Goal: Task Accomplishment & Management: Manage account settings

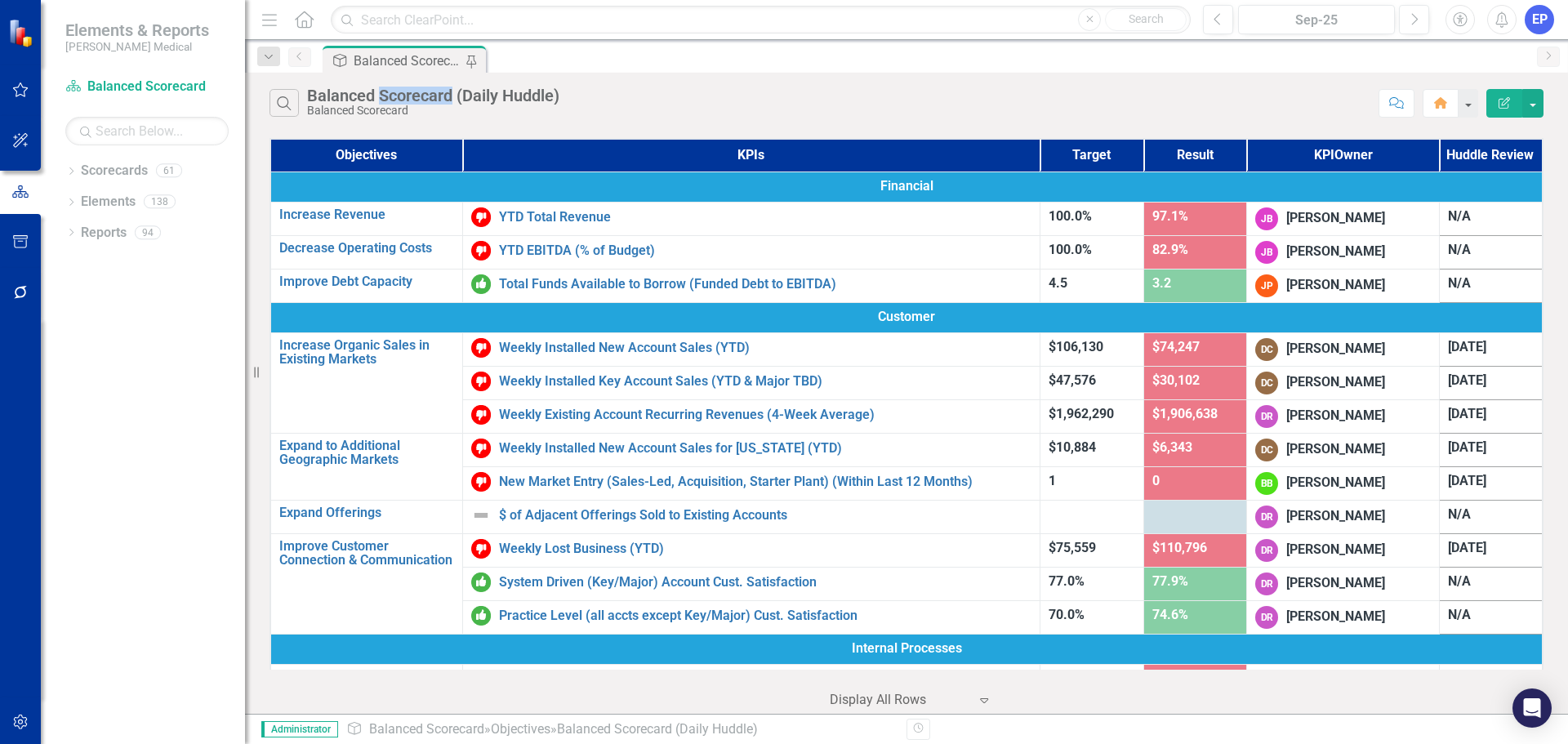
drag, startPoint x: 383, startPoint y: 92, endPoint x: 451, endPoint y: 97, distance: 68.2
click at [451, 97] on div "Balanced Scorecard (Daily Huddle)" at bounding box center [433, 95] width 252 height 18
click at [69, 171] on icon "Dropdown" at bounding box center [70, 173] width 11 height 9
click at [80, 230] on icon "Dropdown" at bounding box center [80, 232] width 12 height 9
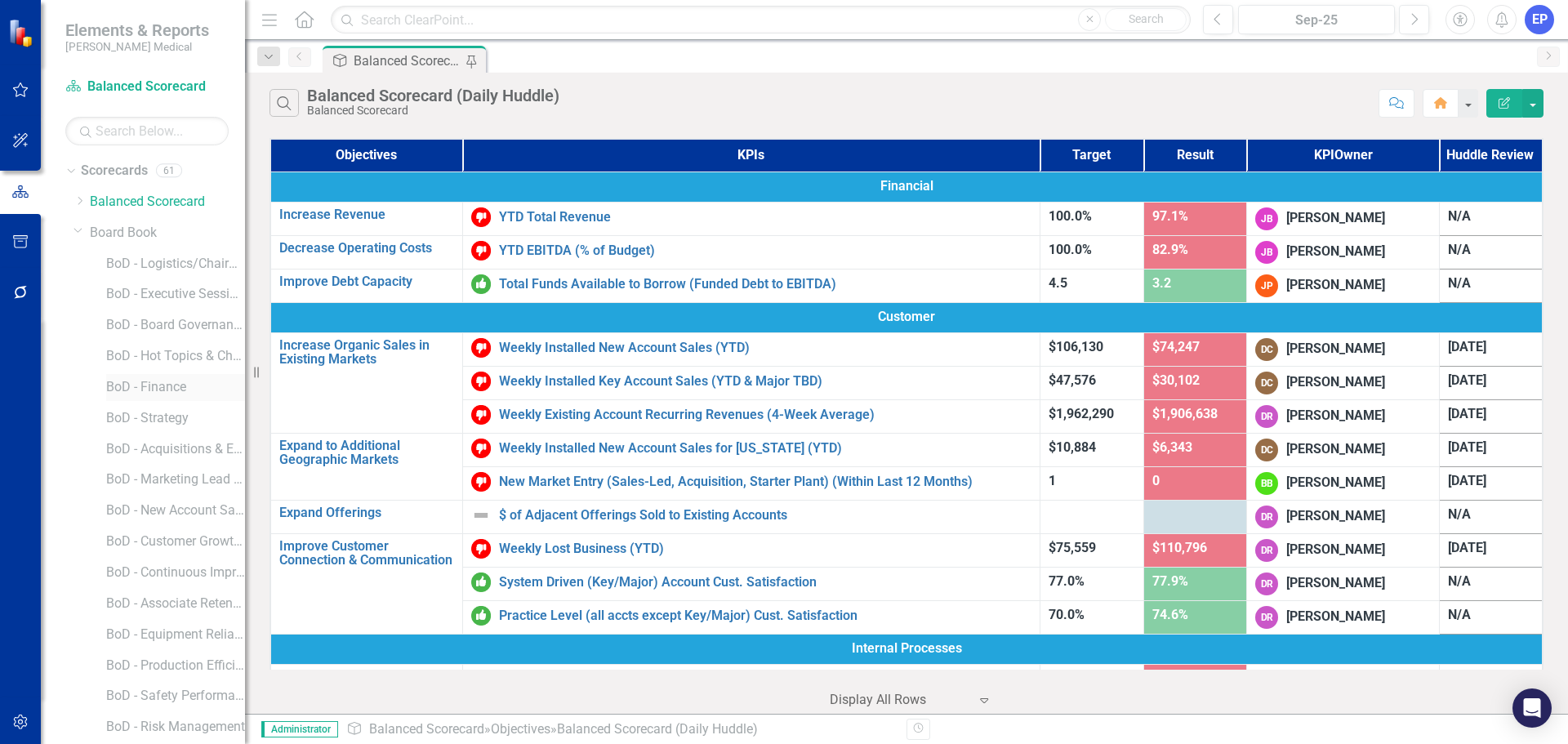
click at [181, 388] on link "BoD - Finance" at bounding box center [175, 387] width 139 height 19
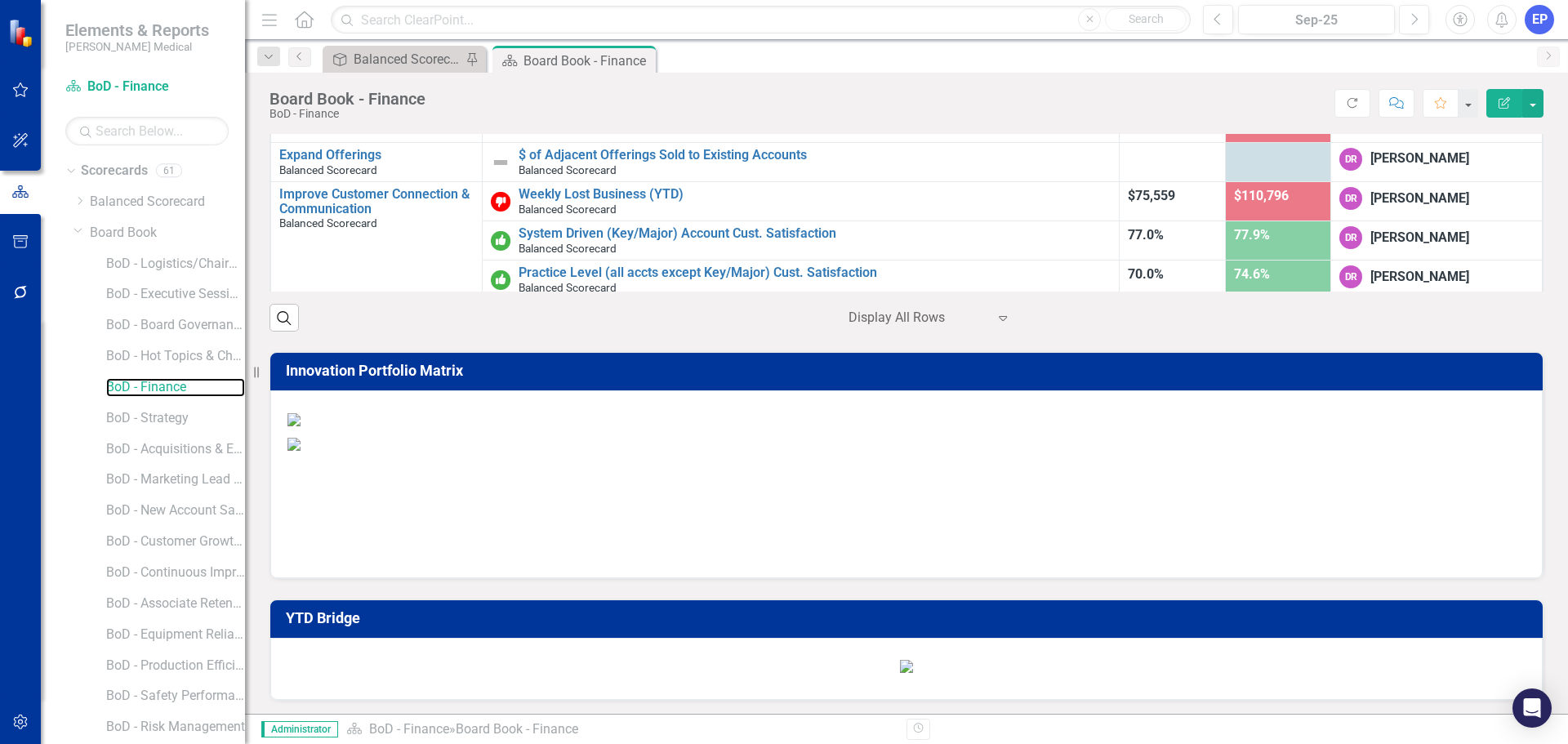
scroll to position [653, 0]
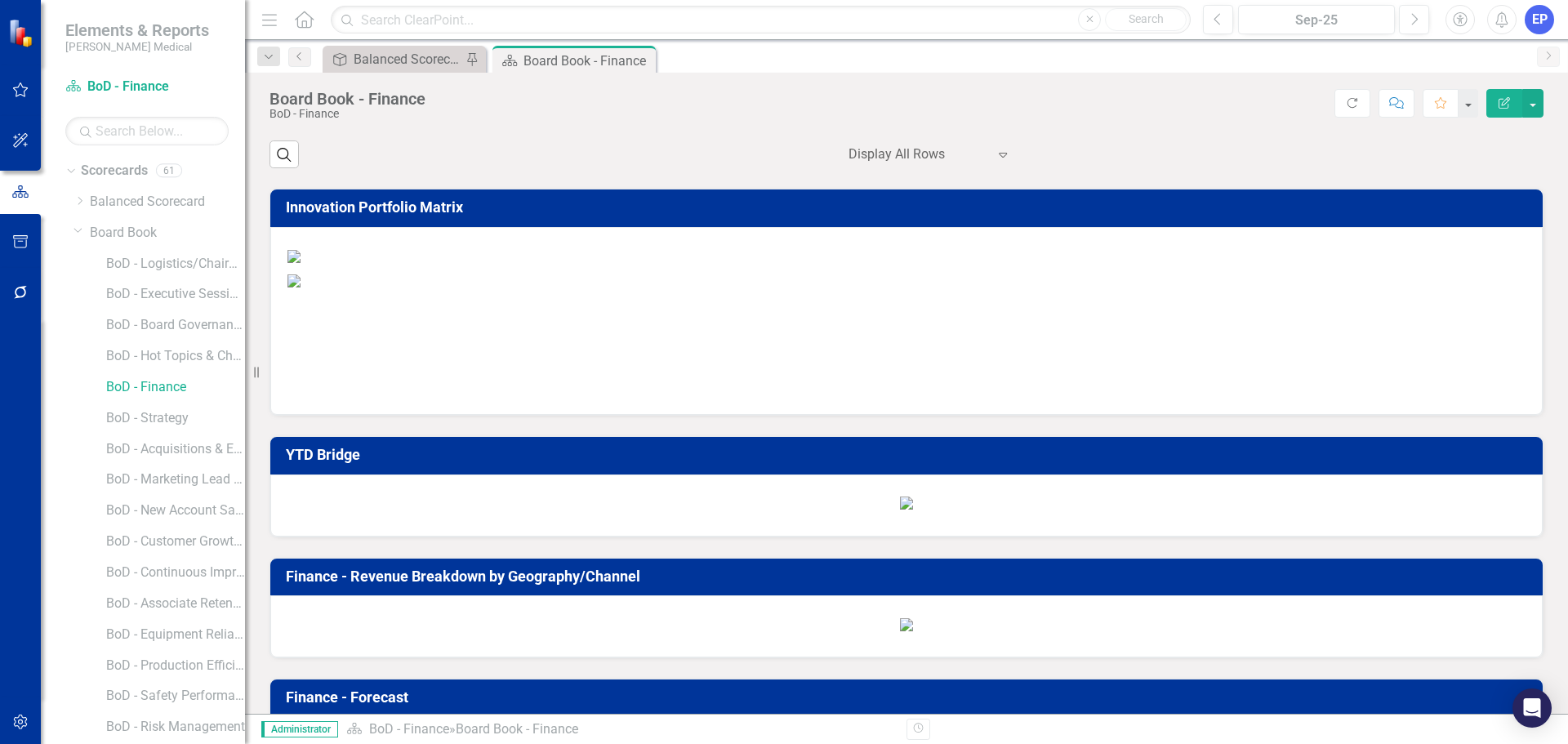
click at [301, 263] on img at bounding box center [293, 256] width 13 height 13
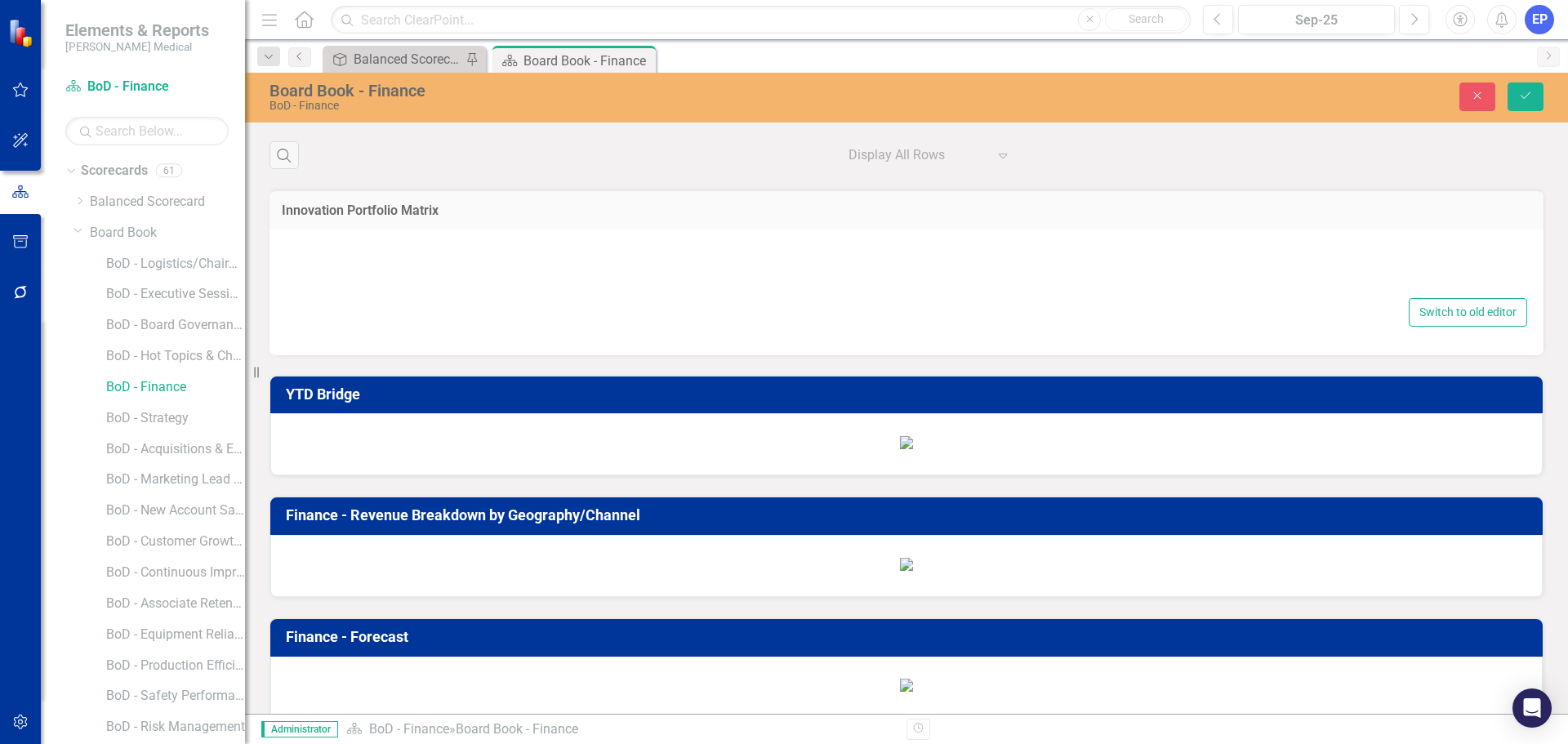
type textarea "<p>{[o717442][custom275370]}</p>"
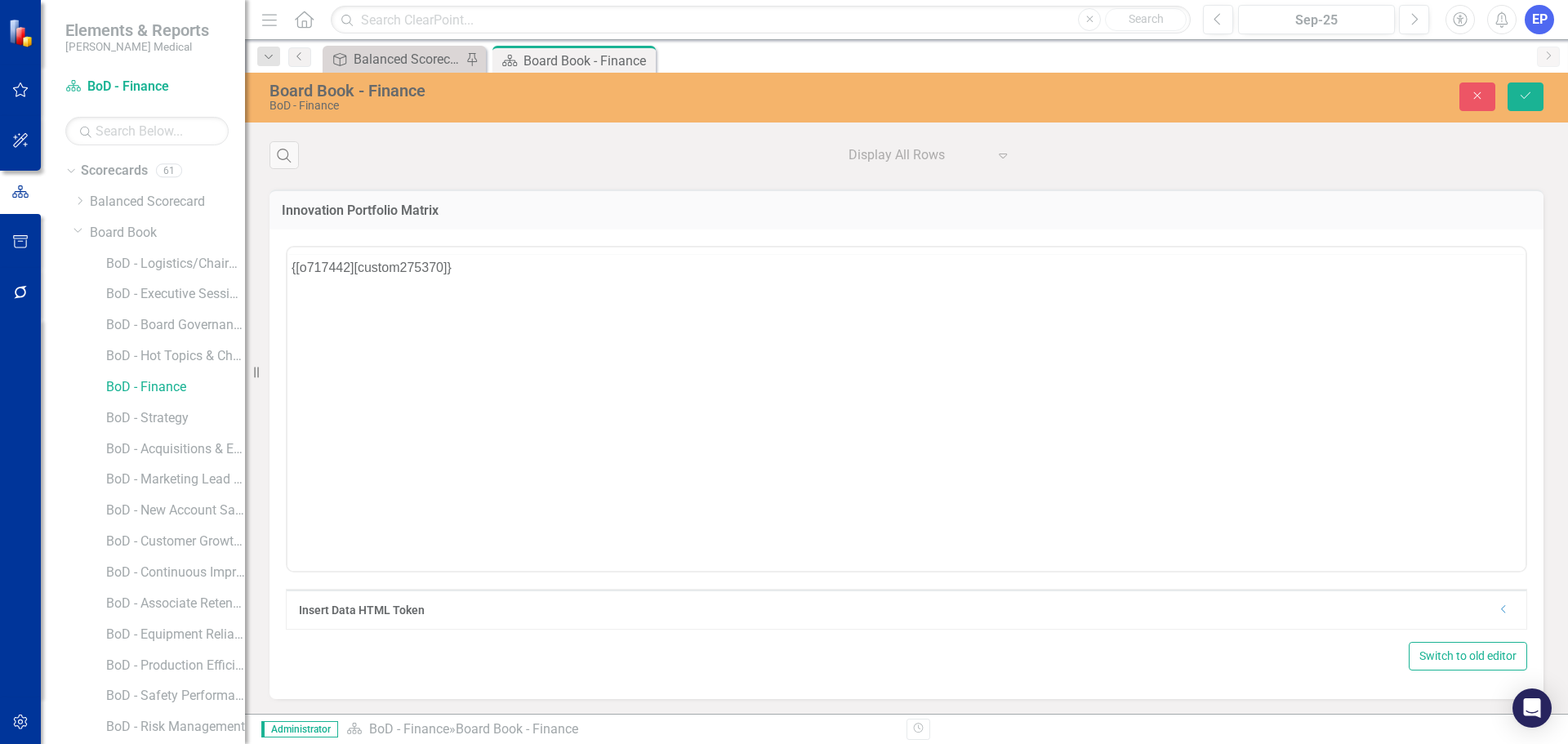
scroll to position [0, 0]
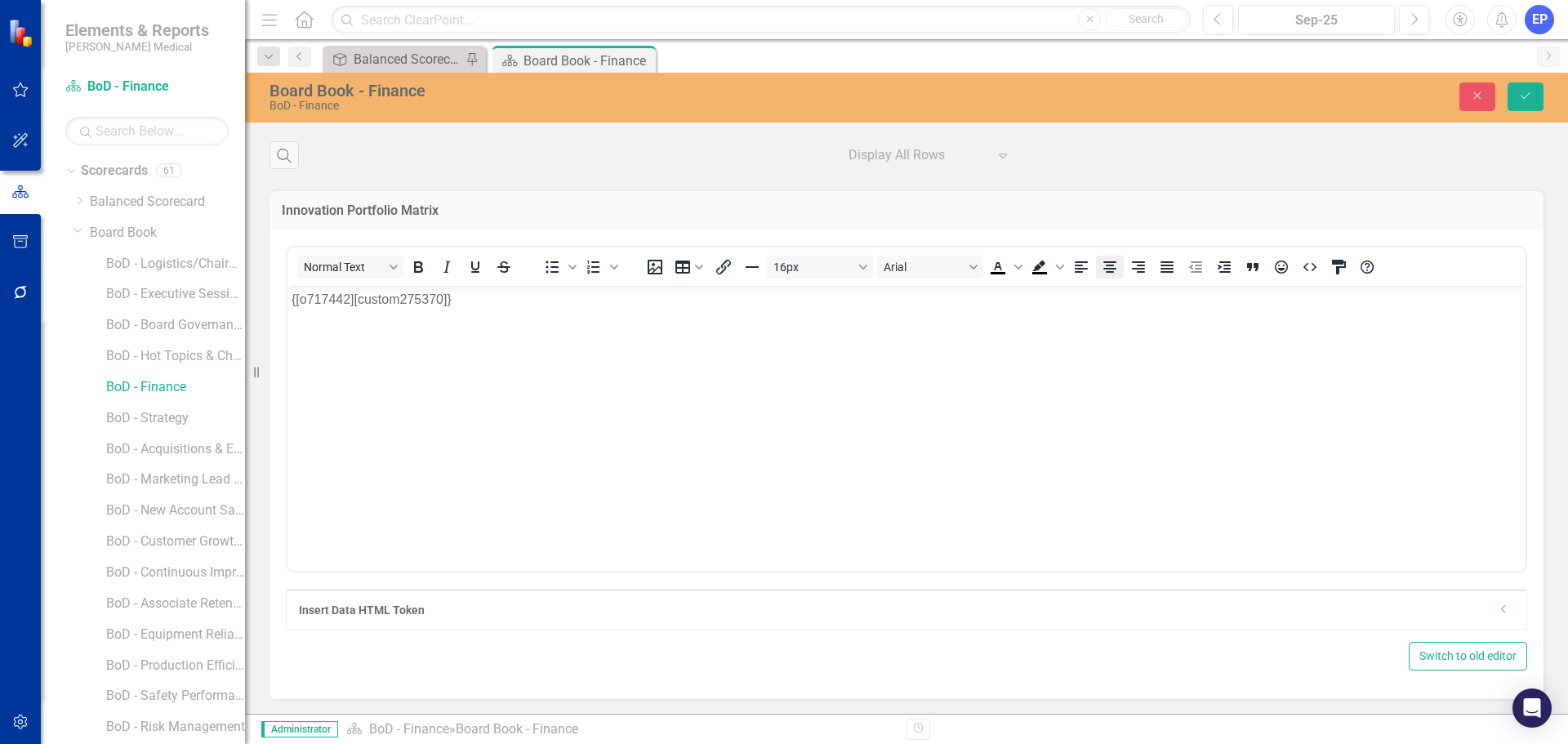
click at [1111, 267] on icon "Align center" at bounding box center [1110, 267] width 20 height 20
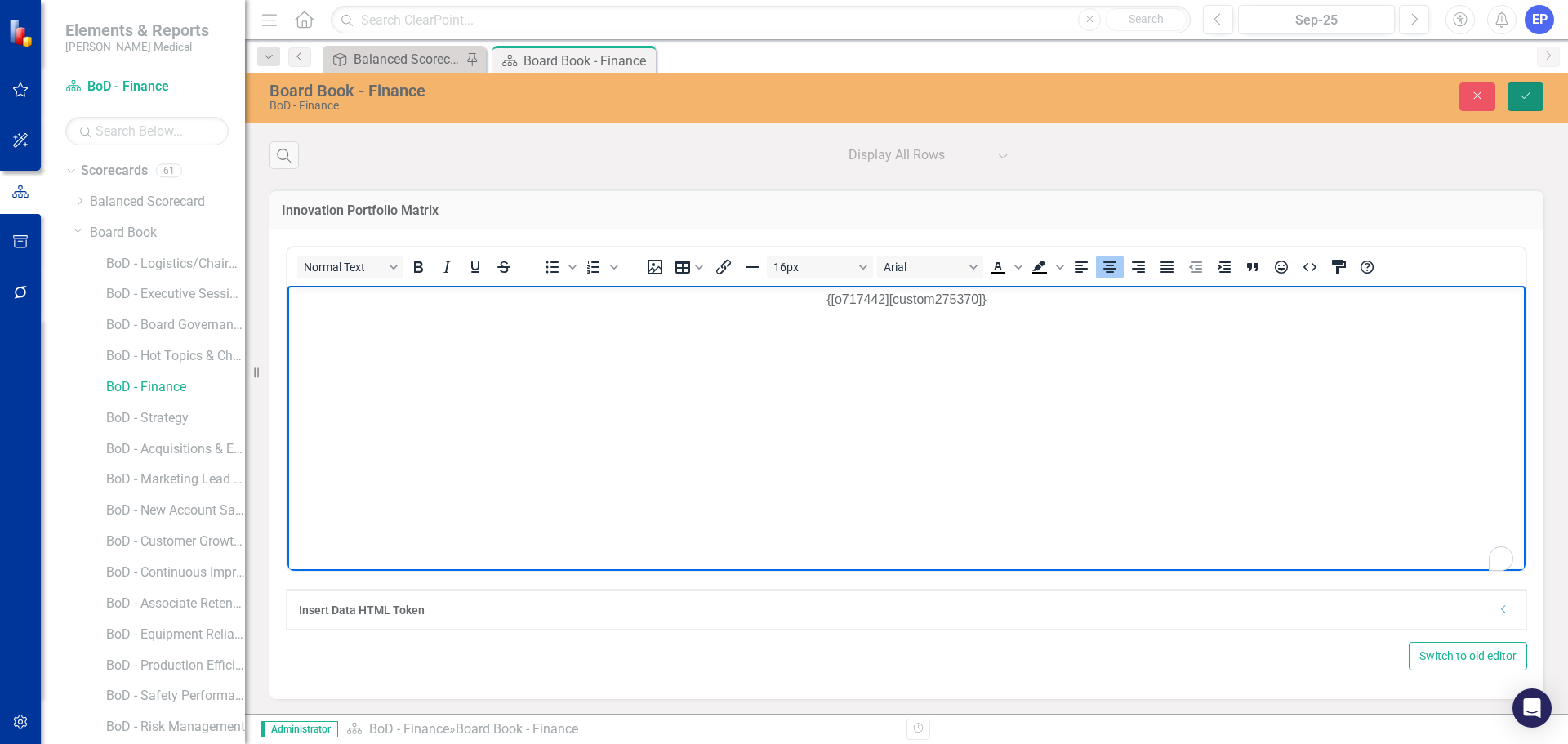
click at [1536, 98] on button "Save" at bounding box center [1526, 96] width 36 height 28
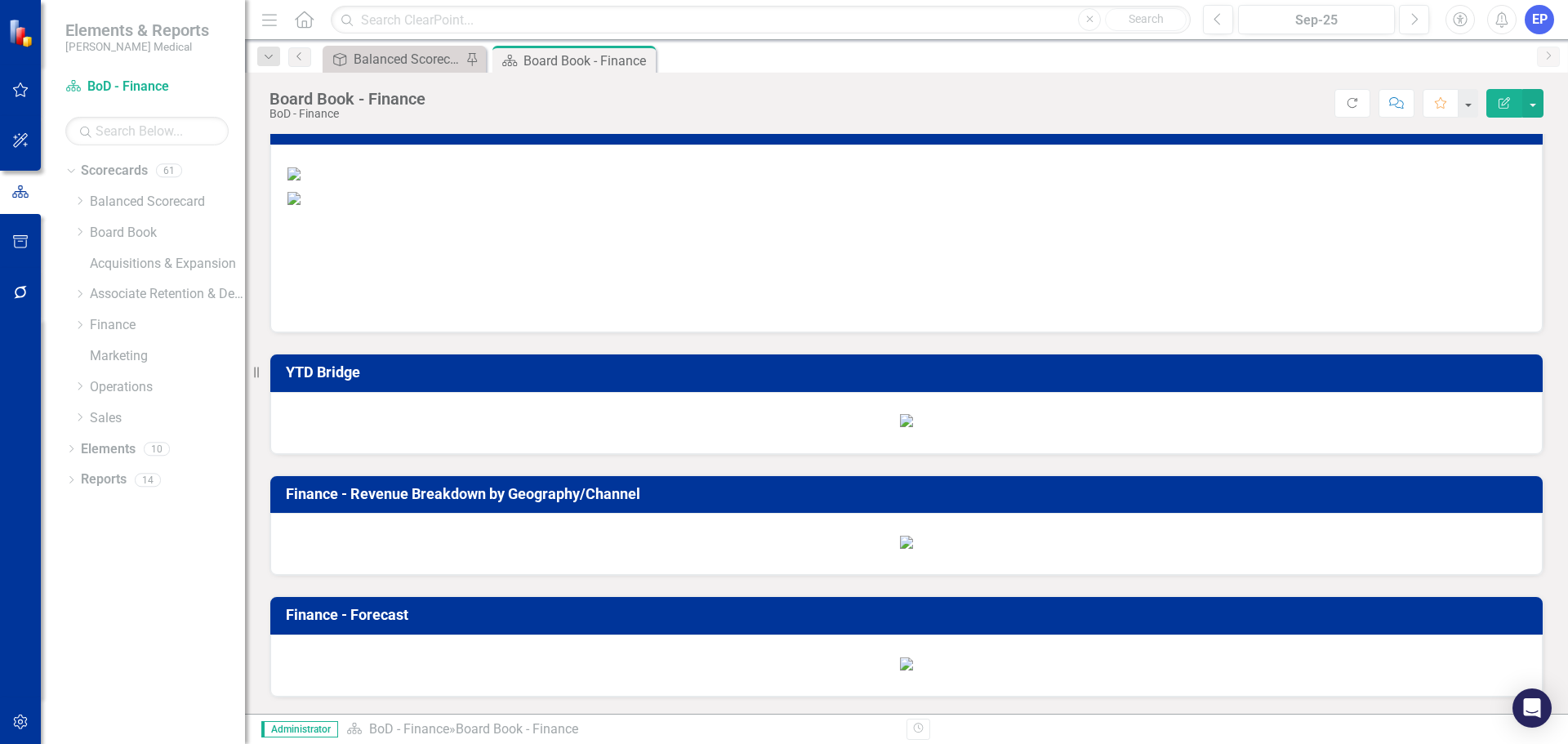
scroll to position [735, 0]
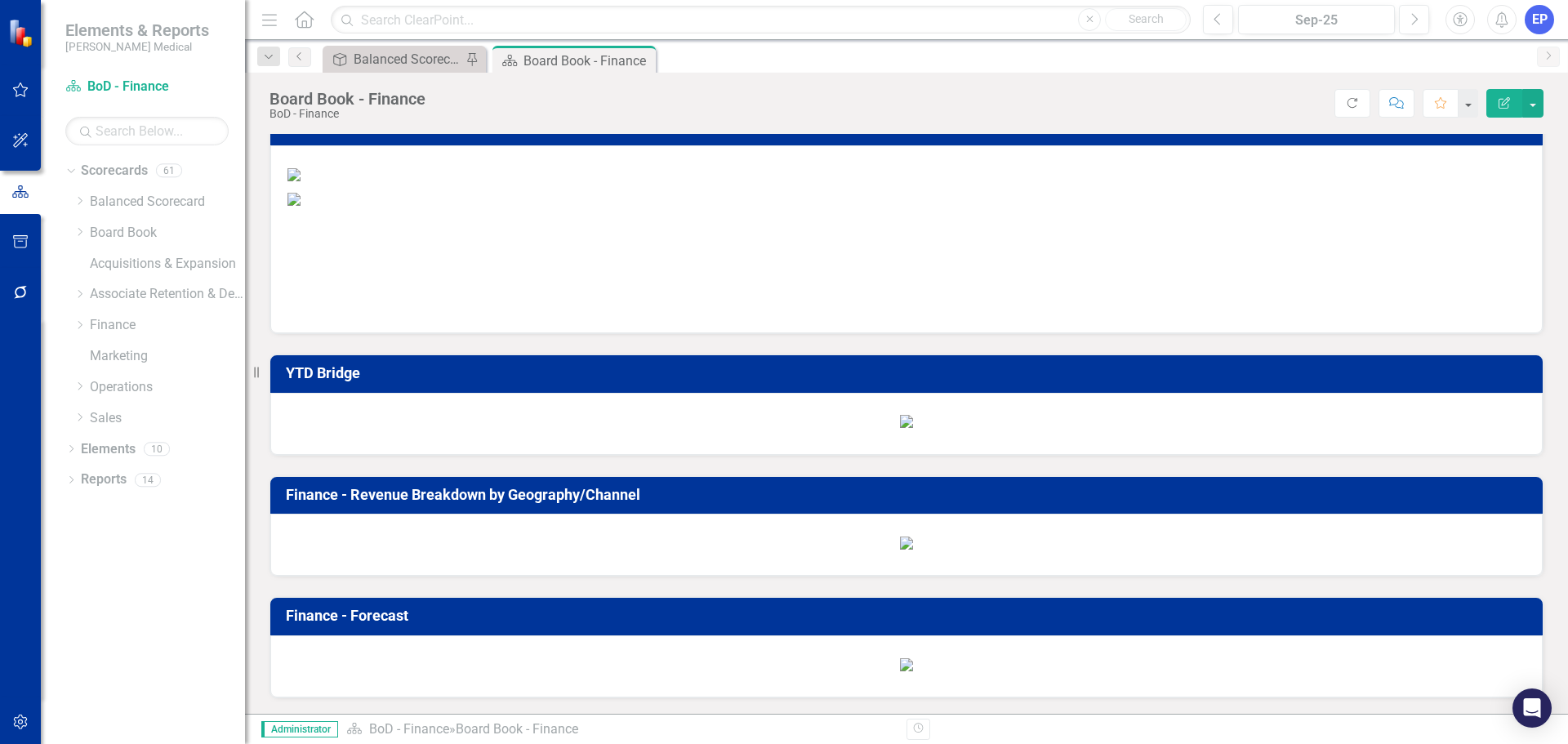
click at [301, 181] on img at bounding box center [293, 174] width 13 height 13
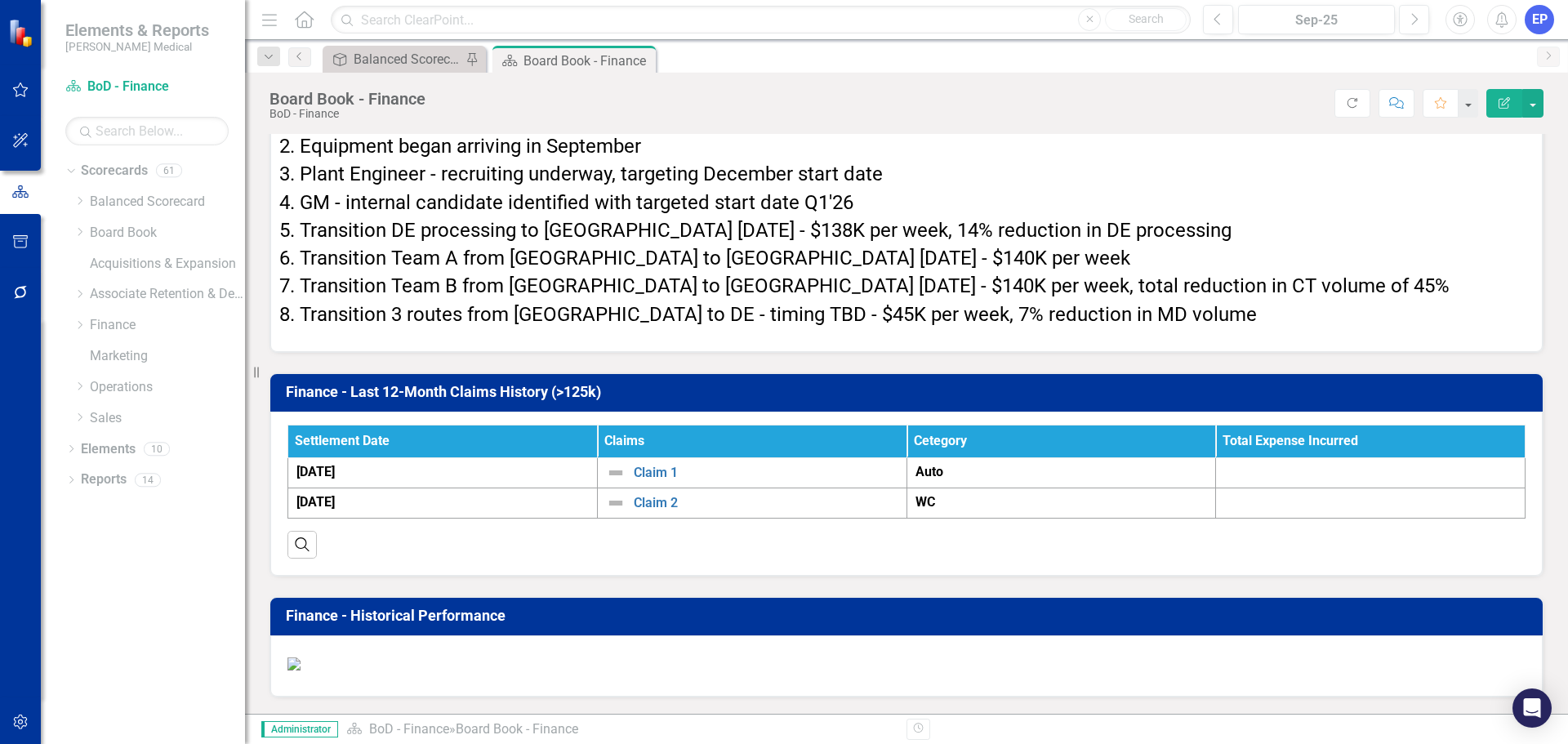
scroll to position [5435, 0]
click at [390, 60] on div "Balanced Scorecard (Daily Huddle)" at bounding box center [408, 59] width 108 height 21
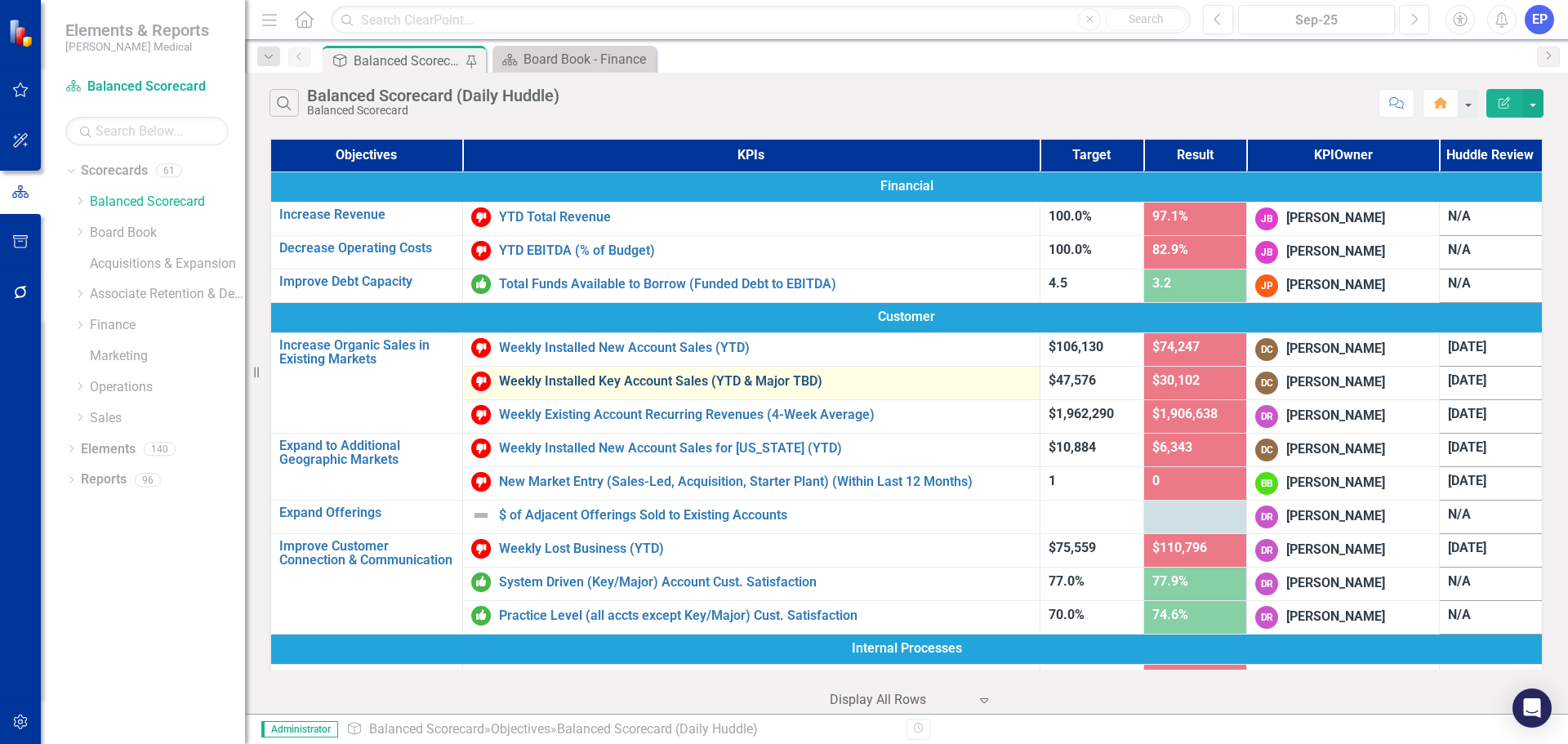
click at [571, 385] on link "Weekly Installed Key Account Sales (YTD & Major TBD)" at bounding box center [765, 381] width 533 height 15
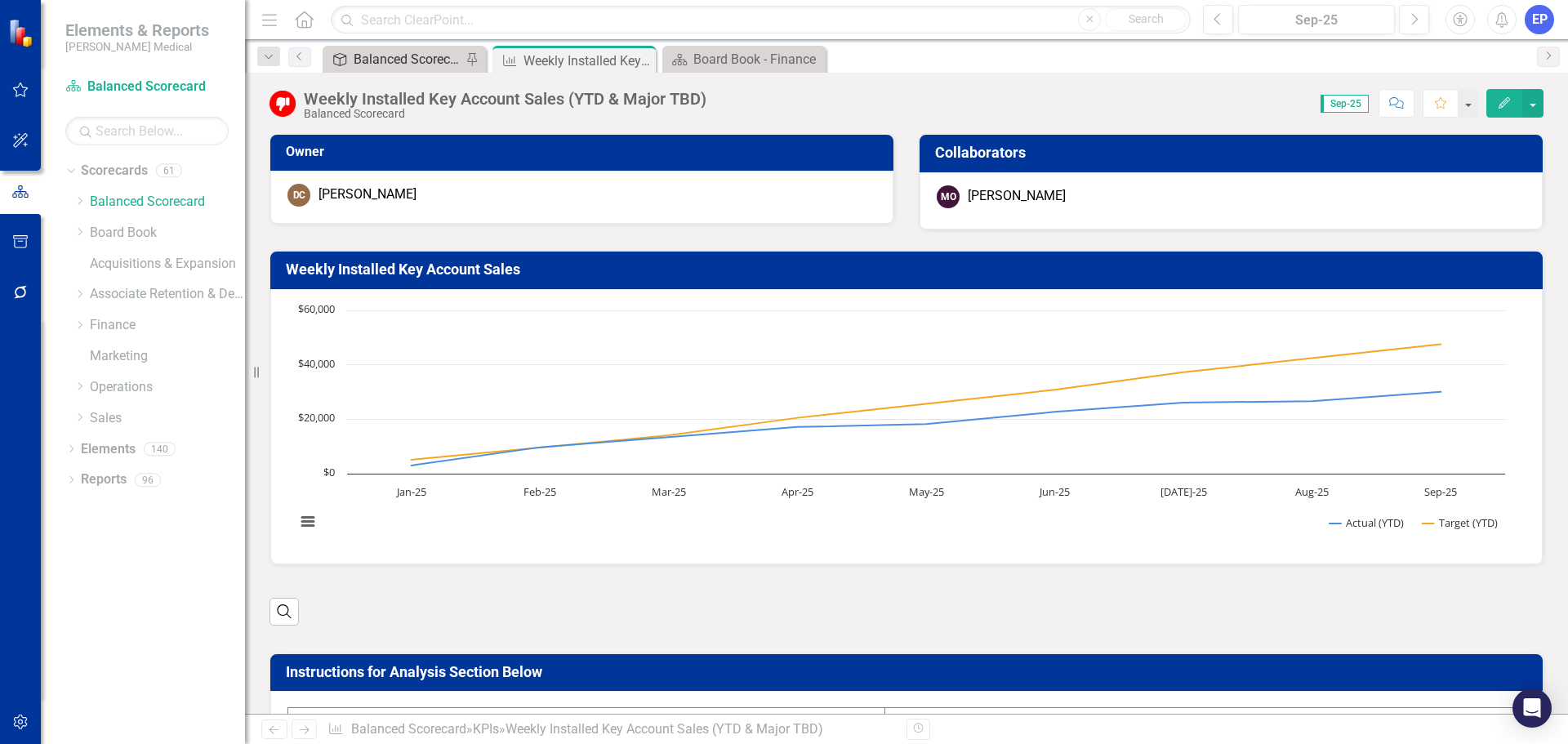
click at [398, 51] on div "Balanced Scorecard (Daily Huddle)" at bounding box center [408, 59] width 108 height 21
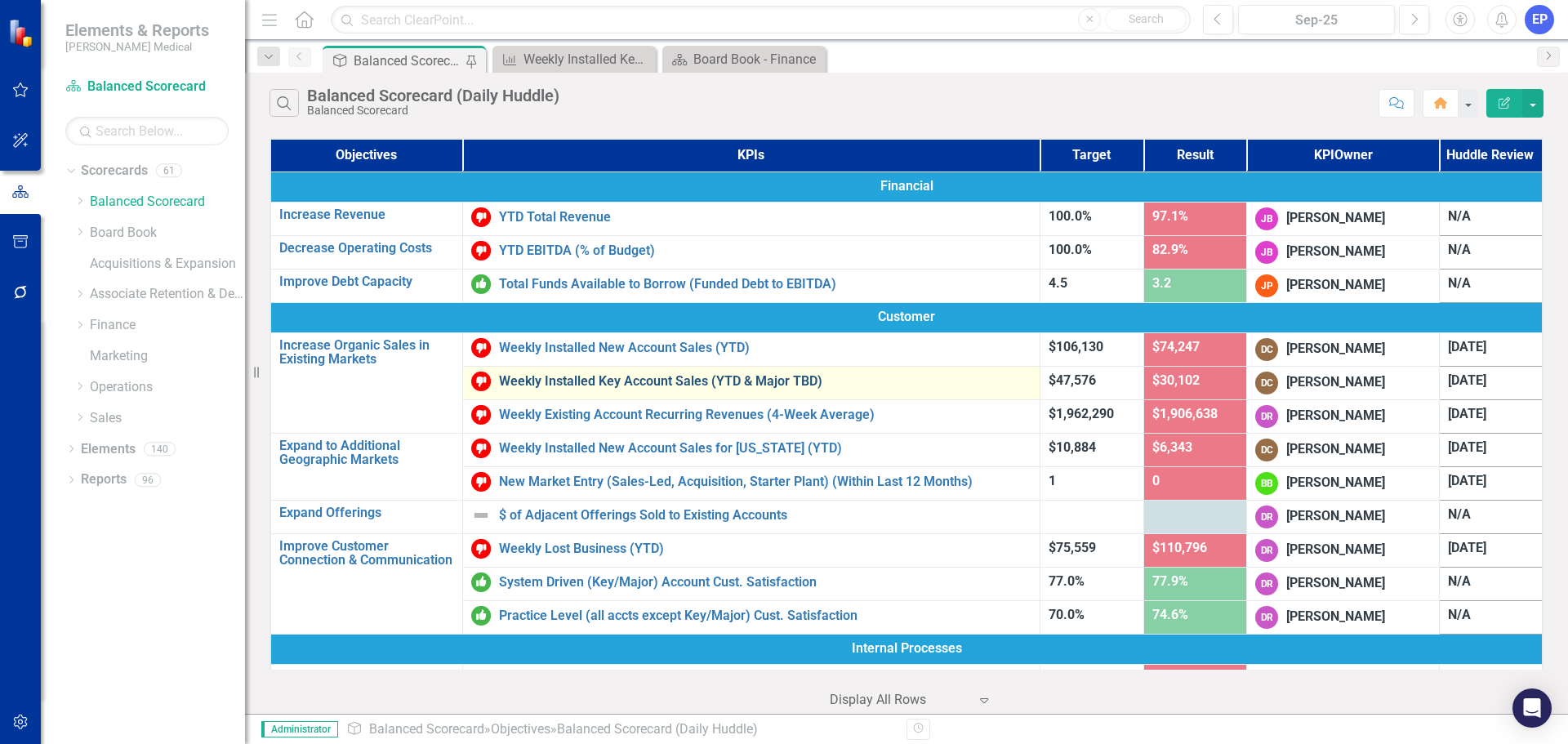
click at [699, 383] on link "Weekly Installed Key Account Sales (YTD & Major TBD)" at bounding box center [765, 381] width 533 height 15
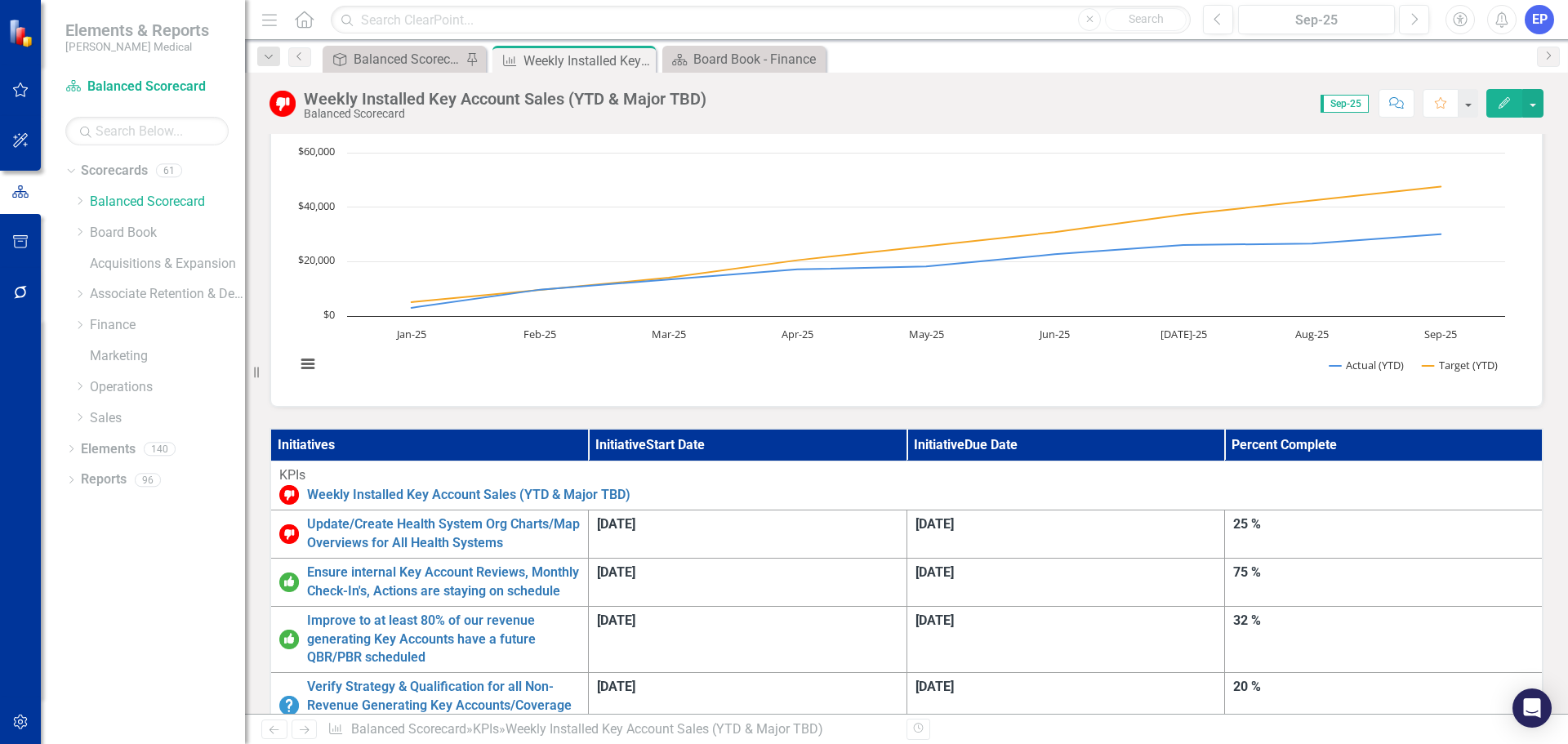
scroll to position [149, 0]
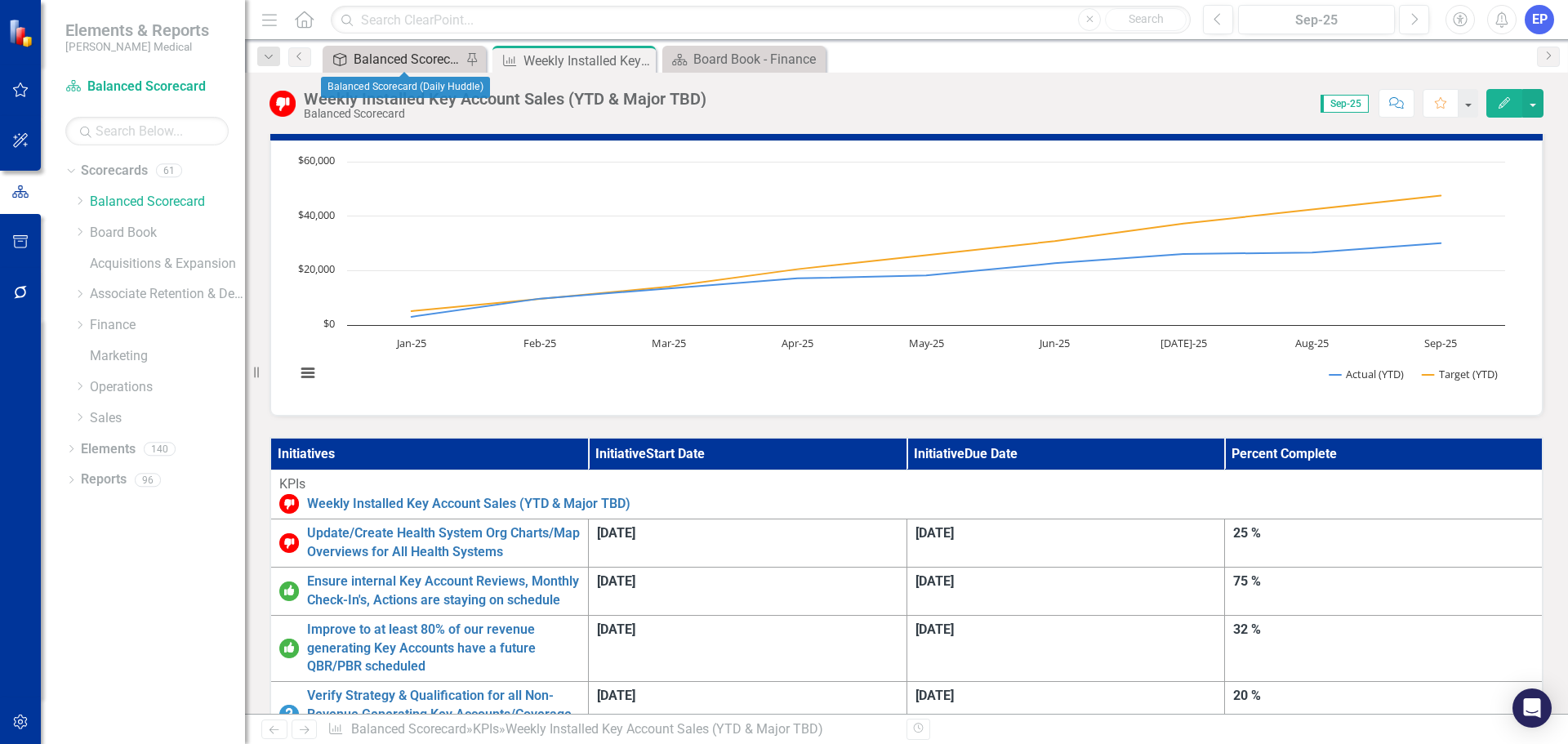
click at [418, 54] on div "Balanced Scorecard (Daily Huddle)" at bounding box center [408, 59] width 108 height 21
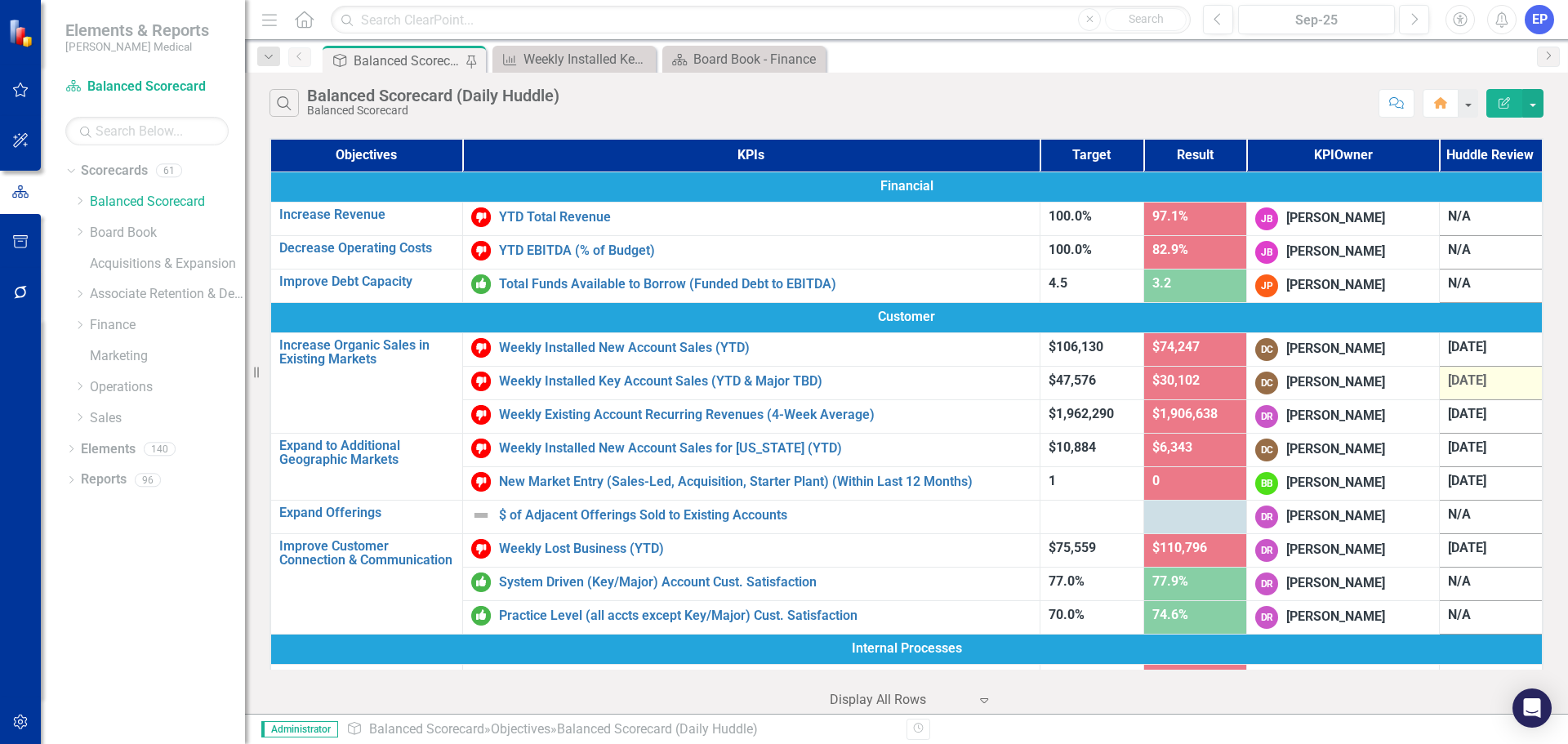
click at [1460, 377] on span "9/2/25" at bounding box center [1467, 381] width 38 height 15
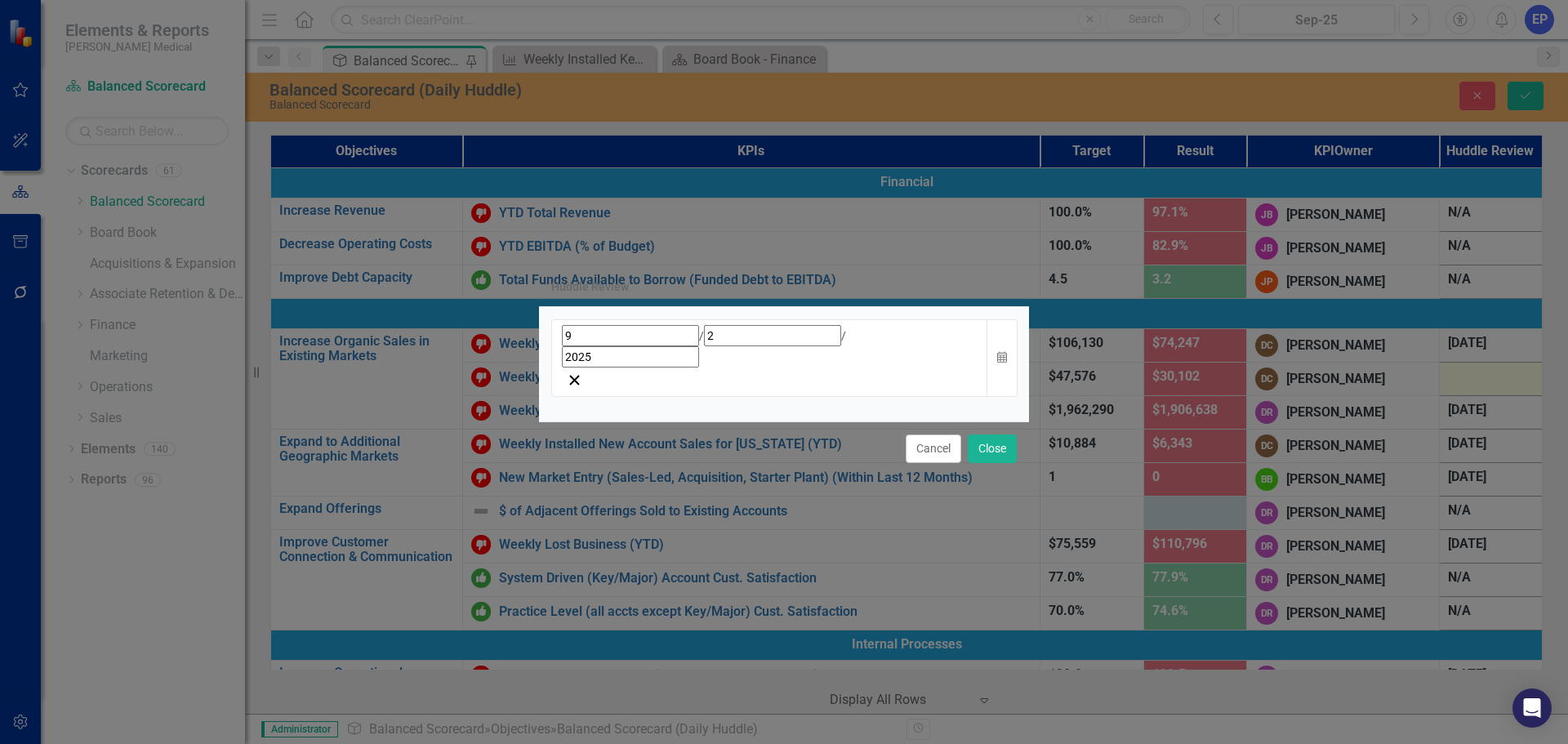
click at [799, 357] on div "9 / 2 / 2025" at bounding box center [769, 346] width 416 height 43
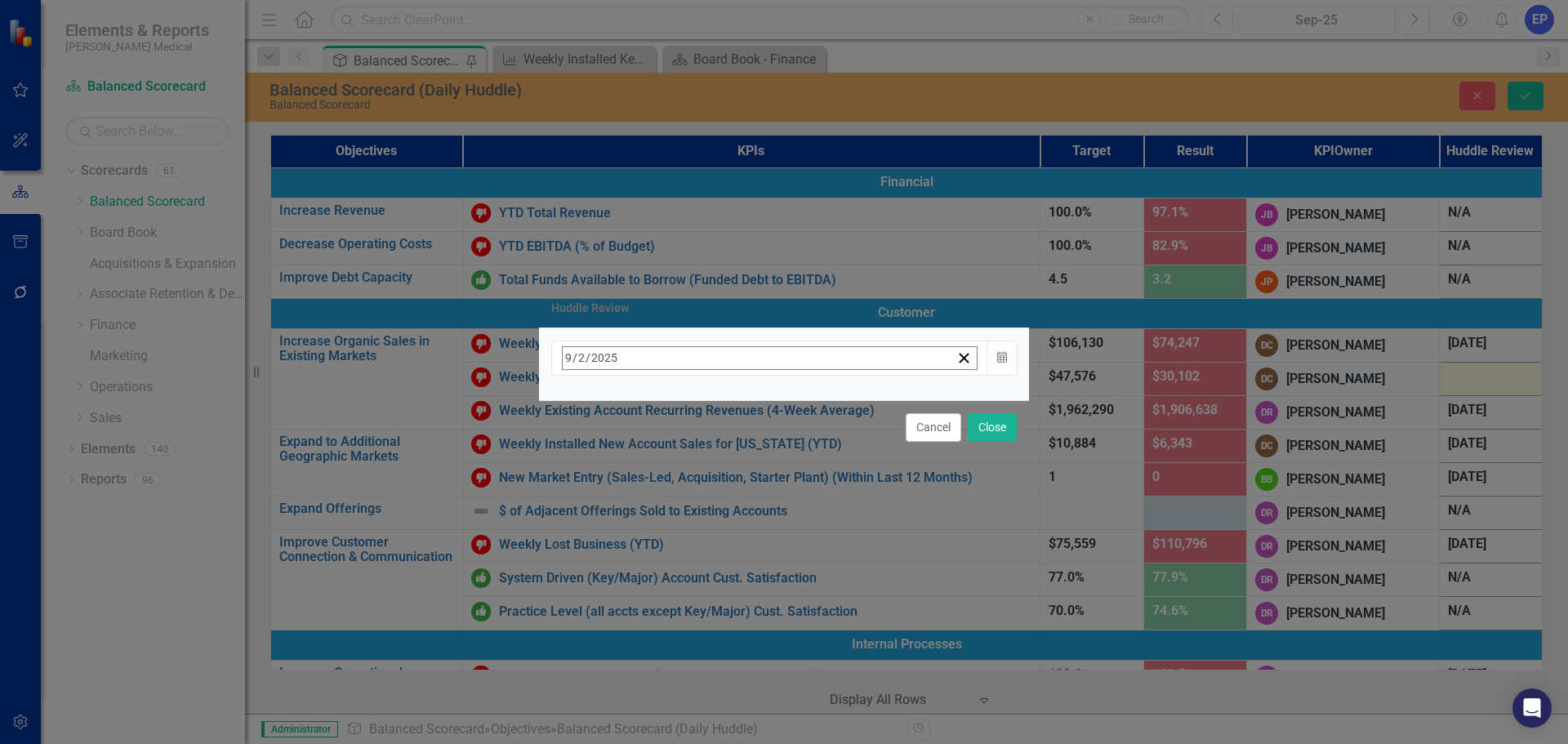
click at [801, 405] on button "›" at bounding box center [783, 393] width 36 height 36
click at [797, 486] on button "10" at bounding box center [777, 488] width 41 height 29
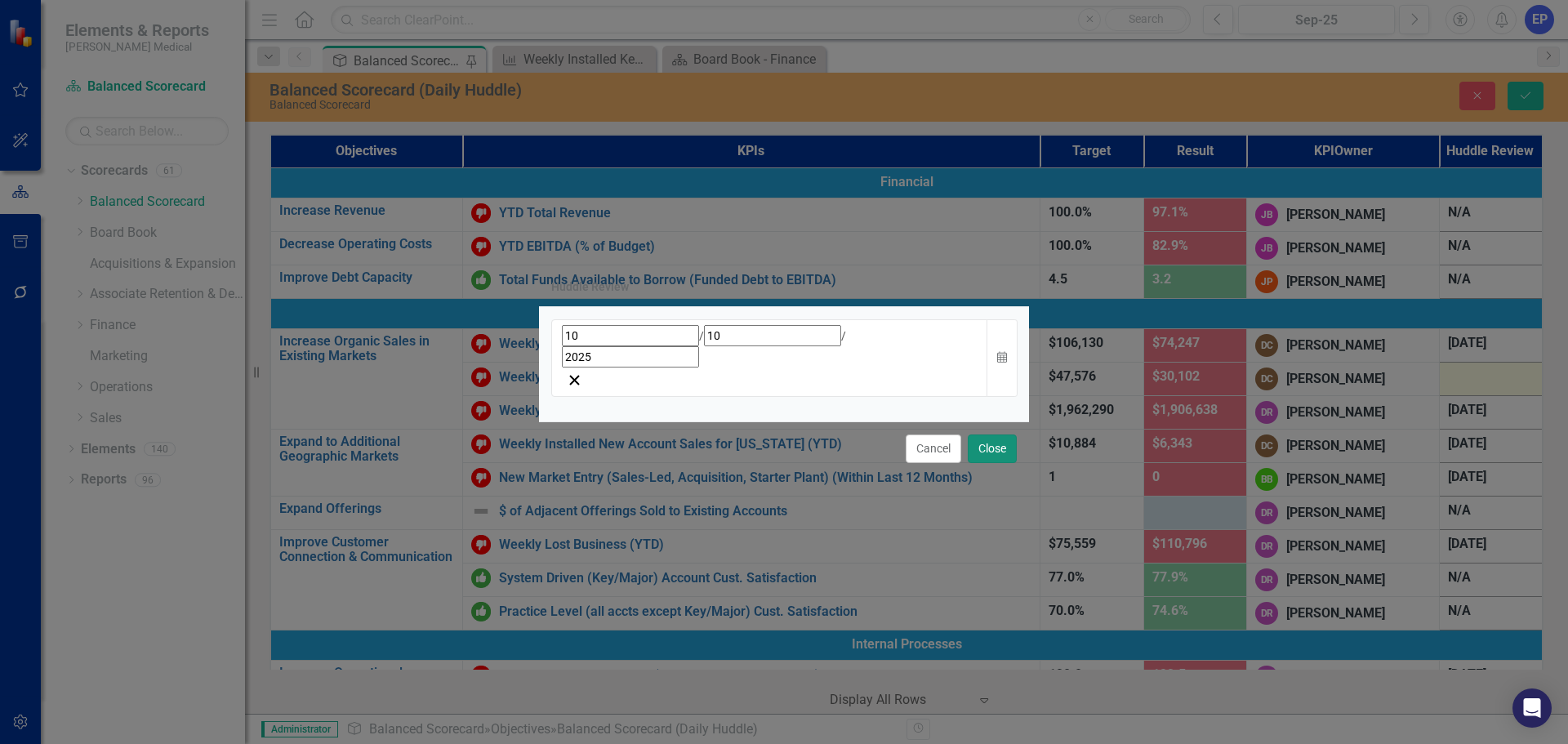
click at [985, 434] on button "Close" at bounding box center [992, 448] width 49 height 28
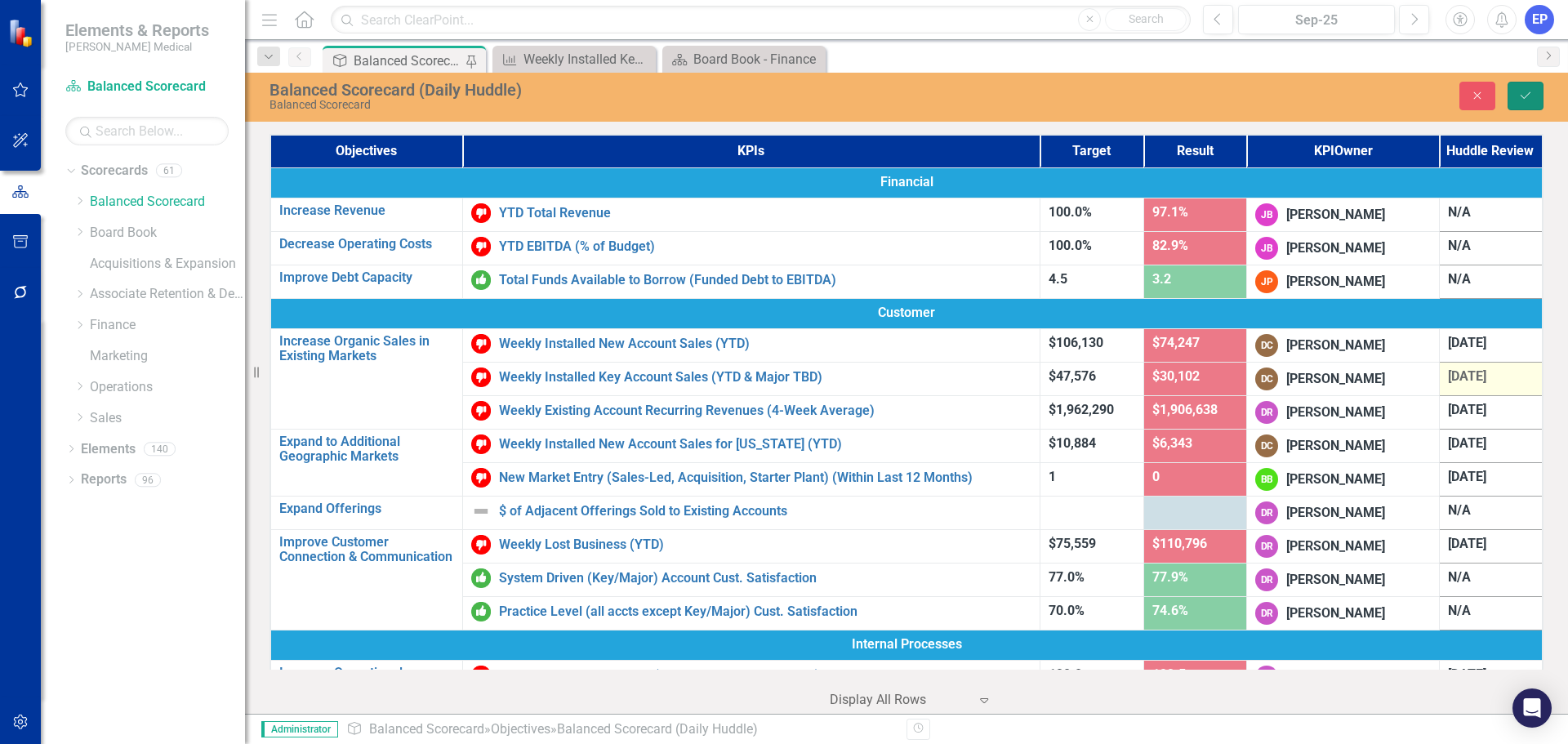
click at [1530, 100] on icon "Save" at bounding box center [1525, 95] width 15 height 11
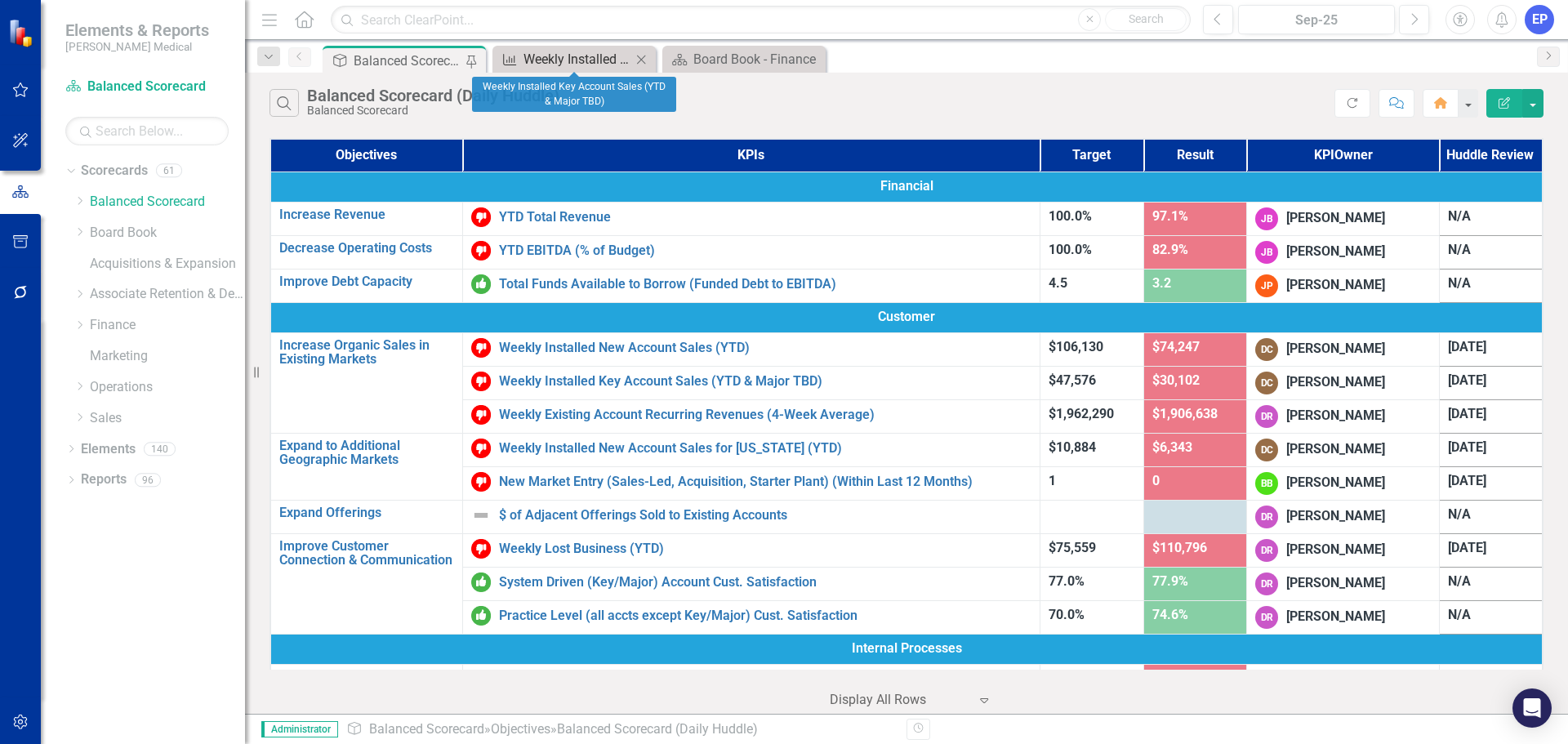
click at [578, 56] on div "Weekly Installed Key Account Sales (YTD & Major TBD)" at bounding box center [577, 59] width 108 height 21
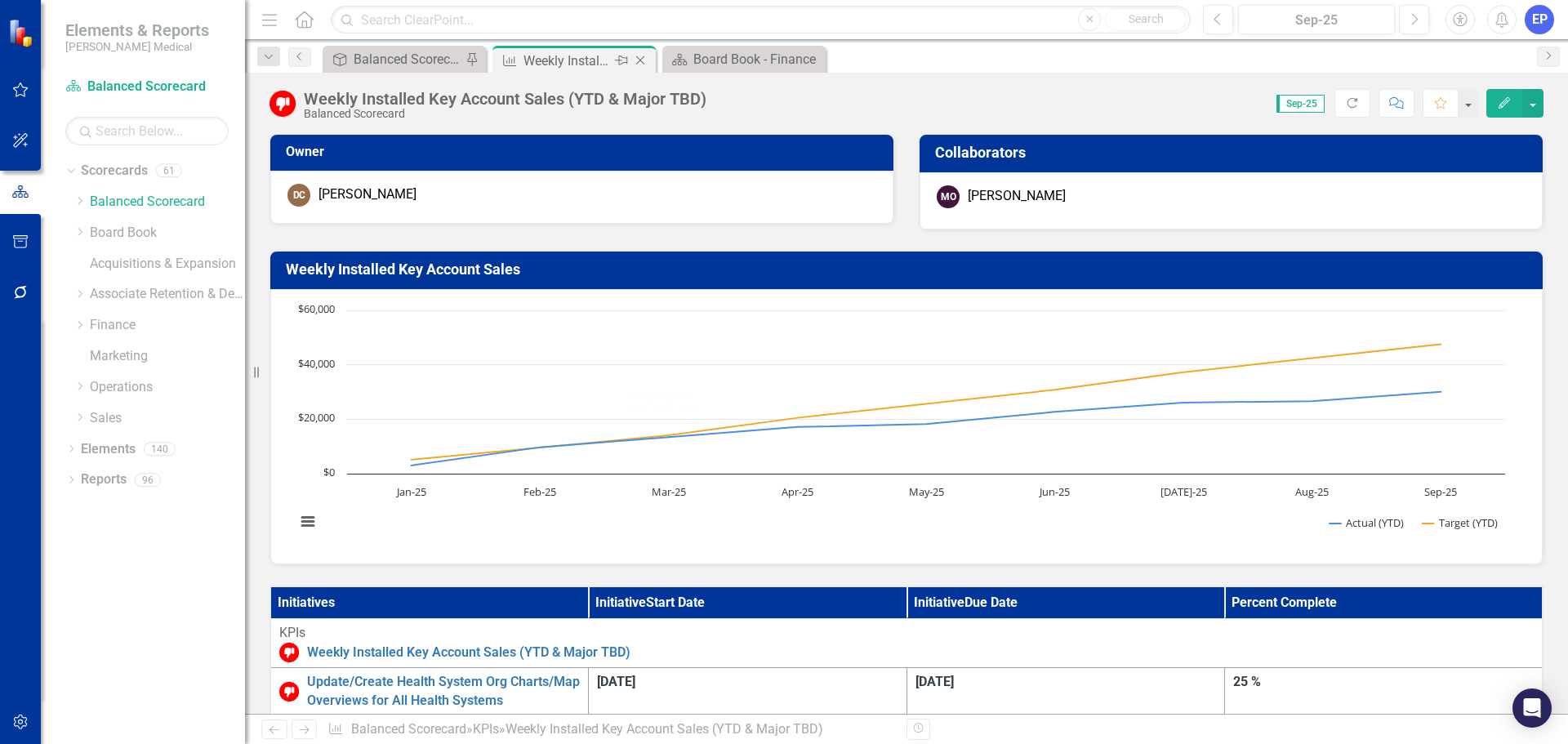
click at [643, 61] on icon "Close" at bounding box center [640, 60] width 16 height 13
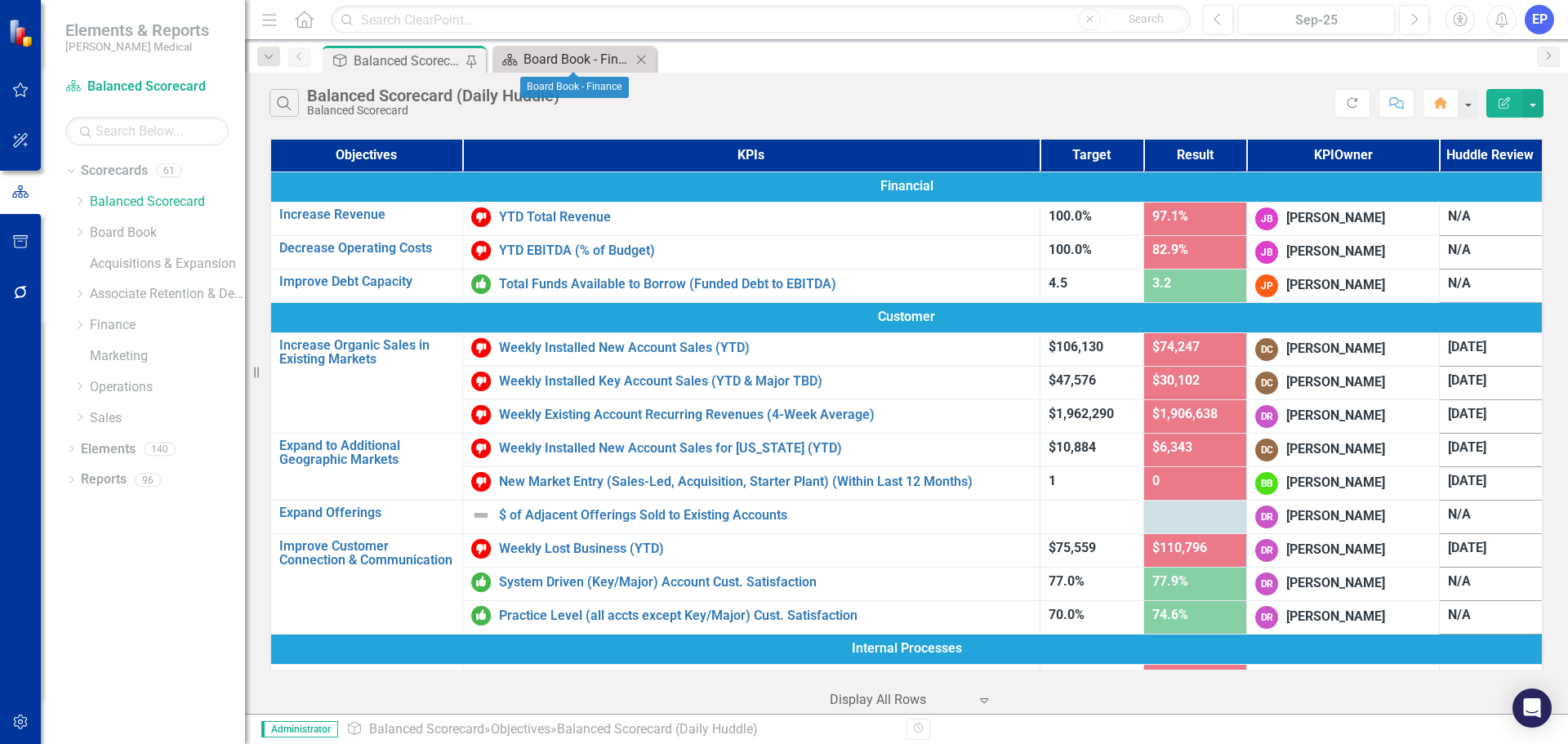
click at [580, 60] on div "Board Book - Finance" at bounding box center [577, 59] width 108 height 21
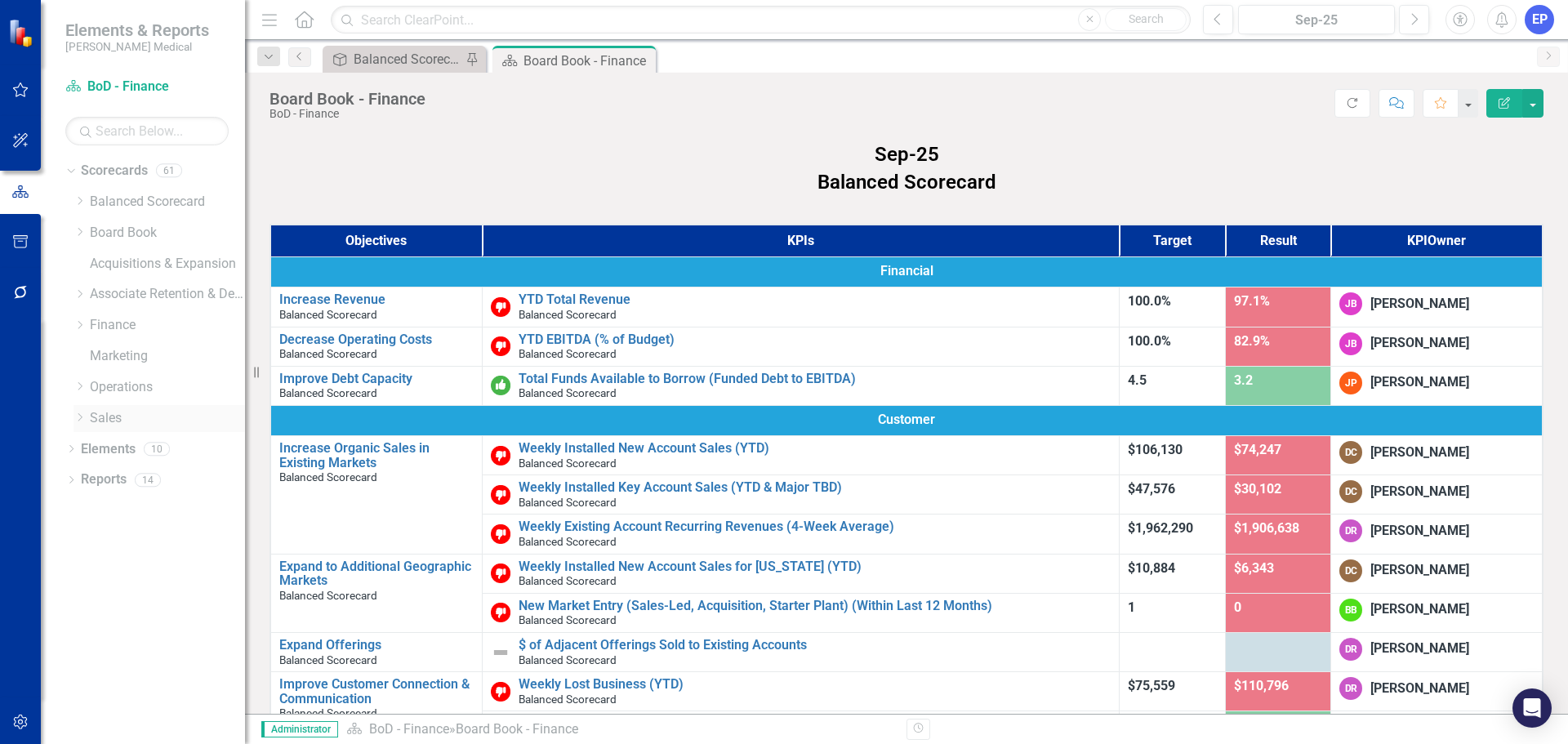
click at [80, 416] on icon "Dropdown" at bounding box center [80, 416] width 12 height 9
drag, startPoint x: 158, startPoint y: 498, endPoint x: 156, endPoint y: 517, distance: 19.1
click at [158, 498] on div "Mid-Atlantic - Sales" at bounding box center [175, 511] width 139 height 27
click at [157, 507] on link "Mid-Atlantic - Sales" at bounding box center [175, 511] width 139 height 19
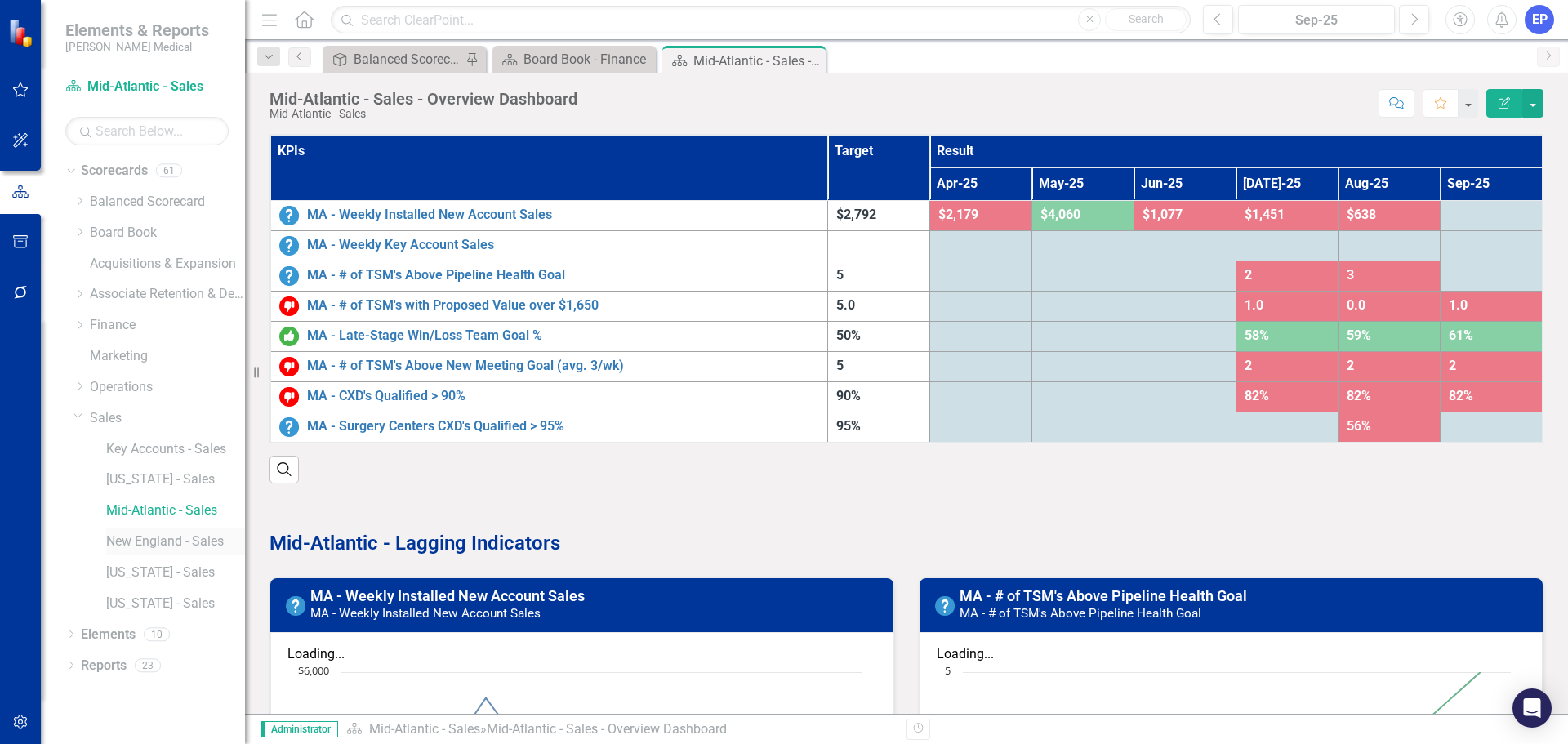
click at [180, 543] on link "New England - Sales" at bounding box center [175, 542] width 139 height 19
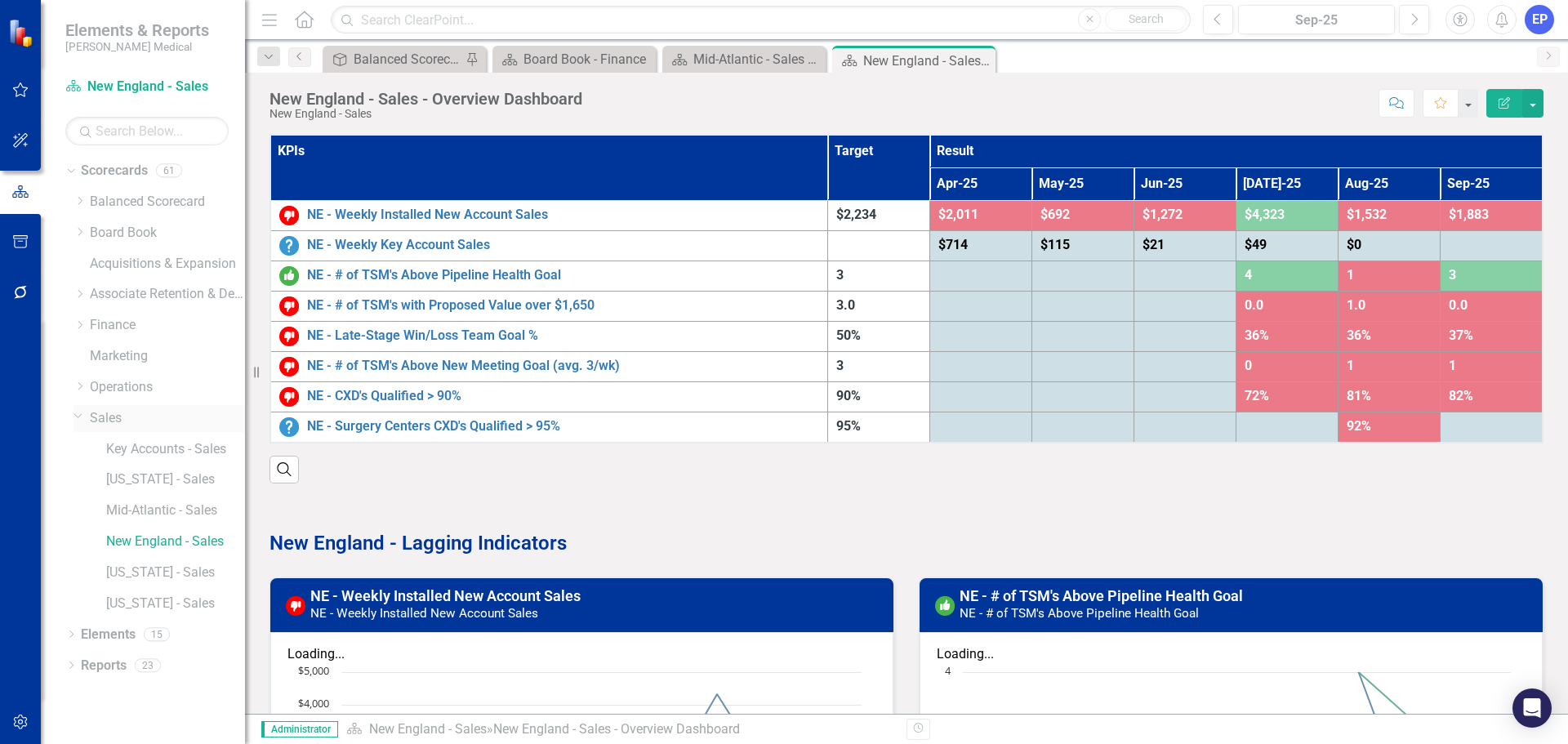
click at [79, 414] on icon "Dropdown" at bounding box center [78, 416] width 9 height 12
click at [79, 414] on icon "Dropdown" at bounding box center [80, 416] width 12 height 9
click at [79, 414] on icon "Dropdown" at bounding box center [78, 416] width 9 height 12
click at [77, 387] on icon "Dropdown" at bounding box center [80, 386] width 12 height 9
click at [97, 415] on icon "Dropdown" at bounding box center [96, 416] width 12 height 9
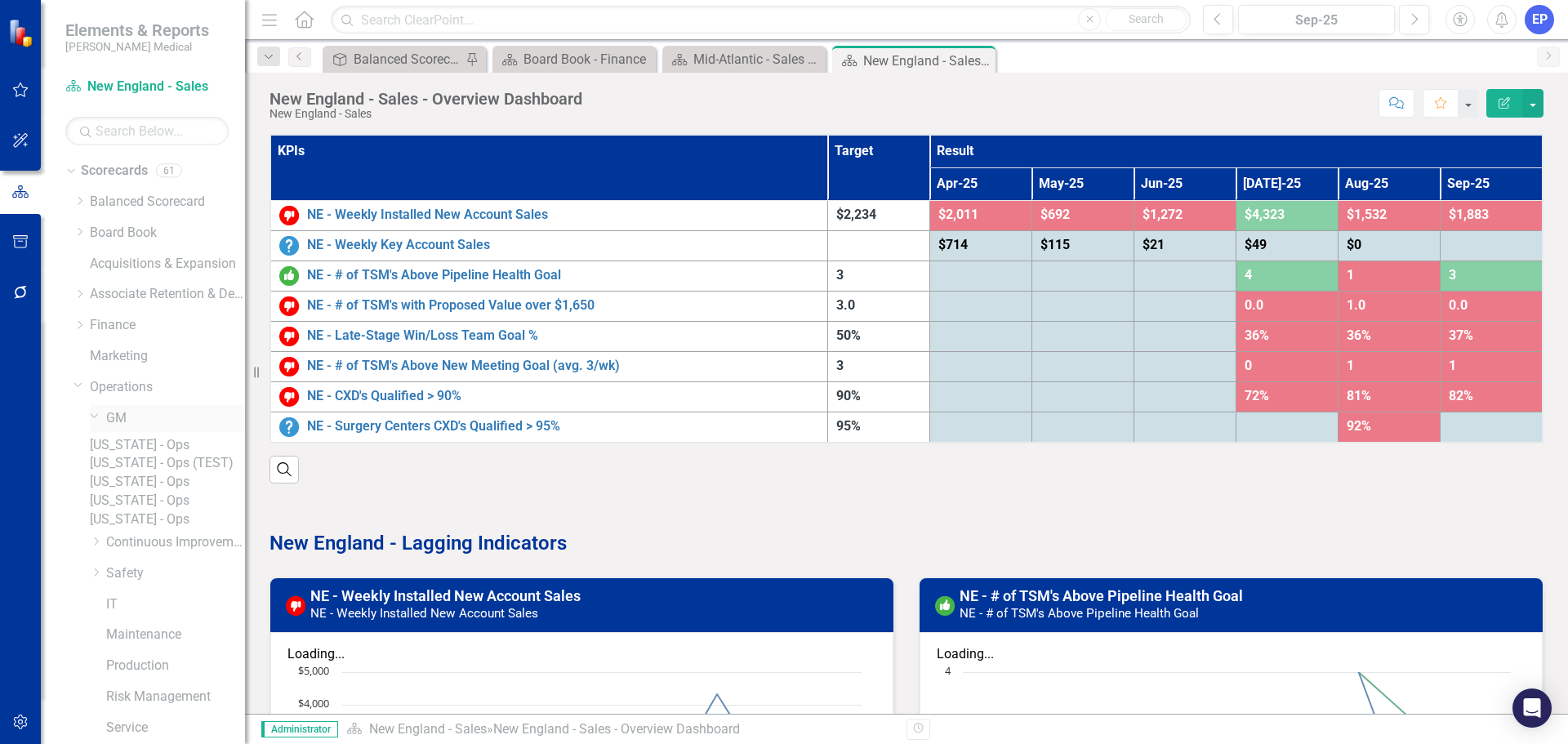
click at [97, 415] on icon at bounding box center [95, 416] width 9 height 4
click at [97, 415] on icon "Dropdown" at bounding box center [96, 416] width 12 height 9
click at [142, 473] on link "[US_STATE] - Ops (TEST)" at bounding box center [168, 464] width 156 height 19
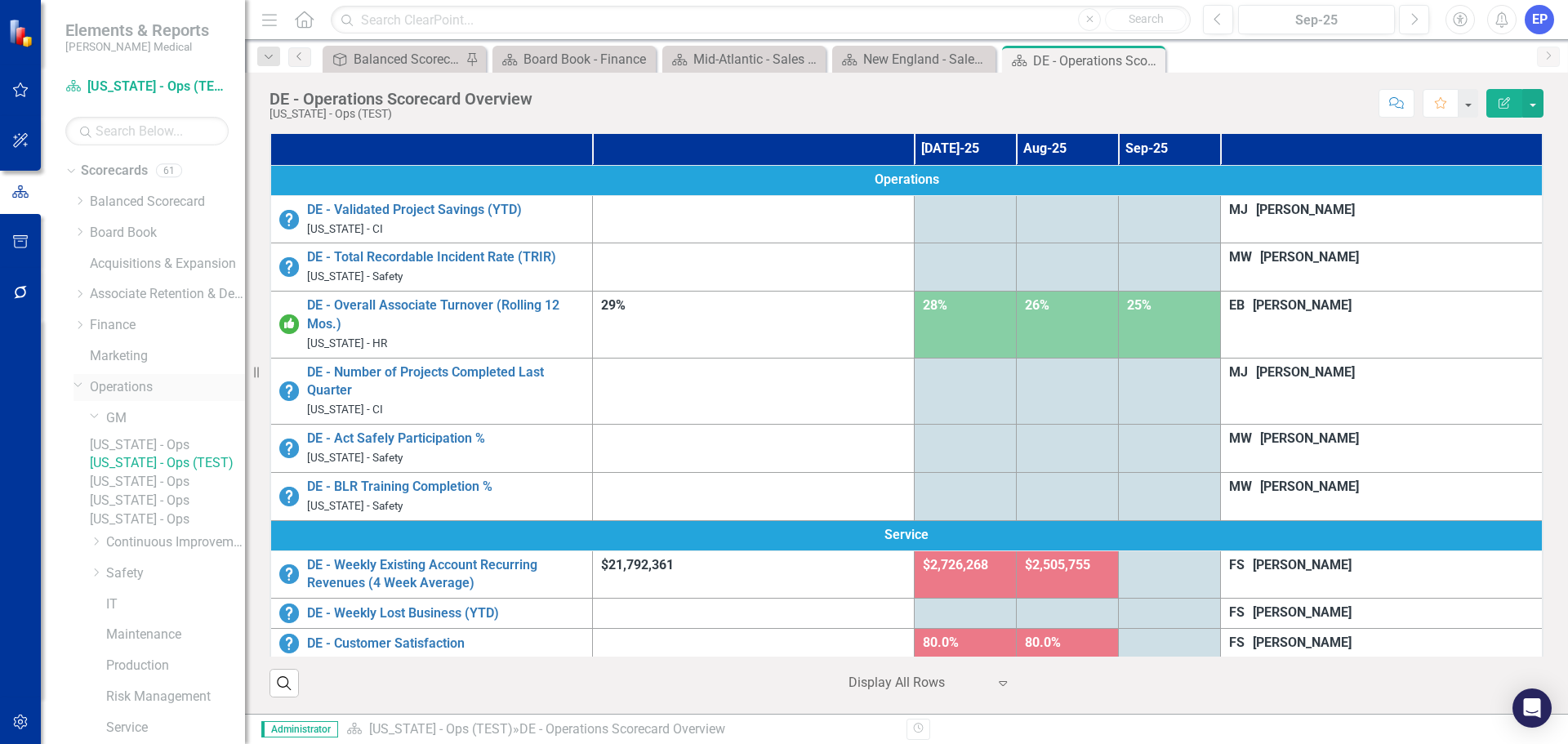
click at [77, 386] on icon at bounding box center [79, 385] width 9 height 4
click at [77, 231] on icon "Dropdown" at bounding box center [80, 232] width 12 height 9
click at [84, 232] on div "Dropdown" at bounding box center [77, 230] width 14 height 12
click at [77, 233] on icon "Dropdown" at bounding box center [80, 232] width 12 height 9
click at [1148, 63] on icon "Close" at bounding box center [1150, 60] width 16 height 13
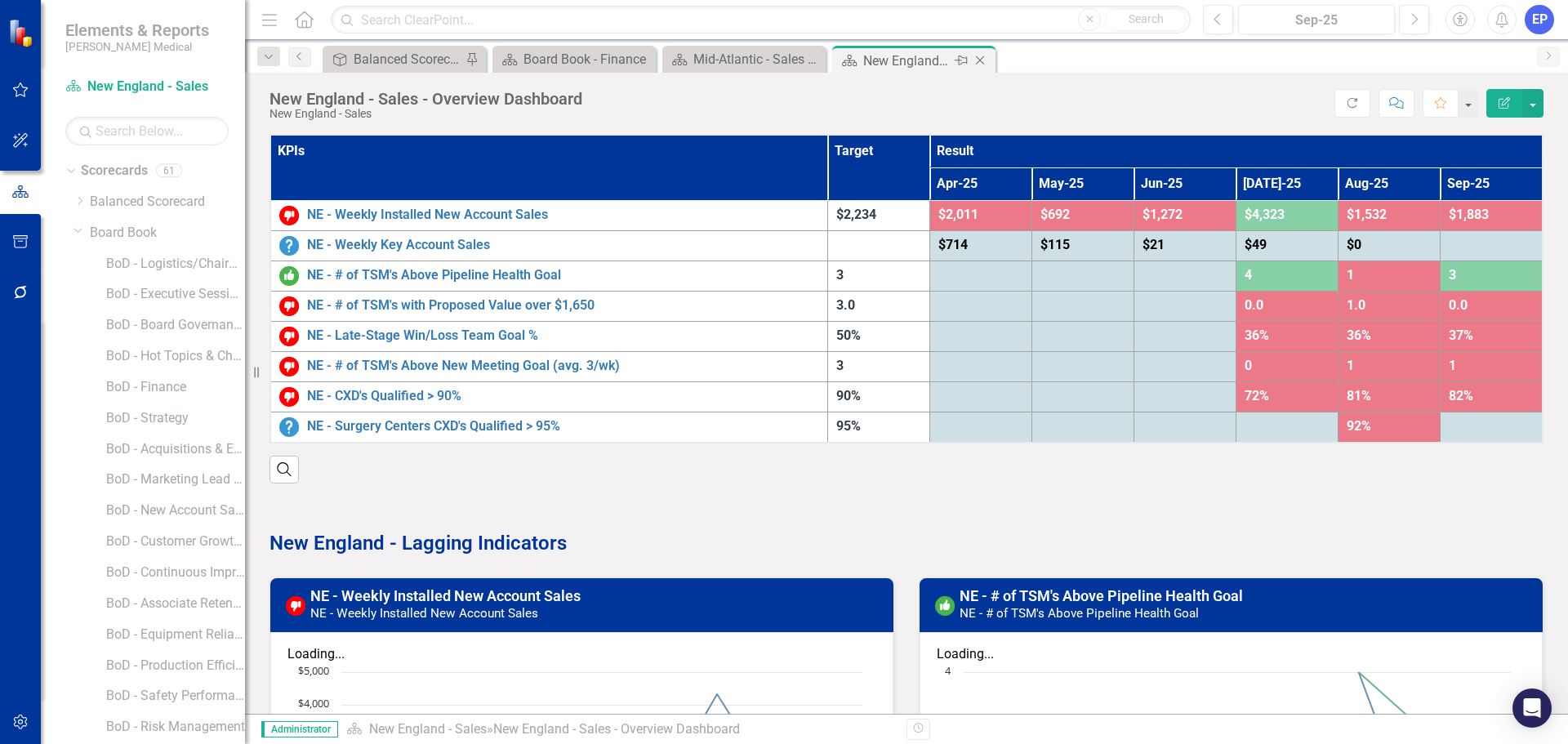
click at [978, 60] on icon "Close" at bounding box center [980, 60] width 16 height 13
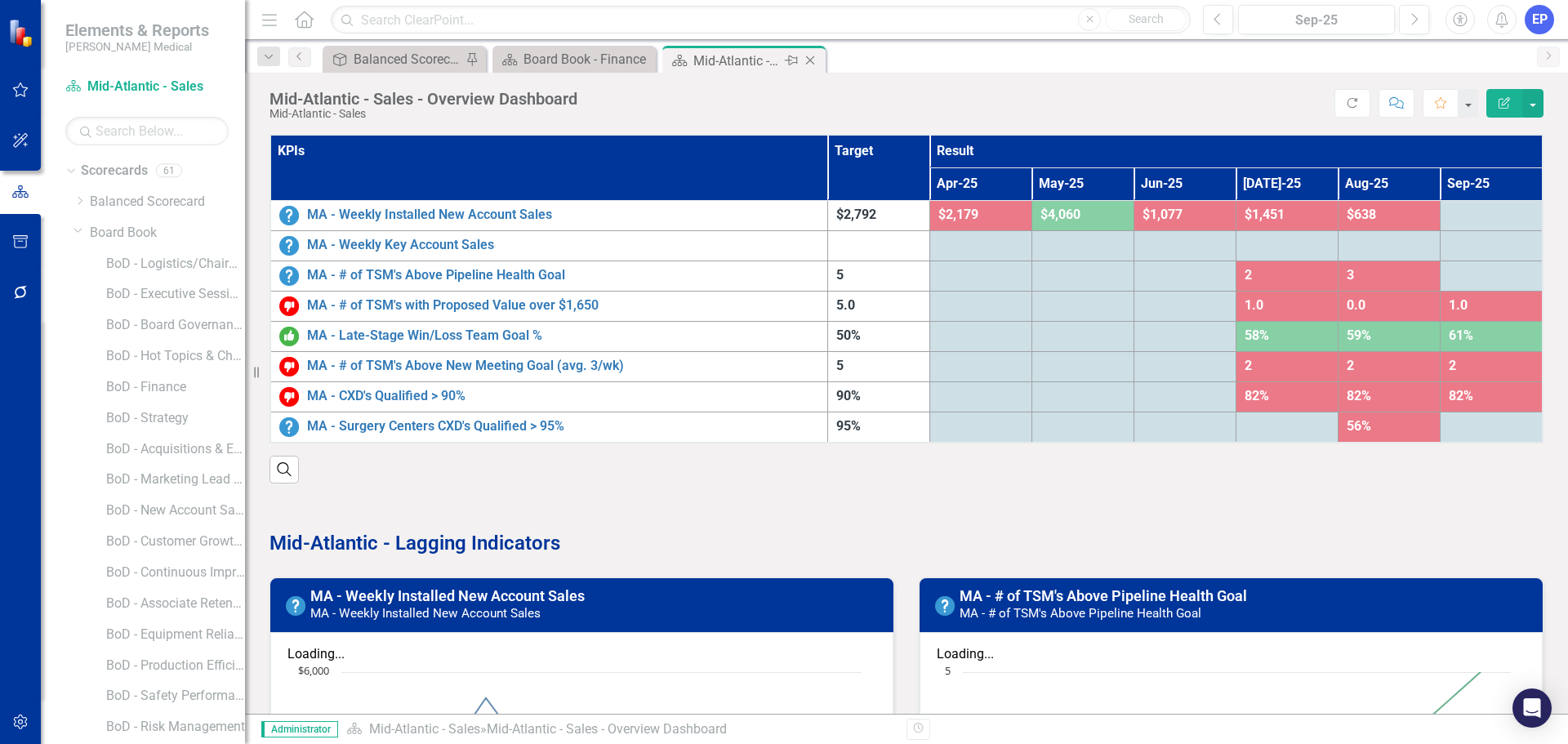
click at [818, 62] on div "Close" at bounding box center [811, 61] width 21 height 21
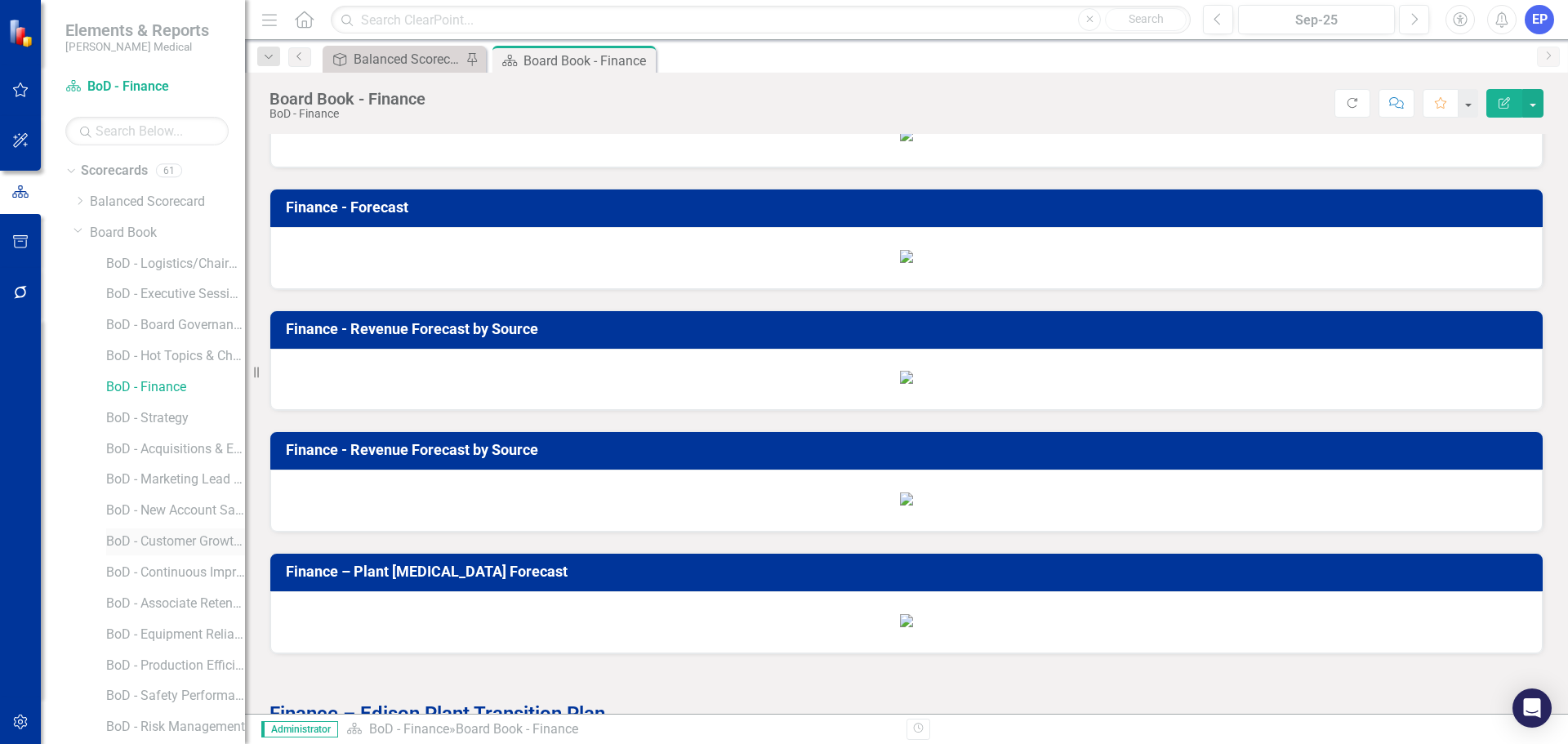
scroll to position [403, 0]
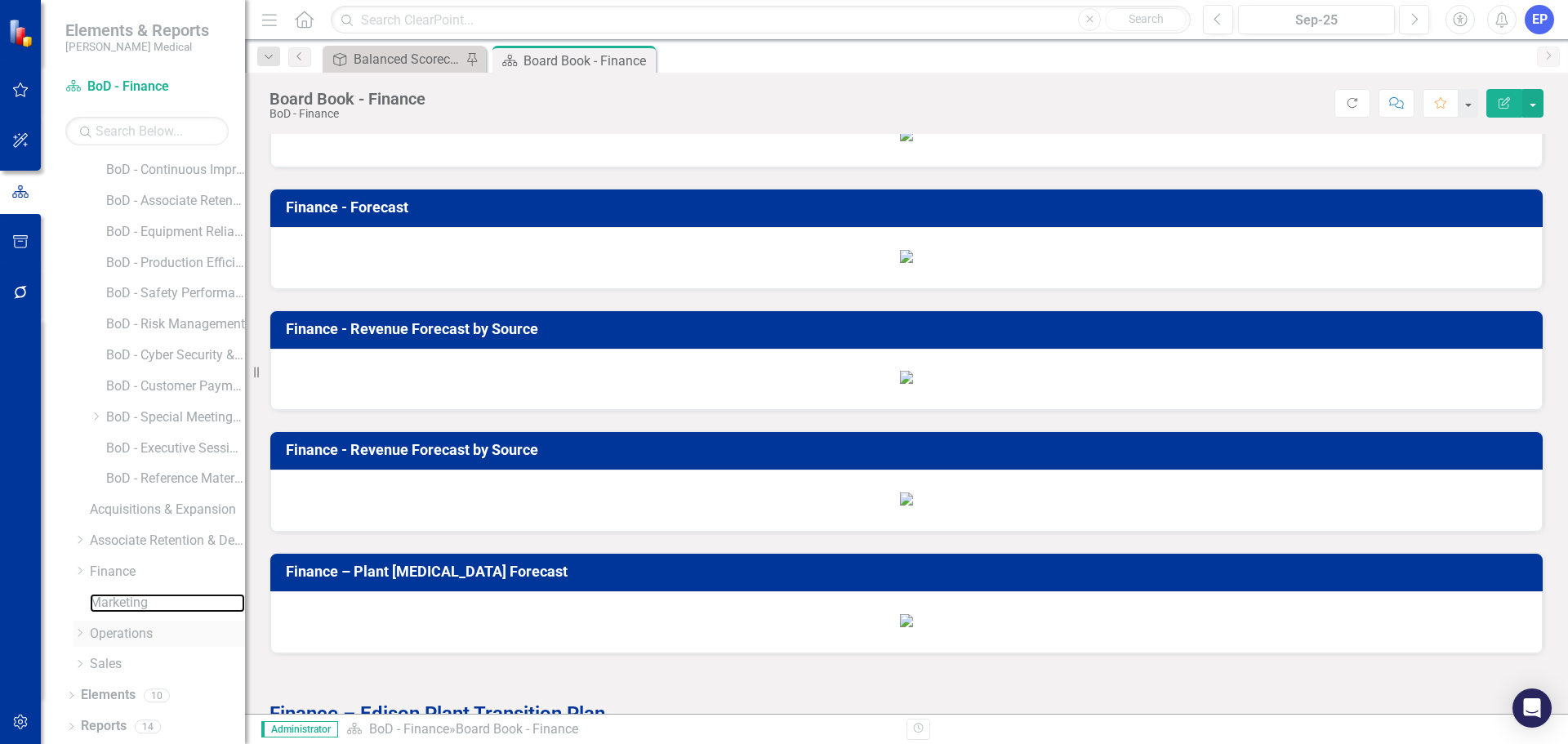
drag, startPoint x: 129, startPoint y: 606, endPoint x: 129, endPoint y: 626, distance: 20.0
click at [129, 606] on link "Marketing" at bounding box center [168, 604] width 156 height 19
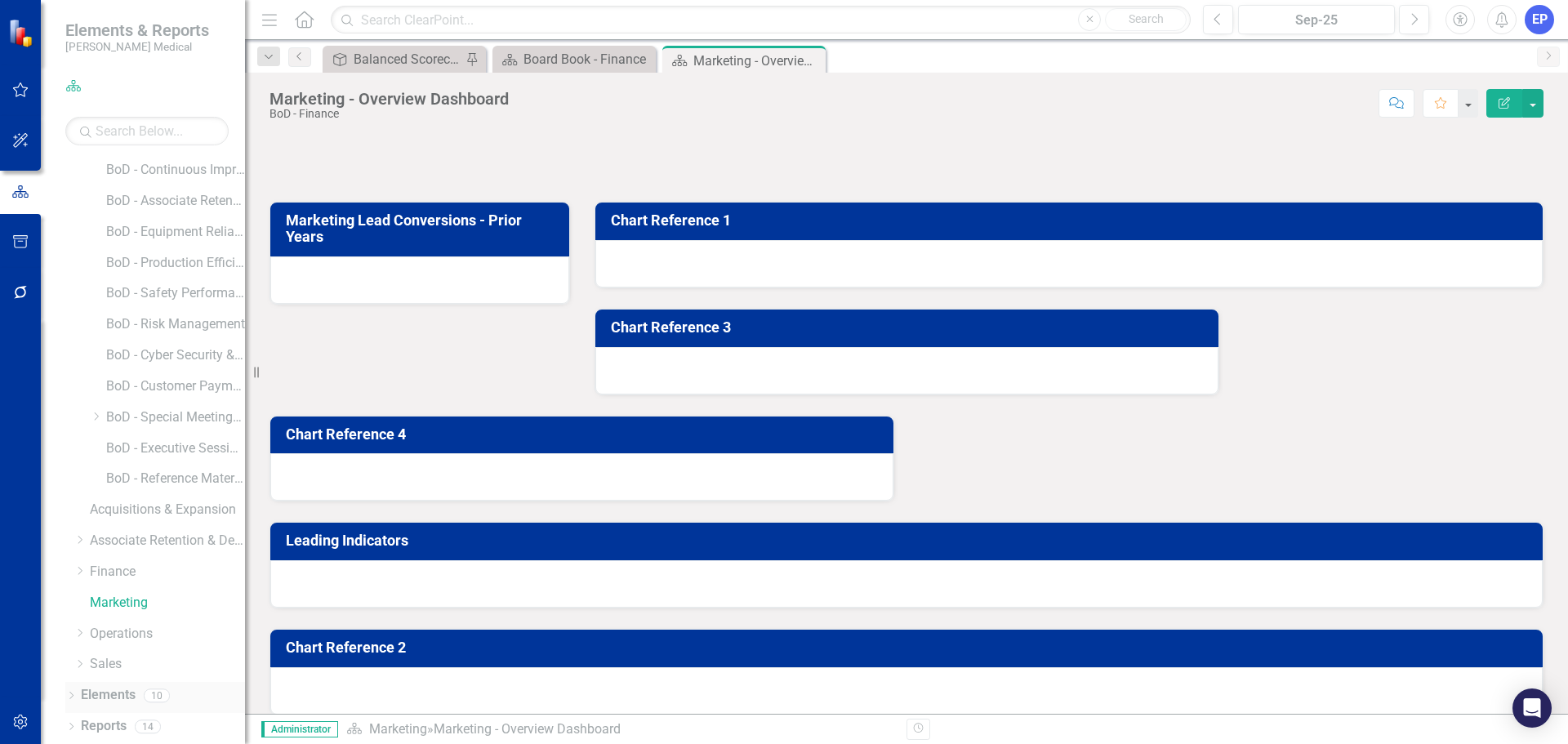
click at [135, 691] on link "Elements" at bounding box center [109, 696] width 55 height 19
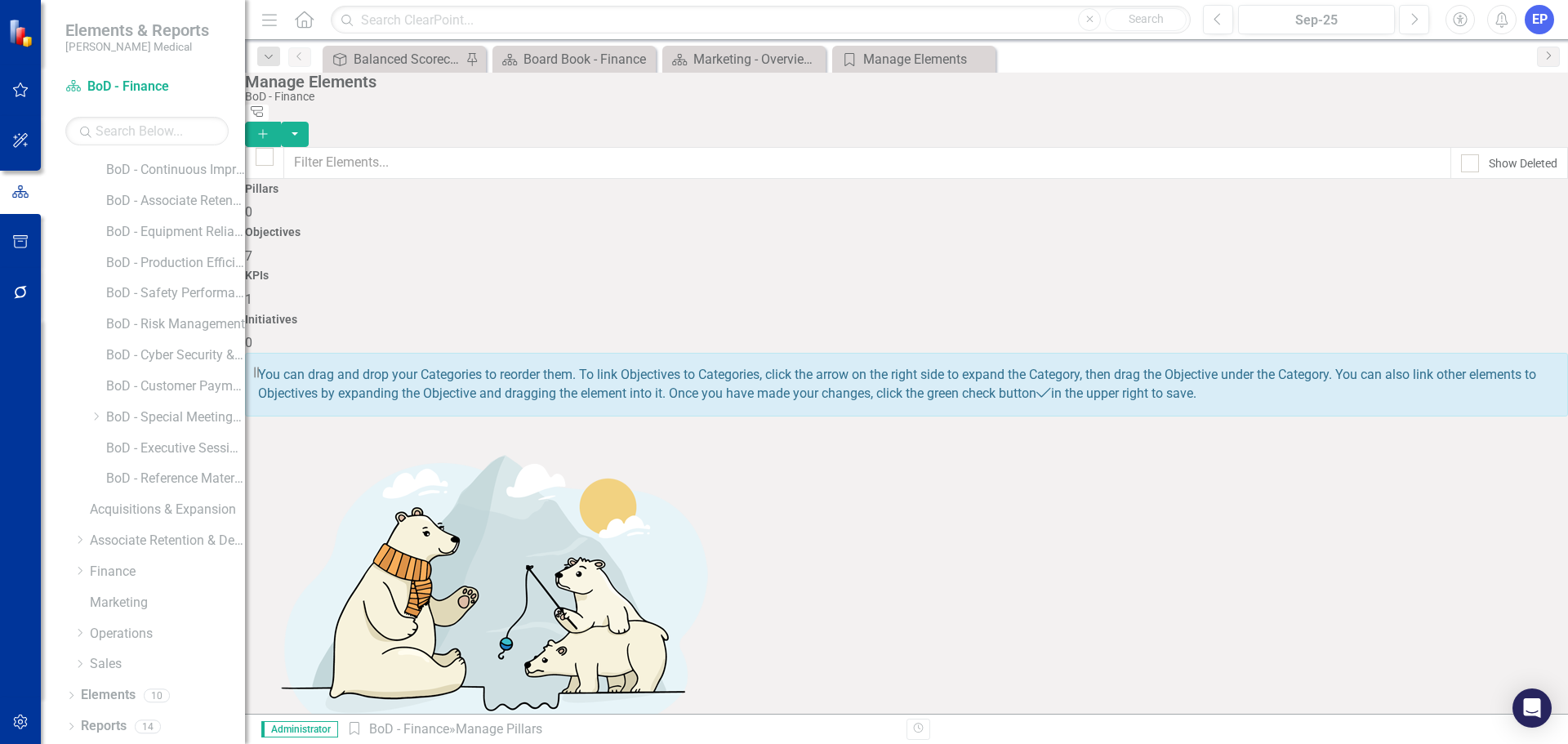
click at [723, 227] on h4 "Objectives" at bounding box center [907, 233] width 1323 height 12
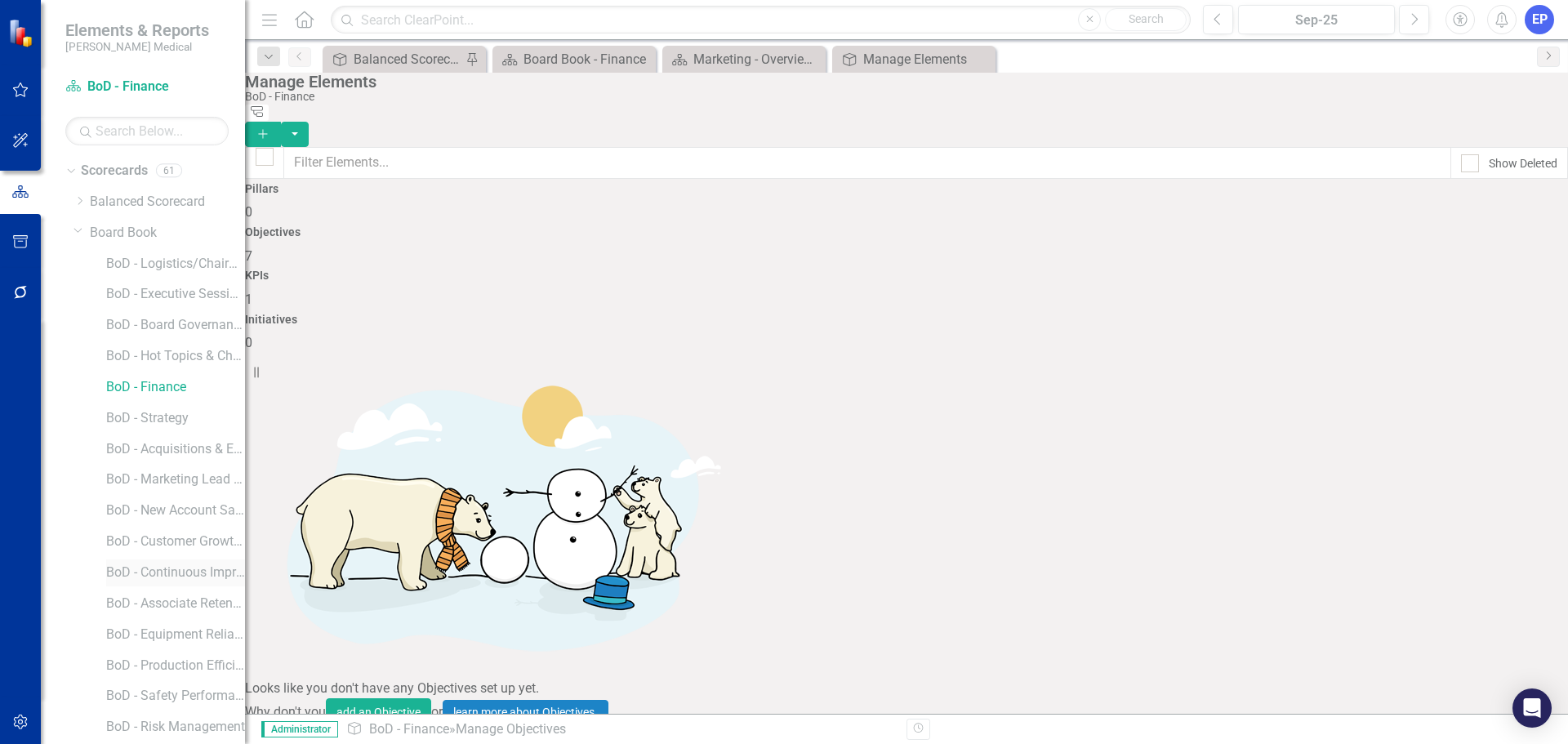
scroll to position [403, 0]
click at [115, 595] on link "Marketing" at bounding box center [168, 604] width 156 height 19
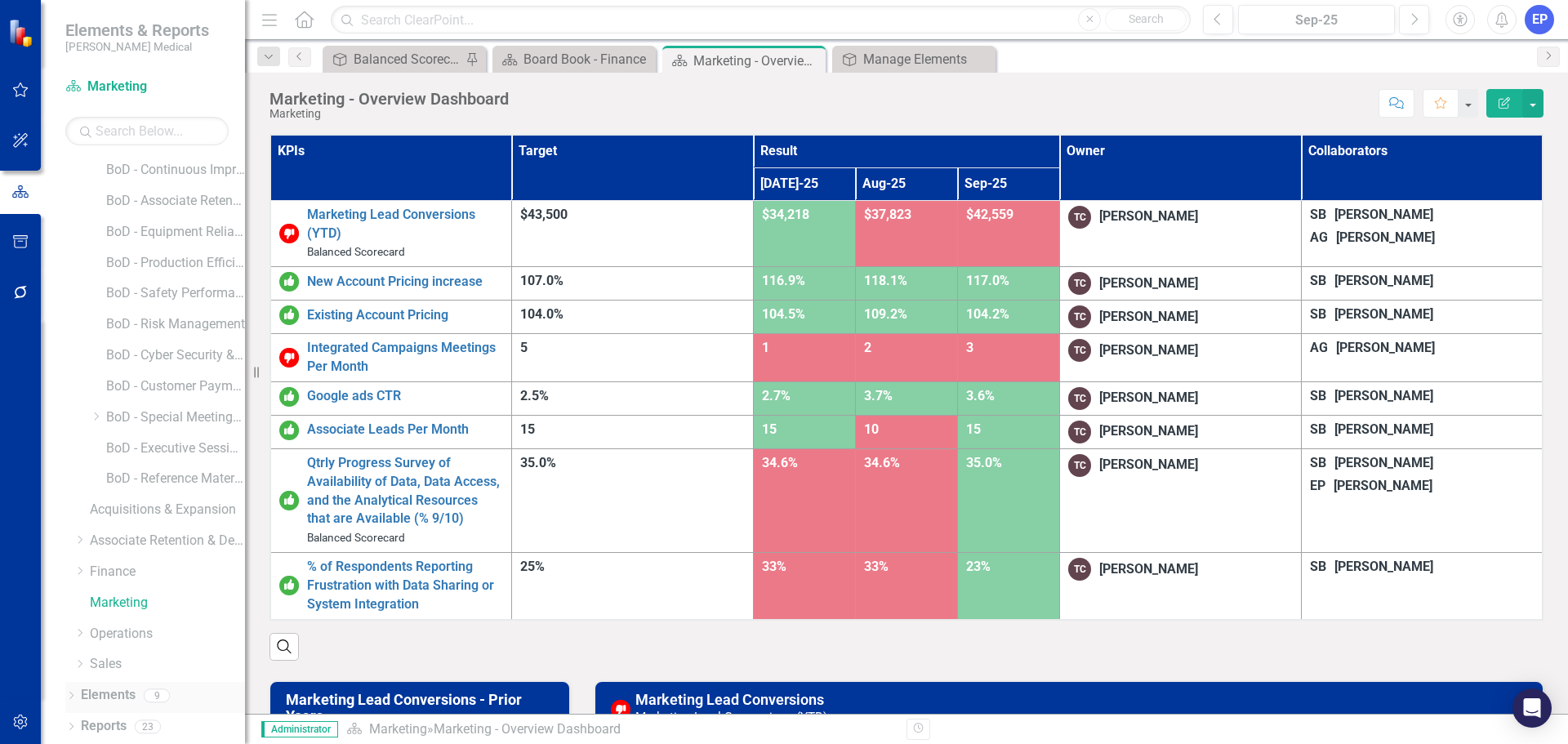
click at [120, 699] on link "Elements" at bounding box center [109, 696] width 55 height 19
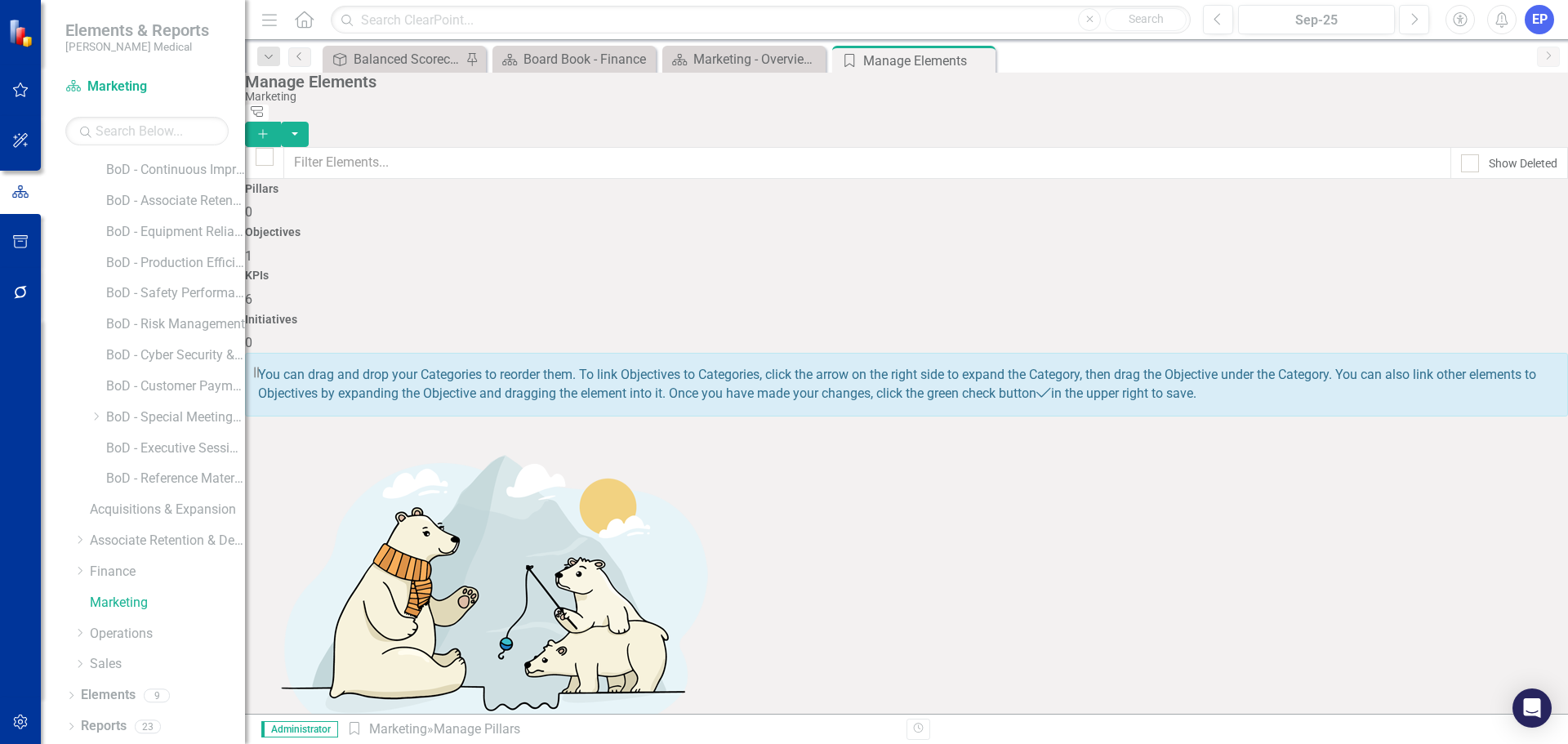
click at [774, 266] on div "Objectives 1" at bounding box center [907, 246] width 1323 height 39
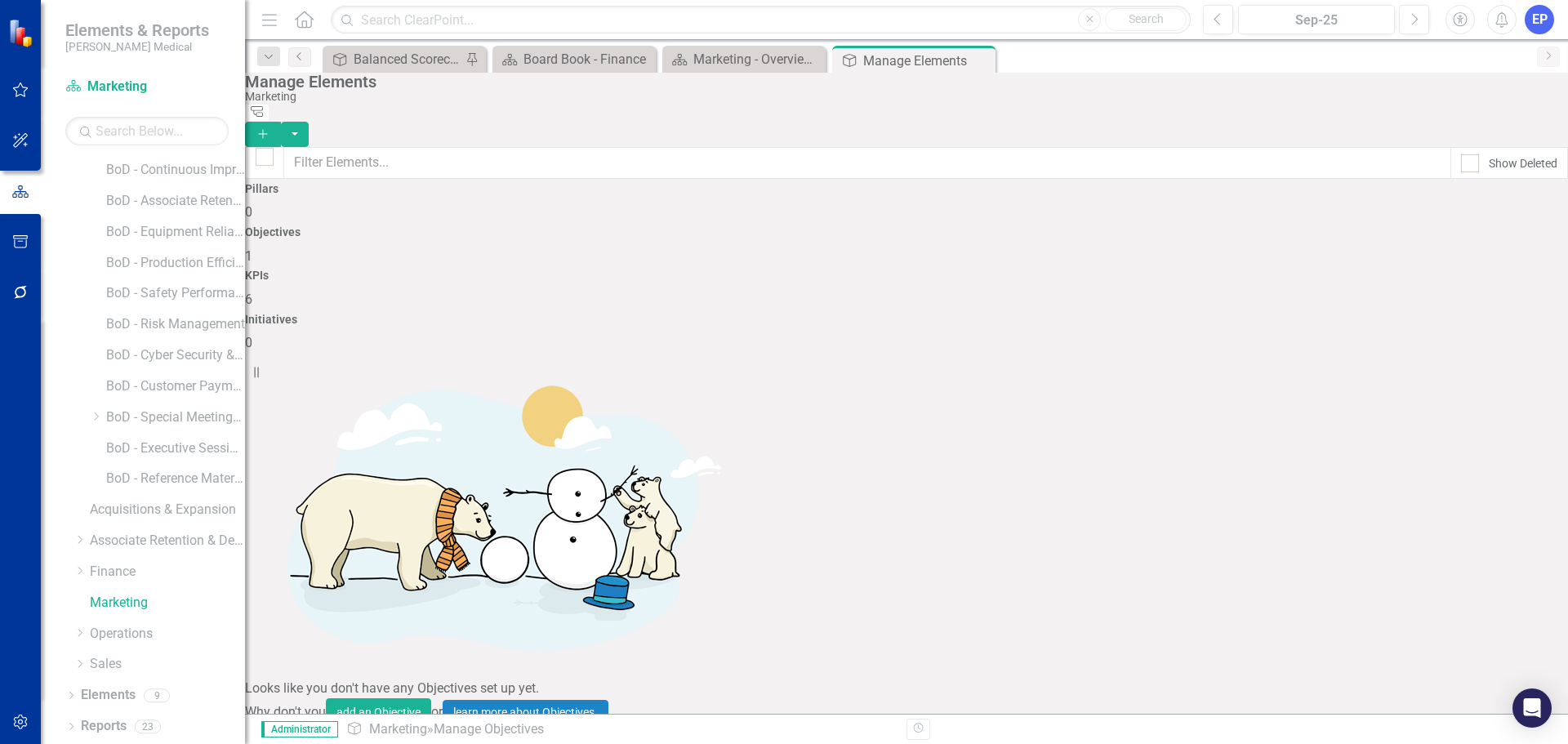
click at [431, 743] on link "Innovation Portfolio Matrix" at bounding box center [352, 755] width 156 height 15
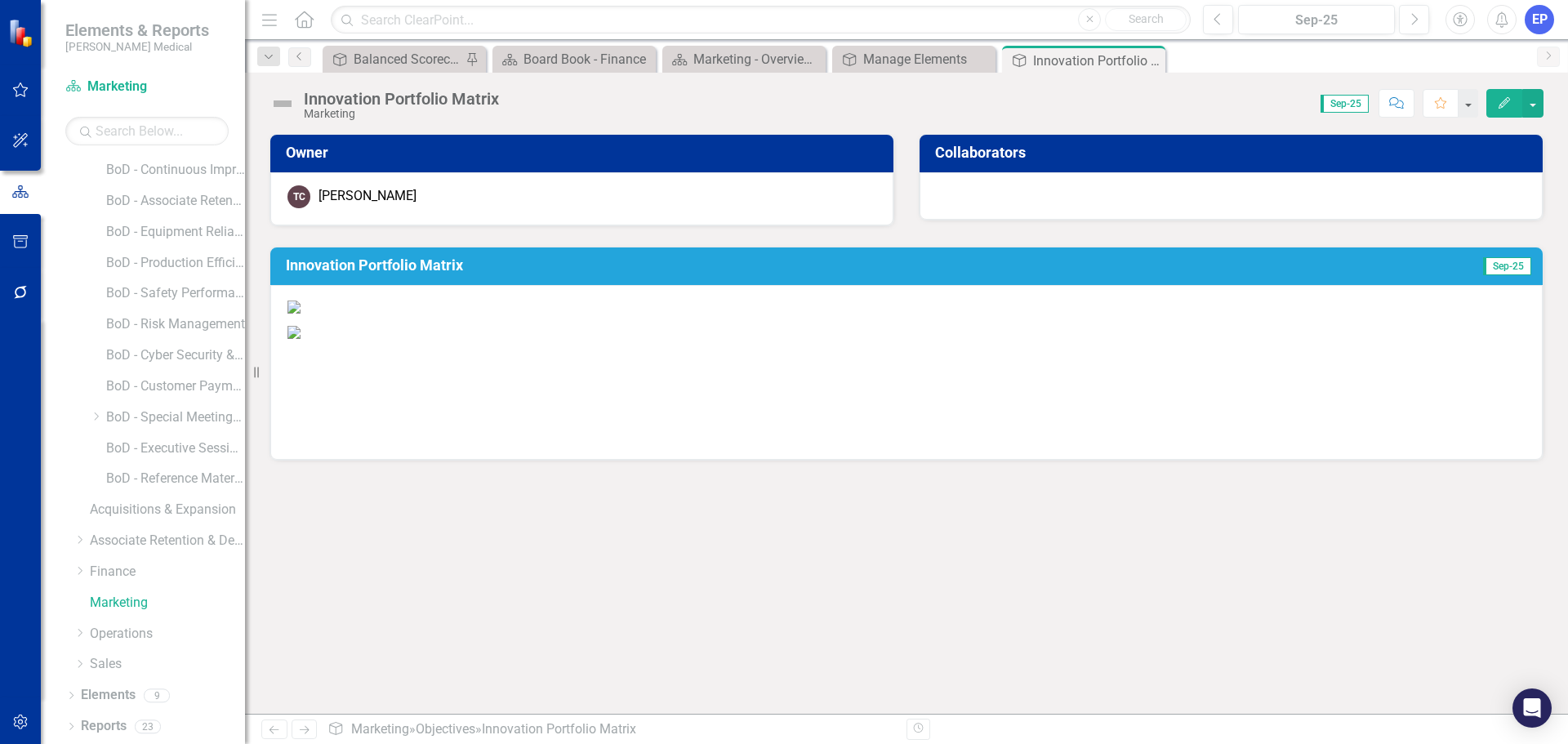
click at [301, 314] on img at bounding box center [293, 307] width 13 height 13
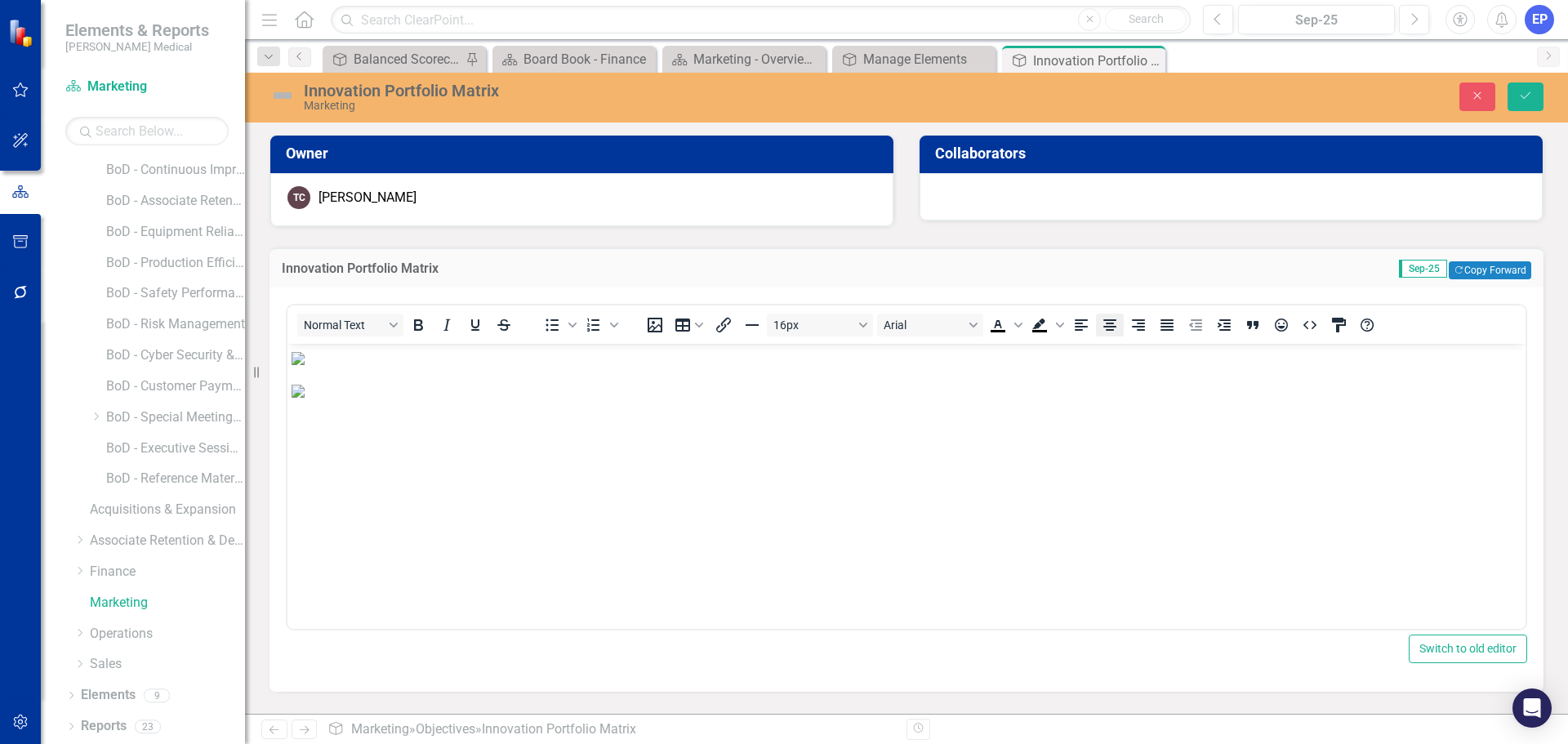
click at [1108, 321] on icon "Align center" at bounding box center [1110, 325] width 13 height 11
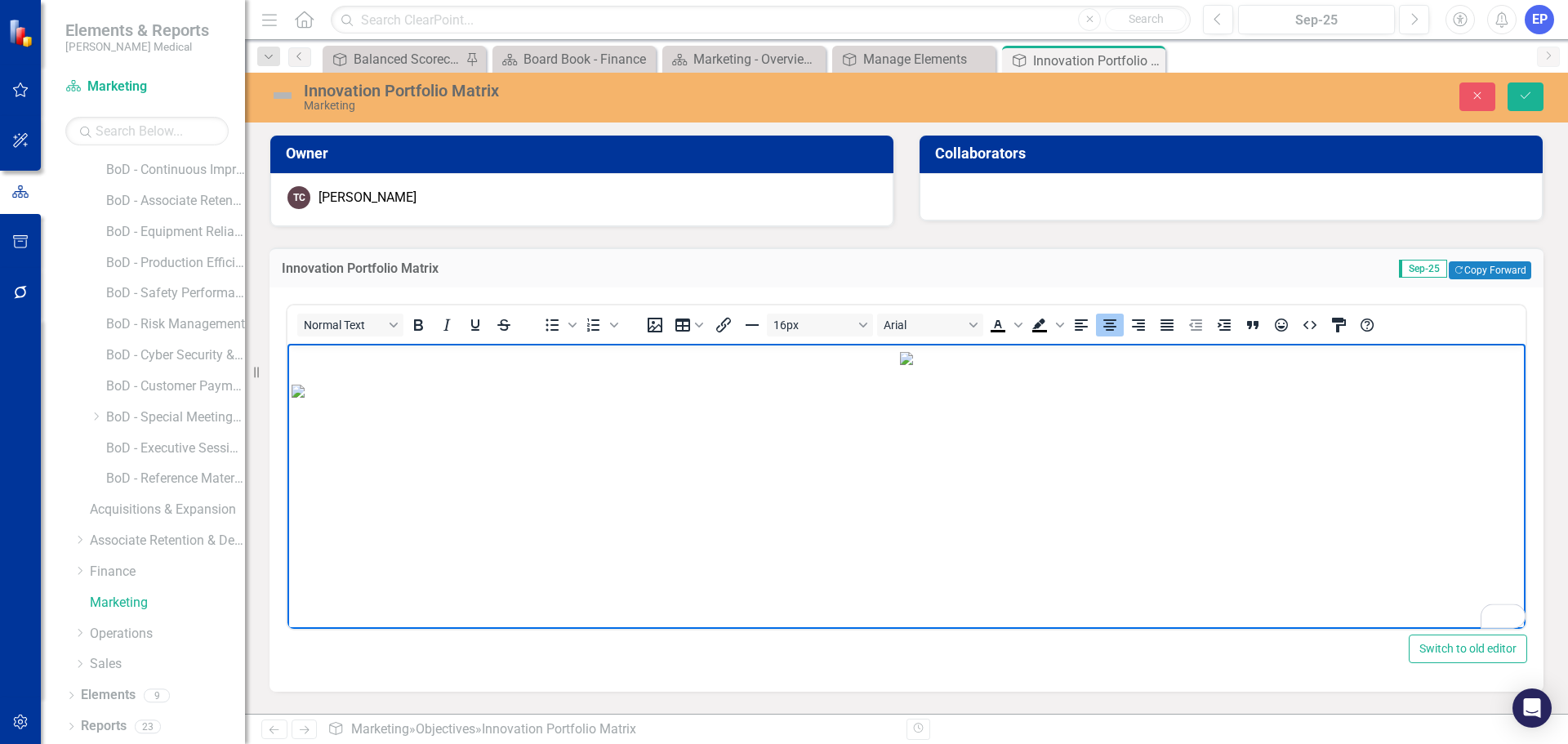
scroll to position [494, 0]
click at [304, 397] on img "To enrich screen reader interactions, please activate Accessibility in Grammarl…" at bounding box center [298, 390] width 13 height 13
click at [1470, 101] on button "Close" at bounding box center [1477, 96] width 36 height 28
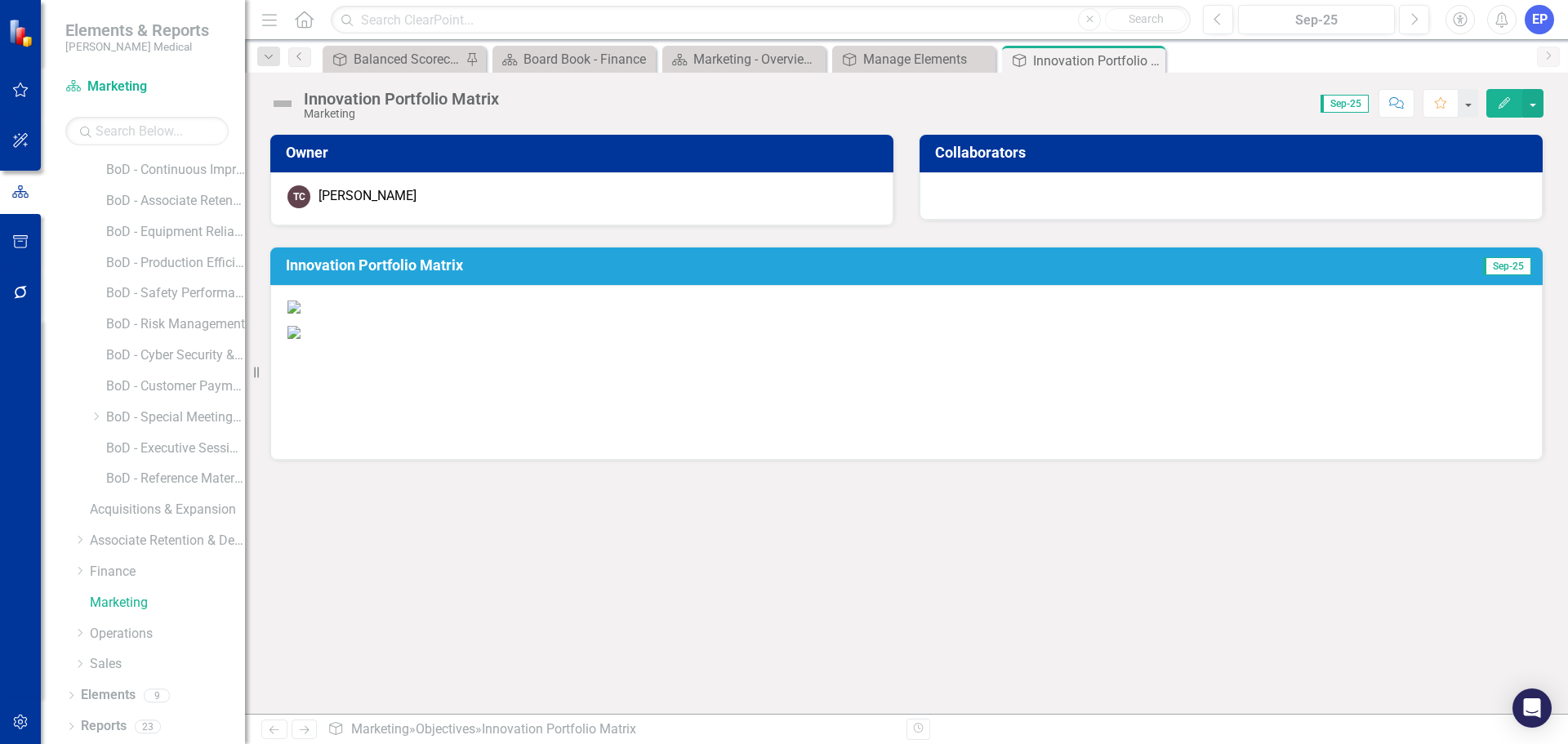
click at [301, 314] on img at bounding box center [293, 307] width 13 height 13
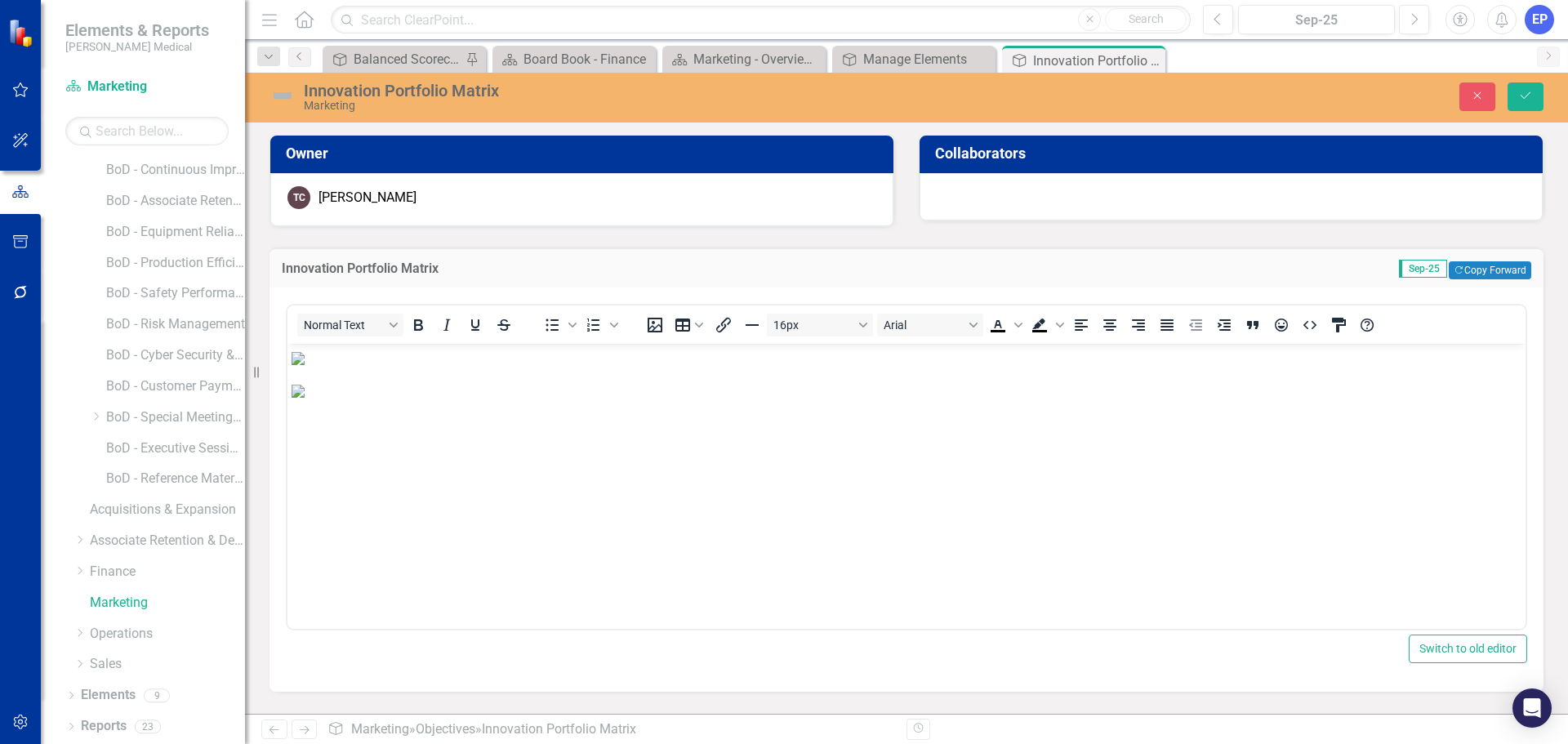
scroll to position [0, 0]
click at [1106, 326] on icon "Align center" at bounding box center [1110, 325] width 13 height 11
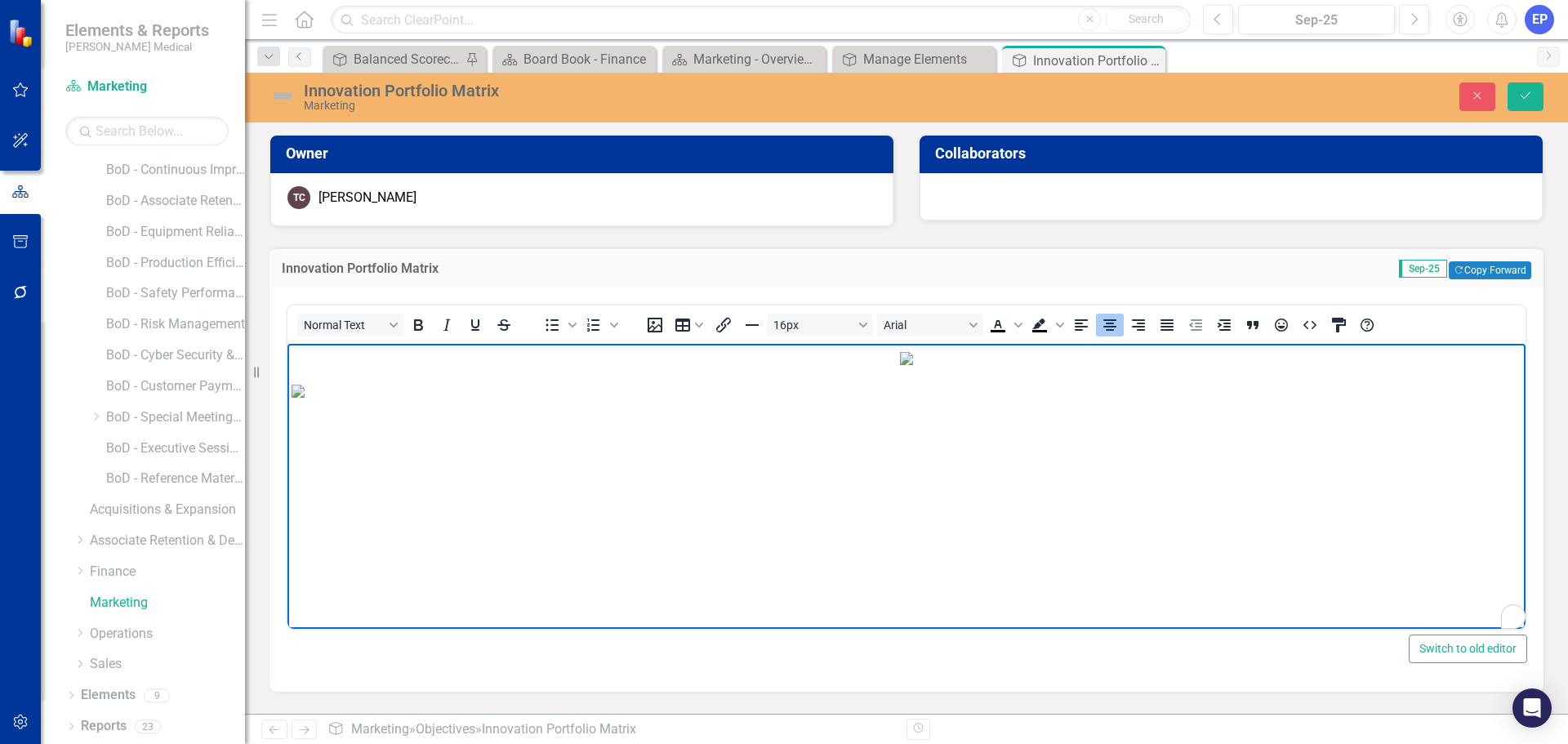
scroll to position [4, 0]
click at [1518, 89] on button "Save" at bounding box center [1526, 96] width 36 height 28
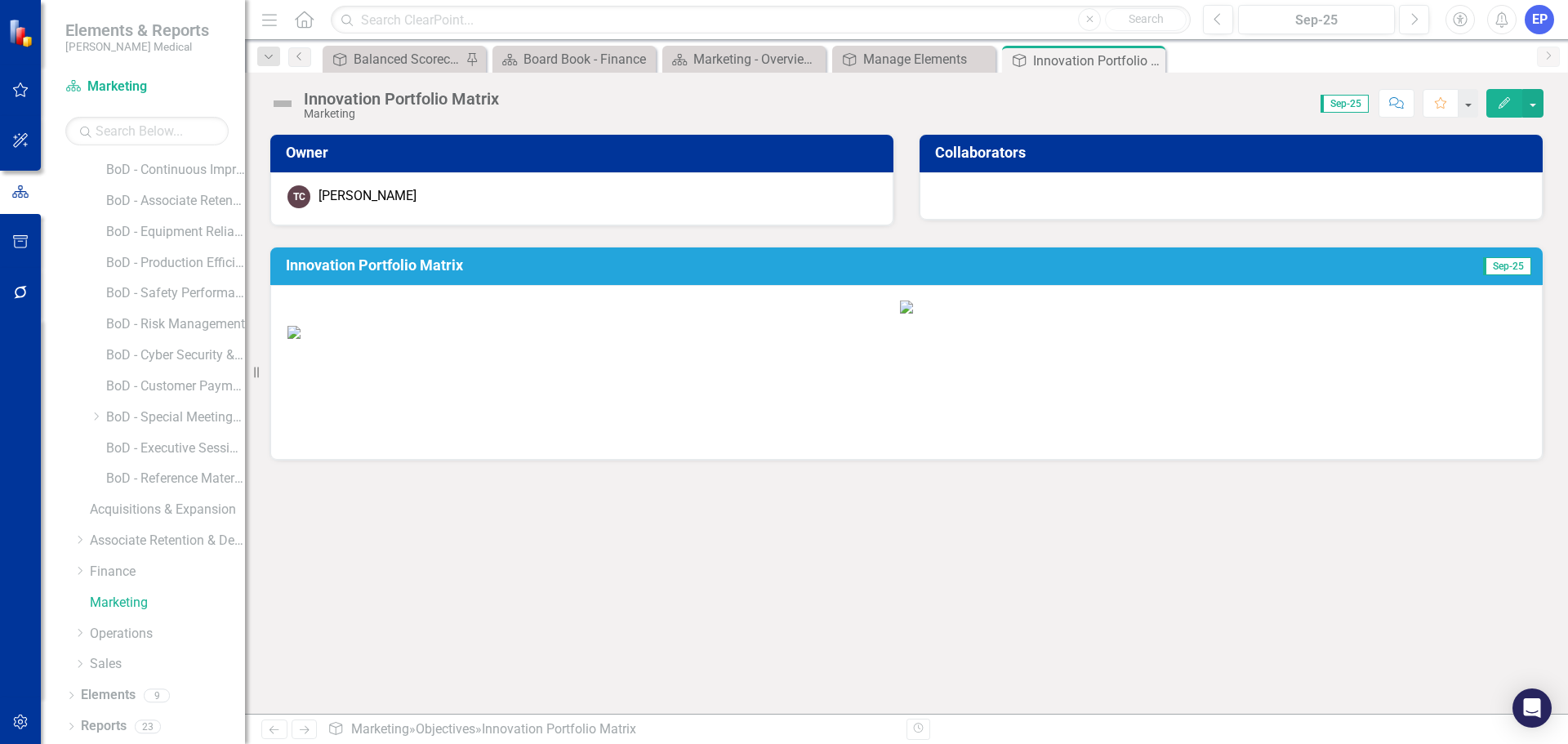
scroll to position [653, 0]
click at [301, 339] on img at bounding box center [293, 332] width 13 height 13
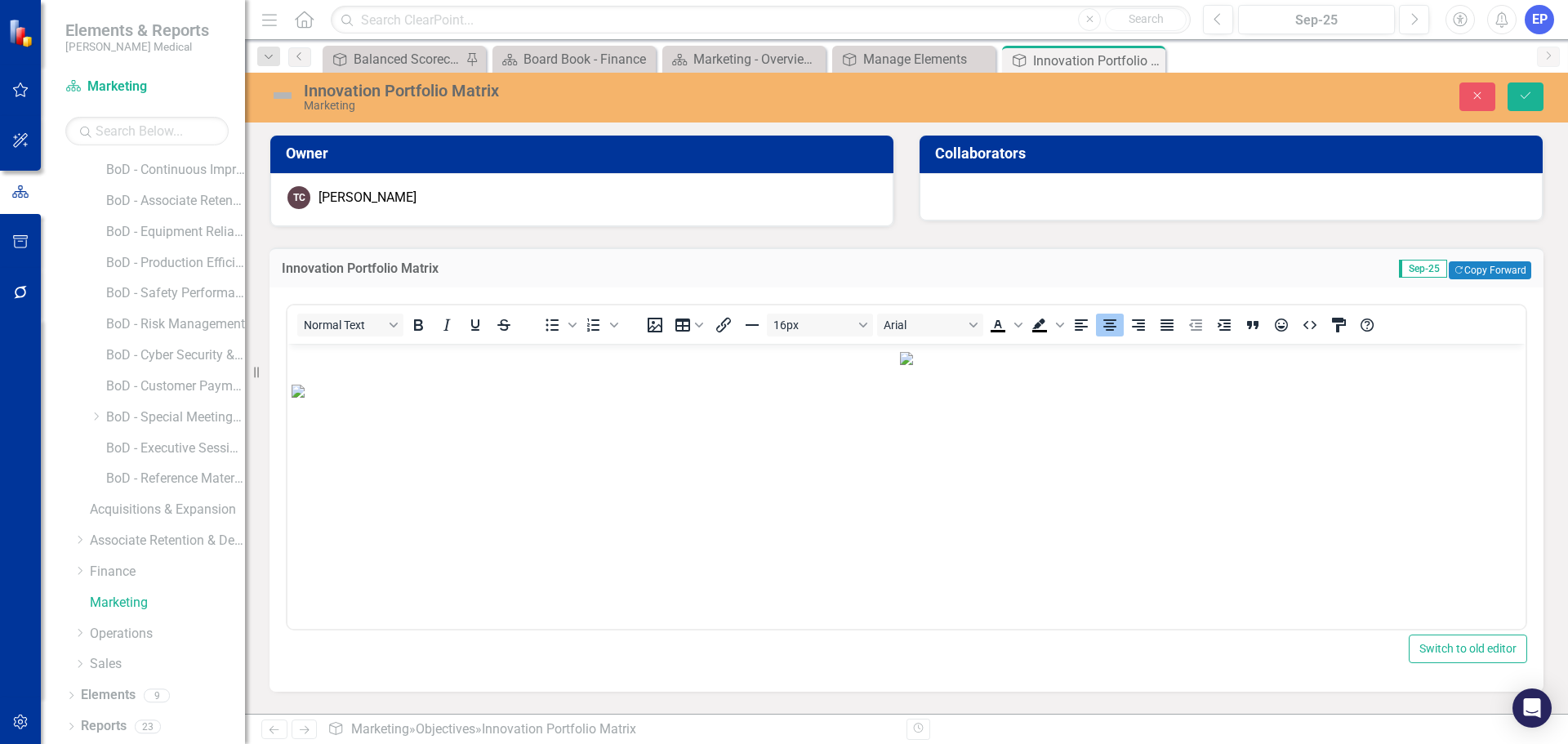
click at [304, 397] on img "Rich Text Area. Press ALT-0 for help." at bounding box center [298, 390] width 13 height 13
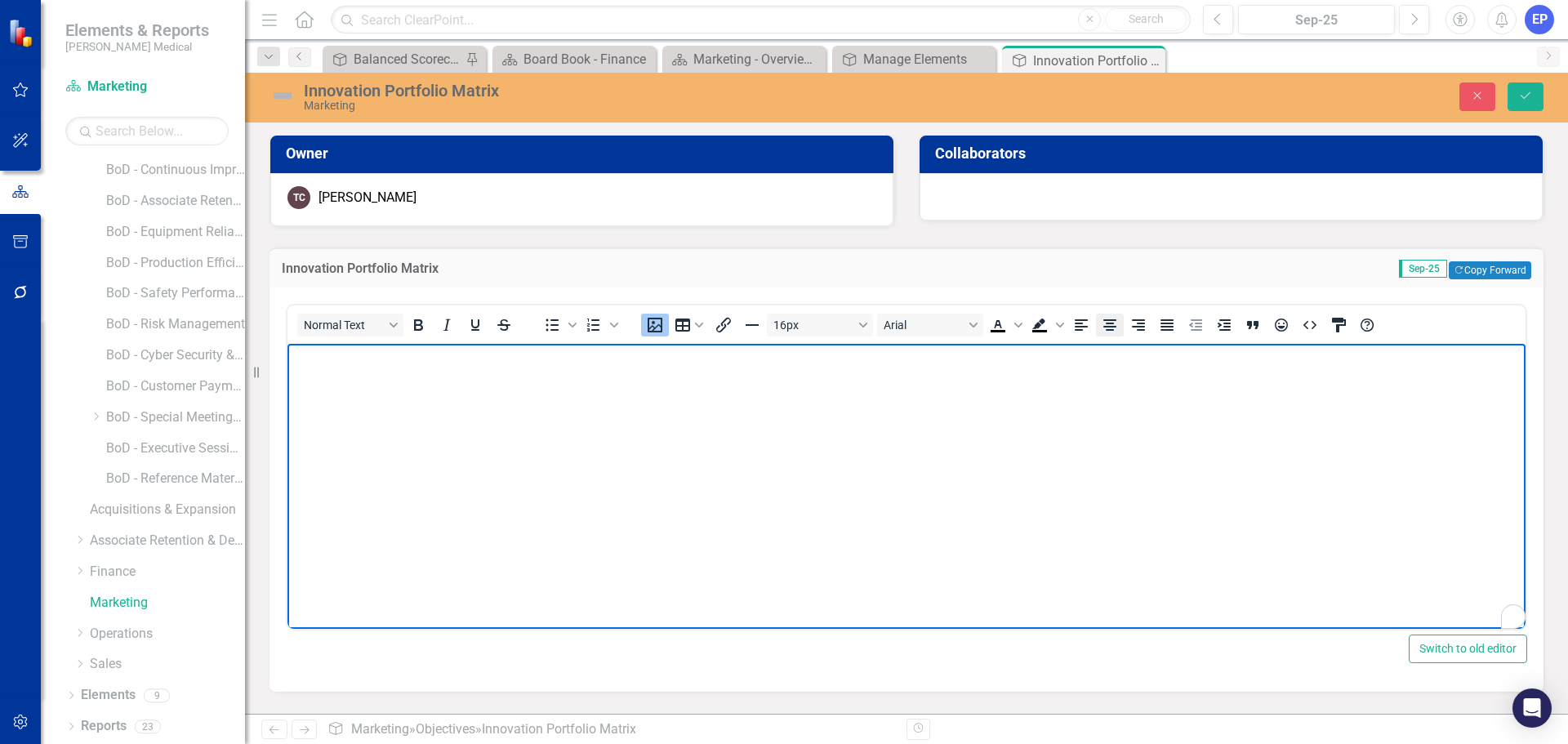
click at [1105, 318] on icon "Align center" at bounding box center [1110, 325] width 20 height 20
click at [1513, 101] on button "Save" at bounding box center [1526, 96] width 36 height 28
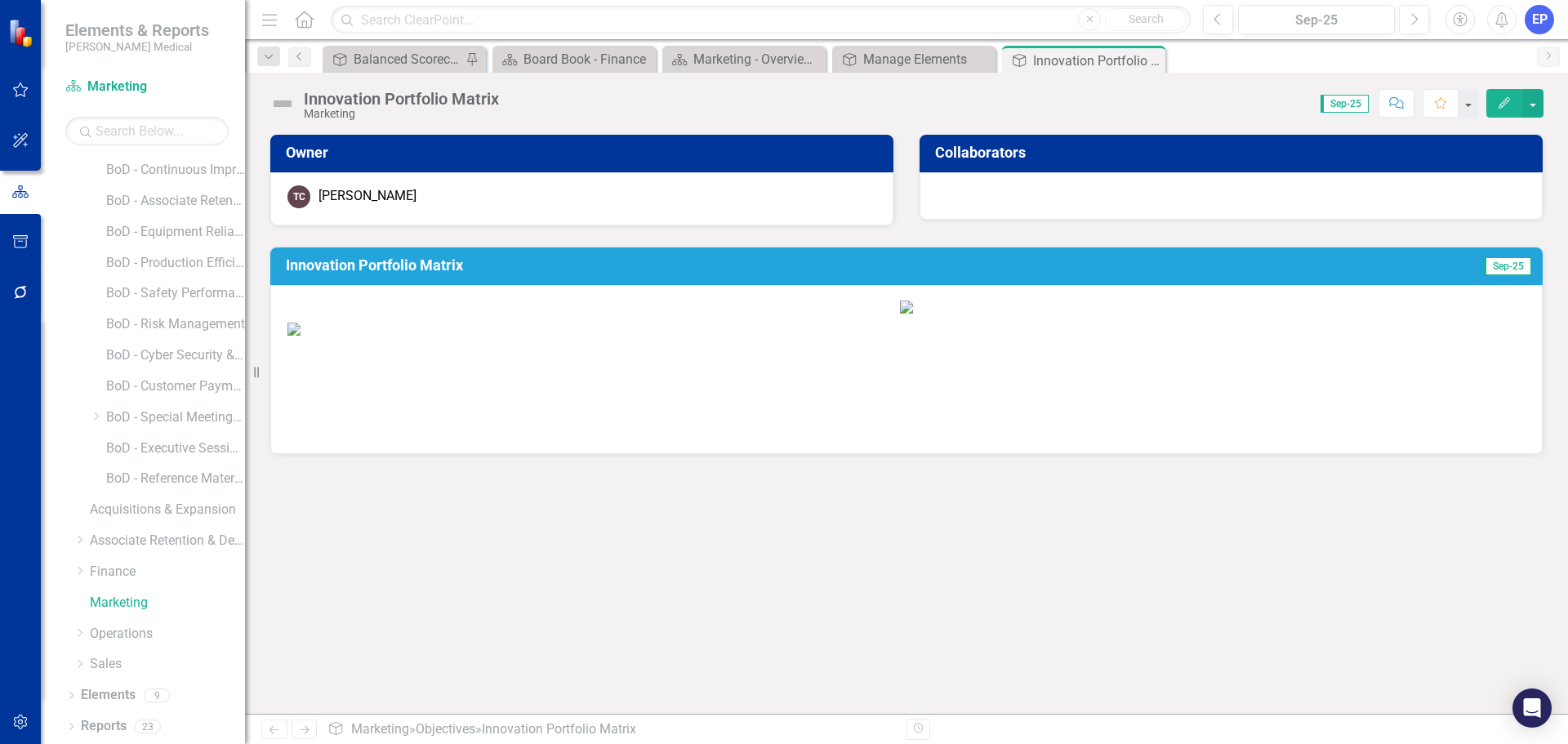
scroll to position [572, 0]
click at [644, 336] on img at bounding box center [906, 328] width 1238 height 13
click at [720, 336] on img at bounding box center [906, 328] width 1238 height 13
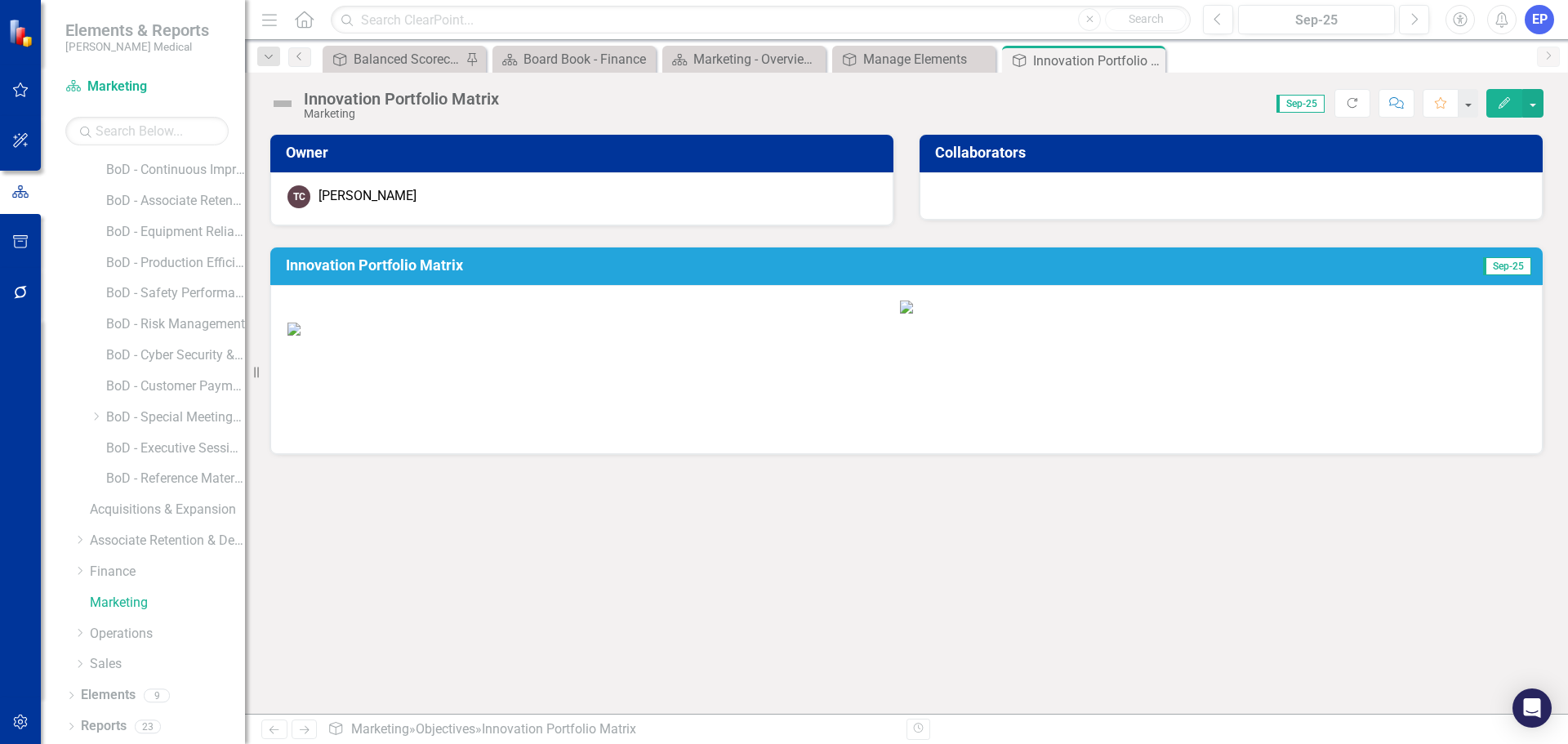
click at [792, 336] on img at bounding box center [906, 328] width 1238 height 13
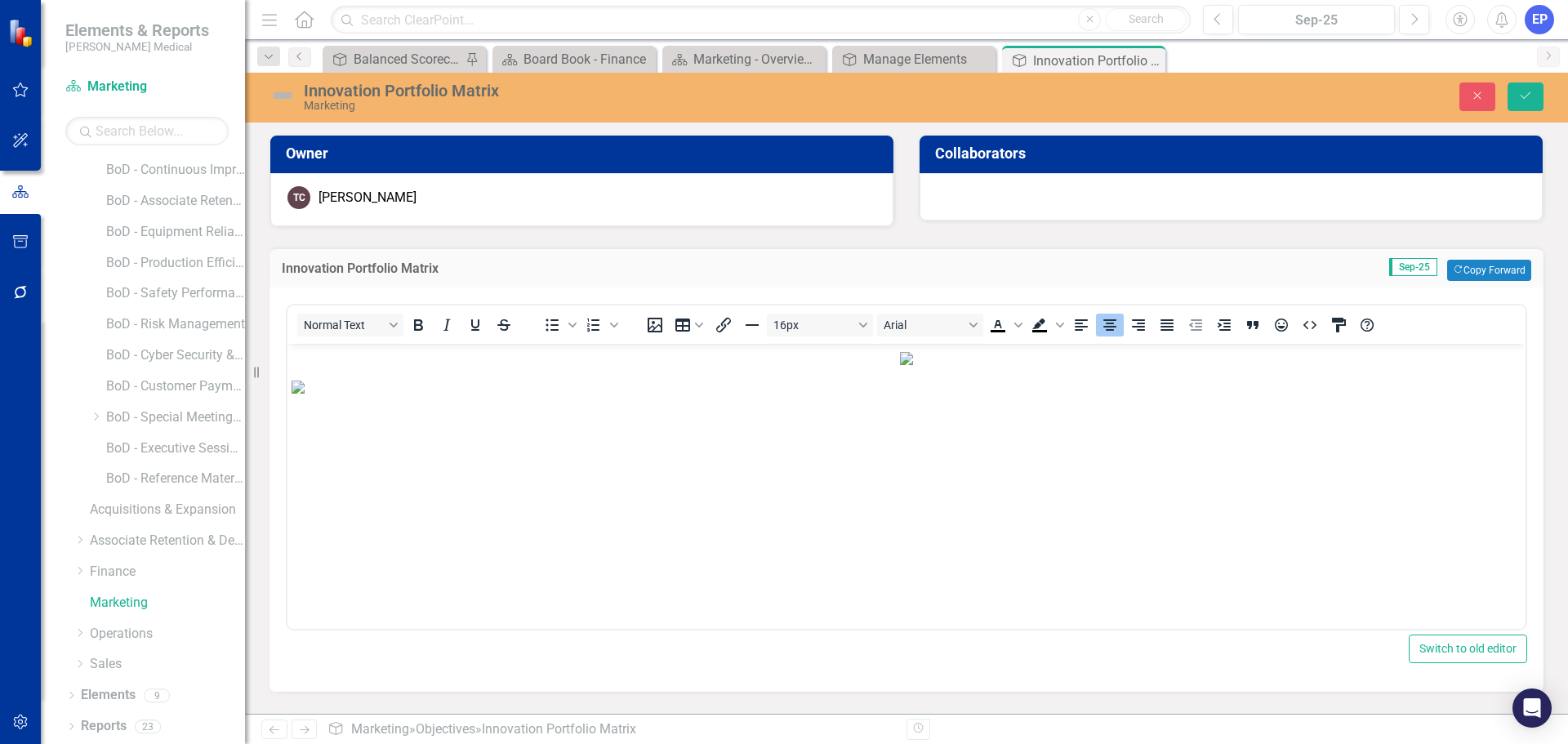
scroll to position [735, 0]
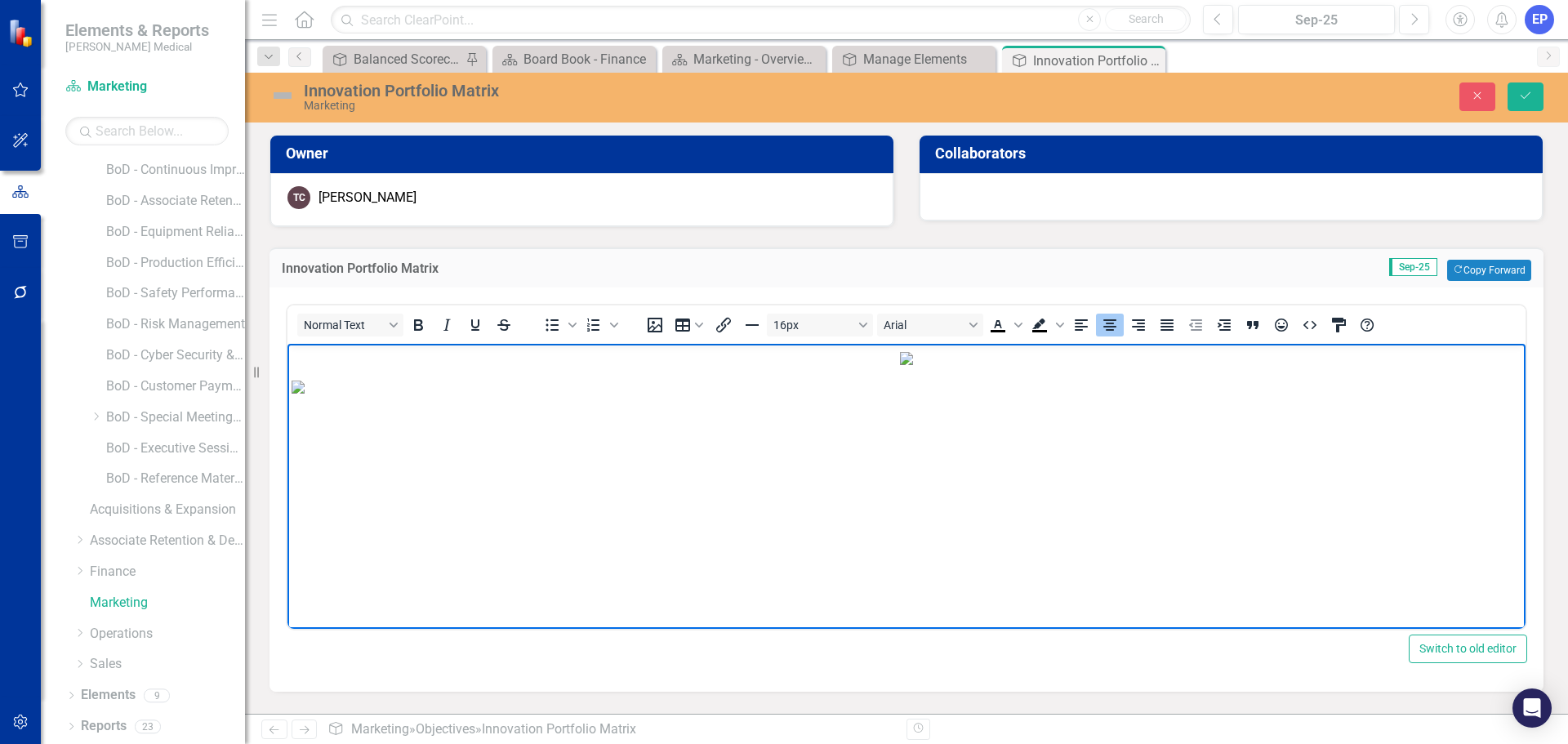
click at [792, 394] on img "Rich Text Area. Press ALT-0 for help." at bounding box center [906, 387] width 1230 height 13
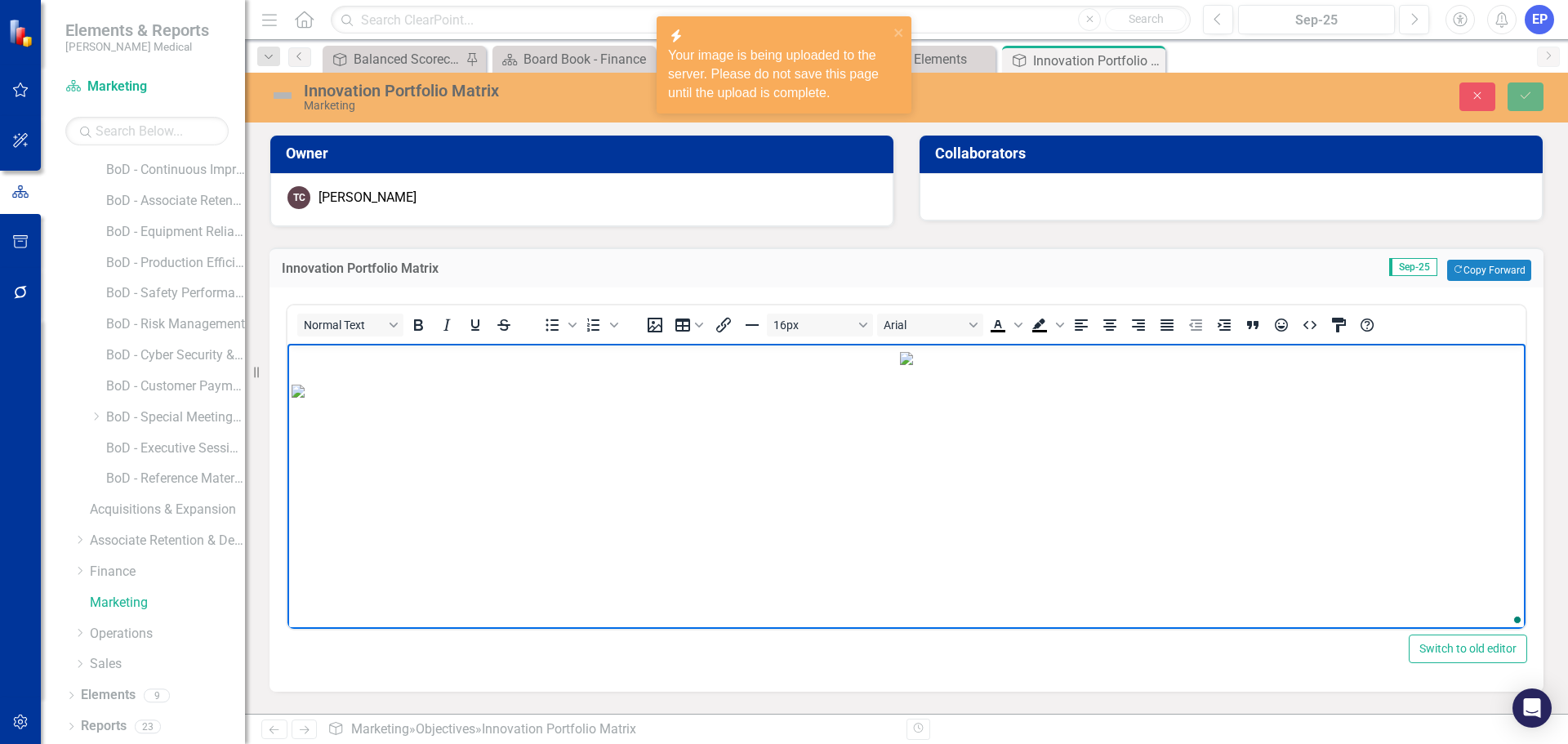
click at [304, 398] on img "To enrich screen reader interactions, please activate Accessibility in Grammarl…" at bounding box center [298, 391] width 13 height 13
click at [1105, 325] on icon "Align center" at bounding box center [1110, 325] width 20 height 20
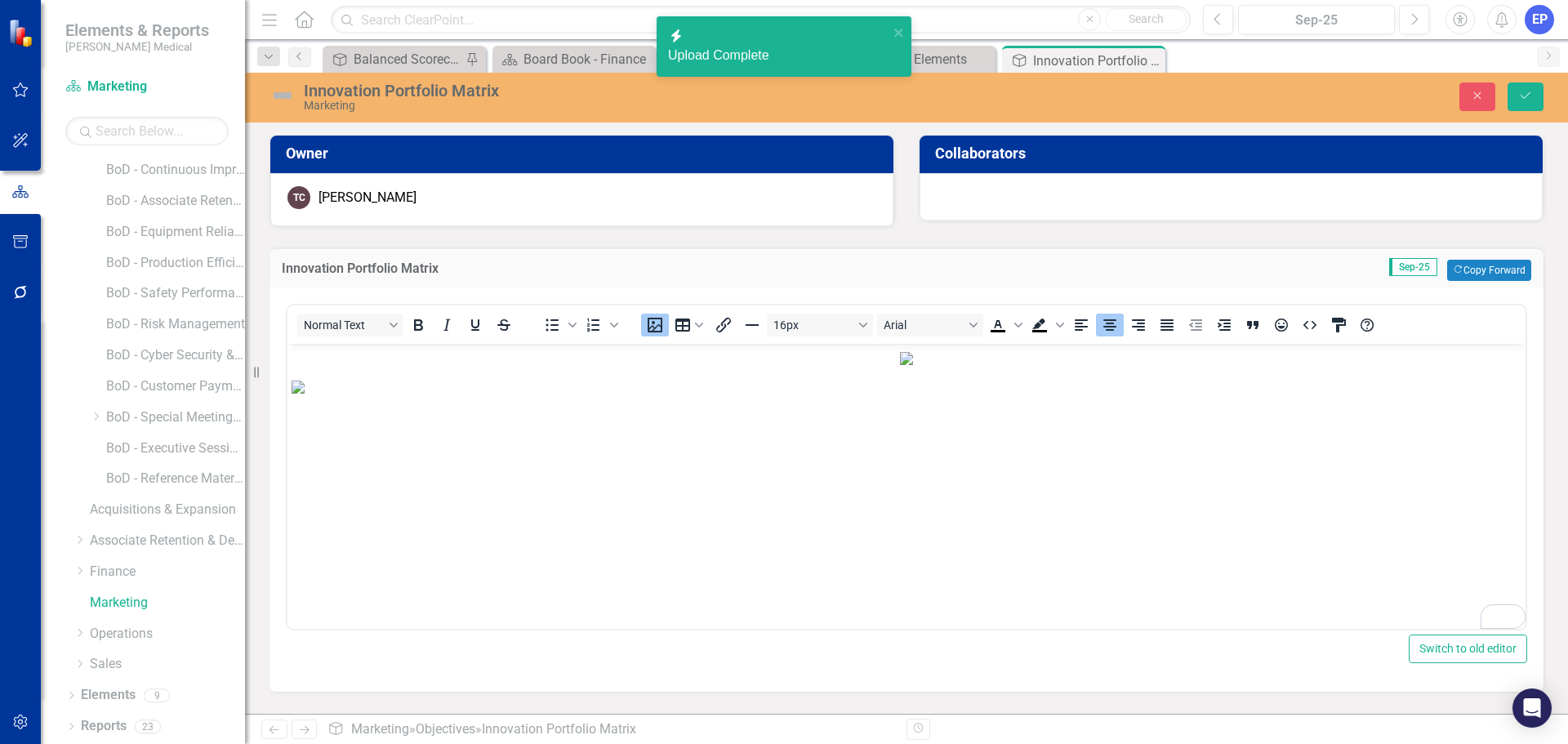
click at [1088, 394] on img "To enrich screen reader interactions, please activate Accessibility in Grammarl…" at bounding box center [906, 387] width 1230 height 13
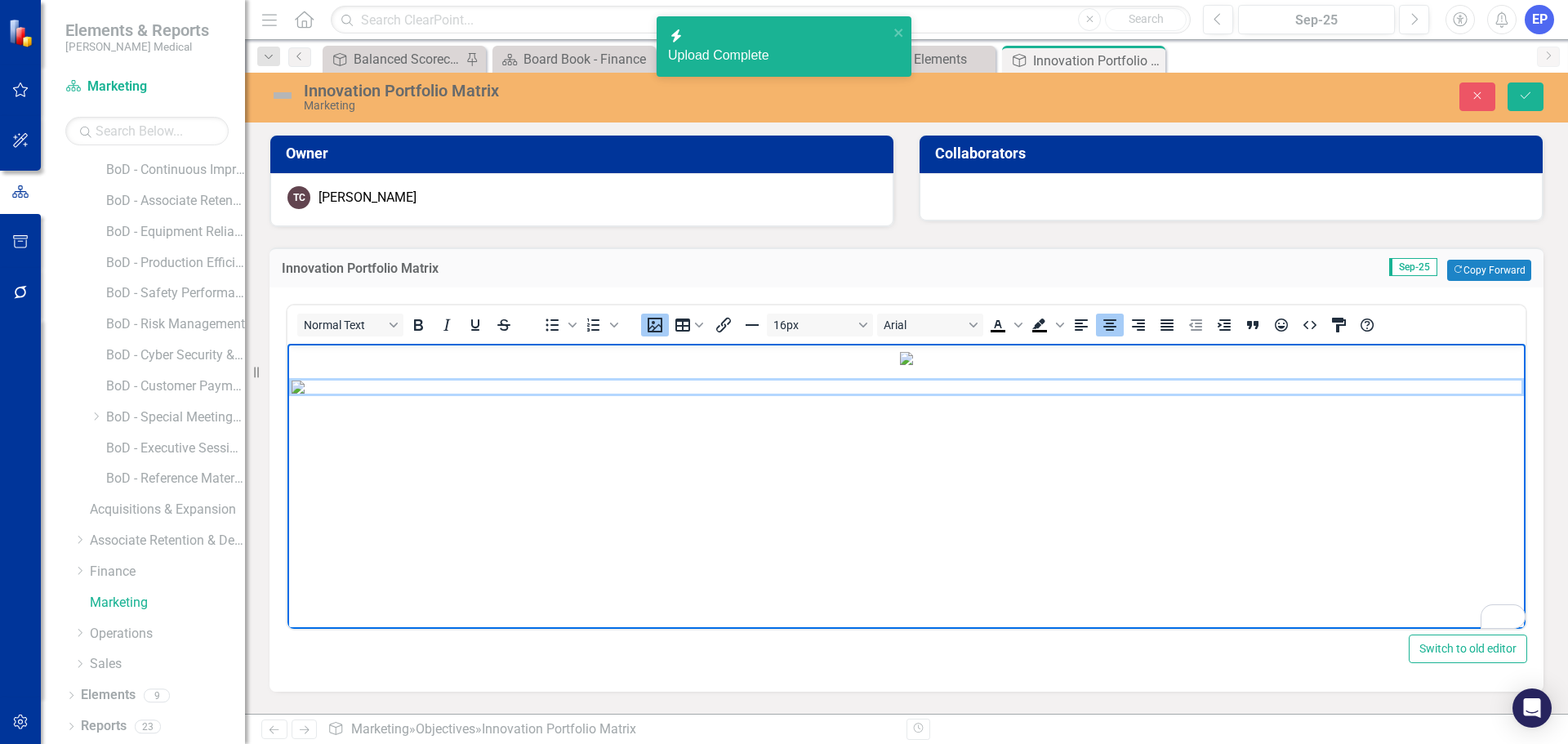
scroll to position [239, 0]
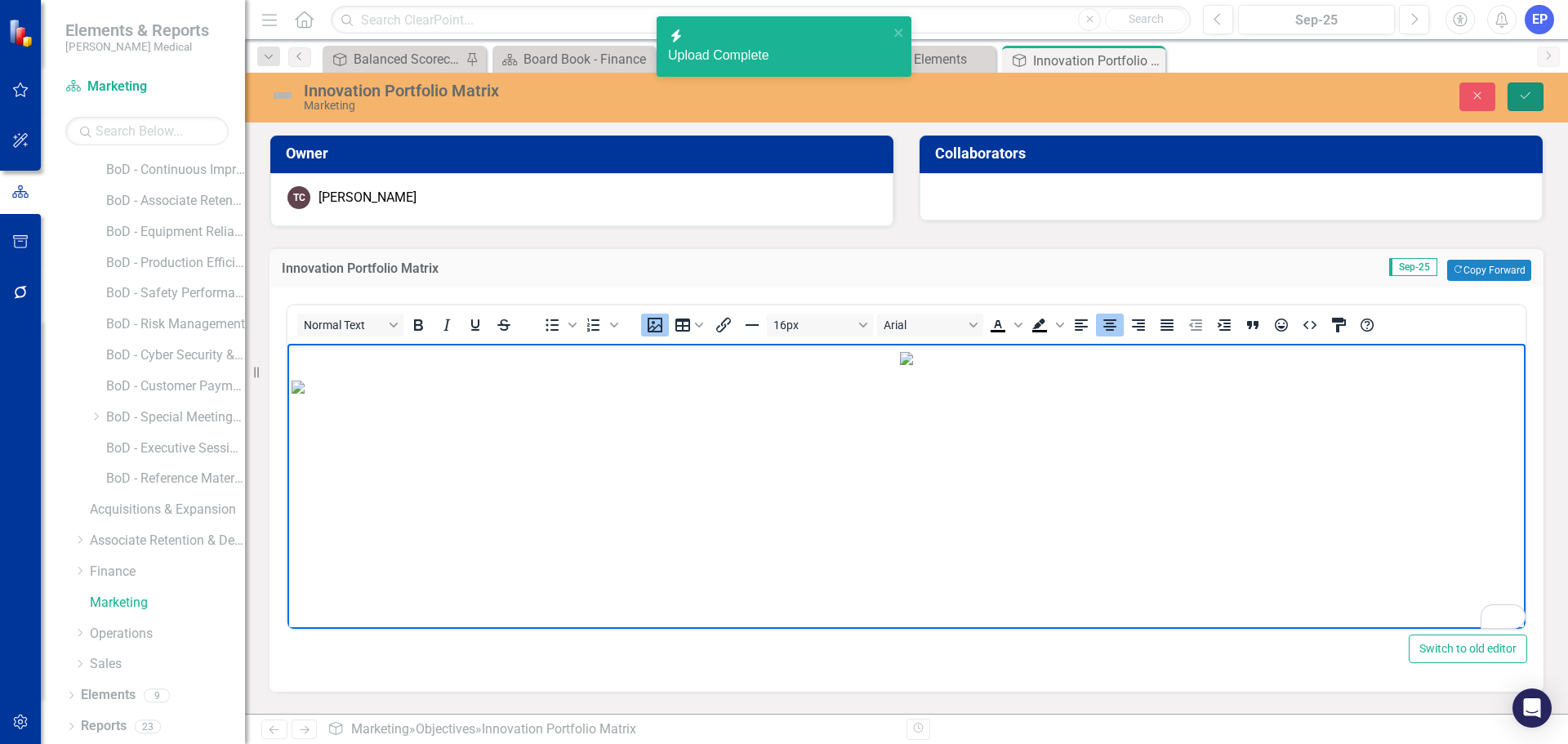
click at [1519, 93] on icon "Save" at bounding box center [1525, 95] width 15 height 11
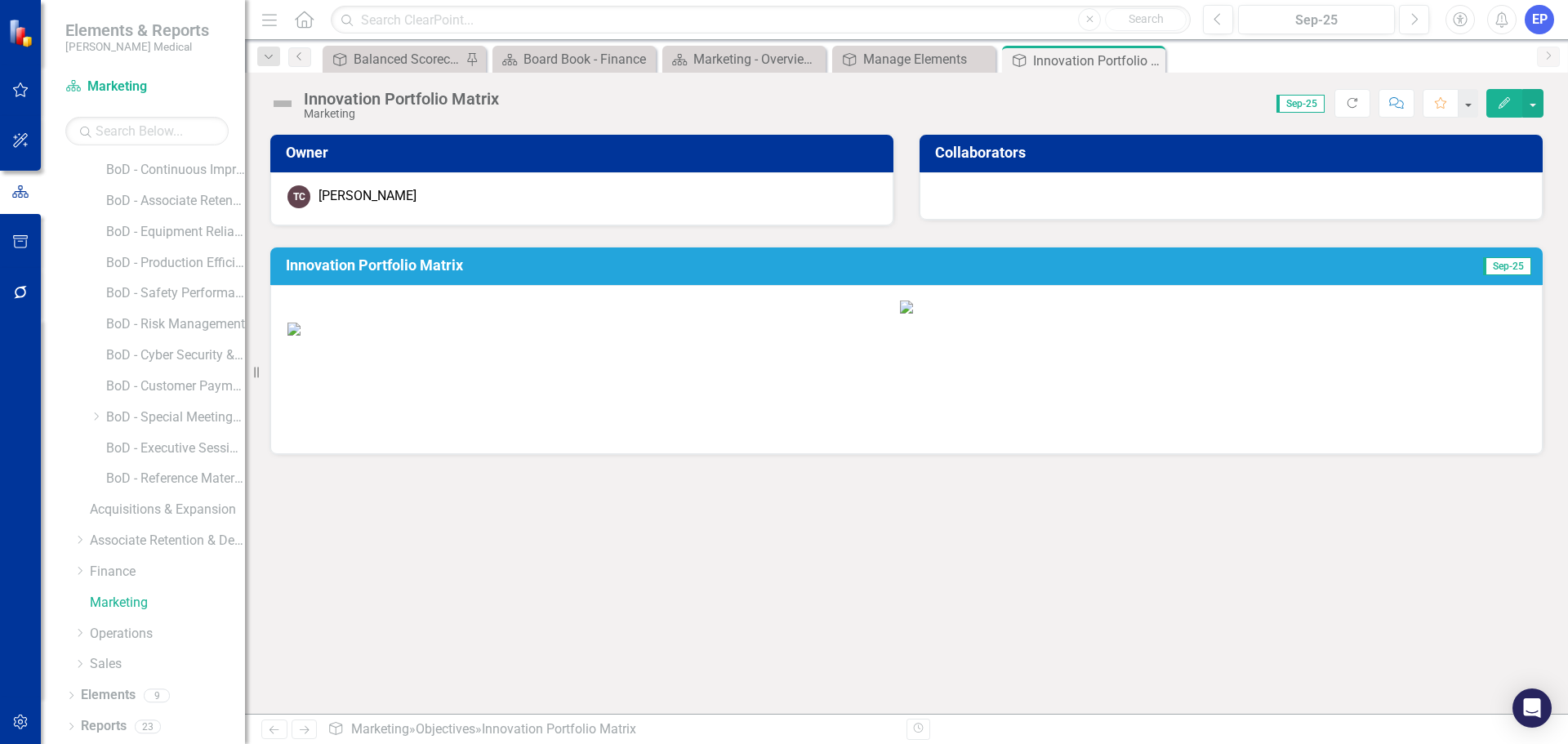
click at [913, 314] on img at bounding box center [906, 307] width 13 height 13
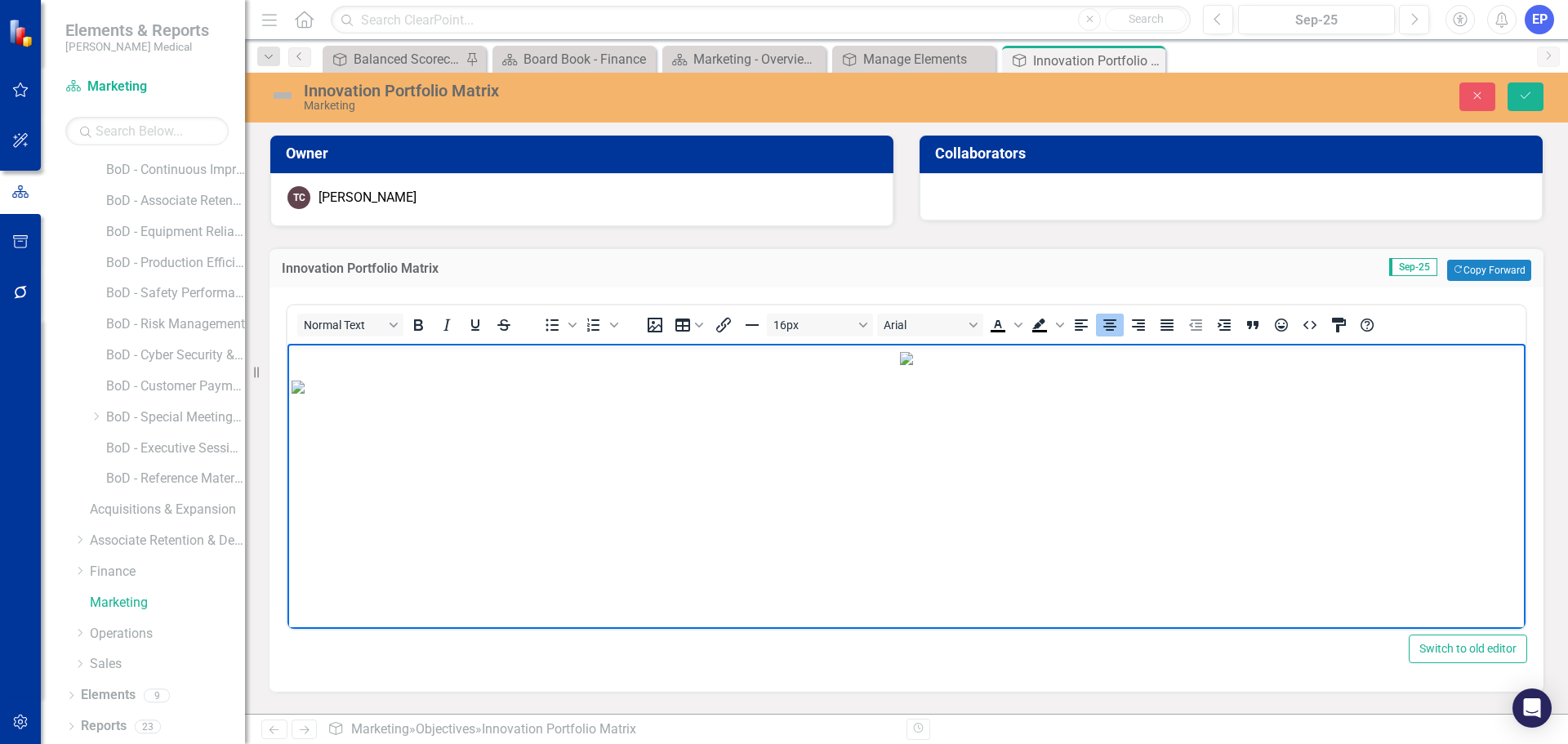
click at [913, 365] on img "Rich Text Area. Press ALT-0 for help." at bounding box center [906, 358] width 13 height 13
drag, startPoint x: 1304, startPoint y: 419, endPoint x: 1359, endPoint y: 449, distance: 62.6
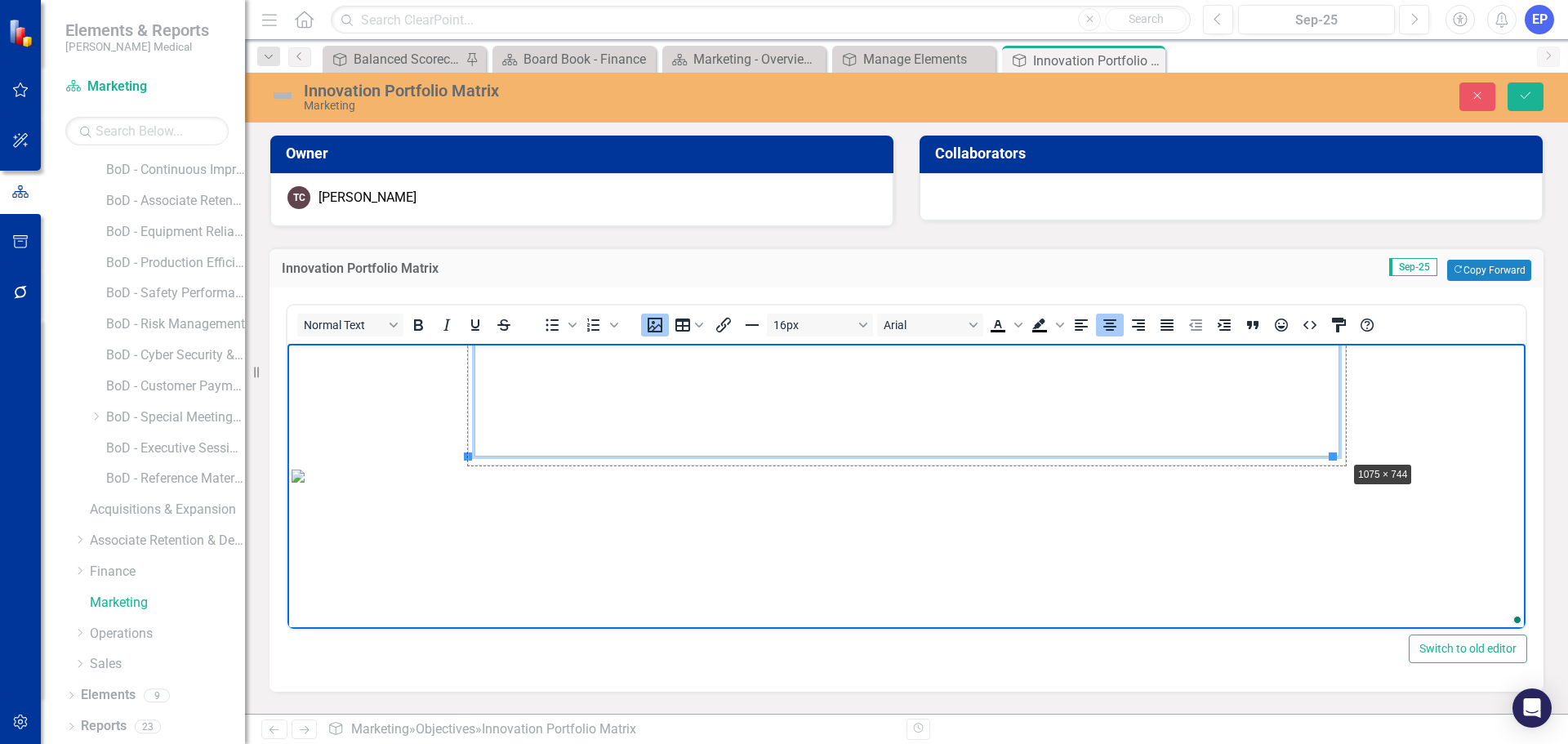
drag, startPoint x: 1333, startPoint y: 458, endPoint x: 1351, endPoint y: 464, distance: 19.0
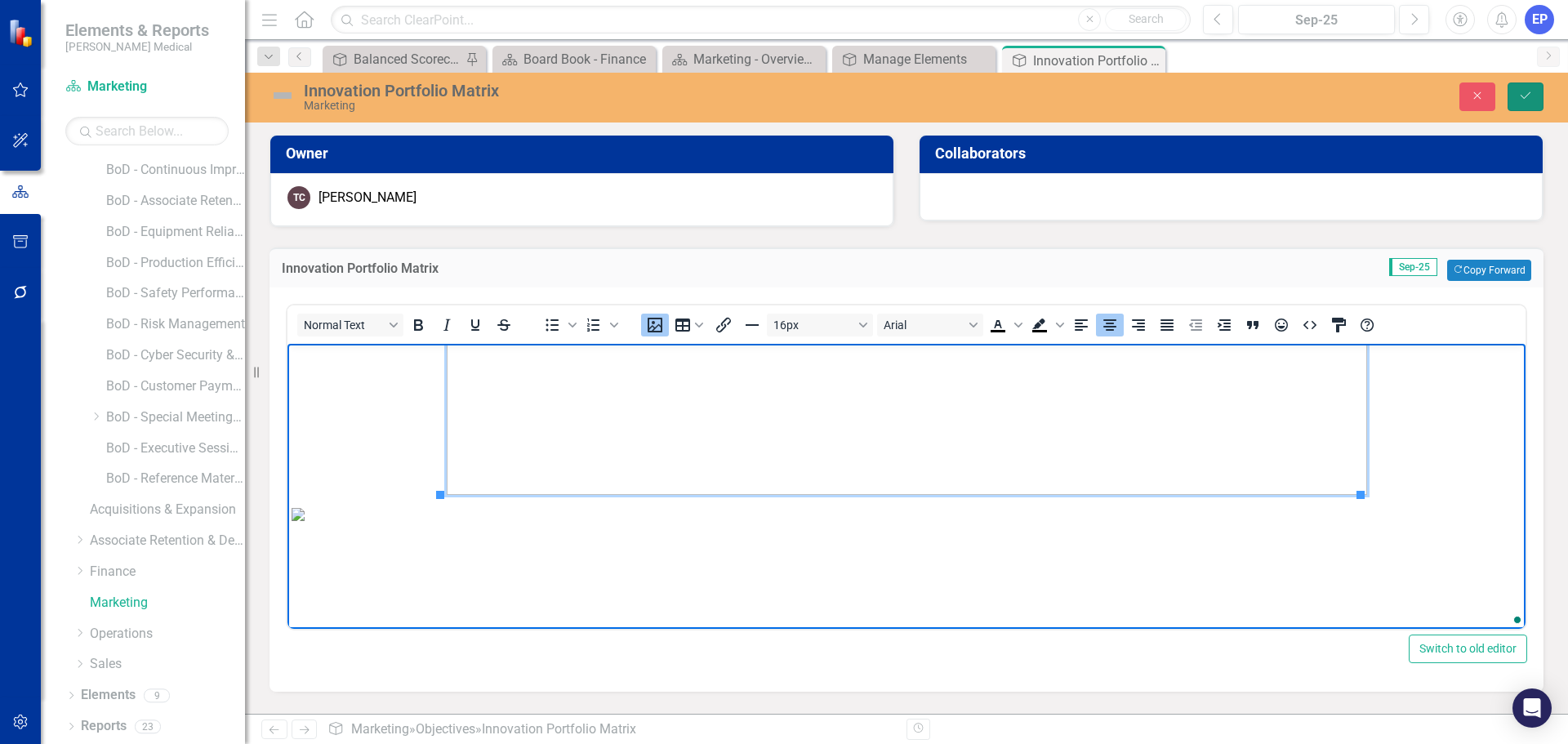
click at [1529, 88] on button "Save" at bounding box center [1526, 96] width 36 height 28
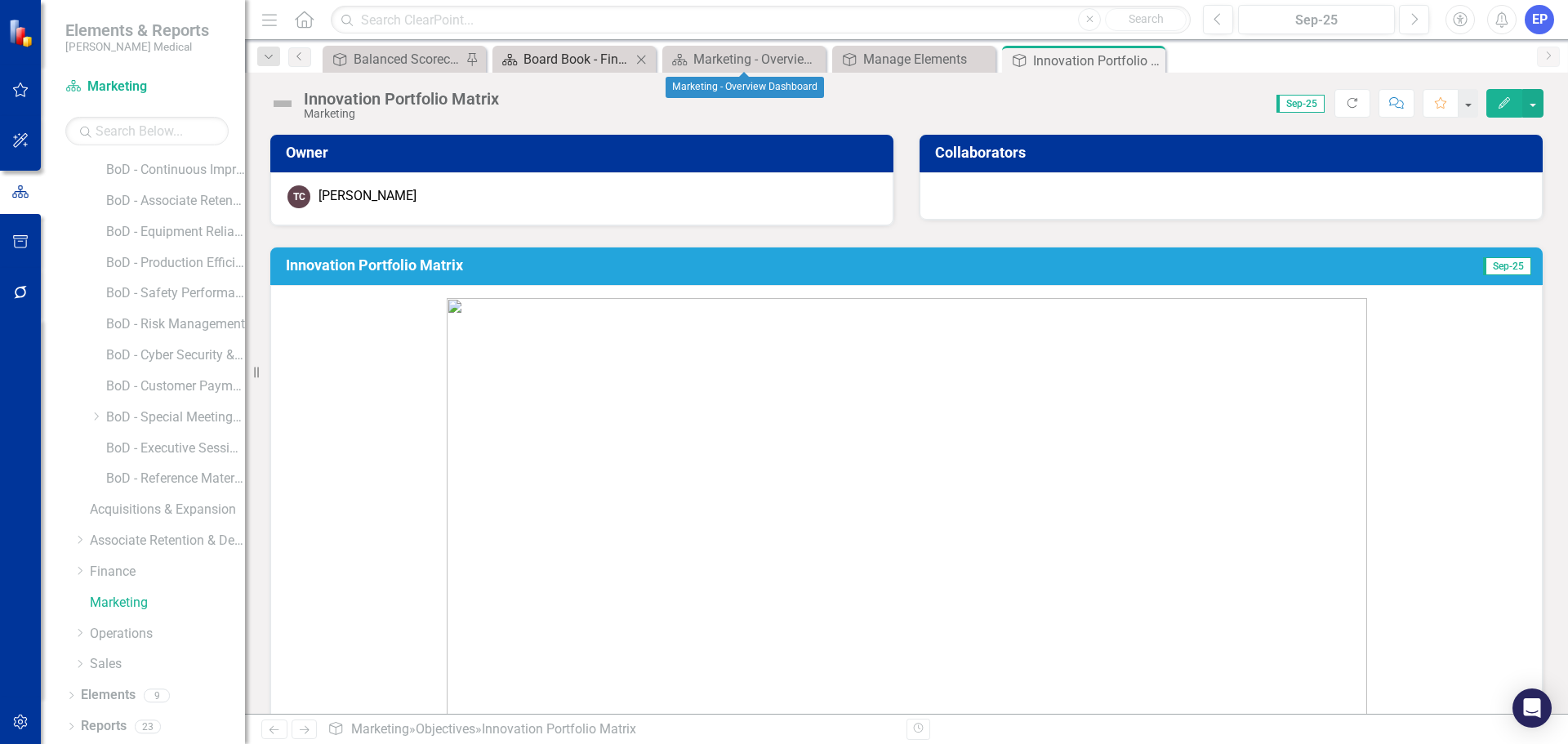
click at [580, 57] on div "Board Book - Finance" at bounding box center [577, 59] width 108 height 21
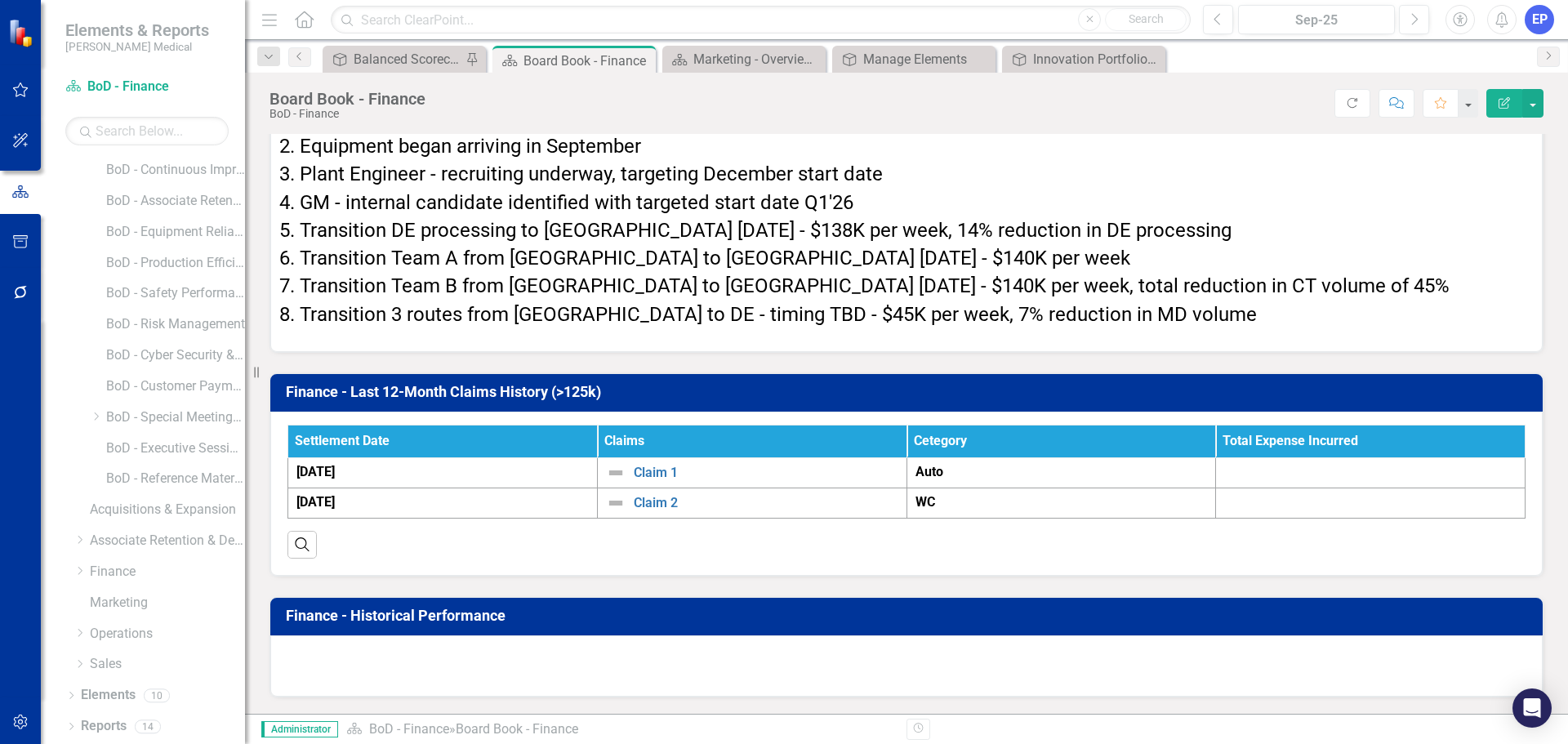
scroll to position [6128, 0]
click at [627, 481] on div "Claim 1" at bounding box center [752, 473] width 292 height 20
click at [645, 475] on link "Claim 1" at bounding box center [766, 473] width 265 height 15
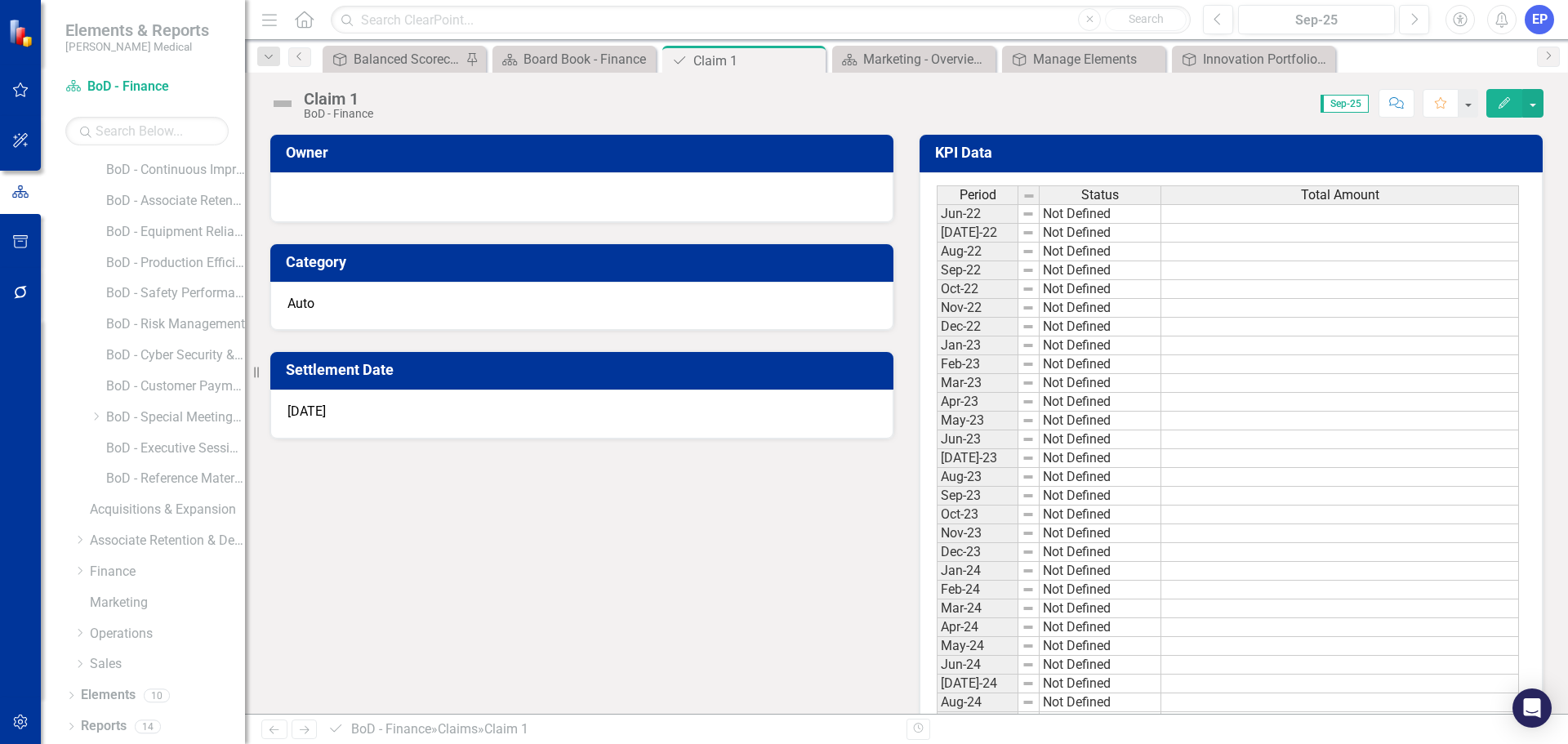
scroll to position [567, 0]
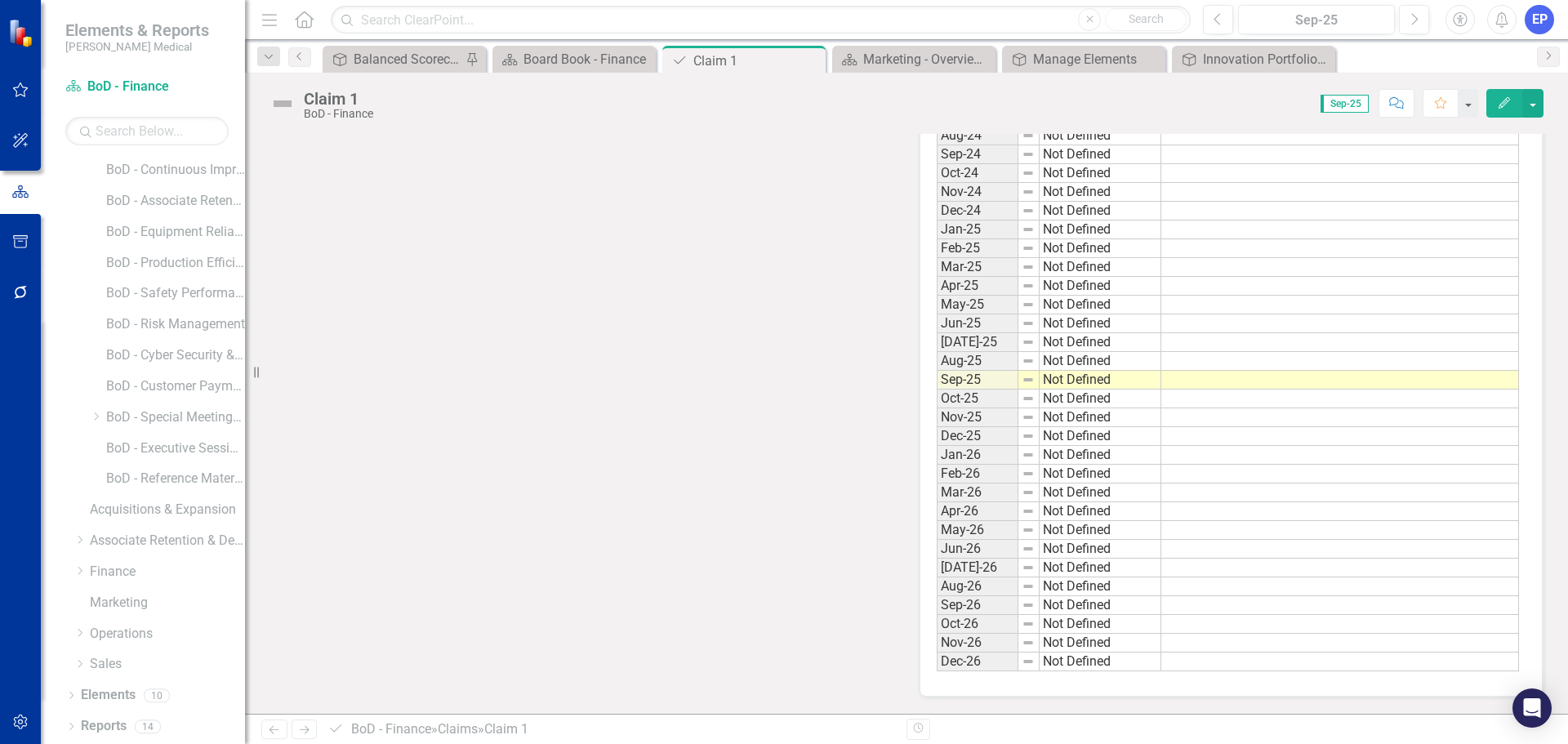
click at [1235, 381] on td at bounding box center [1341, 381] width 357 height 19
click at [1229, 416] on td at bounding box center [1341, 418] width 357 height 19
click at [1185, 514] on td at bounding box center [1341, 512] width 357 height 19
click at [1188, 493] on td at bounding box center [1341, 493] width 357 height 19
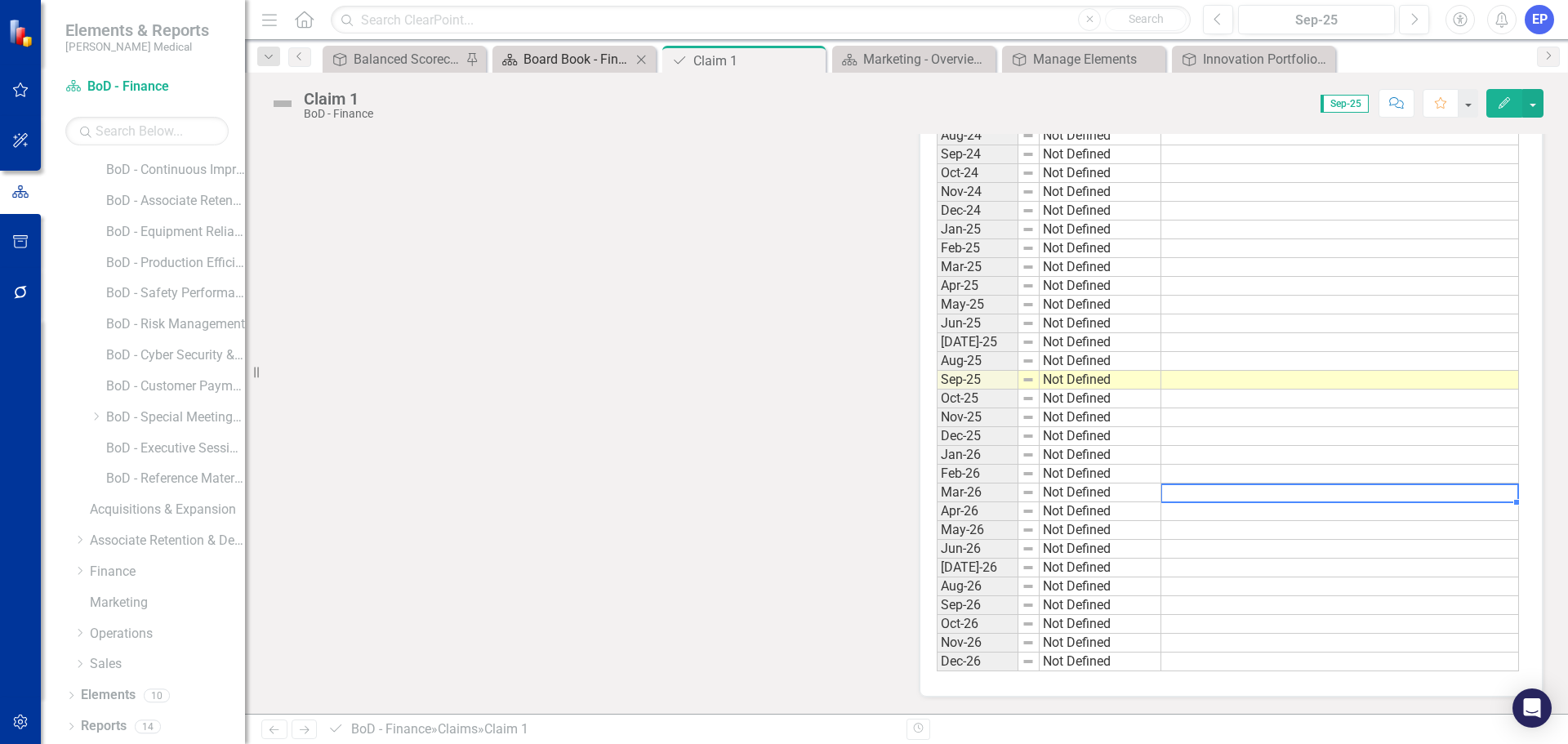
click at [583, 59] on div "Board Book - Finance" at bounding box center [577, 59] width 108 height 21
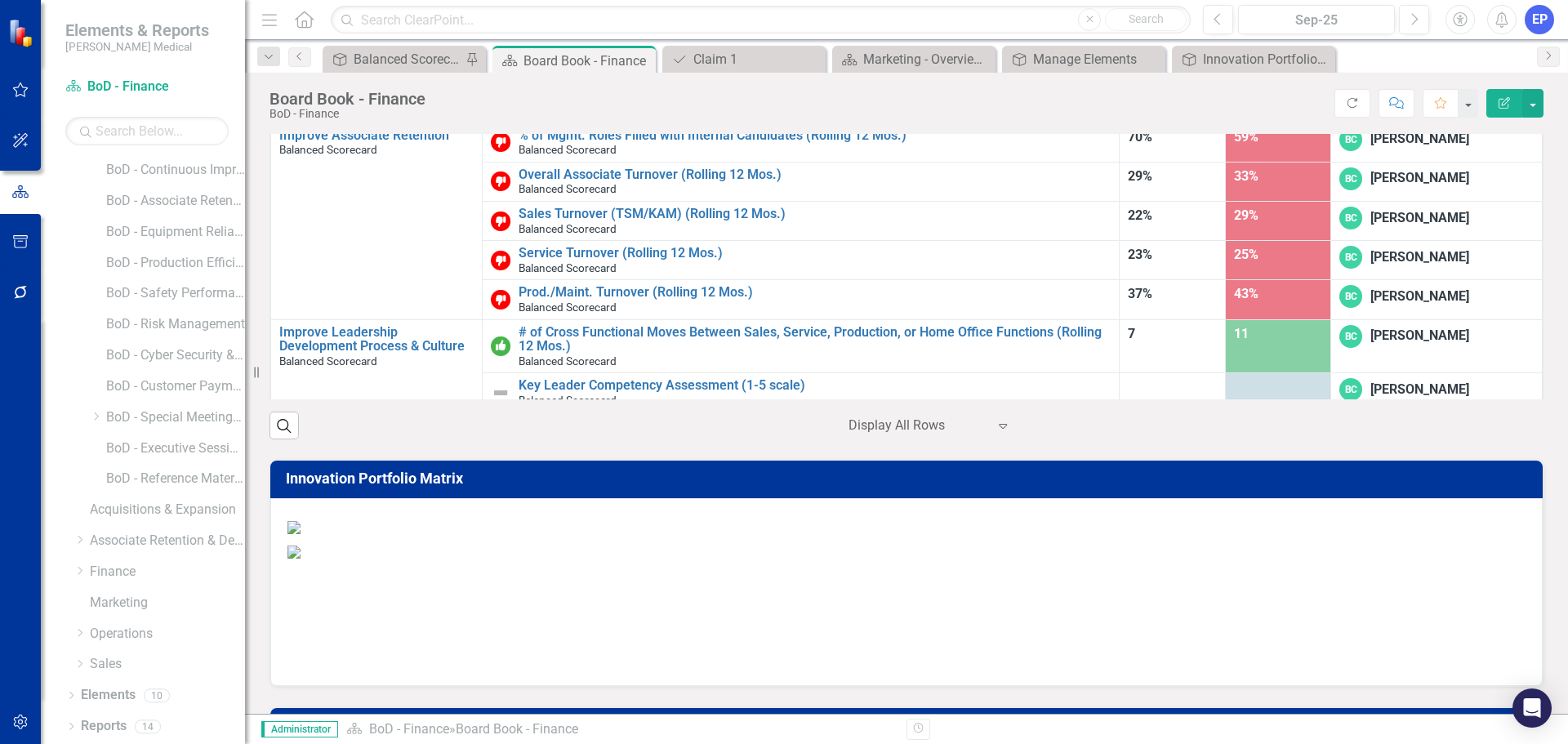
scroll to position [327, 0]
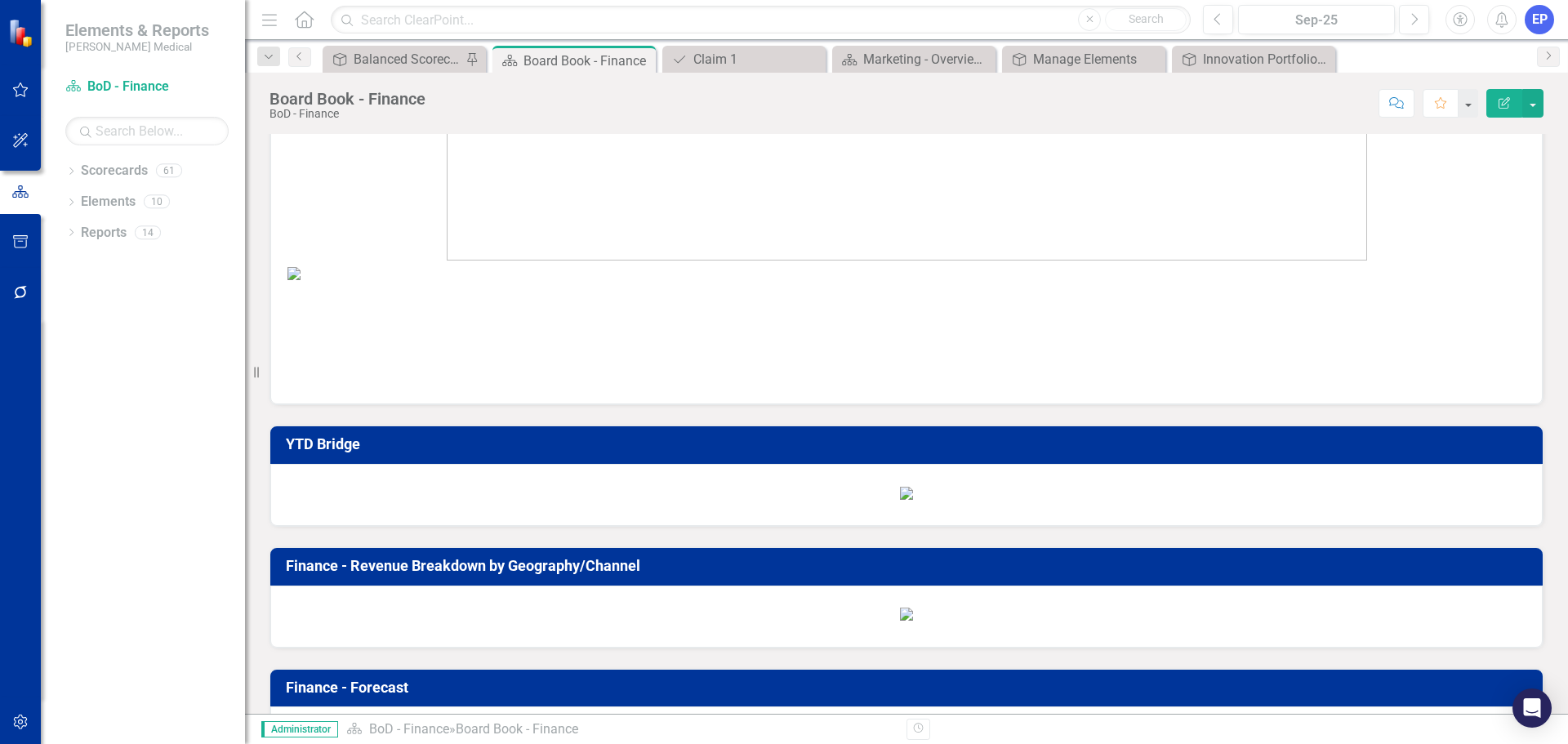
scroll to position [1308, 0]
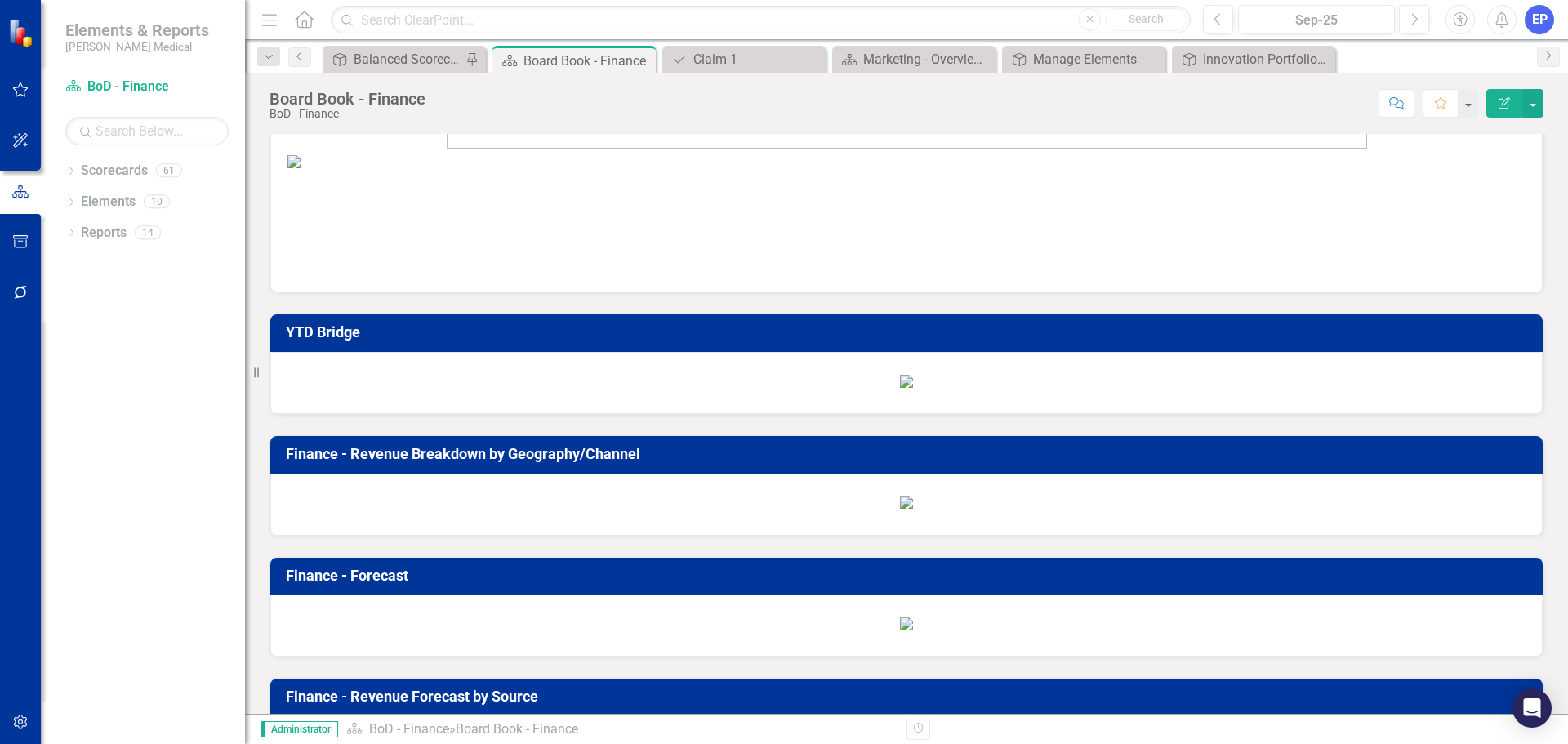
click at [478, 197] on p at bounding box center [906, 185] width 1238 height 26
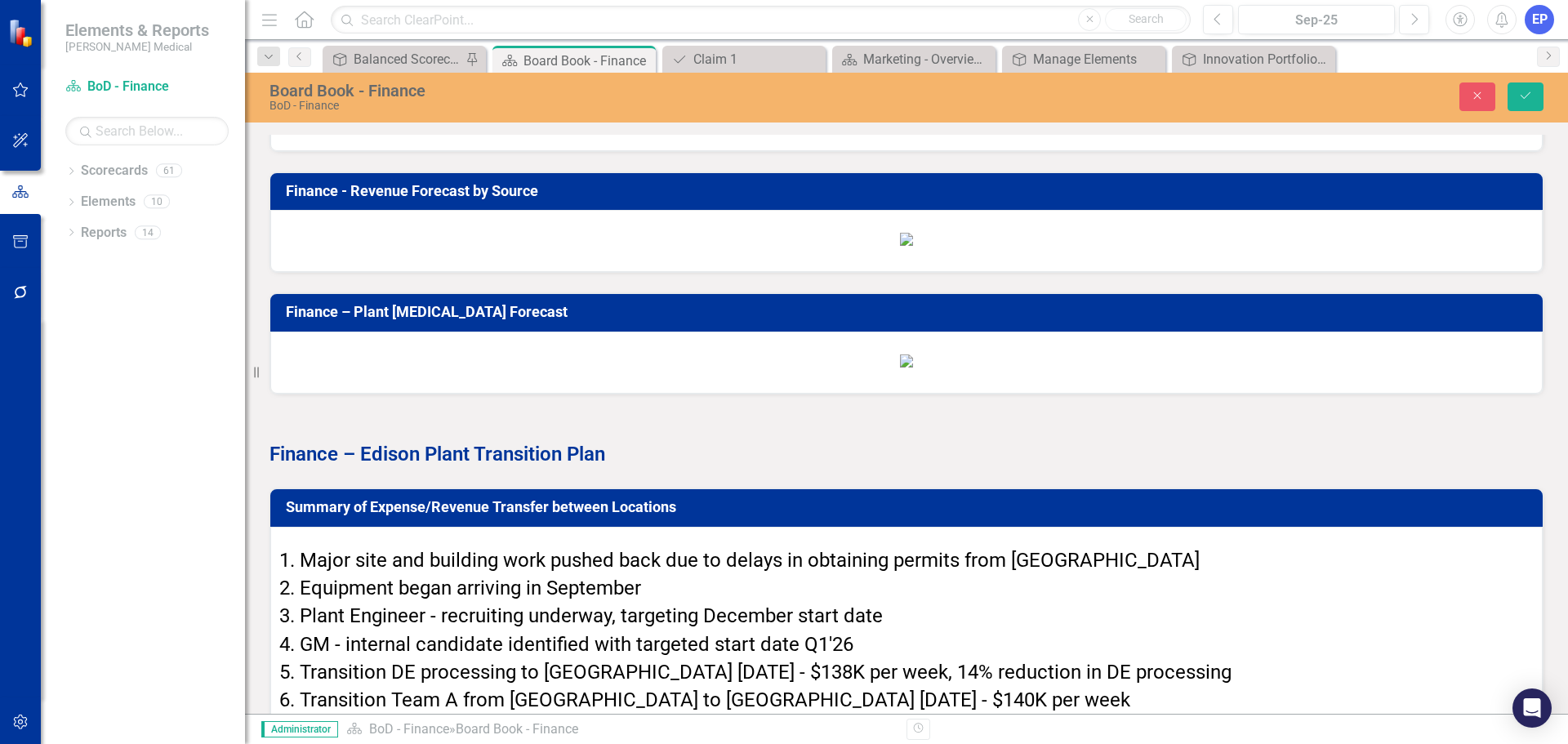
scroll to position [1391, 0]
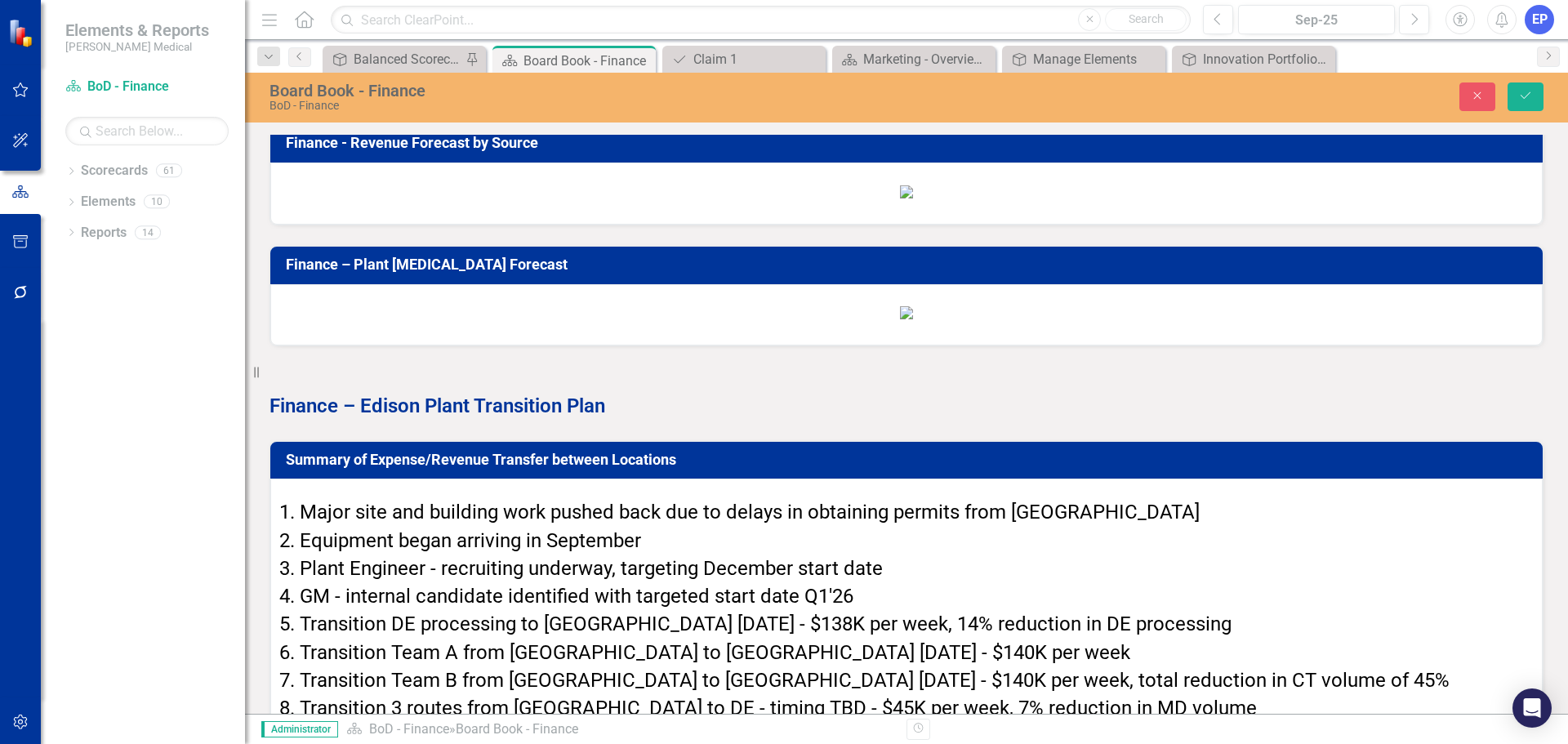
type textarea "<p style="text-align: center;">{[o717442][custom275370]}</p>"
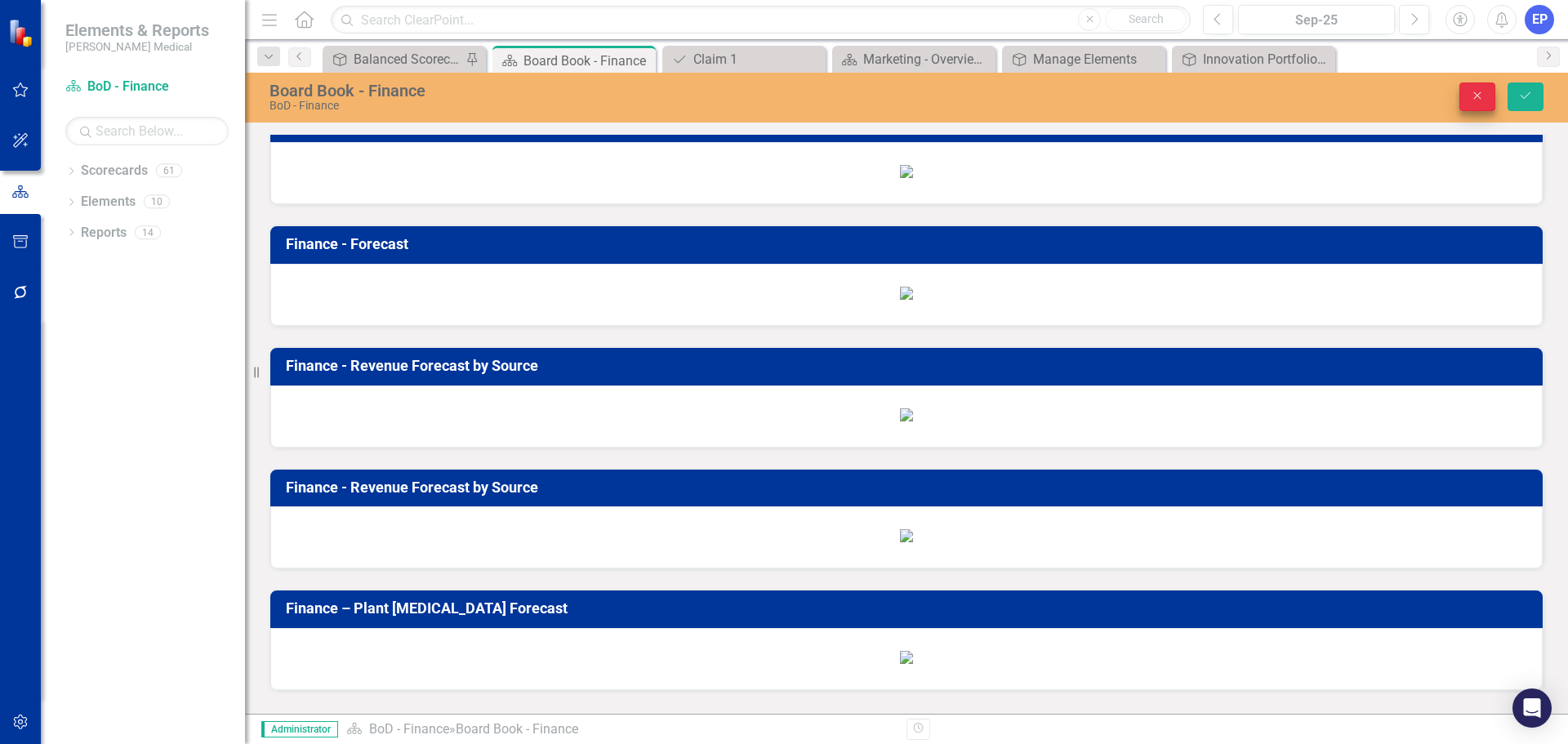
scroll to position [0, 0]
click at [1481, 104] on button "Close" at bounding box center [1477, 96] width 36 height 28
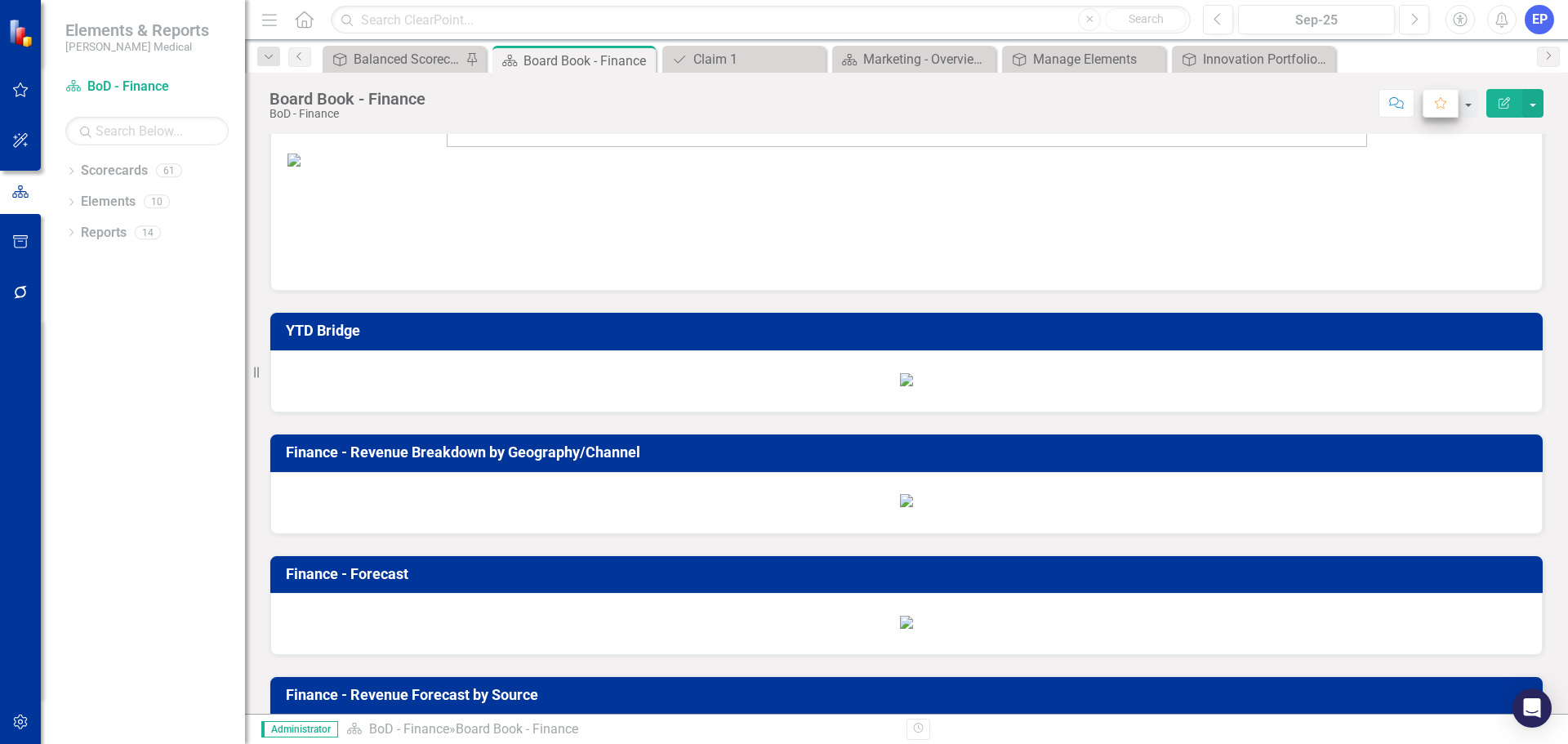
scroll to position [1389, 0]
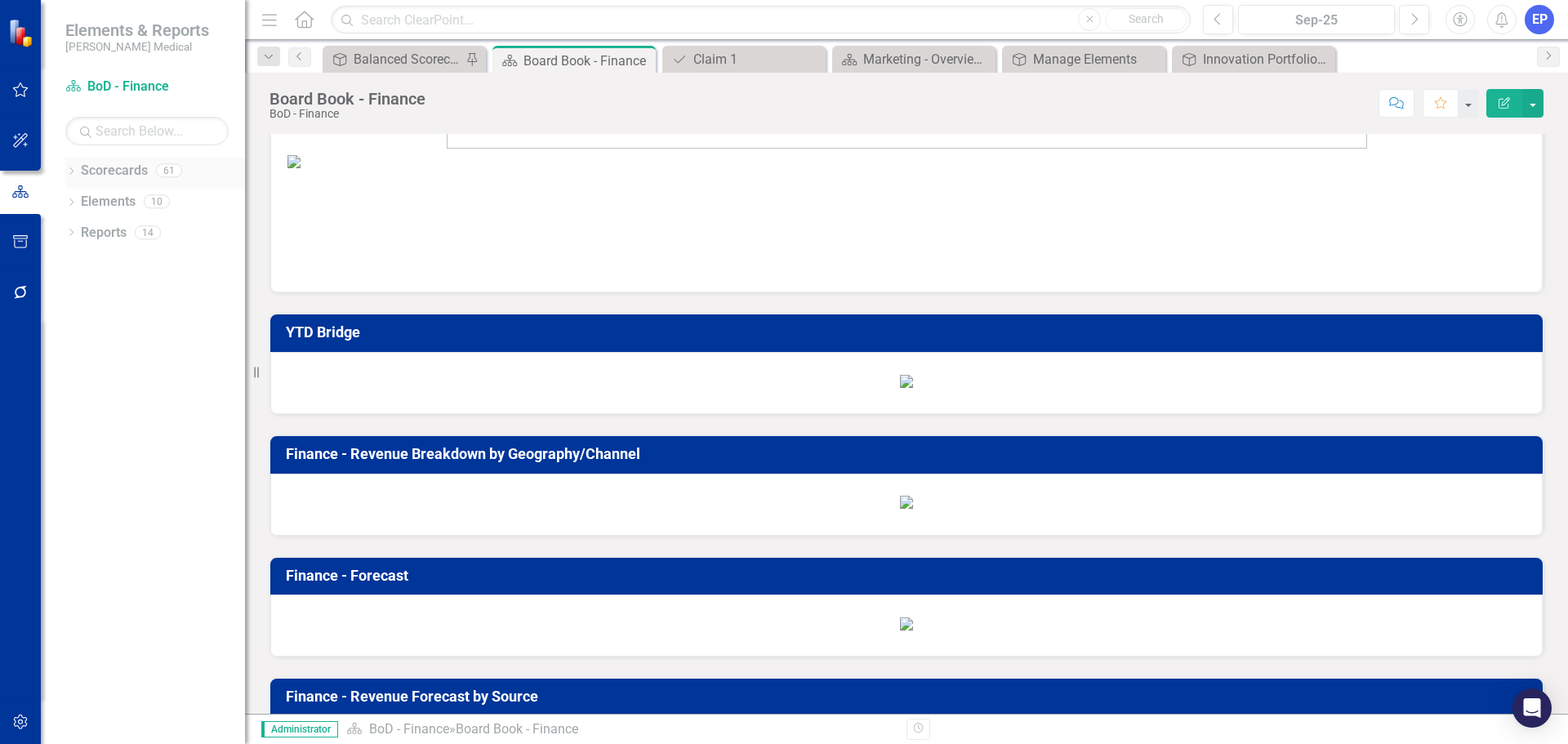
click at [74, 171] on icon "Dropdown" at bounding box center [70, 173] width 11 height 9
click at [119, 360] on link "Marketing" at bounding box center [168, 357] width 156 height 19
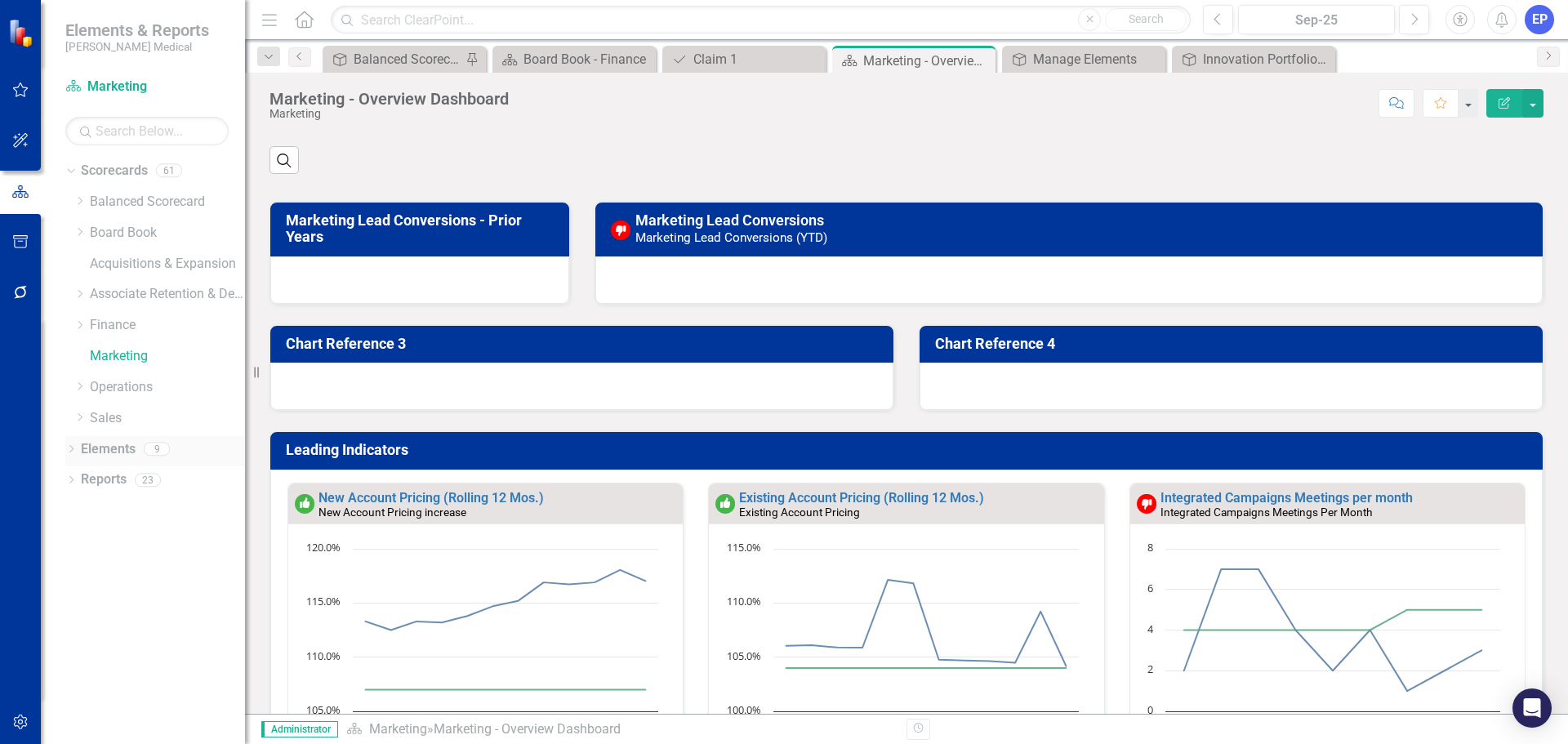
click at [118, 449] on link "Elements" at bounding box center [109, 450] width 55 height 19
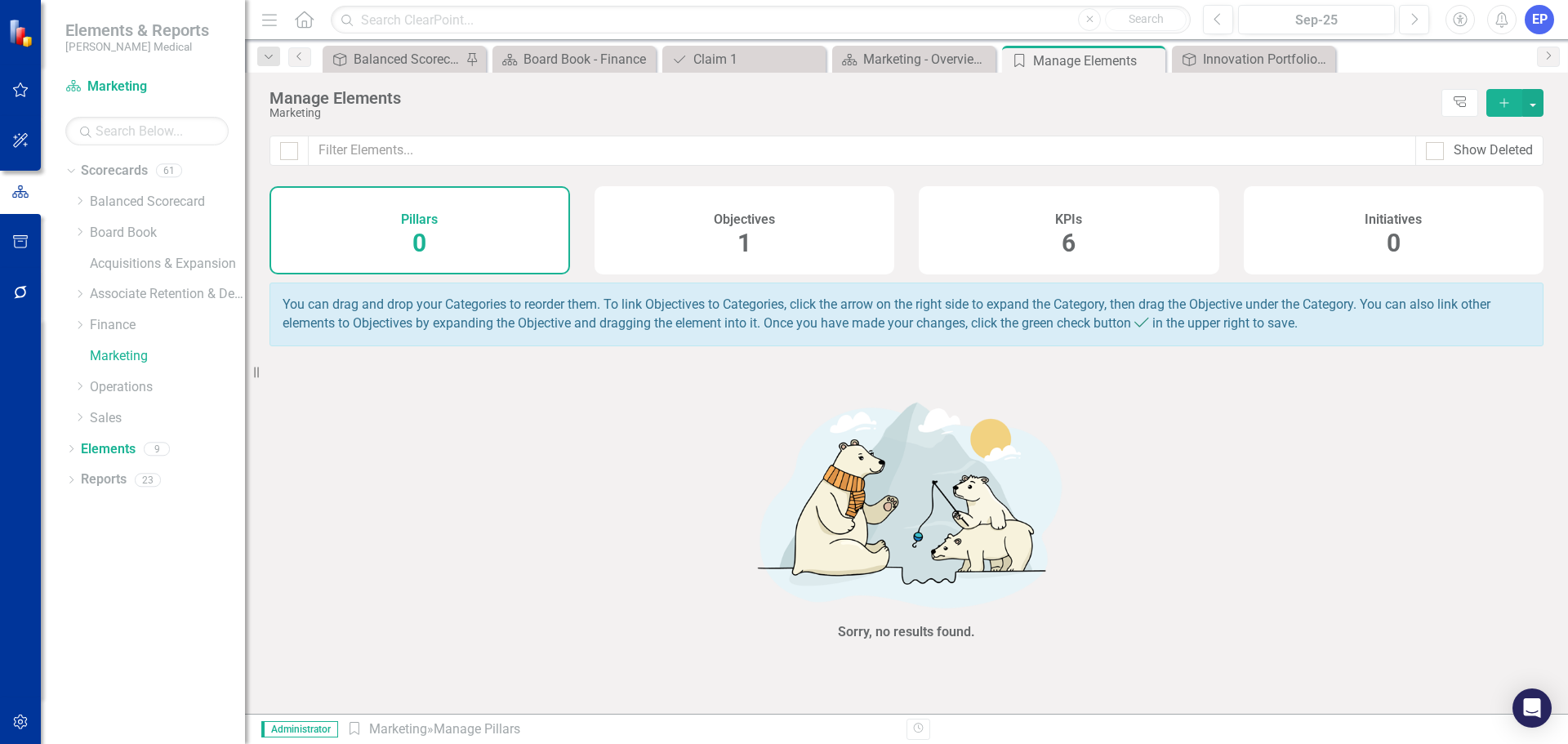
click at [767, 235] on div "Objectives 1" at bounding box center [746, 230] width 301 height 88
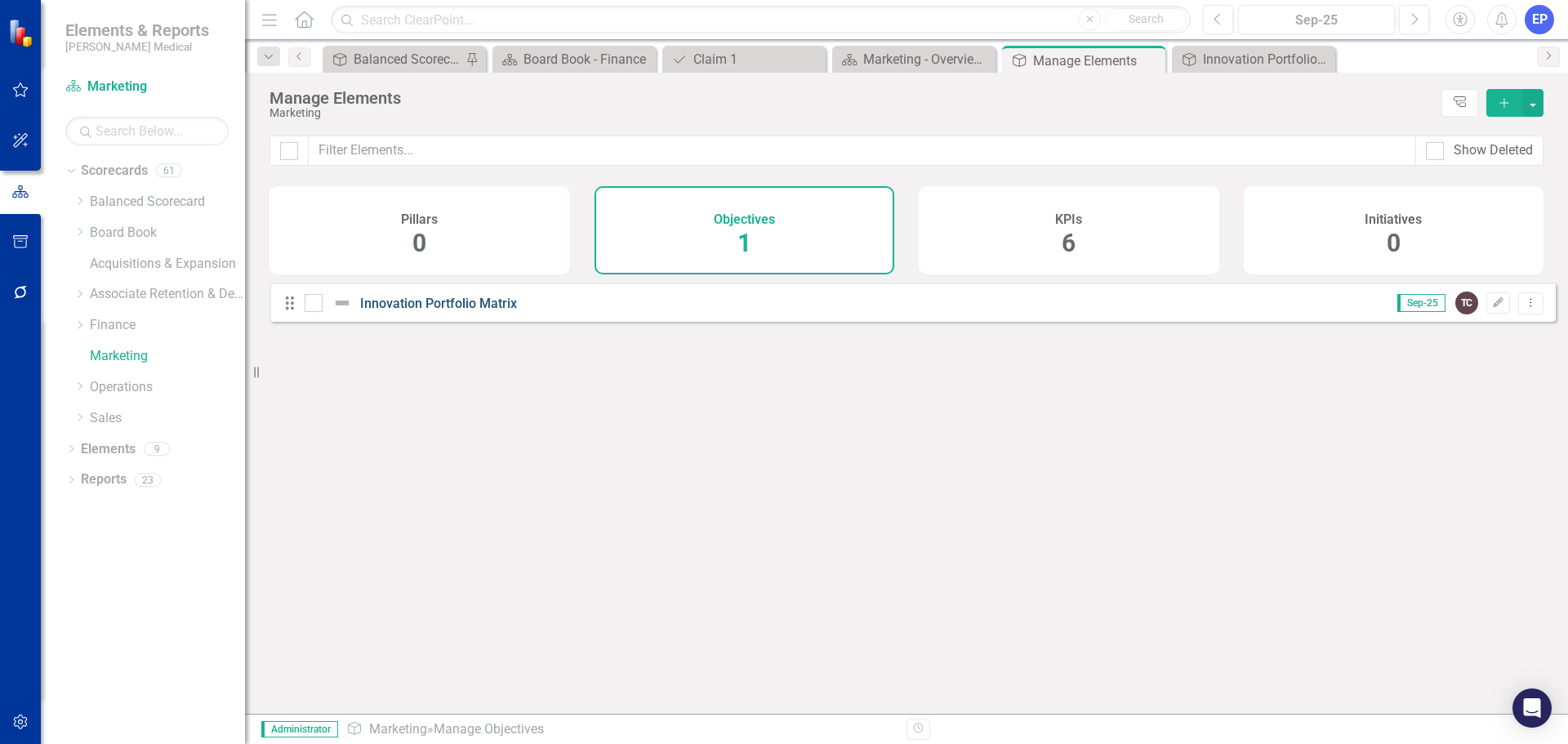
click at [422, 311] on link "Innovation Portfolio Matrix" at bounding box center [438, 304] width 156 height 15
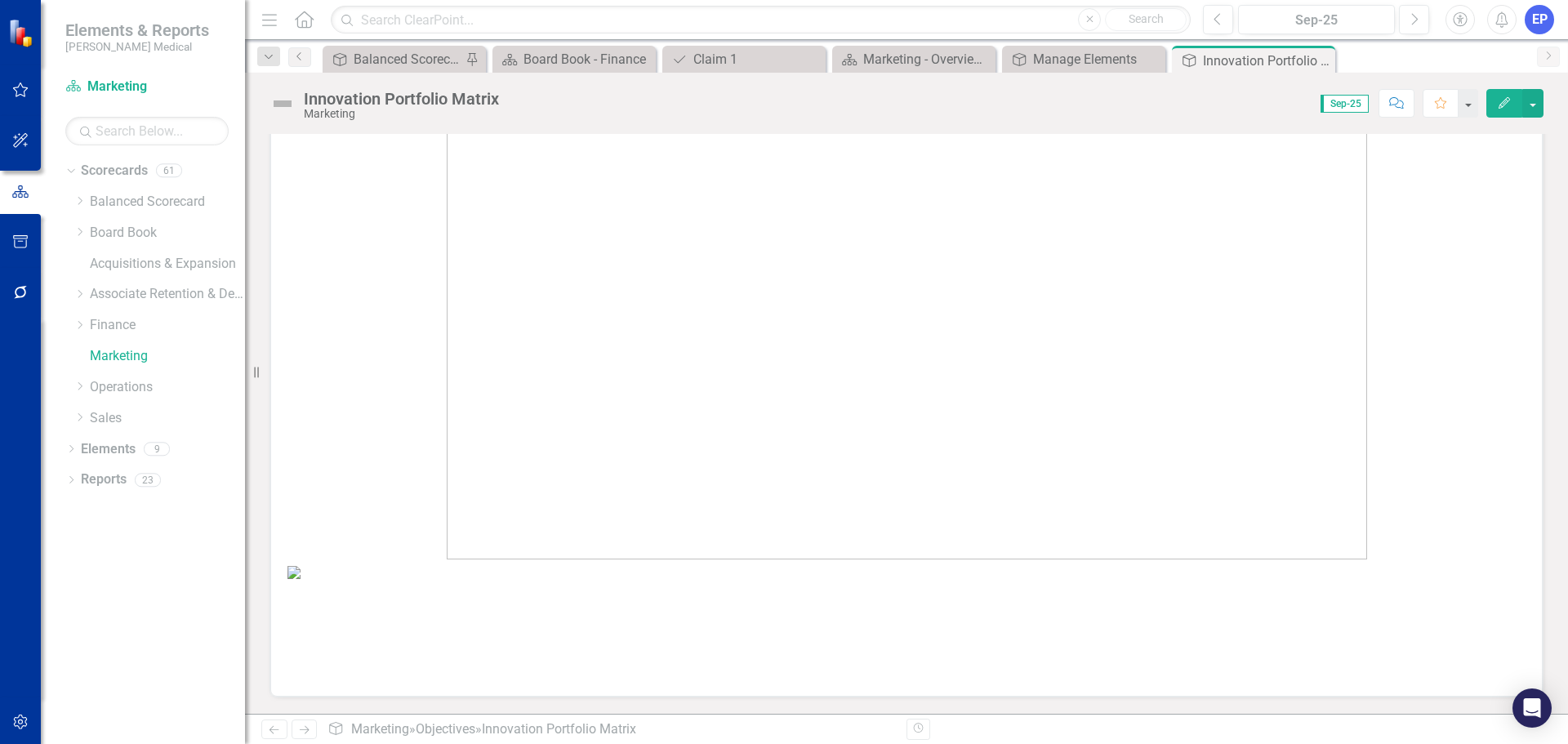
scroll to position [699, 0]
click at [629, 566] on img at bounding box center [906, 572] width 1238 height 13
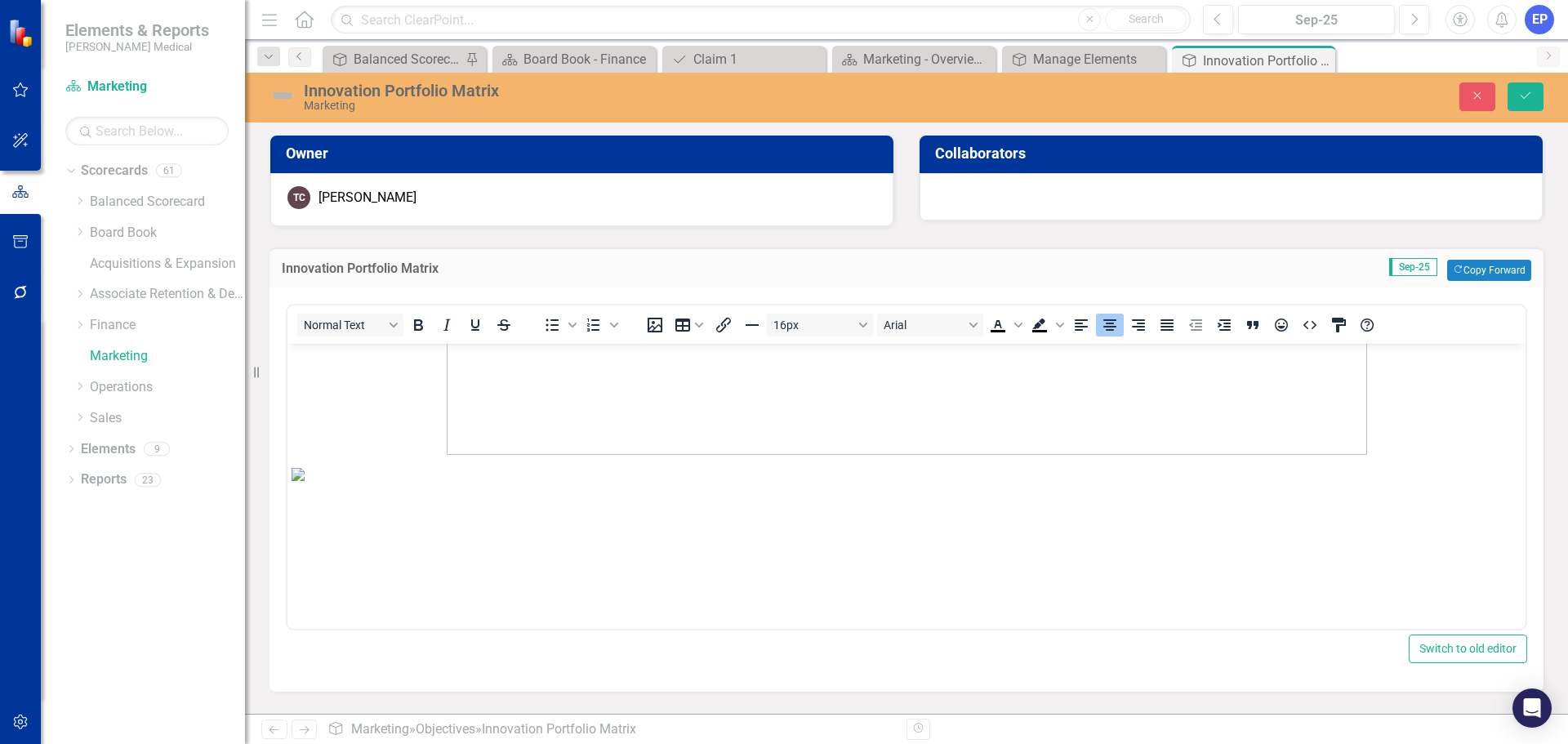
scroll to position [853, 0]
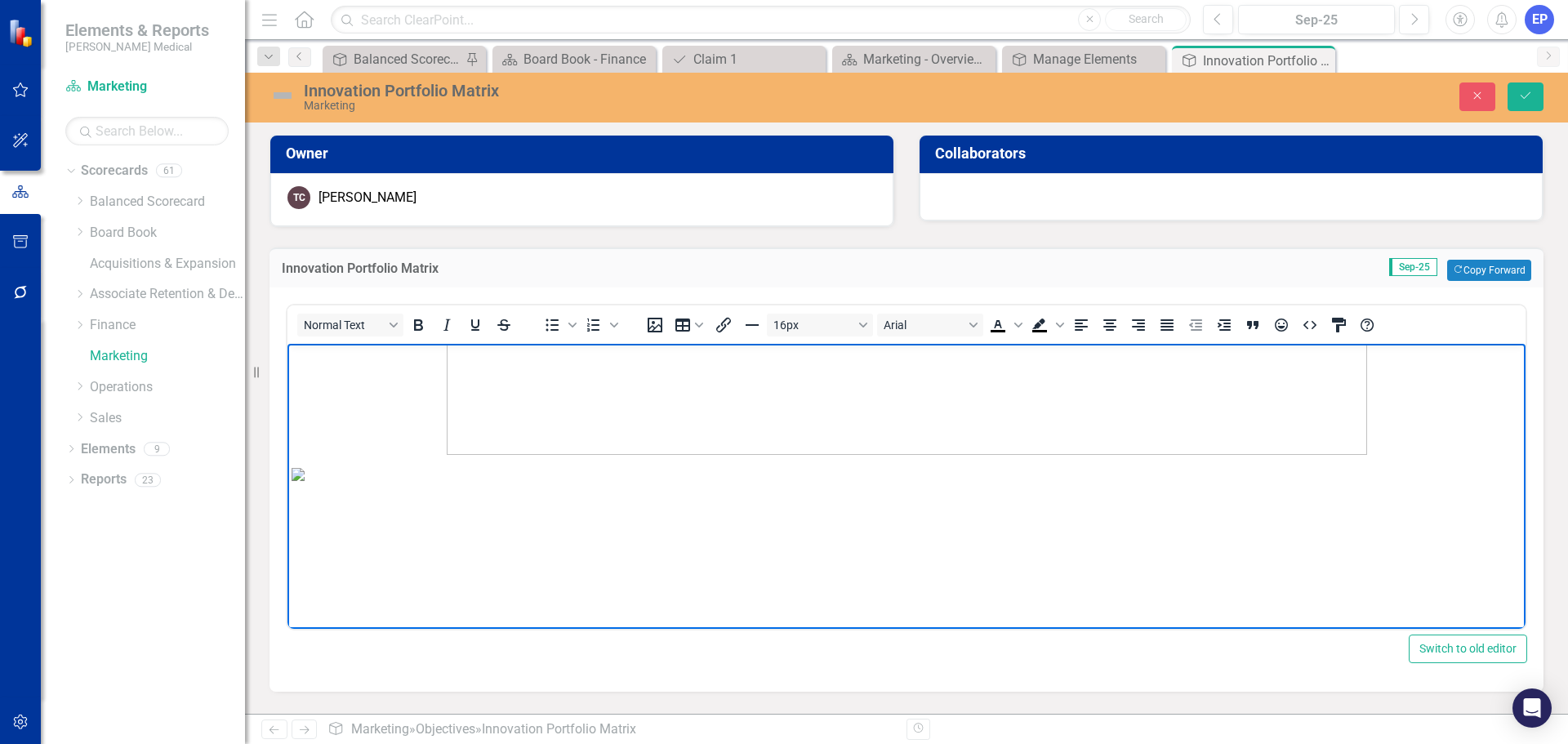
click at [750, 517] on body "Rich Text Area. Press ALT-0 for help." at bounding box center [906, 221] width 1238 height 816
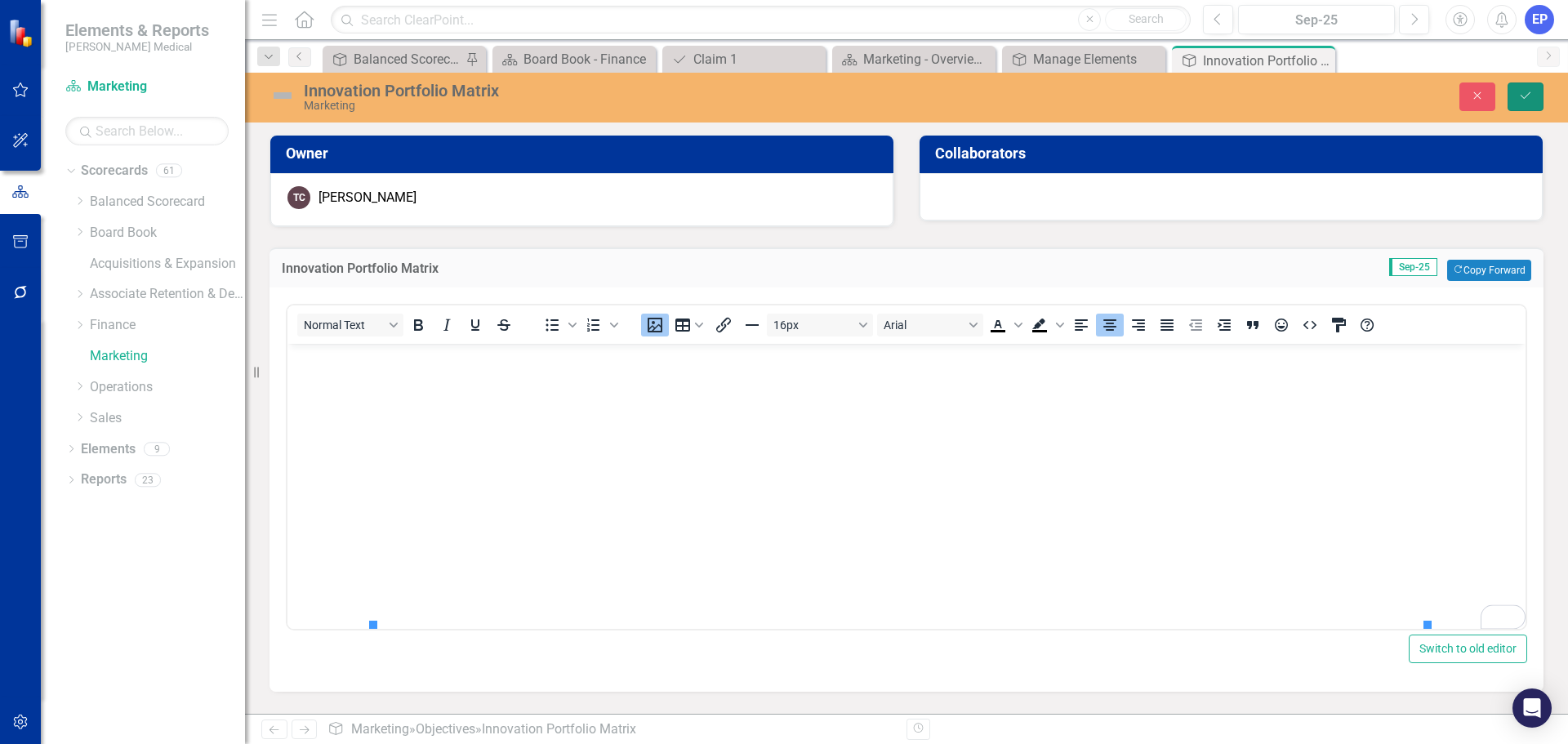
click at [1516, 86] on button "Save" at bounding box center [1526, 96] width 36 height 28
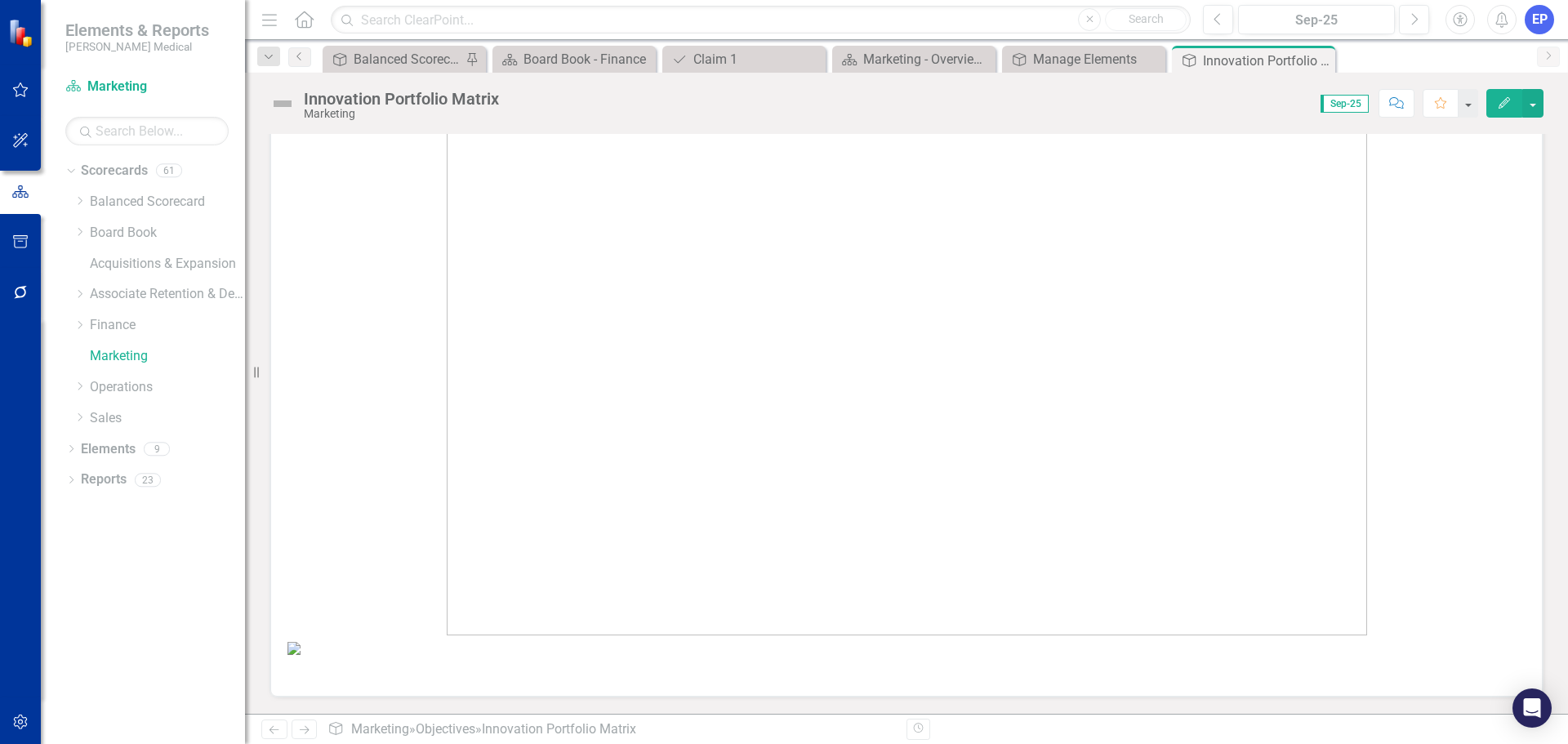
scroll to position [623, 0]
click at [528, 57] on div "Board Book - Finance" at bounding box center [577, 59] width 108 height 21
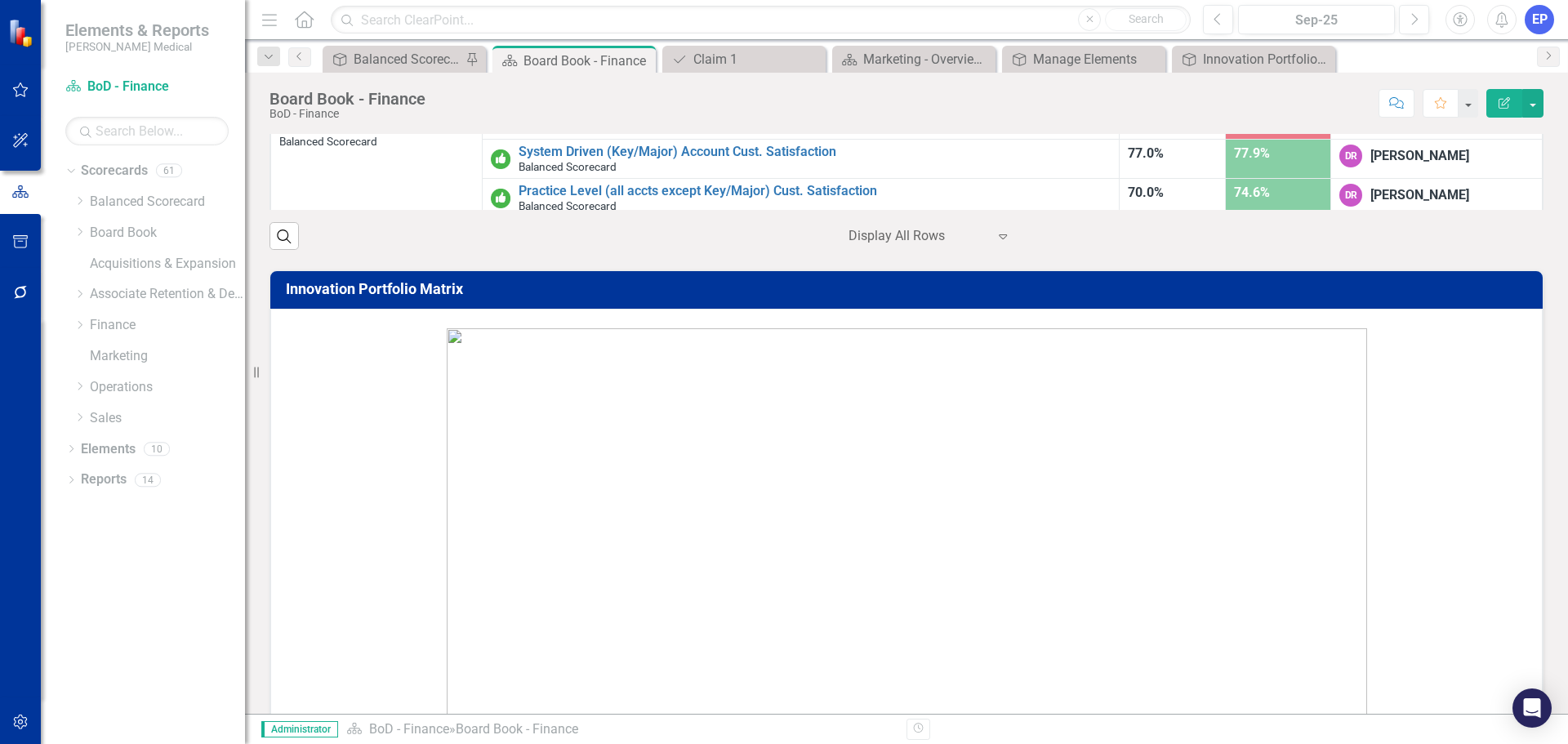
scroll to position [735, 0]
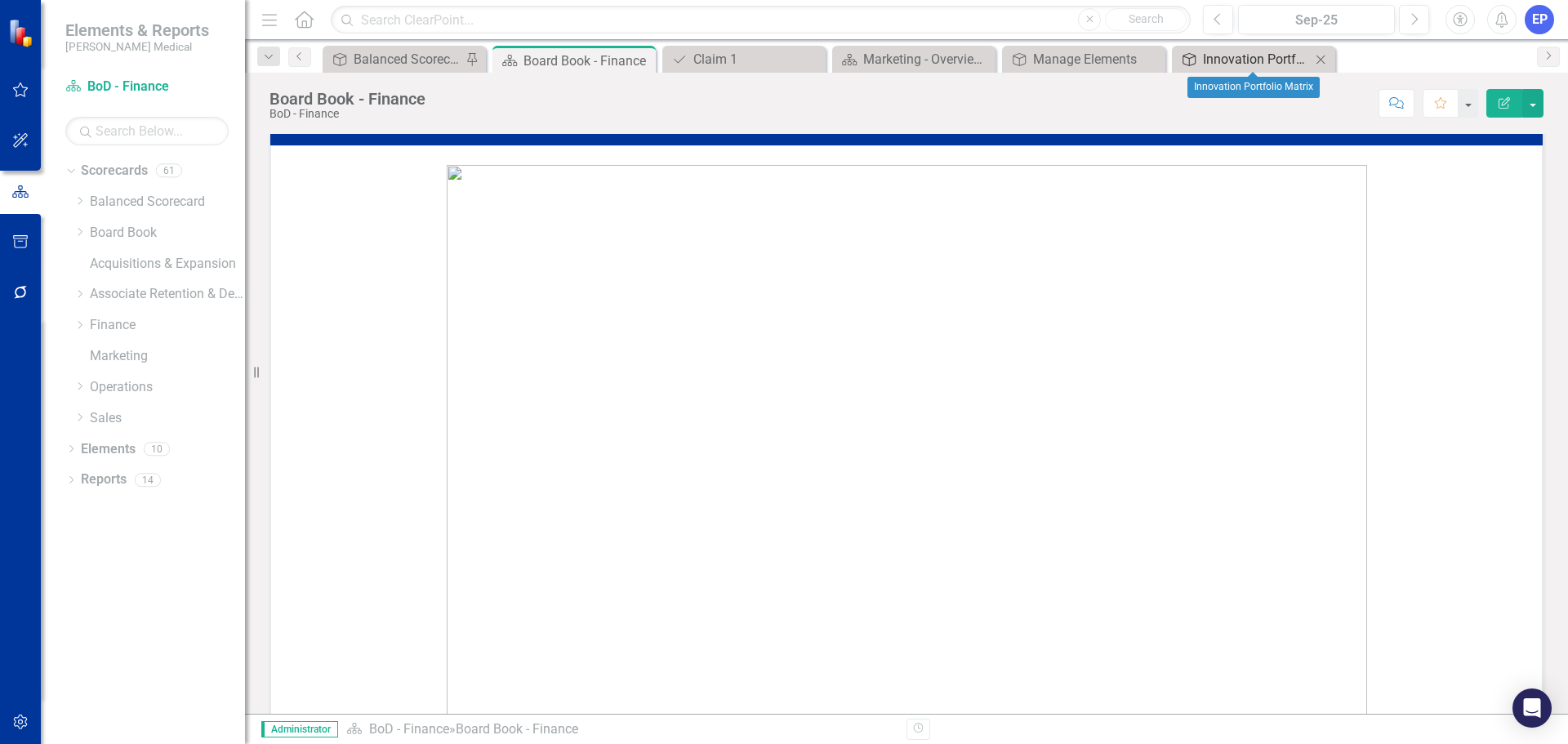
click at [1246, 55] on div "Innovation Portfolio Matrix" at bounding box center [1257, 59] width 108 height 21
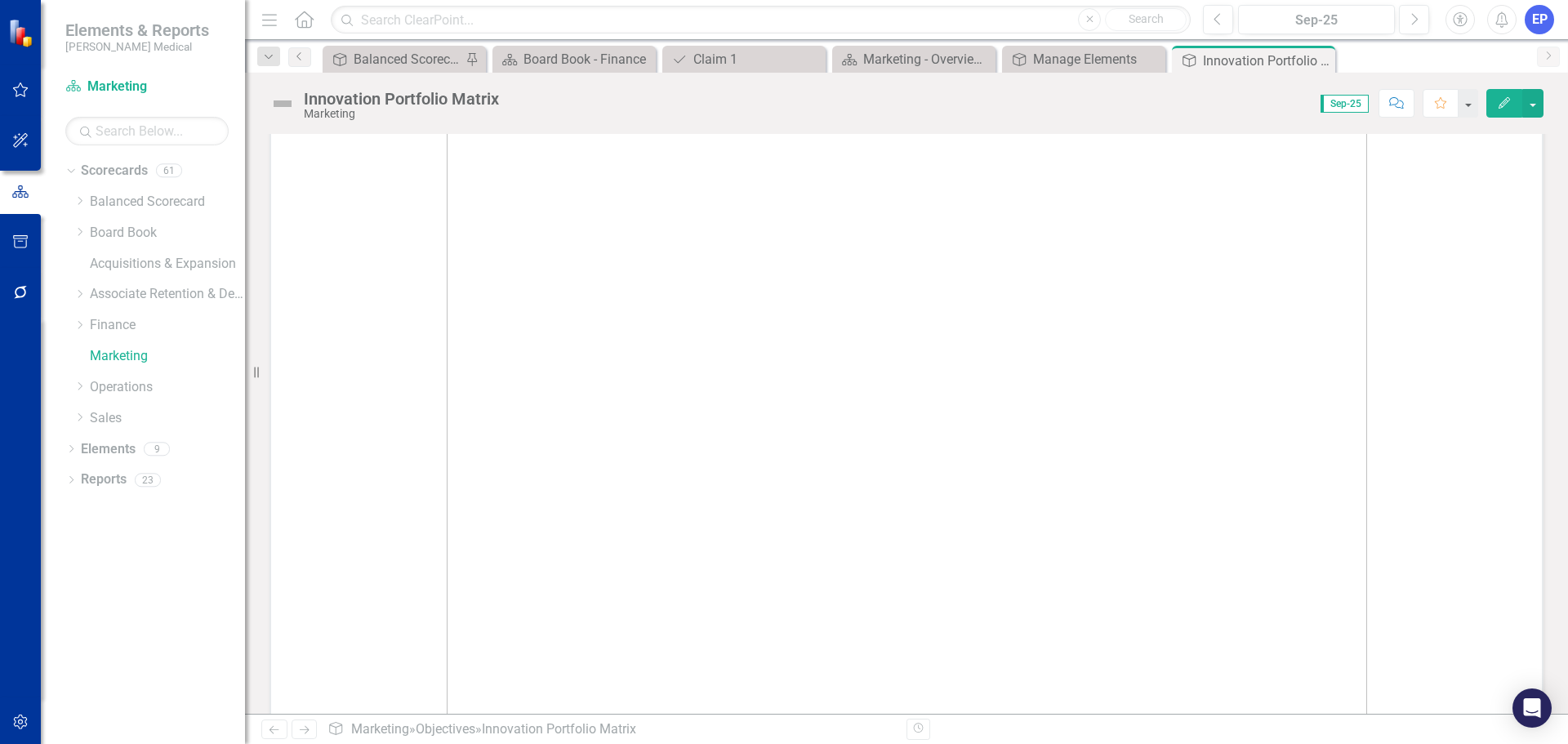
scroll to position [163, 0]
click at [847, 413] on img at bounding box center [907, 453] width 921 height 637
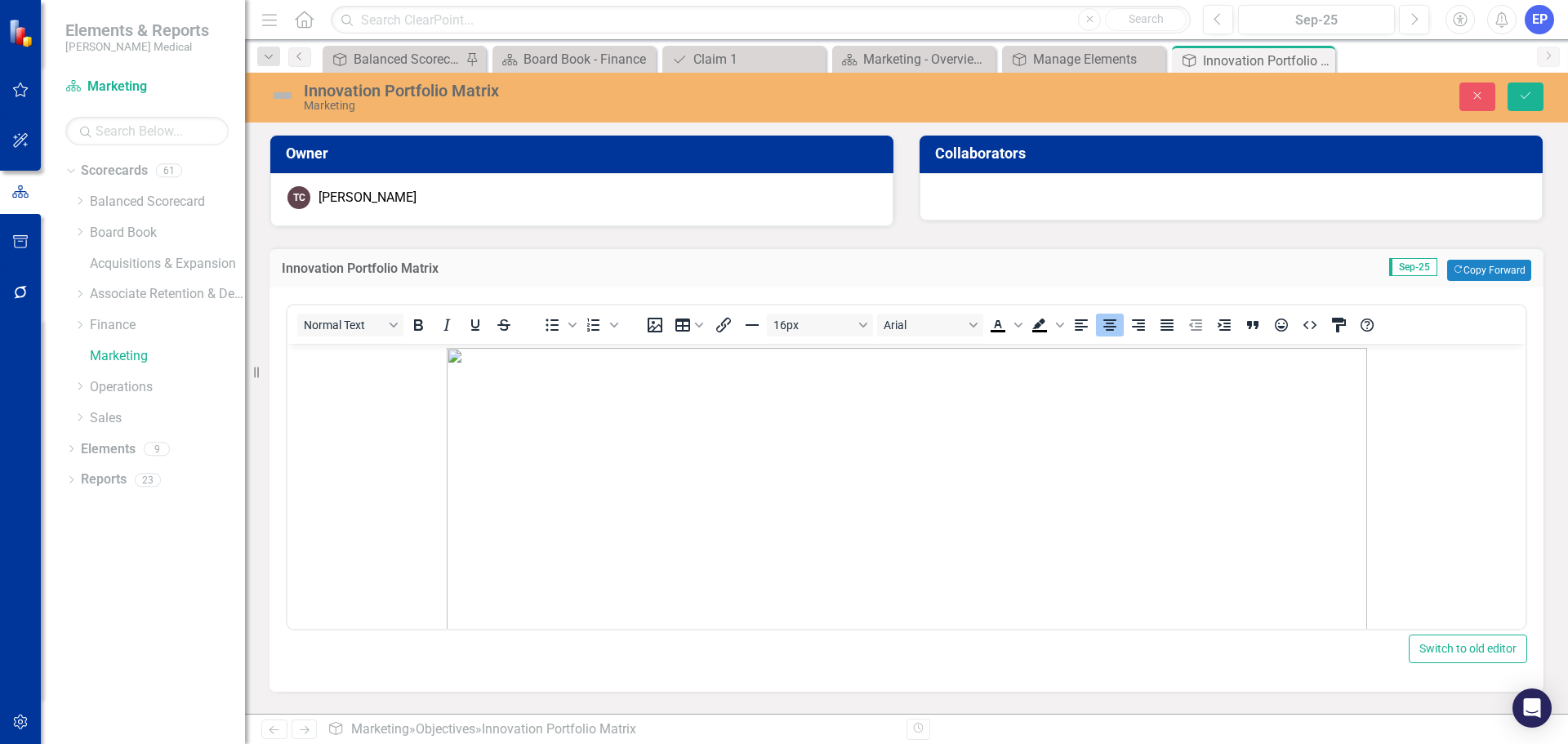
scroll to position [0, 0]
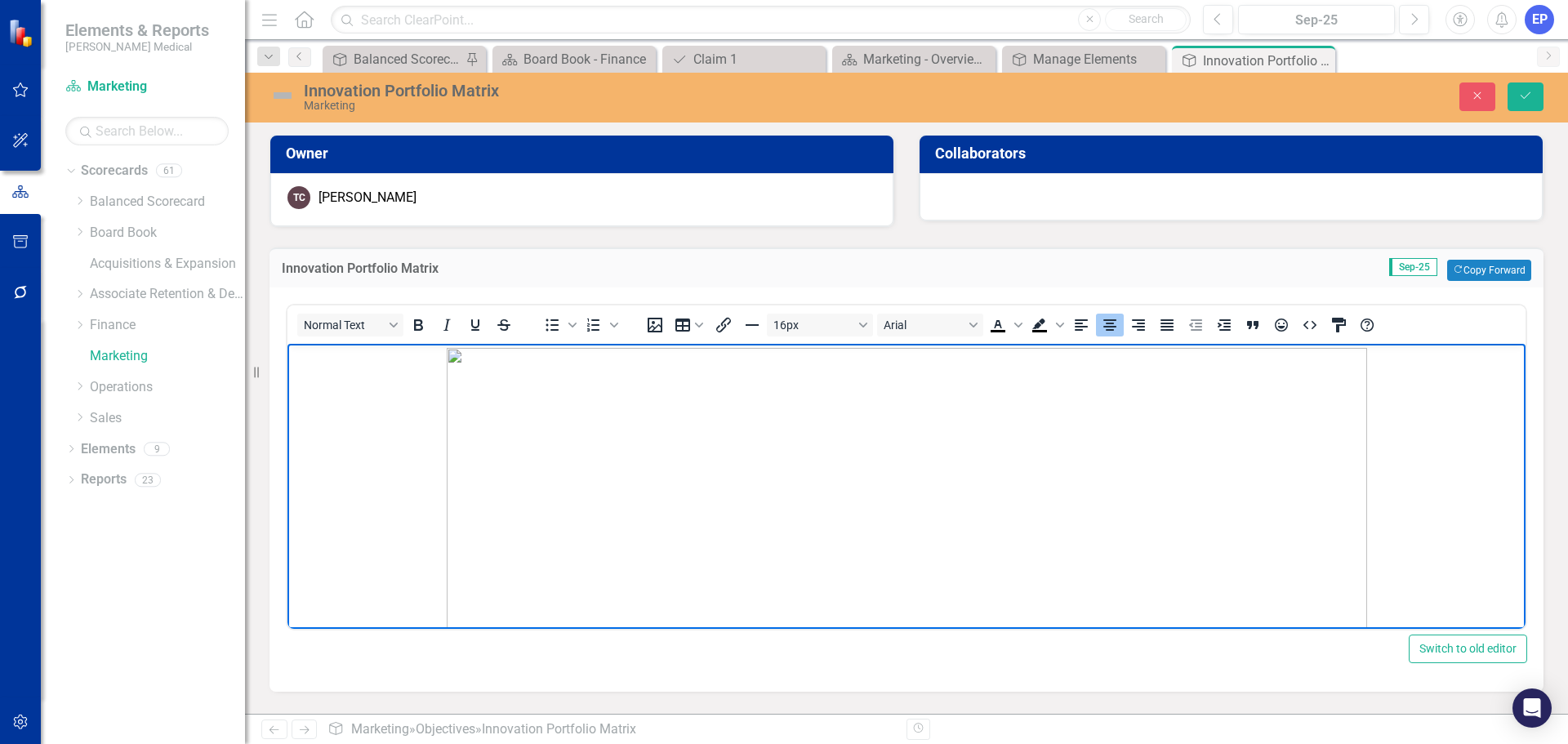
click at [855, 487] on img "Rich Text Area. Press ALT-0 for help." at bounding box center [907, 666] width 921 height 637
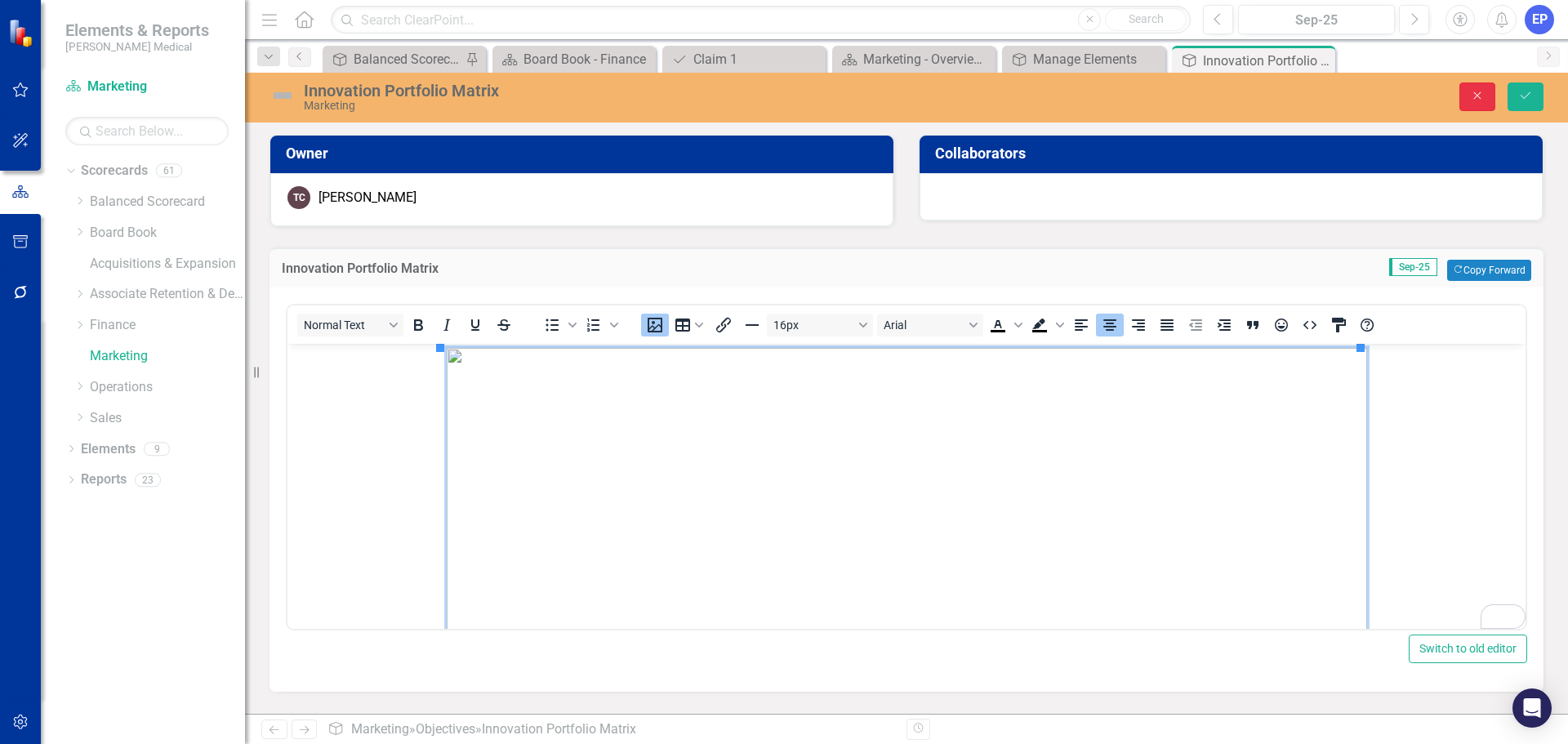
click at [1483, 98] on icon "Close" at bounding box center [1477, 95] width 15 height 11
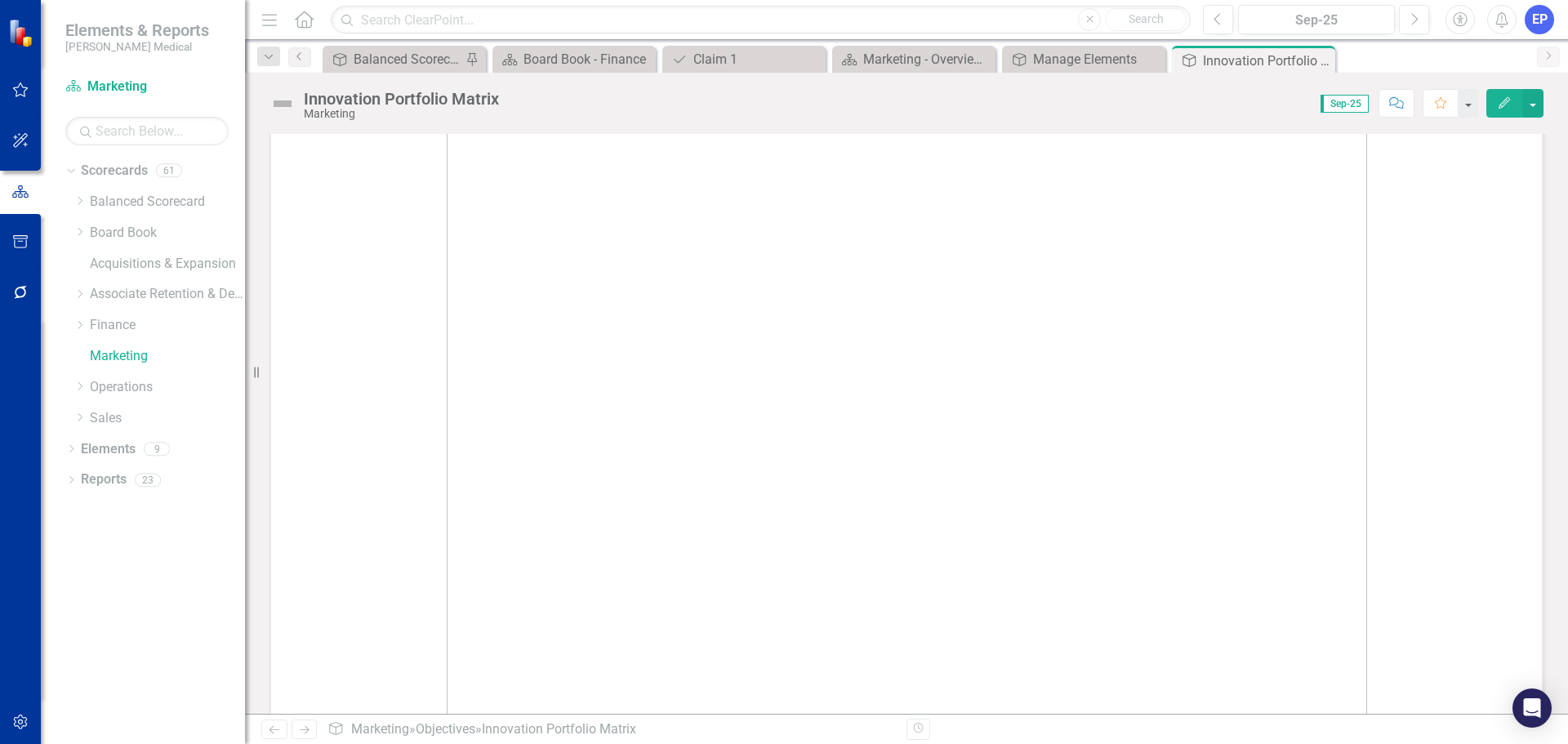
scroll to position [218, 0]
click at [1459, 341] on p at bounding box center [906, 400] width 1238 height 641
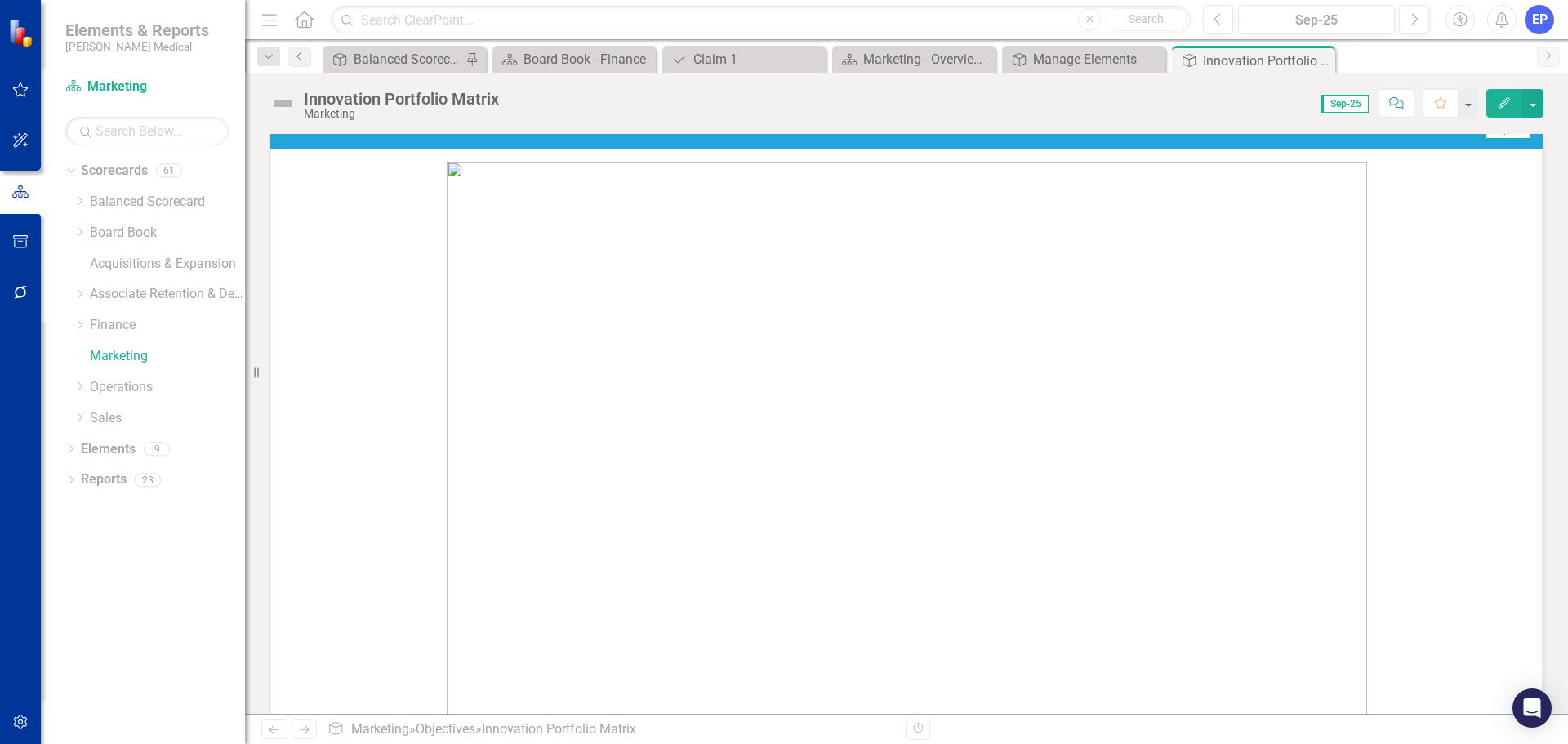
click at [1022, 446] on img at bounding box center [907, 480] width 921 height 637
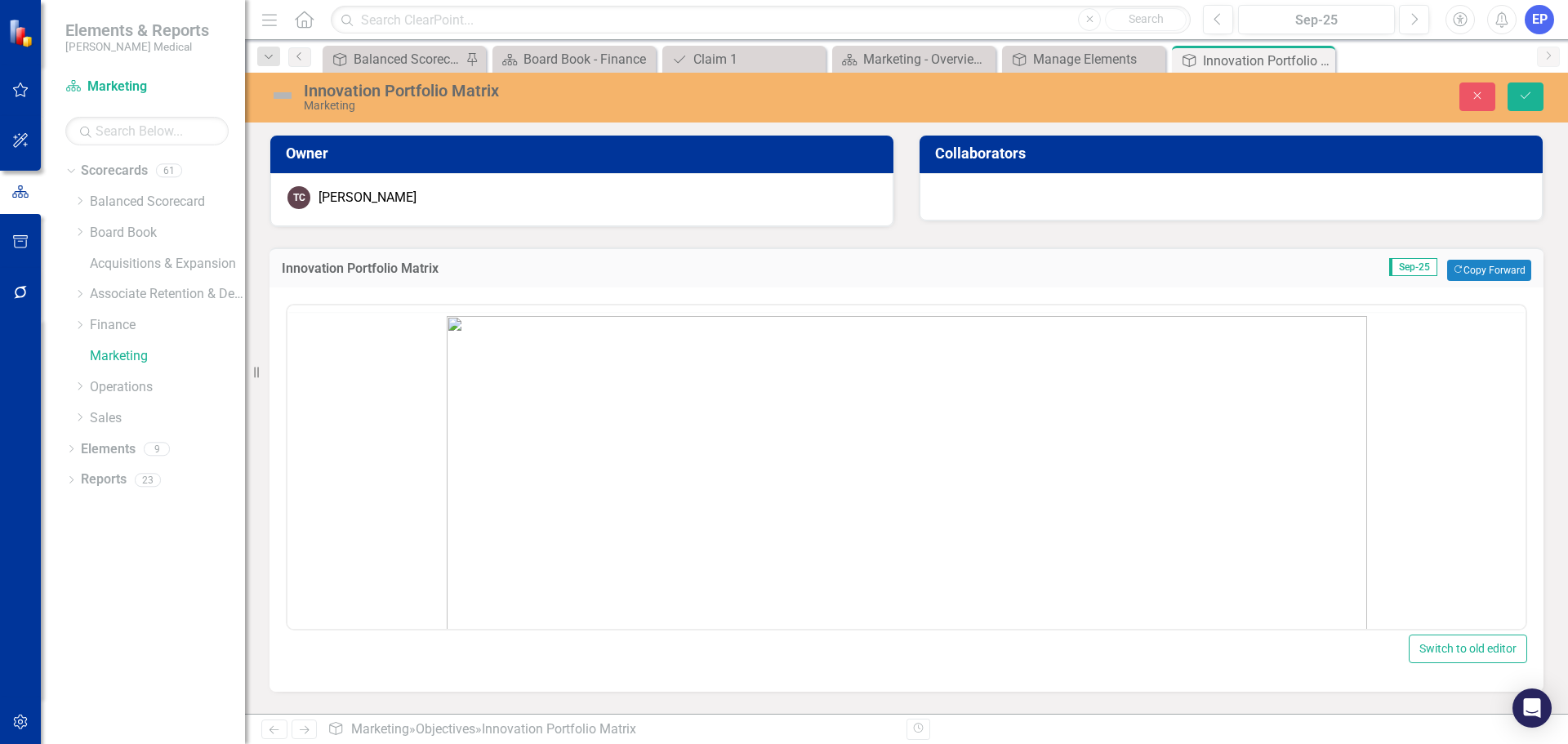
scroll to position [0, 0]
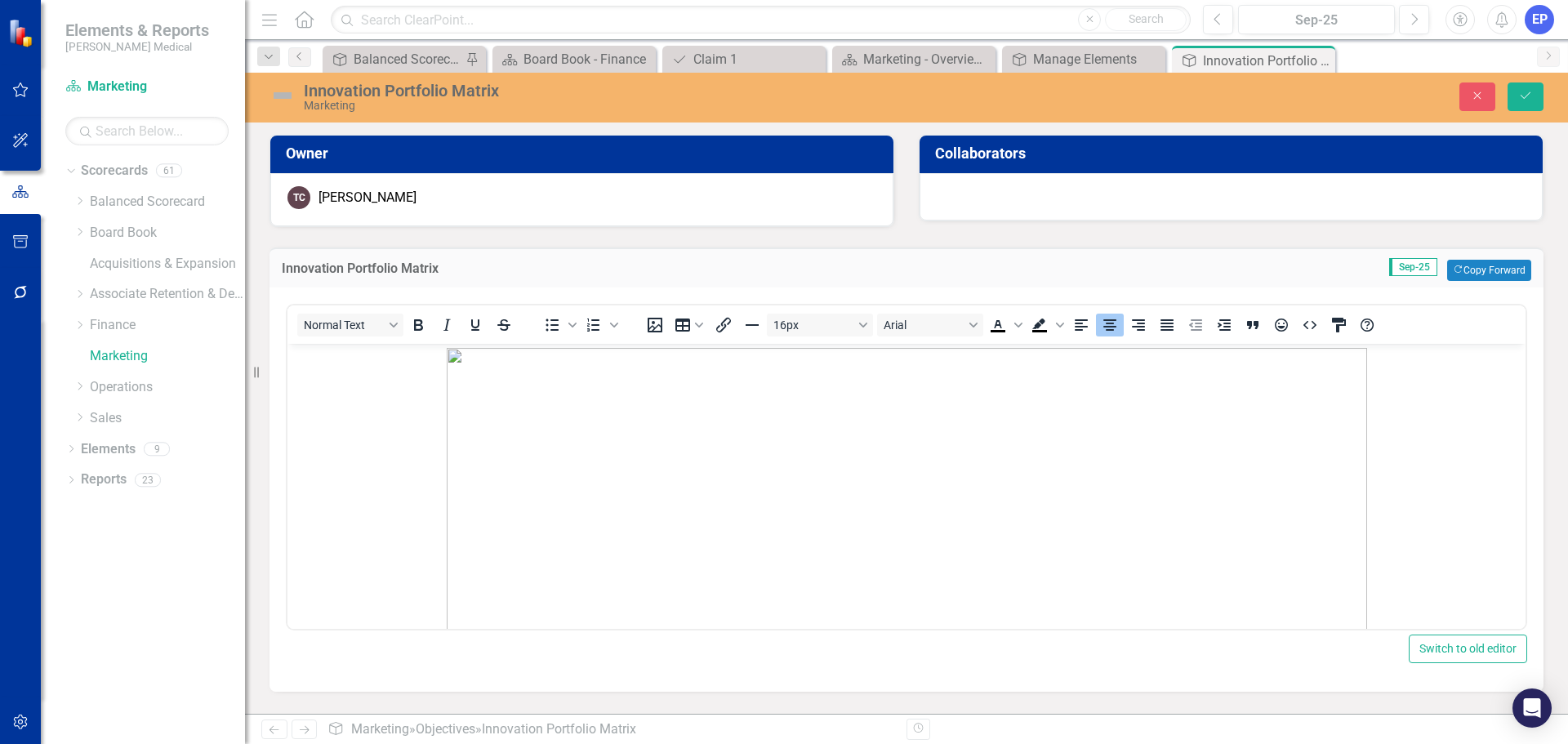
click at [1017, 467] on img "Rich Text Area. Press ALT-0 for help." at bounding box center [907, 666] width 921 height 637
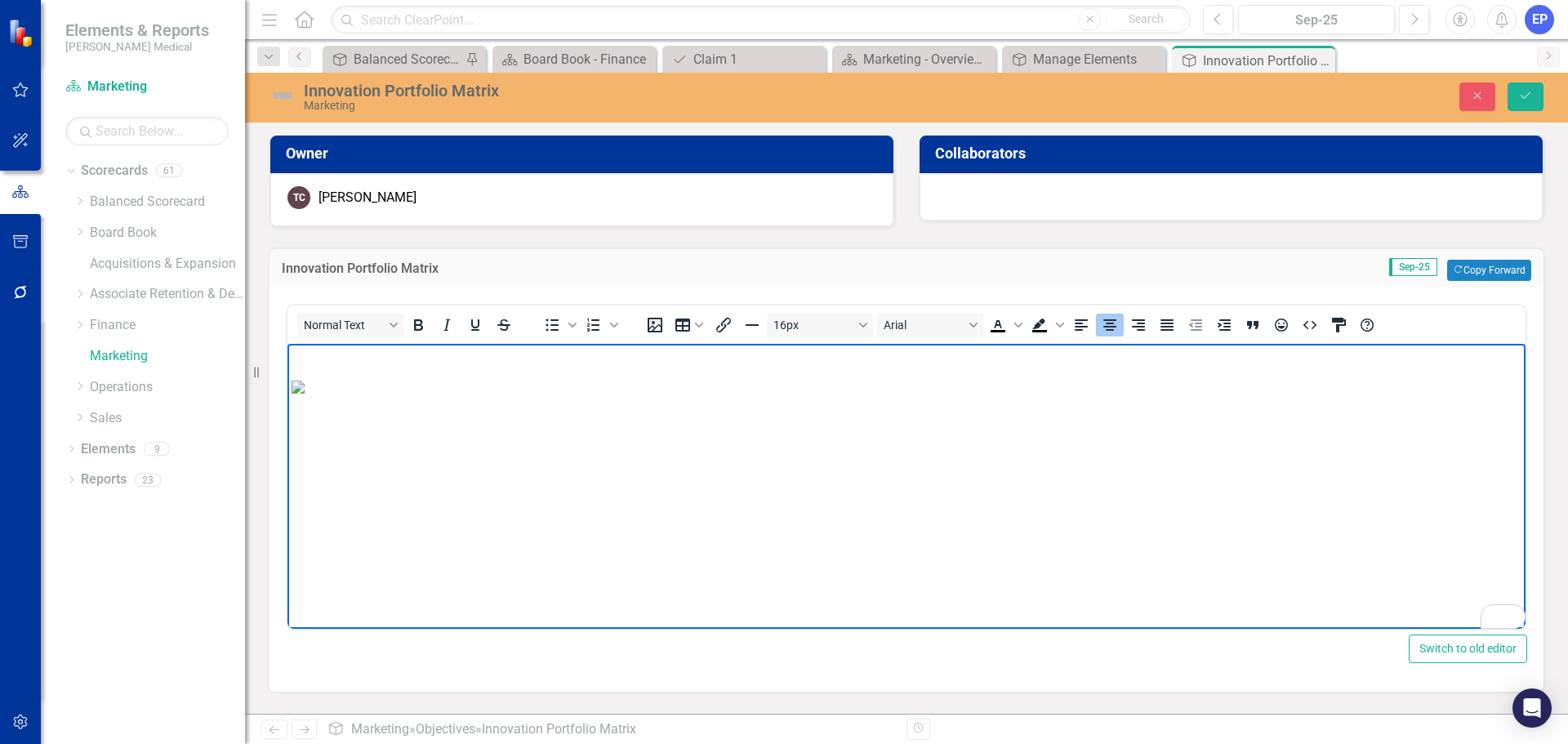
click at [1404, 391] on img "To enrich screen reader interactions, please activate Accessibility in Grammarl…" at bounding box center [906, 387] width 1230 height 13
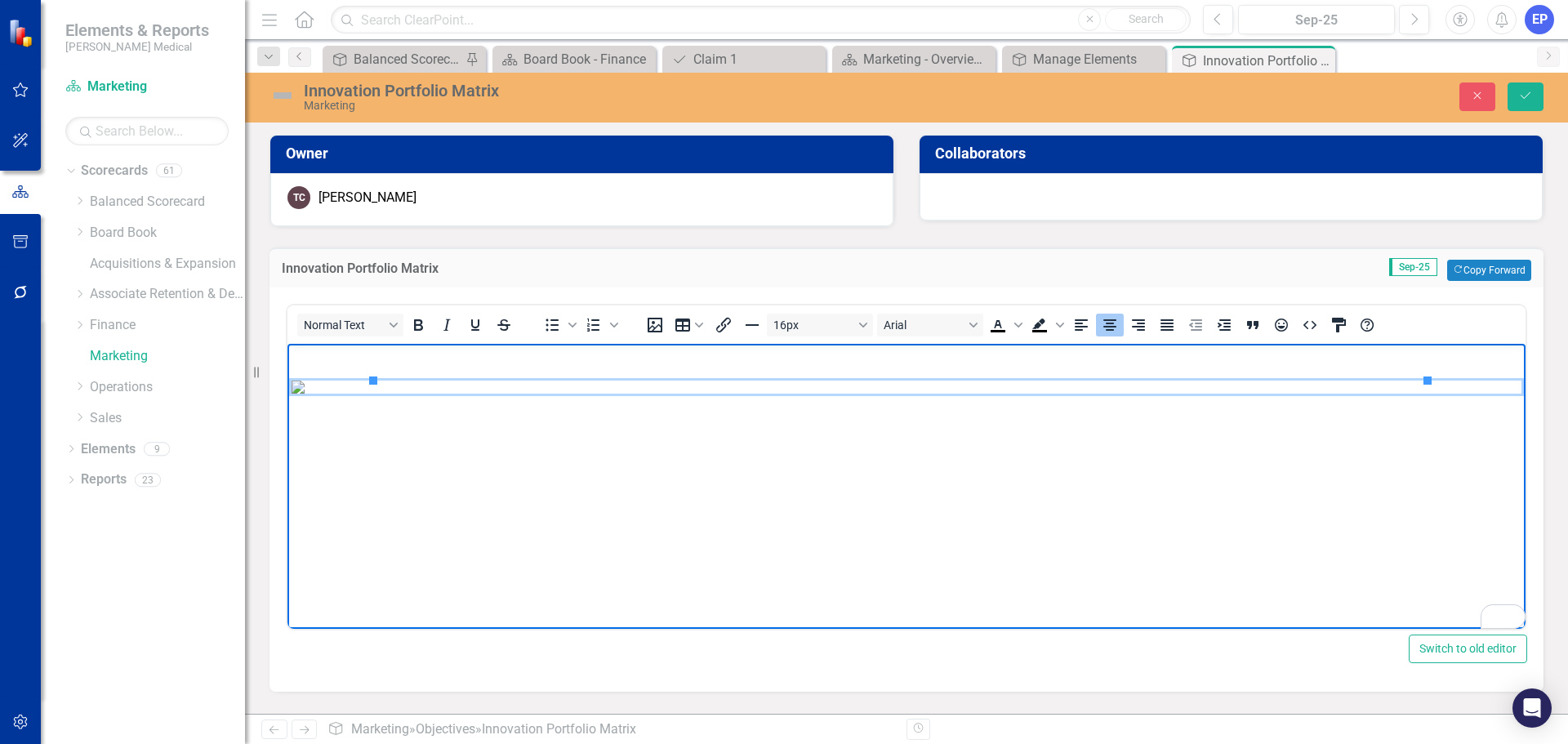
click at [878, 357] on p "To enrich screen reader interactions, please activate Accessibility in Grammarl…" at bounding box center [906, 357] width 1230 height 20
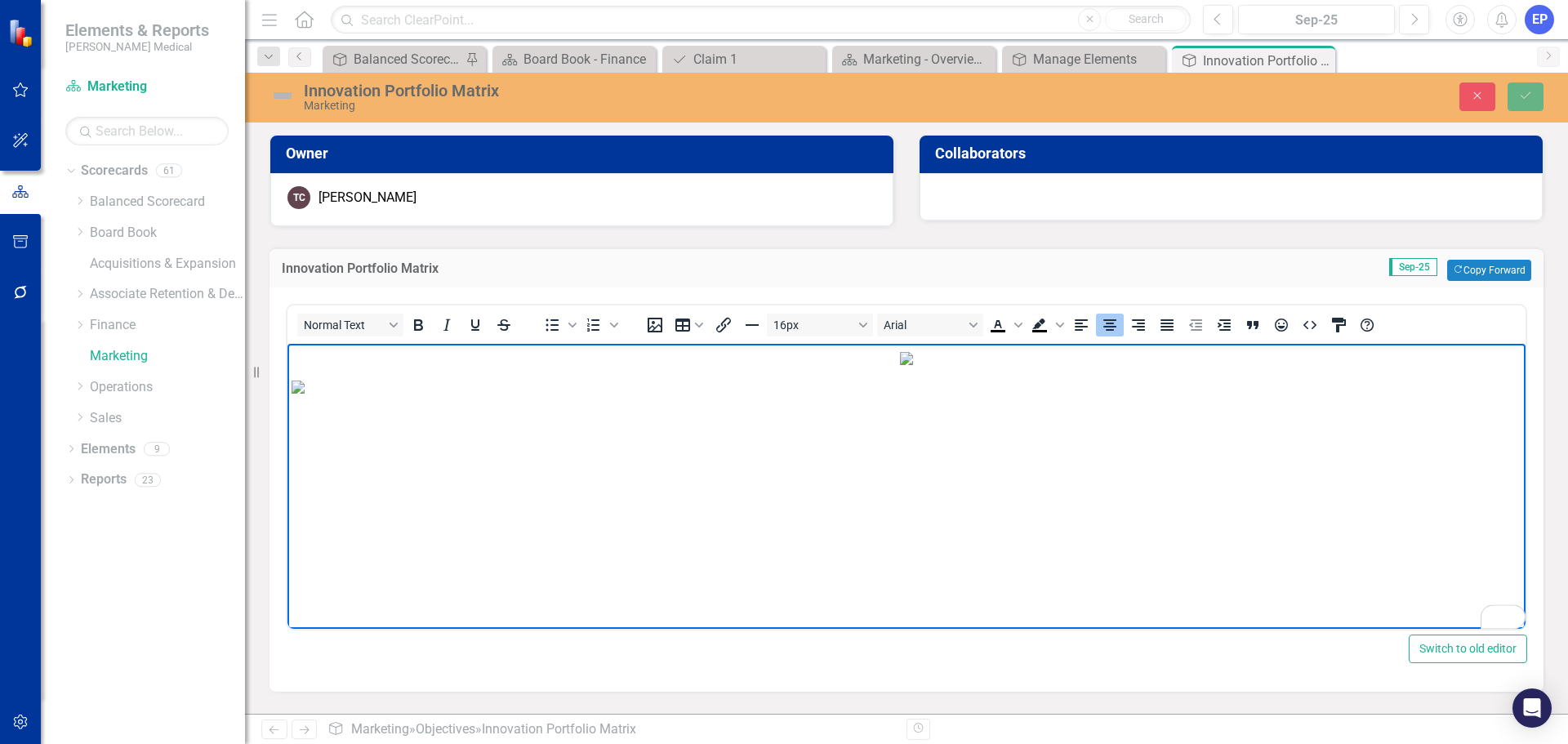
click at [913, 365] on img "To enrich screen reader interactions, please activate Accessibility in Grammarl…" at bounding box center [906, 358] width 13 height 13
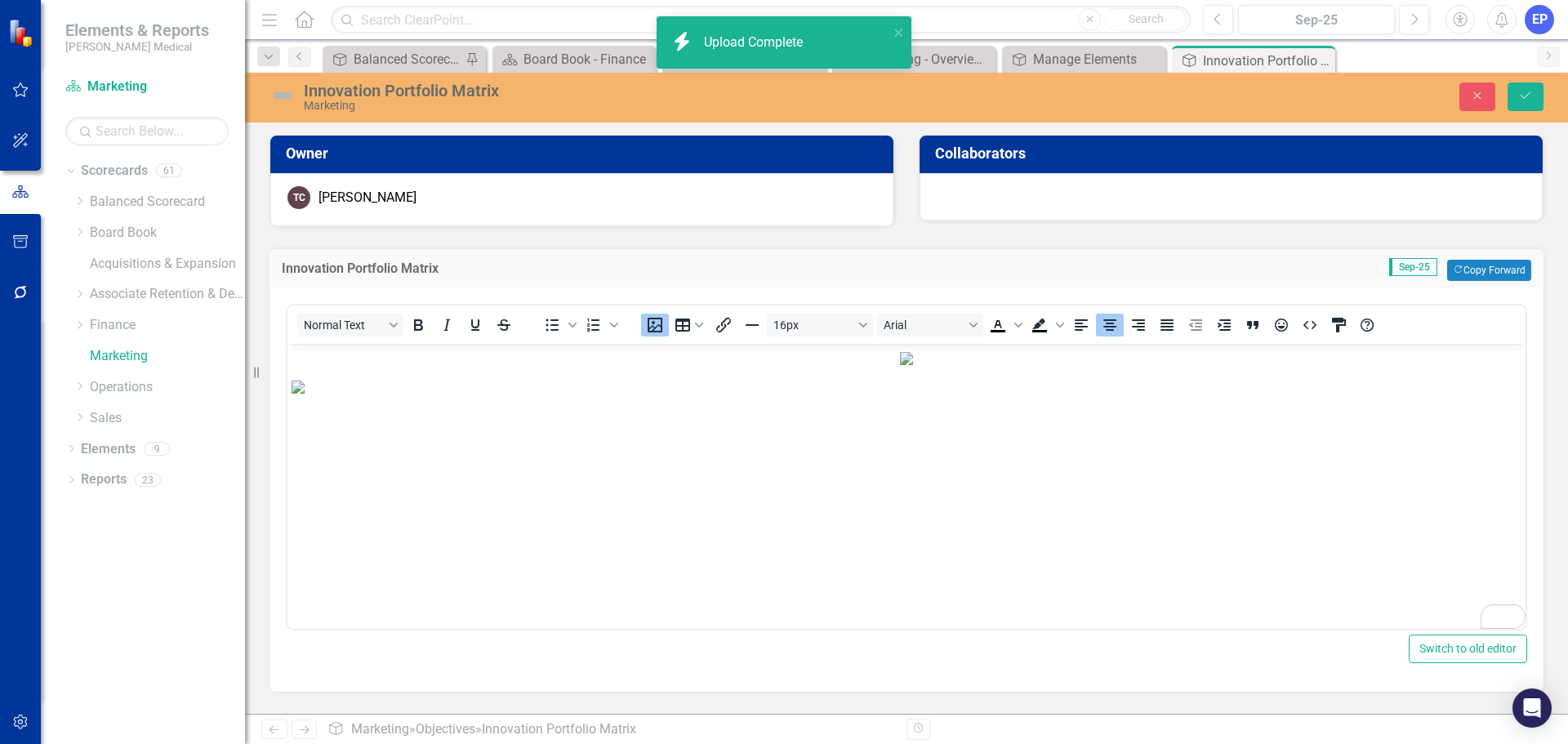
scroll to position [409, 0]
click at [1055, 394] on img "To enrich screen reader interactions, please activate Accessibility in Grammarl…" at bounding box center [906, 387] width 1230 height 13
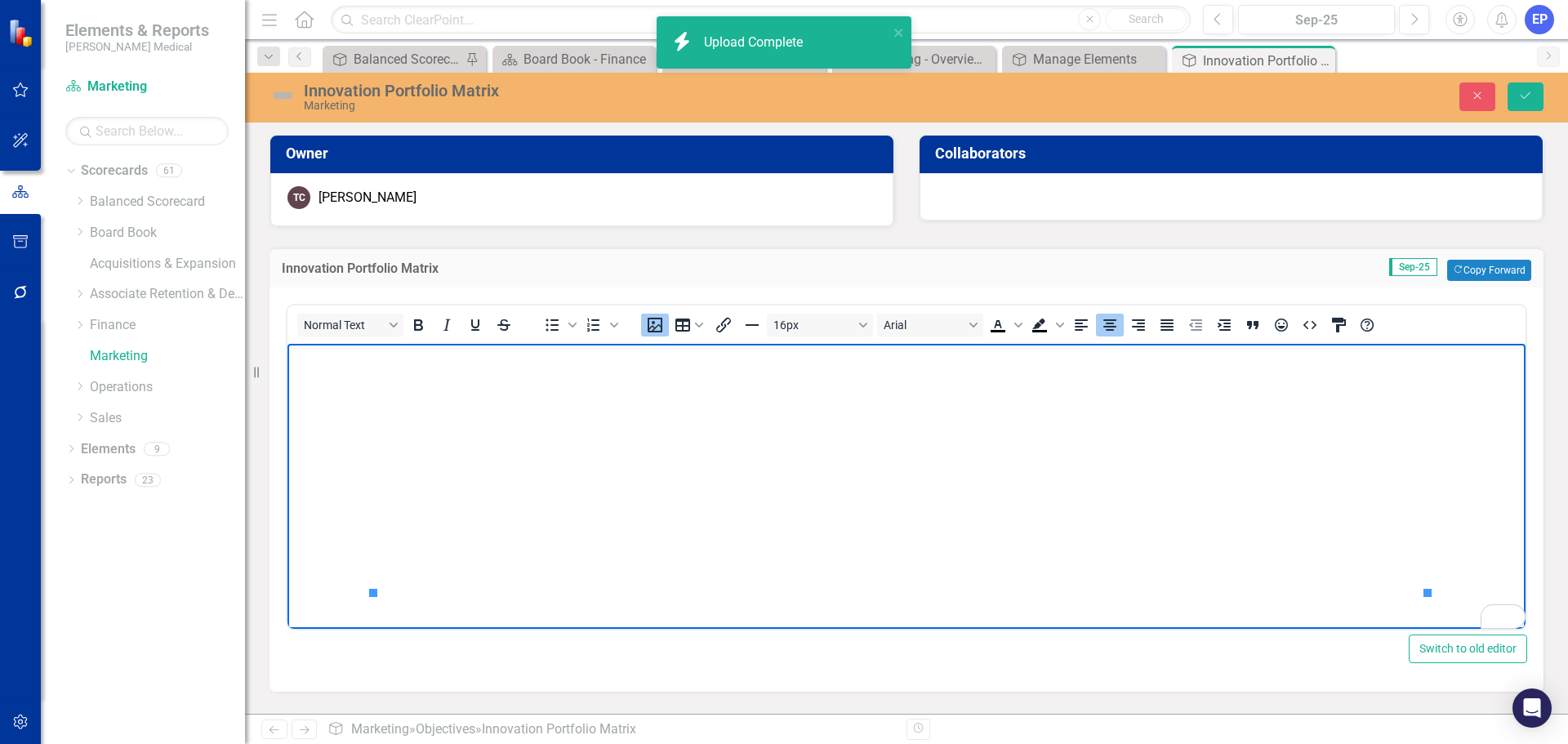
scroll to position [327, 0]
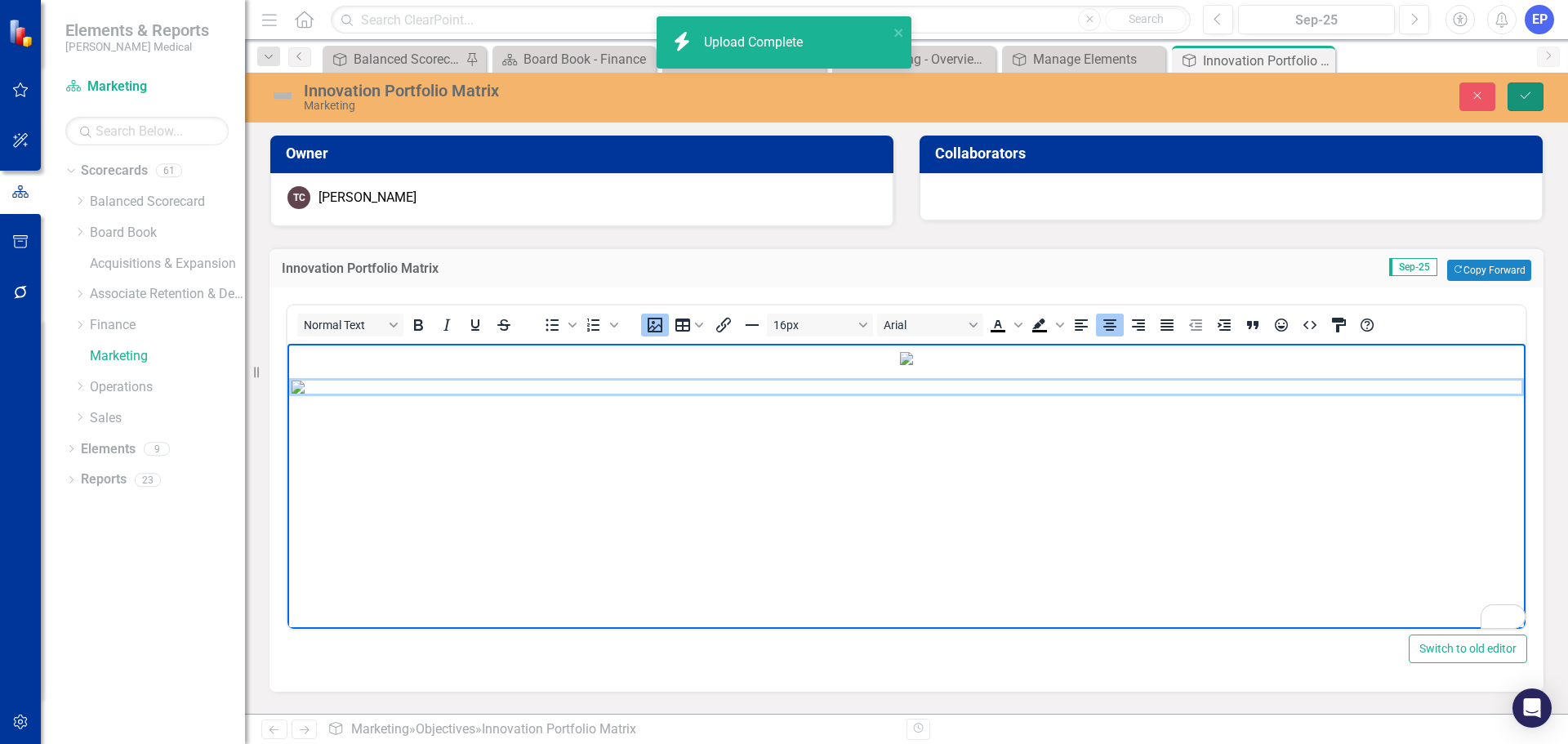
click at [1516, 99] on button "Save" at bounding box center [1526, 96] width 36 height 28
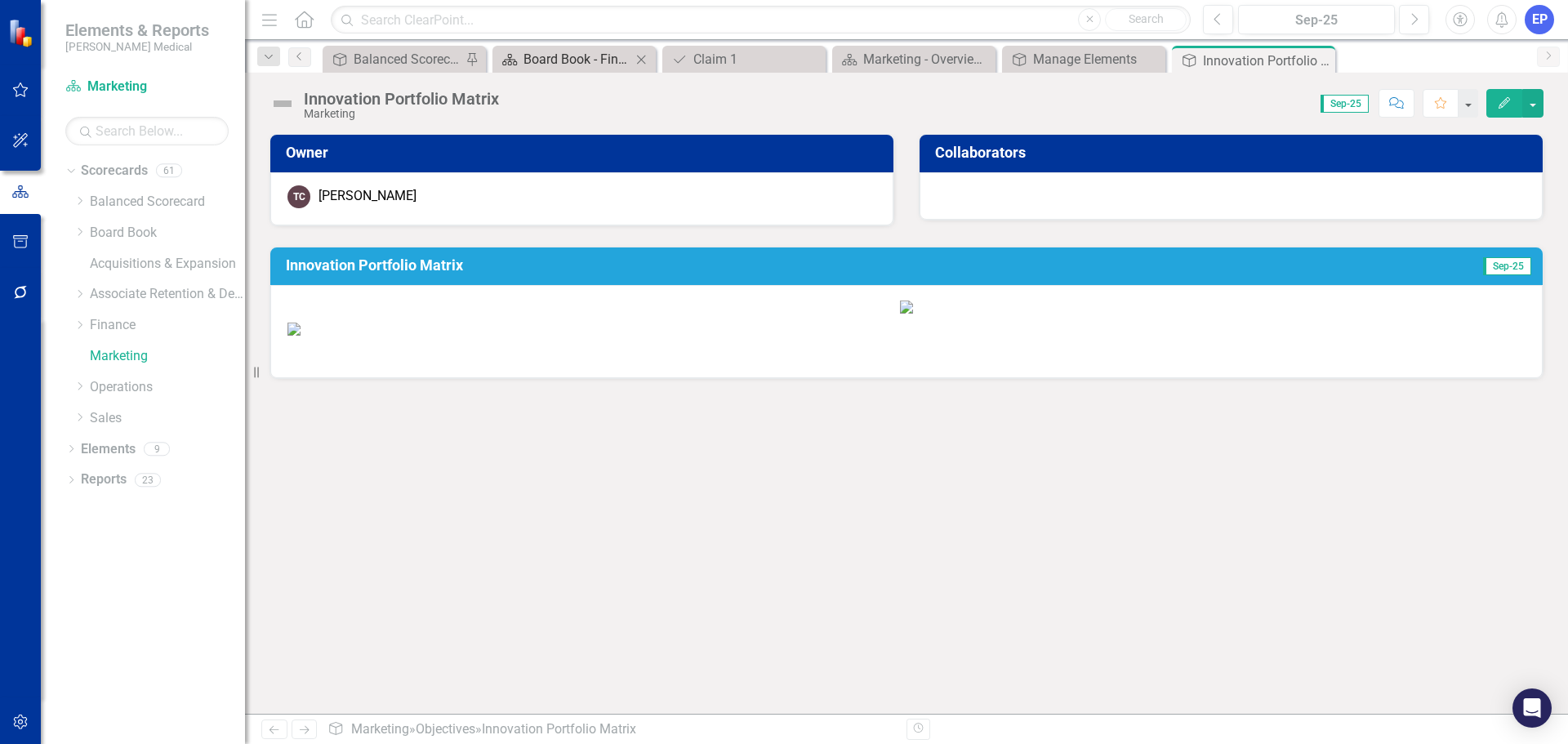
click at [574, 66] on div "Board Book - Finance" at bounding box center [577, 59] width 108 height 21
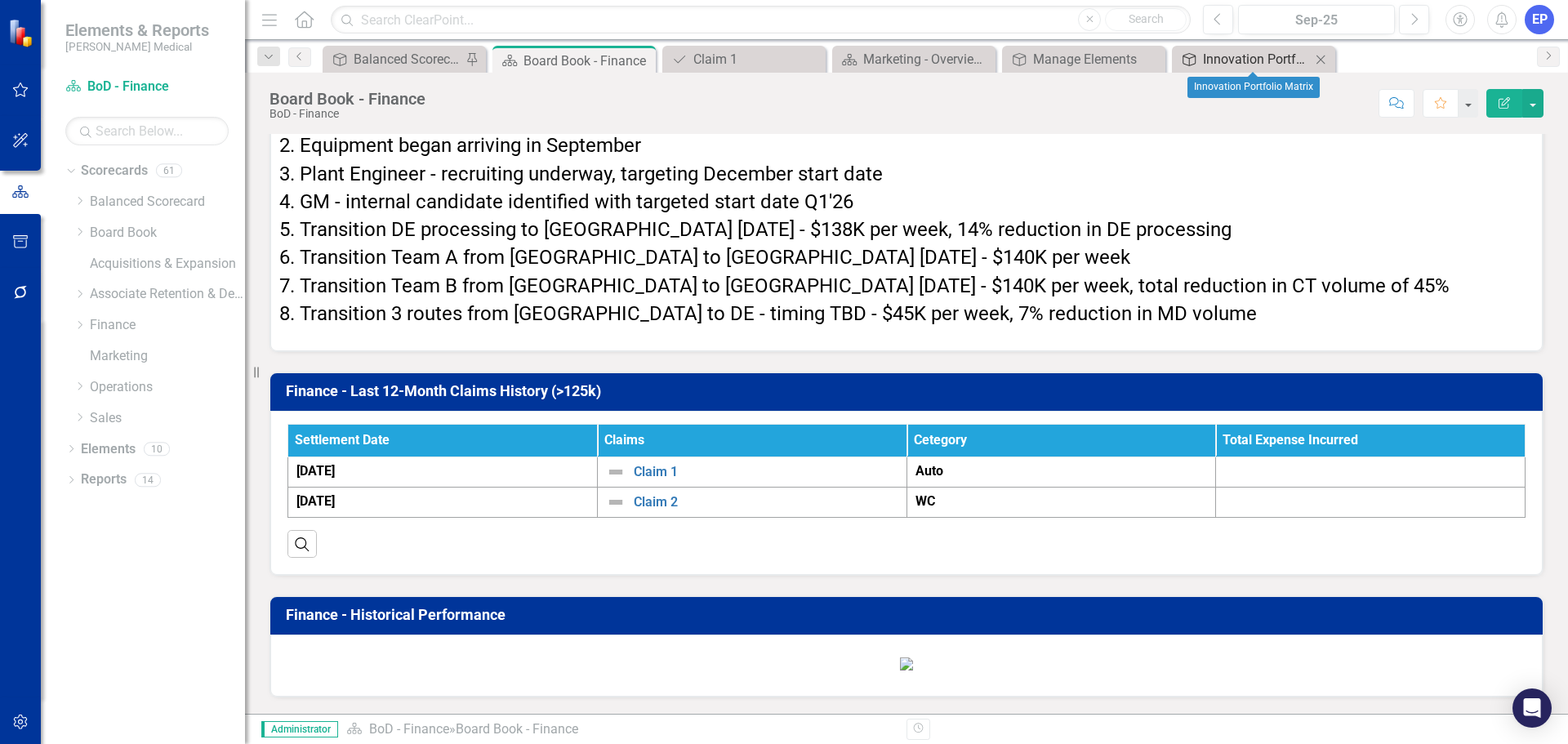
click at [1246, 59] on div "Innovation Portfolio Matrix" at bounding box center [1257, 59] width 108 height 21
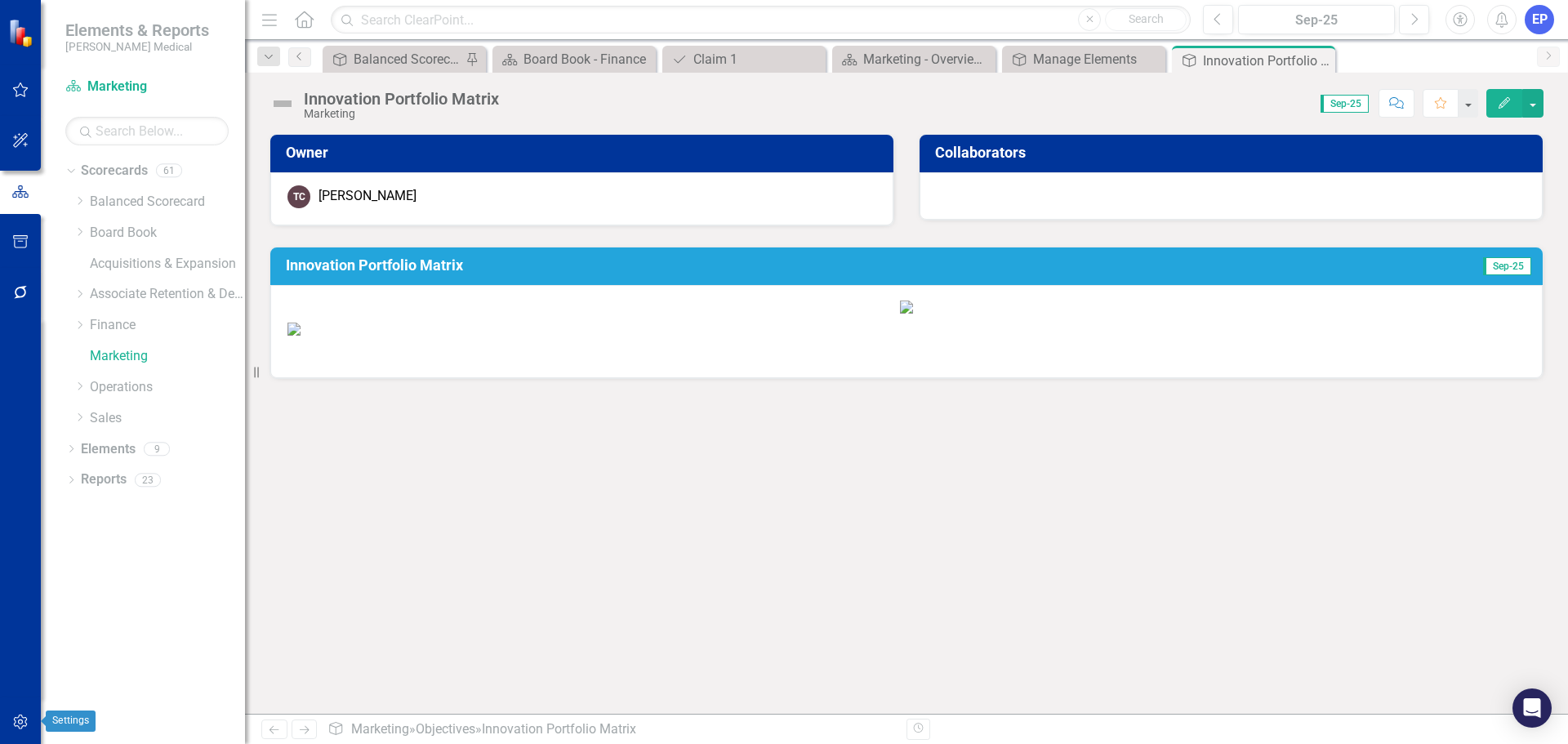
click at [21, 716] on icon "button" at bounding box center [20, 722] width 14 height 15
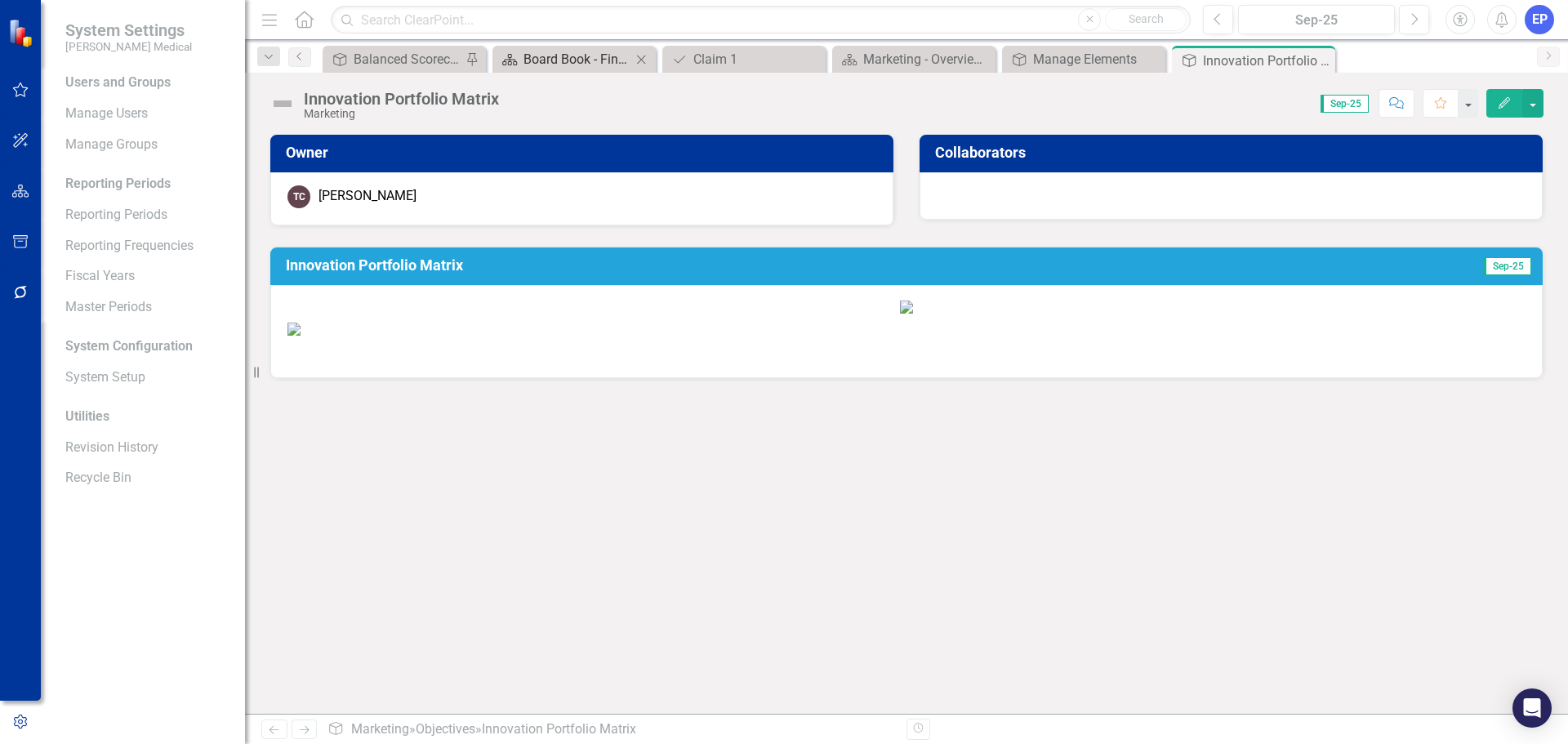
click at [564, 54] on div "Board Book - Finance" at bounding box center [577, 59] width 108 height 21
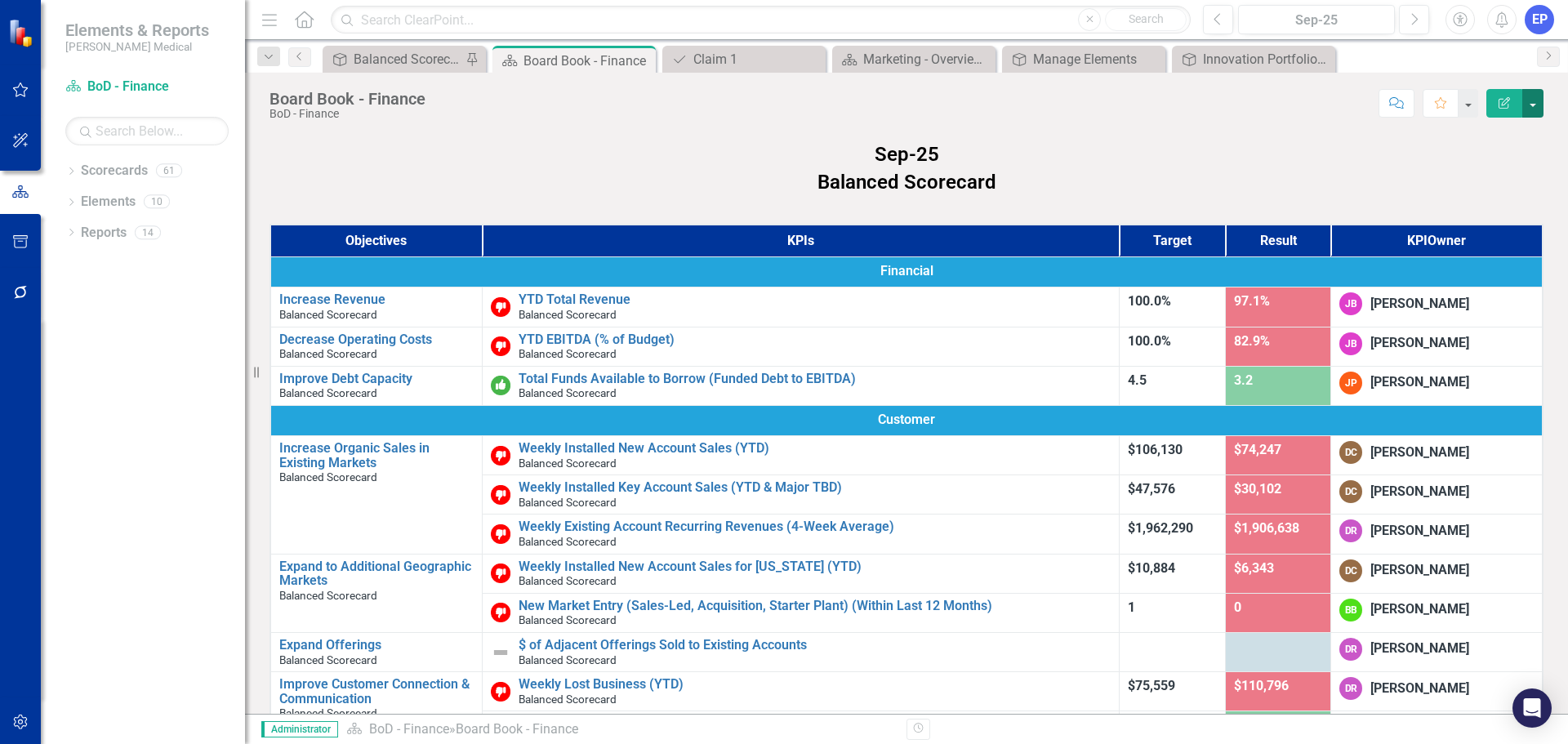
click at [1530, 107] on button "button" at bounding box center [1533, 103] width 21 height 28
click at [22, 722] on icon "button" at bounding box center [21, 722] width 17 height 13
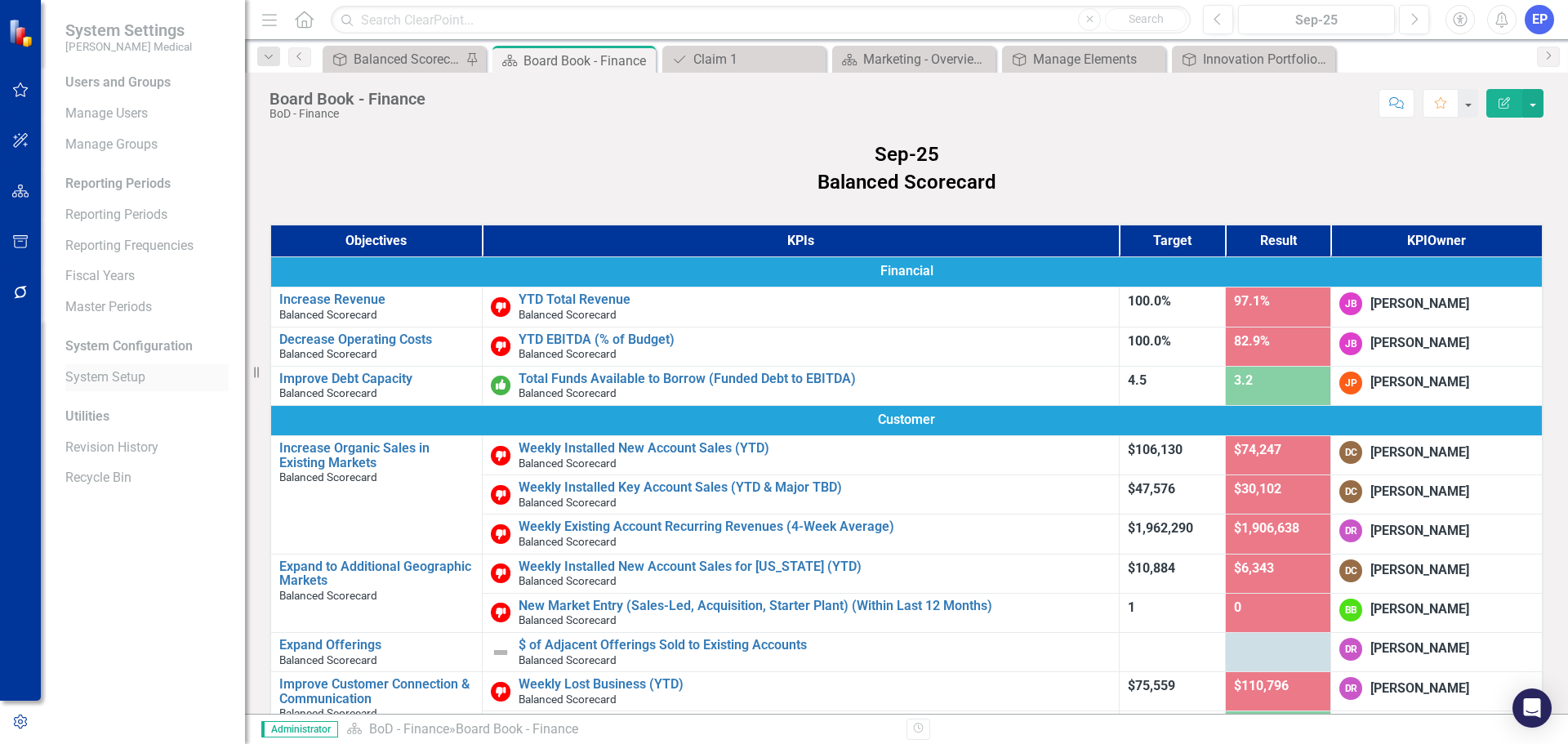
click at [134, 378] on link "System Setup" at bounding box center [146, 378] width 163 height 19
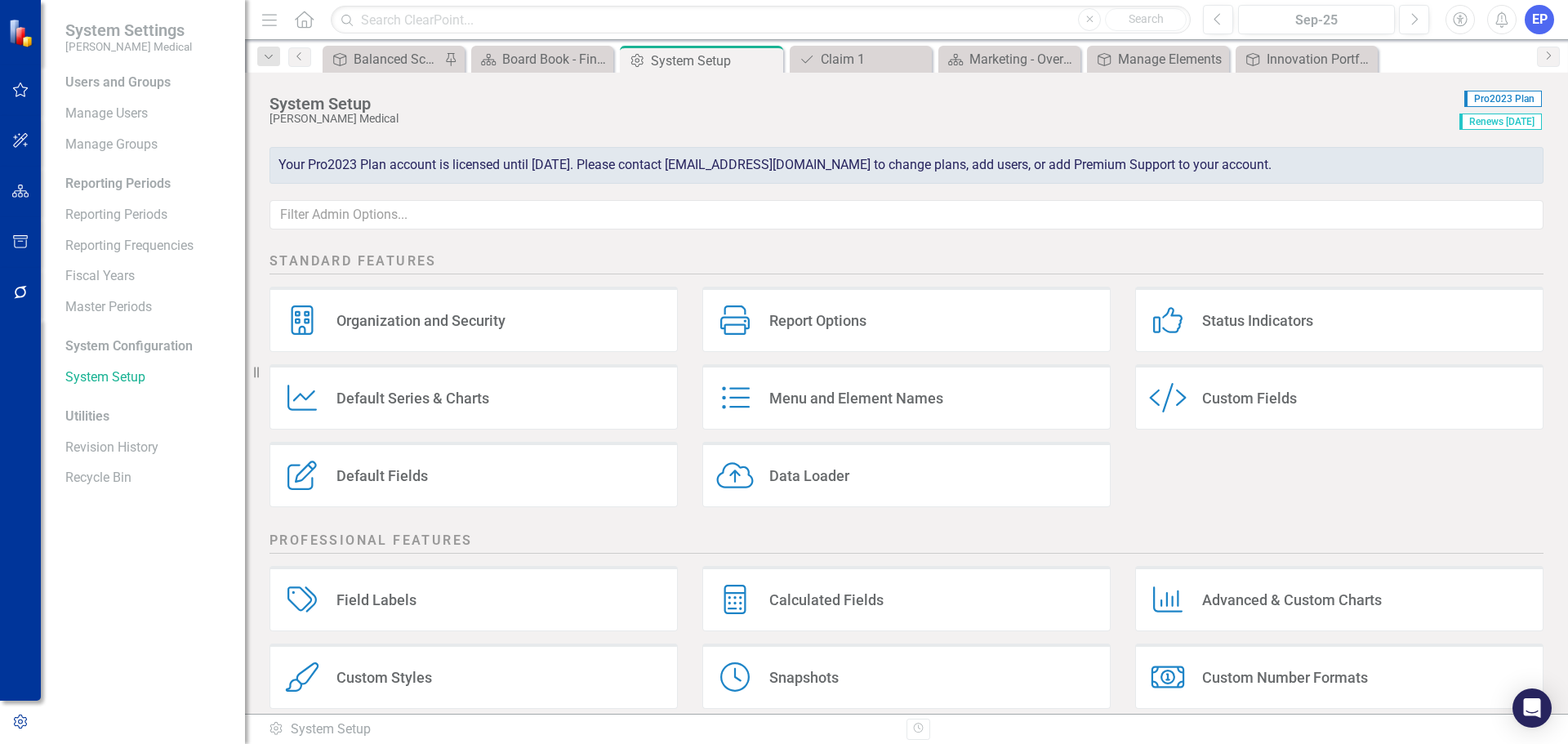
click at [1264, 404] on div "Custom Fields" at bounding box center [1249, 399] width 95 height 19
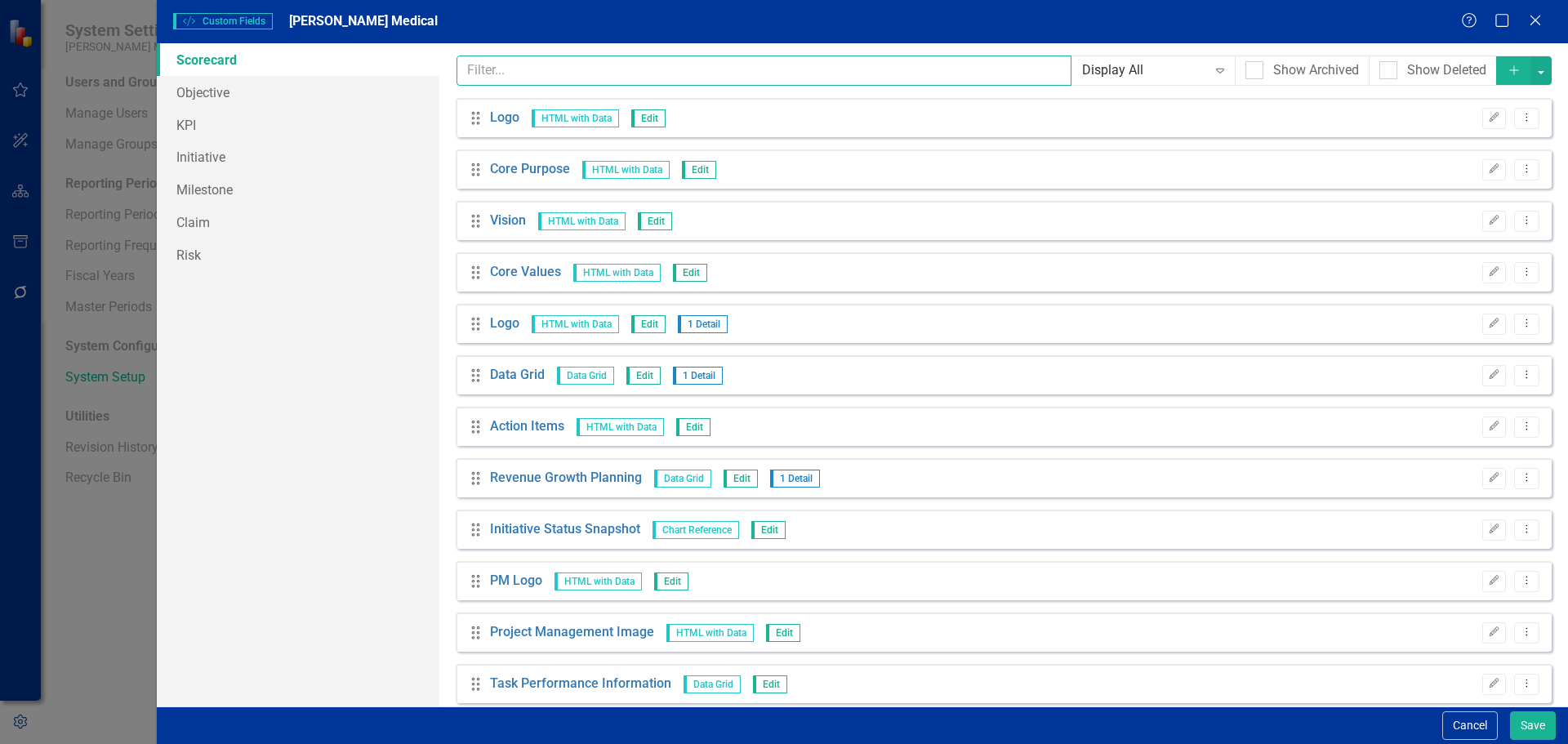
click at [581, 65] on input "text" at bounding box center [764, 70] width 616 height 30
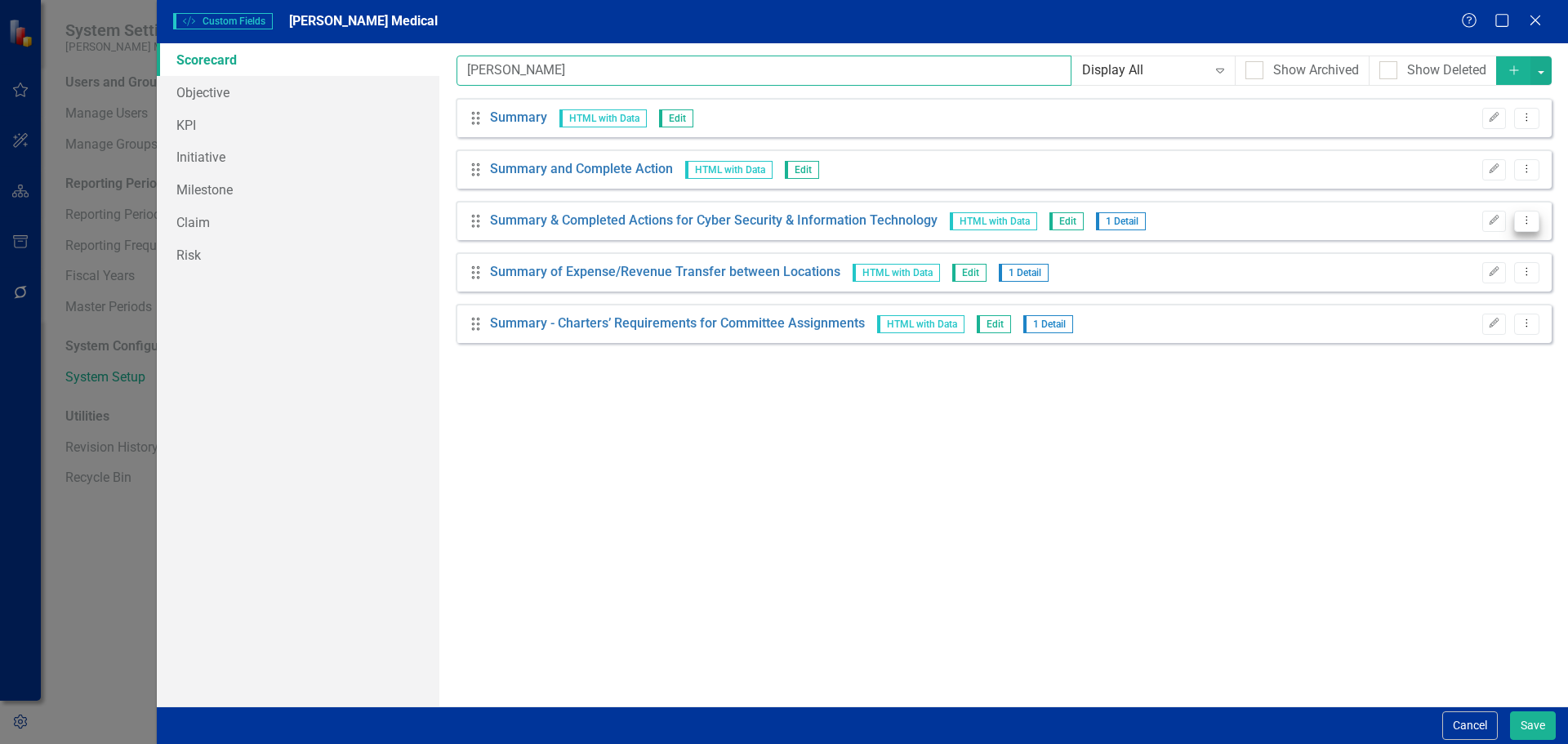
type input "[PERSON_NAME]"
click at [1534, 219] on button "Dropdown Menu" at bounding box center [1527, 221] width 26 height 22
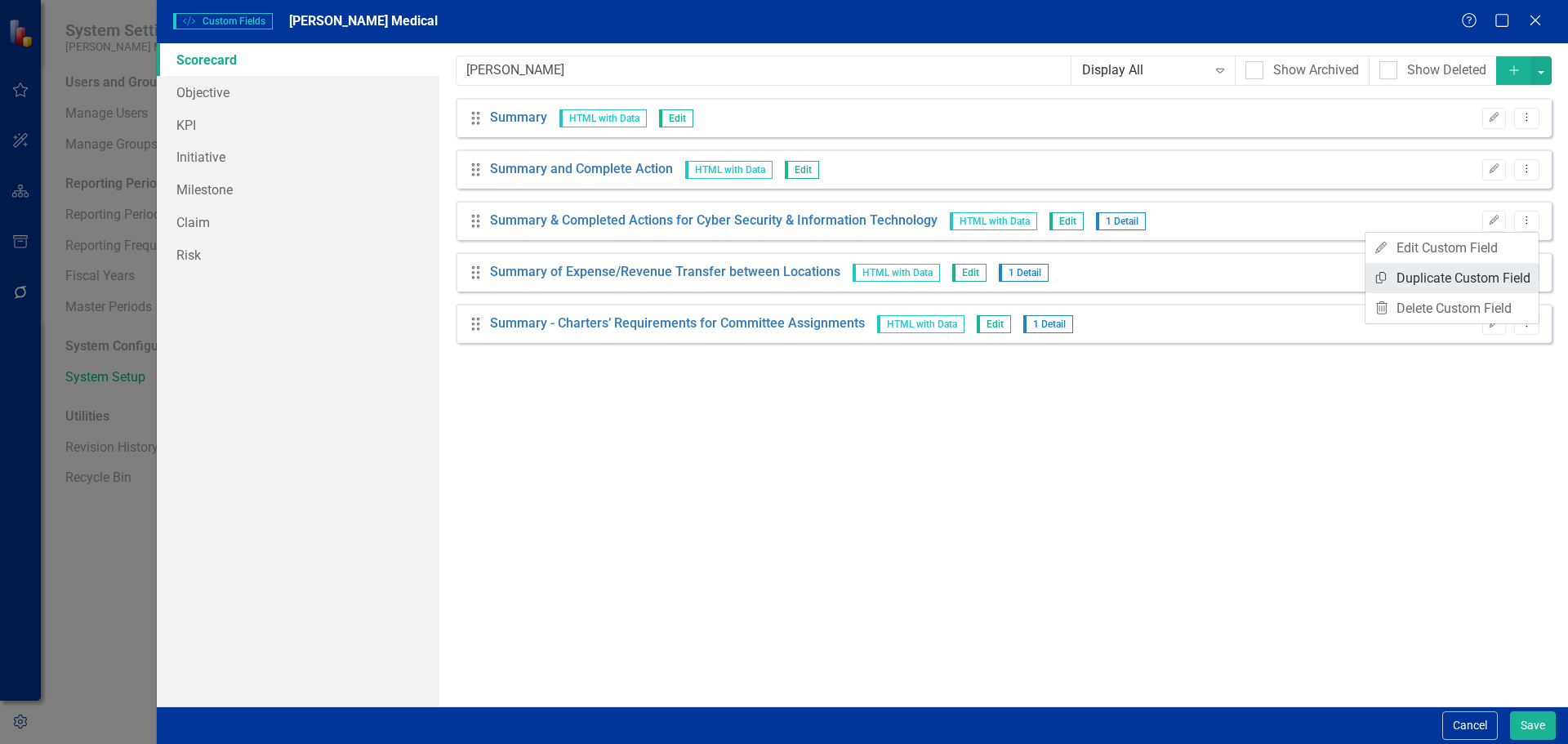
click at [1449, 282] on link "Copy Duplicate Custom Field" at bounding box center [1452, 278] width 174 height 30
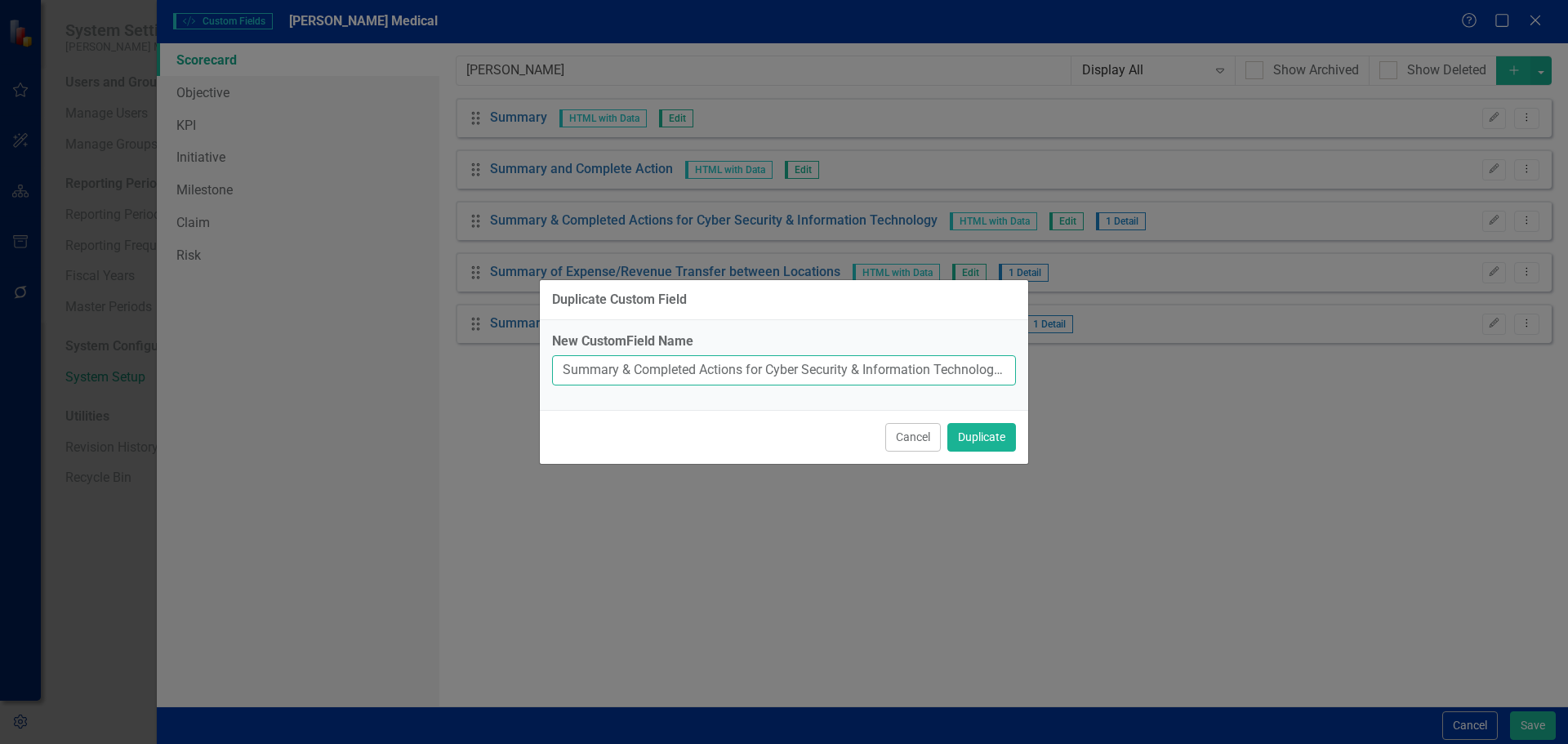
scroll to position [0, 39]
drag, startPoint x: 750, startPoint y: 369, endPoint x: 1042, endPoint y: 385, distance: 292.4
click at [1042, 385] on div "Duplicate Custom Field New CustomField Name Summary & Completed Actions for Cyb…" at bounding box center [784, 372] width 1568 height 744
type input "Summary & Completed Actions (since the last update)"
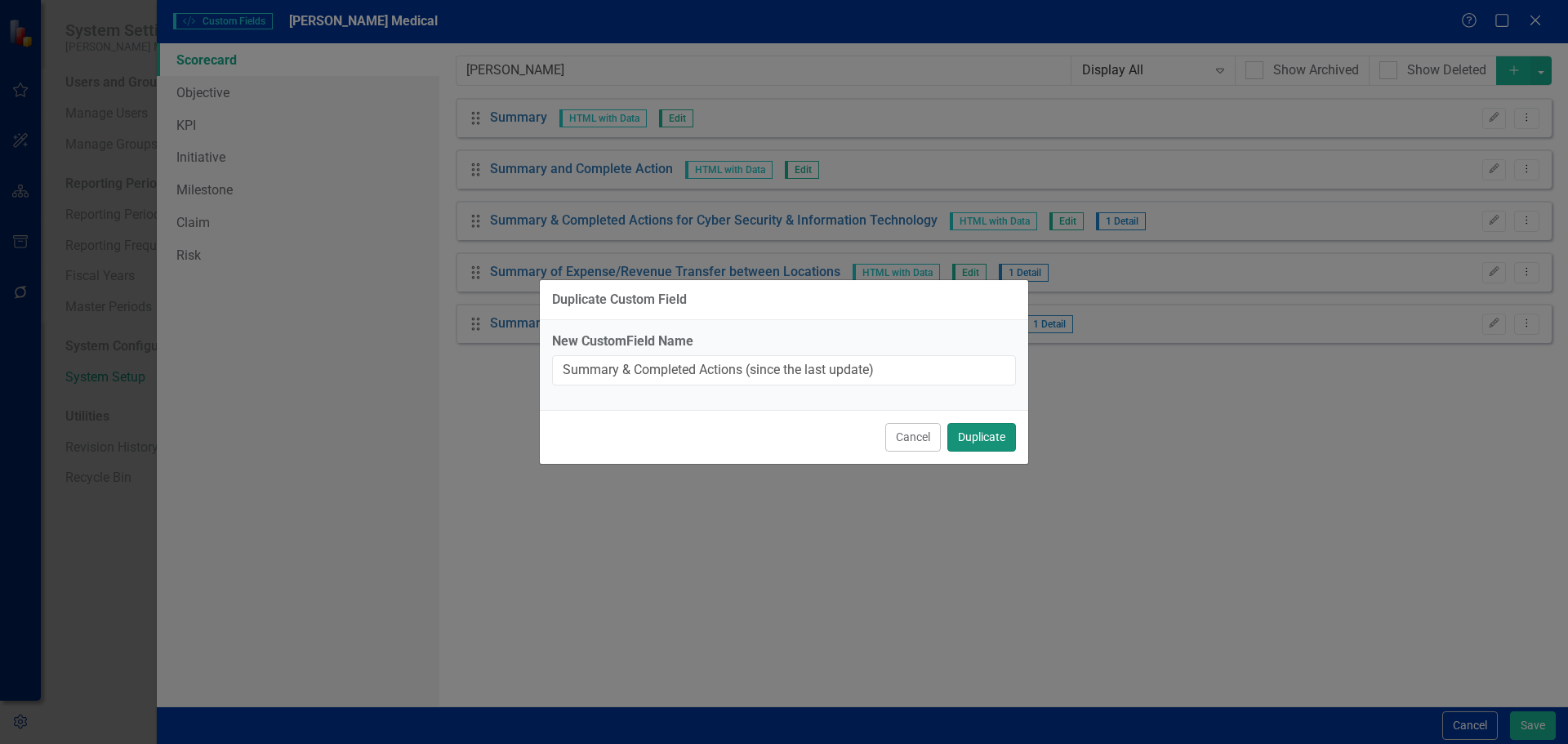
click at [988, 437] on button "Duplicate" at bounding box center [981, 437] width 68 height 28
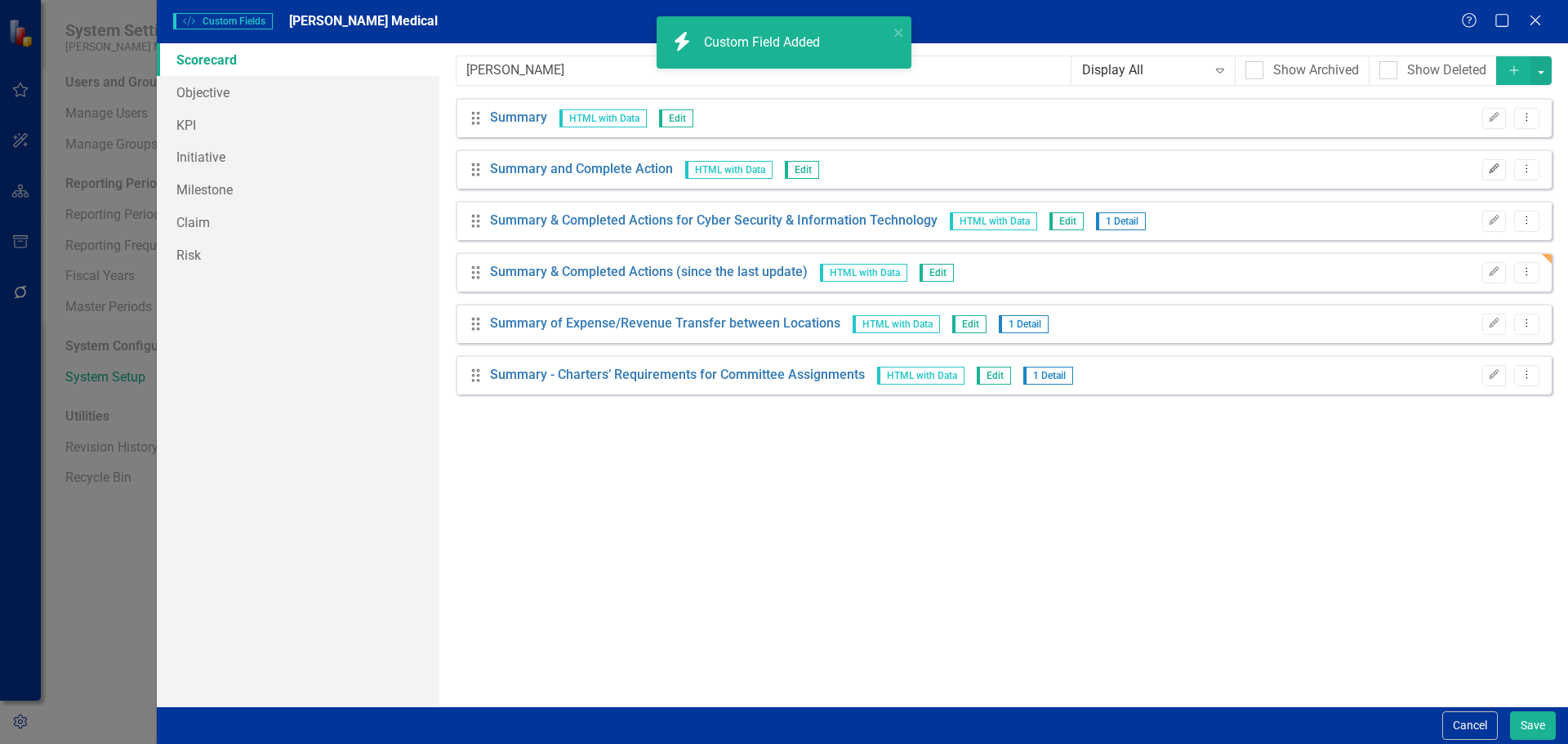
click at [1494, 168] on icon "button" at bounding box center [1494, 168] width 9 height 9
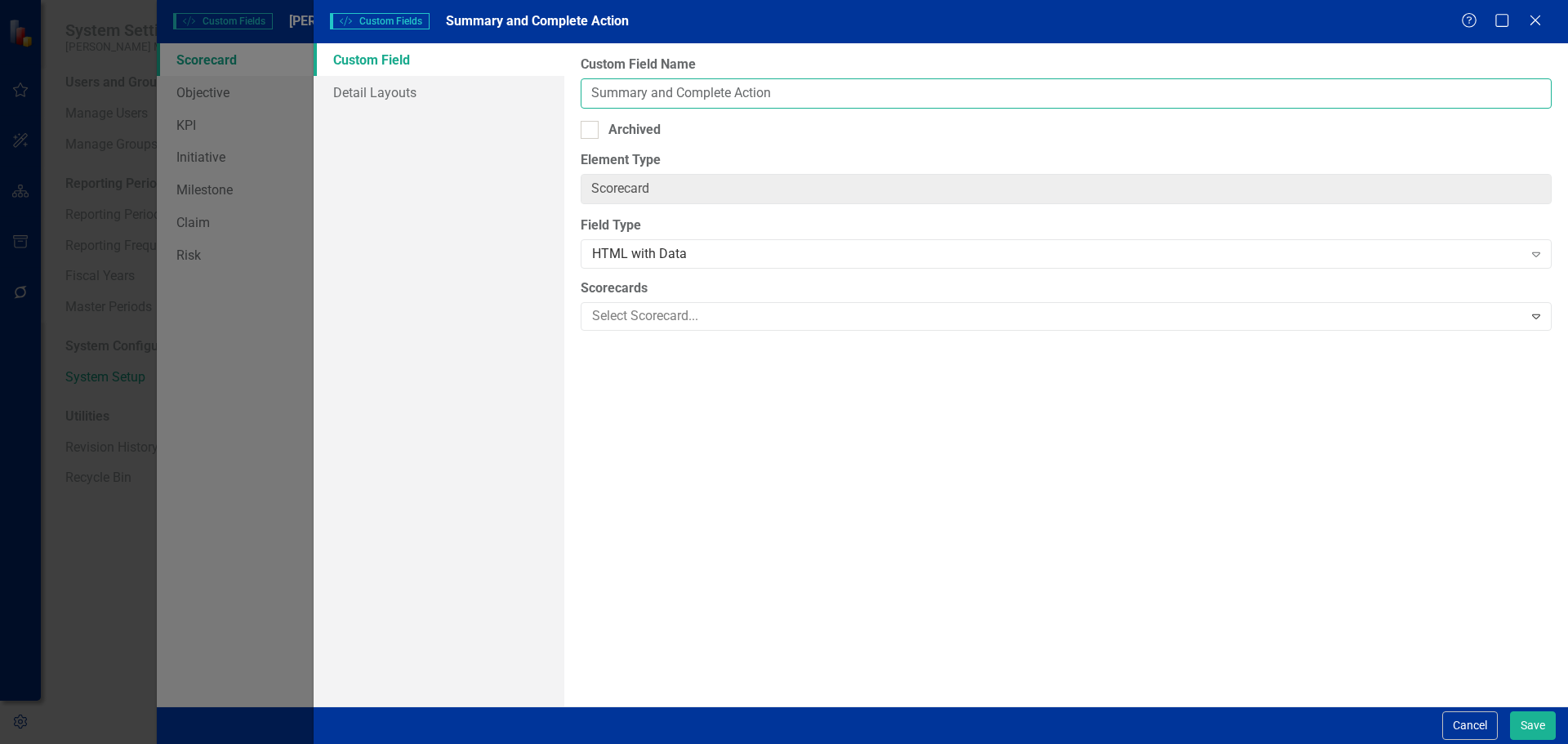
click at [730, 94] on input "Summary and Complete Action" at bounding box center [1066, 93] width 971 height 30
type input "Summary and Completed Action"
click at [1524, 720] on button "Save" at bounding box center [1534, 725] width 46 height 28
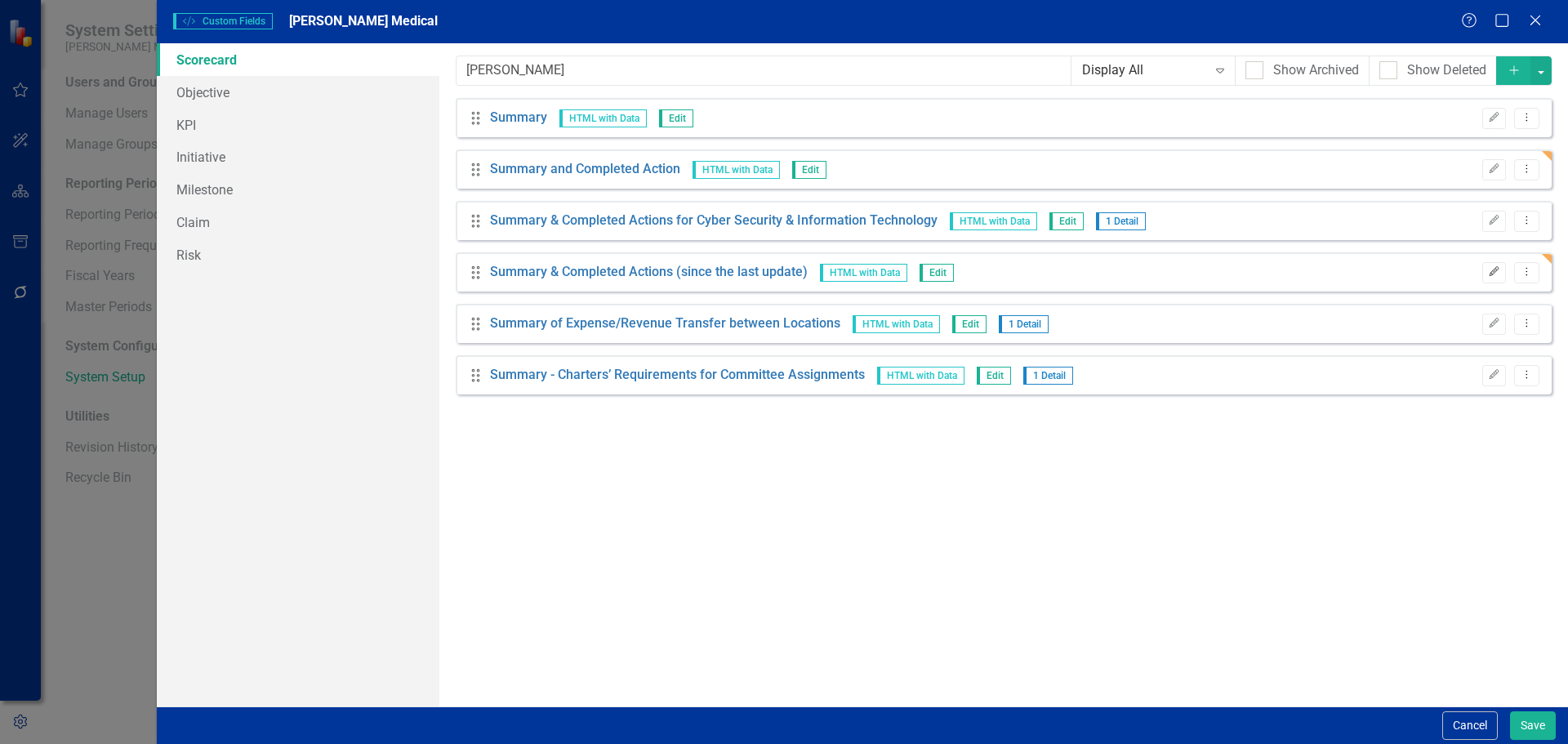
click at [1486, 274] on button "Edit" at bounding box center [1494, 273] width 24 height 21
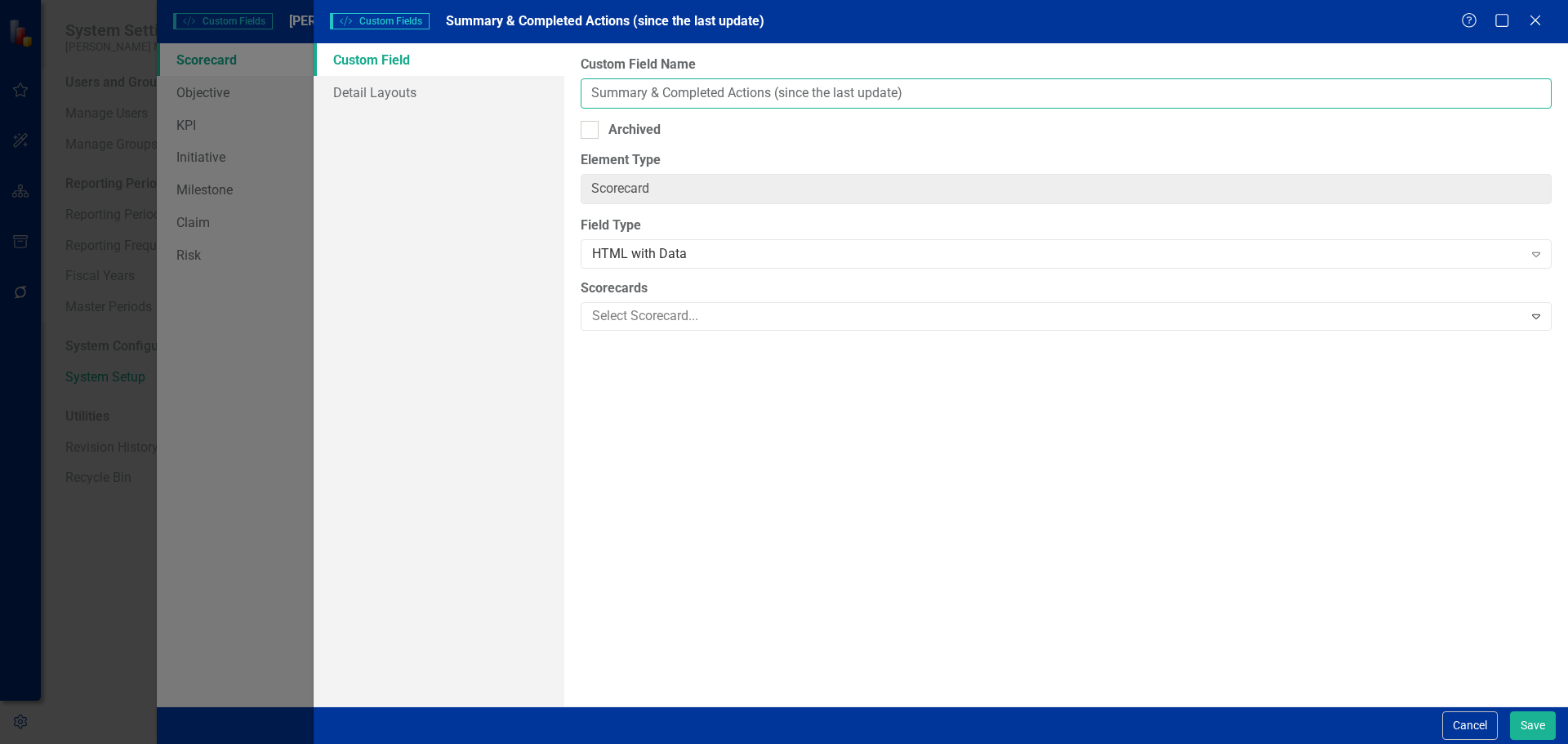
click at [845, 86] on input "Summary & Completed Actions (since the last update)" at bounding box center [1066, 93] width 971 height 30
click at [1477, 722] on button "Cancel" at bounding box center [1470, 725] width 56 height 28
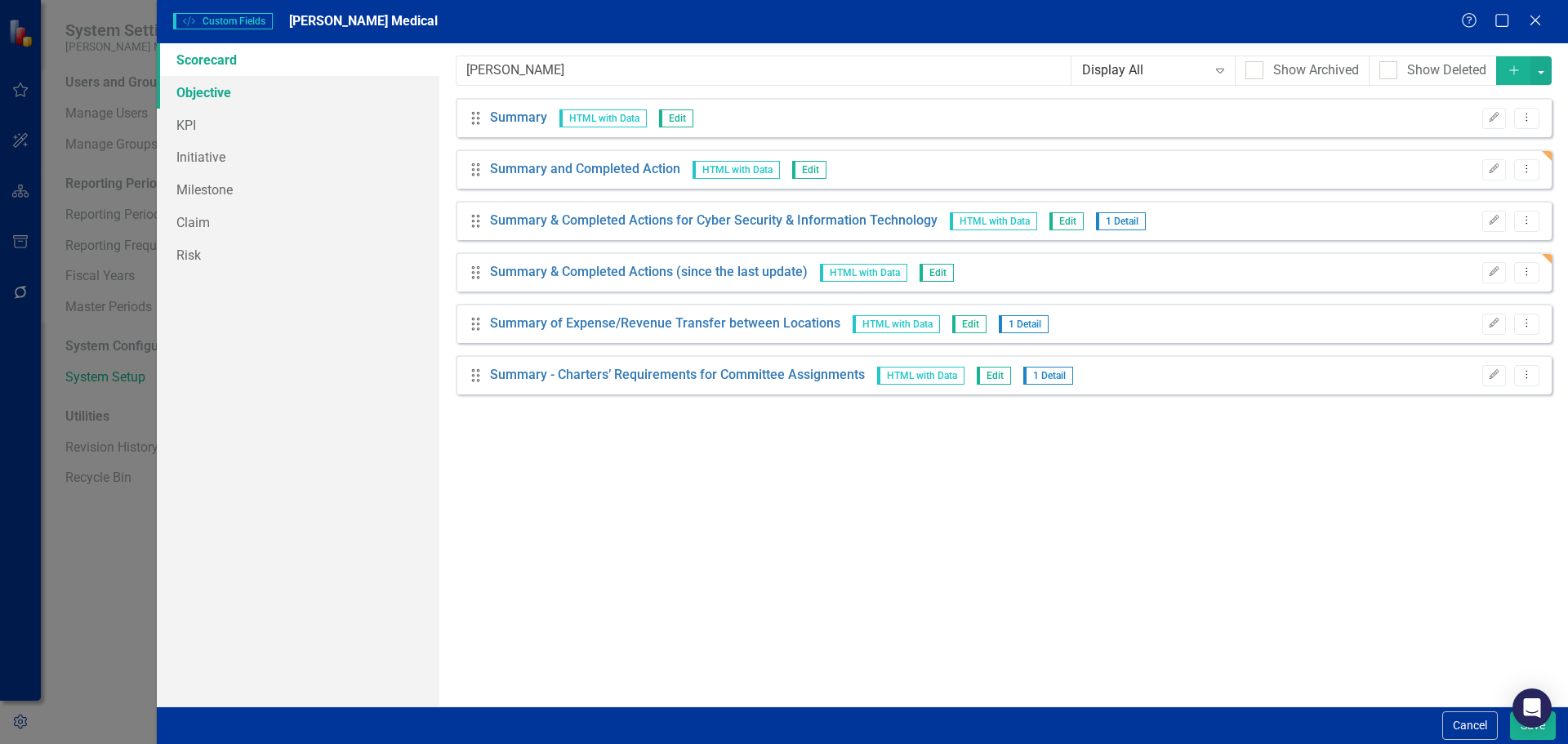
click at [257, 97] on link "Objective" at bounding box center [298, 92] width 283 height 32
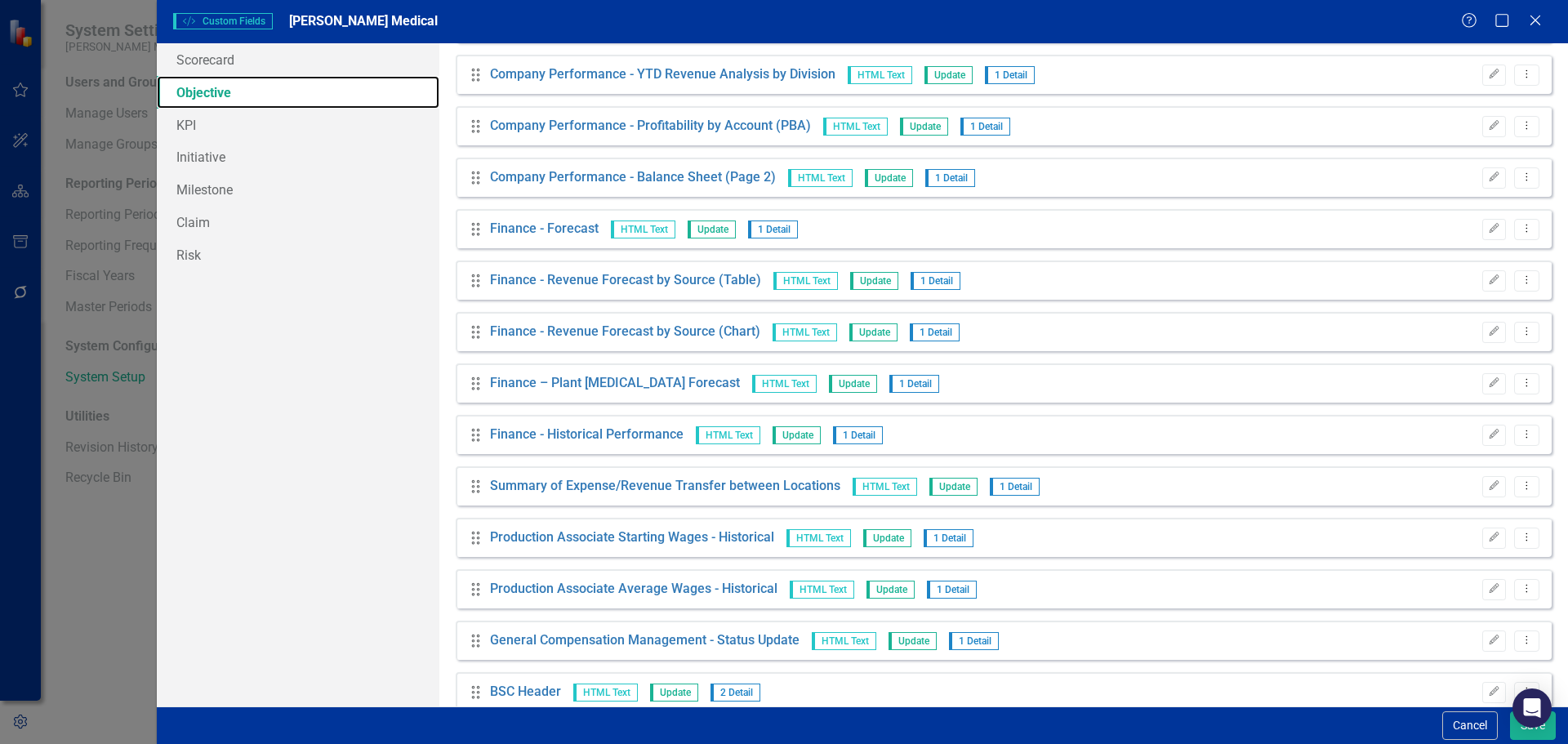
scroll to position [999, 0]
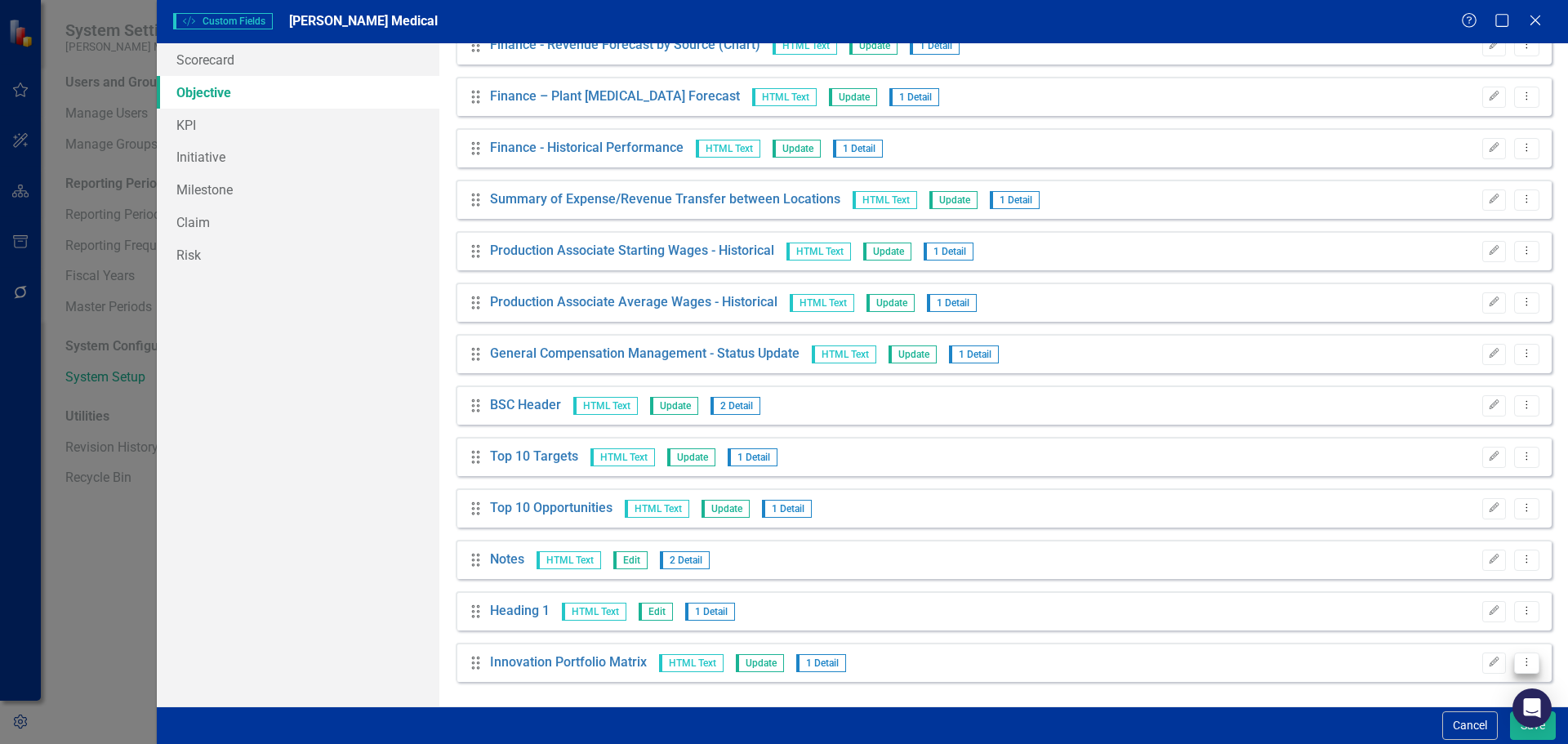
click at [1520, 662] on icon "Dropdown Menu" at bounding box center [1527, 662] width 14 height 10
click at [1473, 602] on link "Copy Duplicate Custom Field" at bounding box center [1440, 606] width 174 height 30
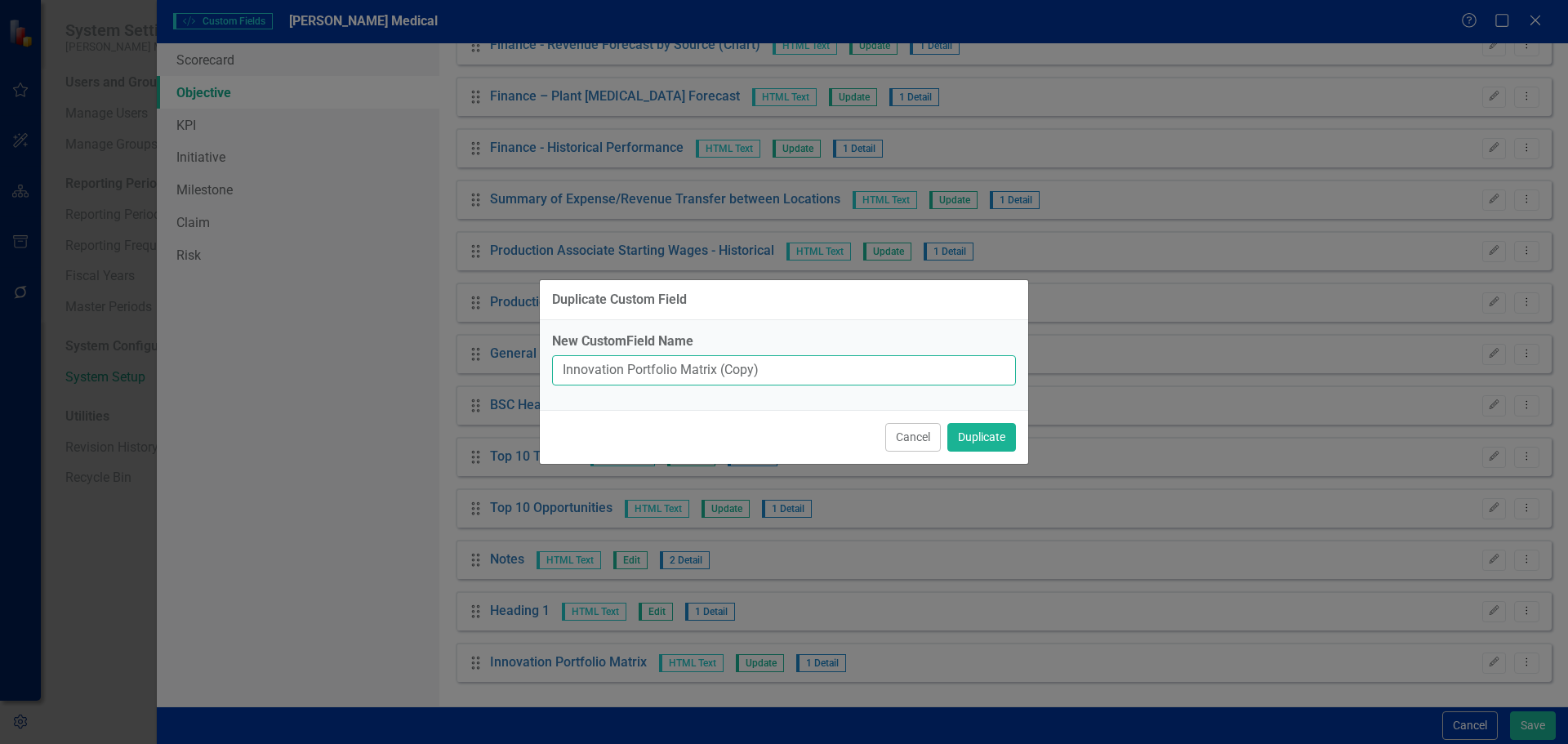
drag, startPoint x: 793, startPoint y: 369, endPoint x: 505, endPoint y: 367, distance: 288.0
click at [505, 367] on div "Duplicate Custom Field New CustomField Name Innovation Portfolio Matrix (Copy) …" at bounding box center [784, 372] width 1568 height 744
paste input "Summary & Completed Actions (since the last update"
type input "Summary & Completed Actions (since the last update)"
click at [992, 433] on button "Duplicate" at bounding box center [981, 437] width 68 height 28
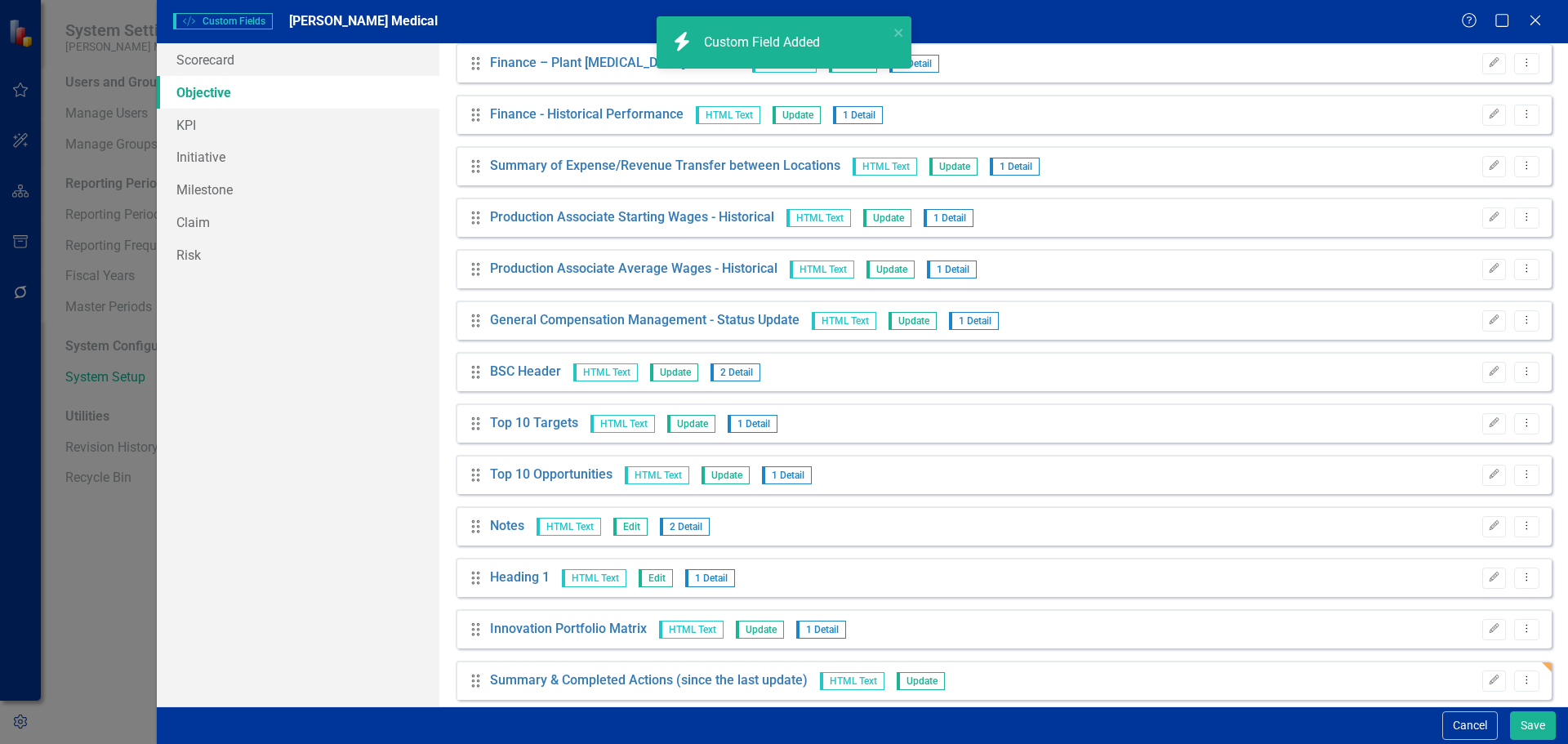
scroll to position [1051, 0]
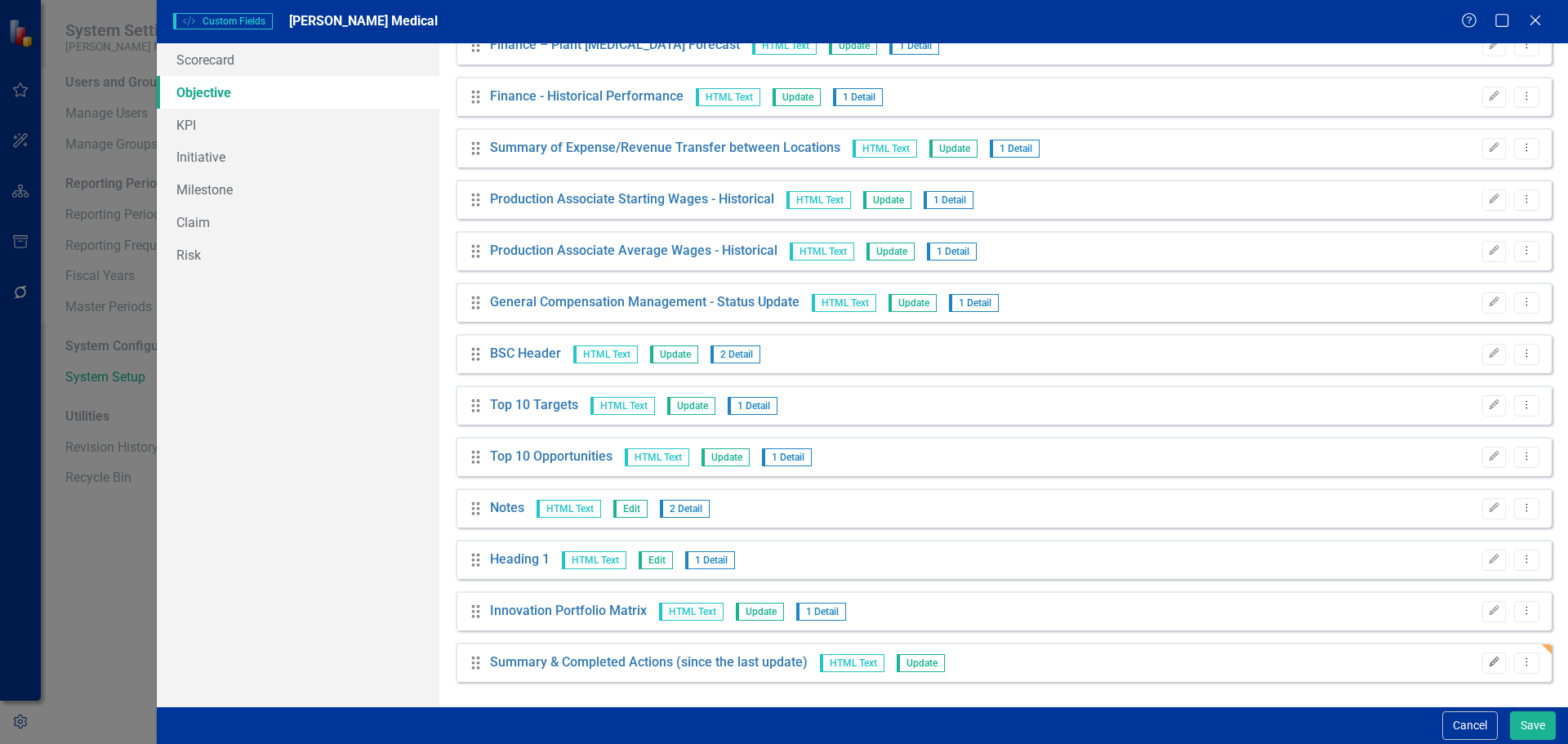
click at [1488, 665] on icon "Edit" at bounding box center [1494, 662] width 12 height 9
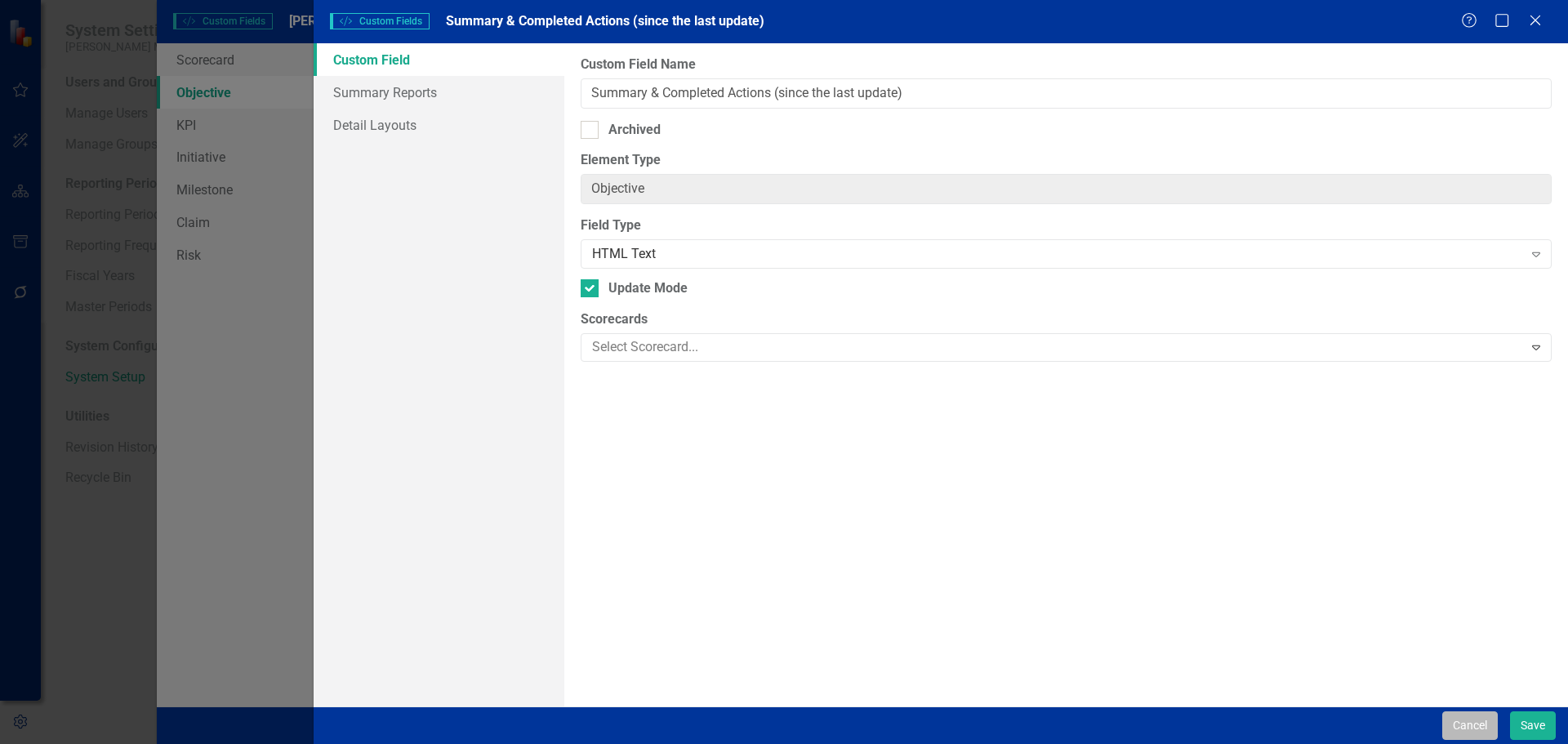
click at [1476, 728] on button "Cancel" at bounding box center [1470, 725] width 56 height 28
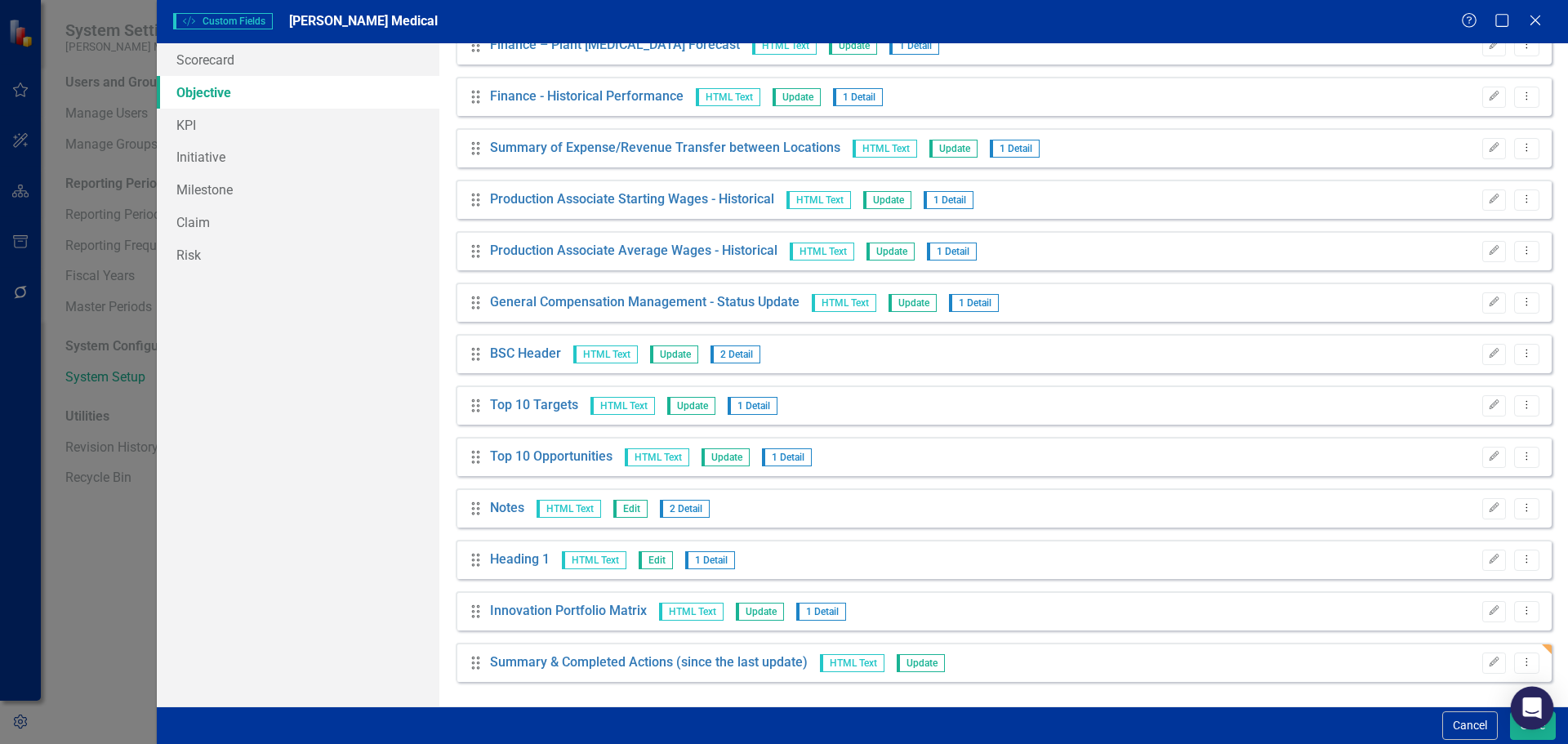
click at [1521, 720] on div "Open Intercom Messenger" at bounding box center [1533, 709] width 44 height 44
click at [1522, 731] on button "Save" at bounding box center [1534, 725] width 46 height 28
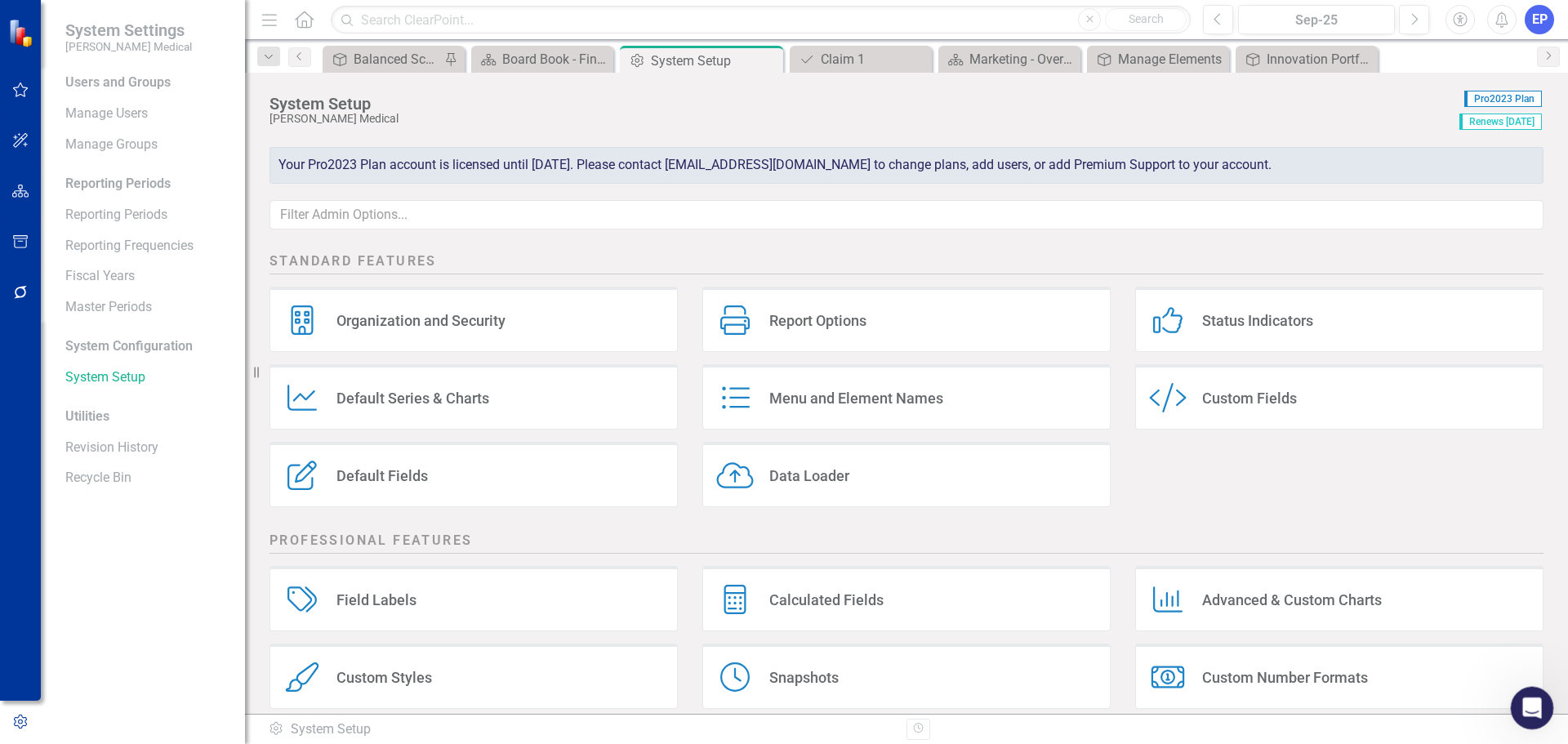
click at [1532, 705] on icon "Open Intercom Messenger" at bounding box center [1530, 706] width 27 height 27
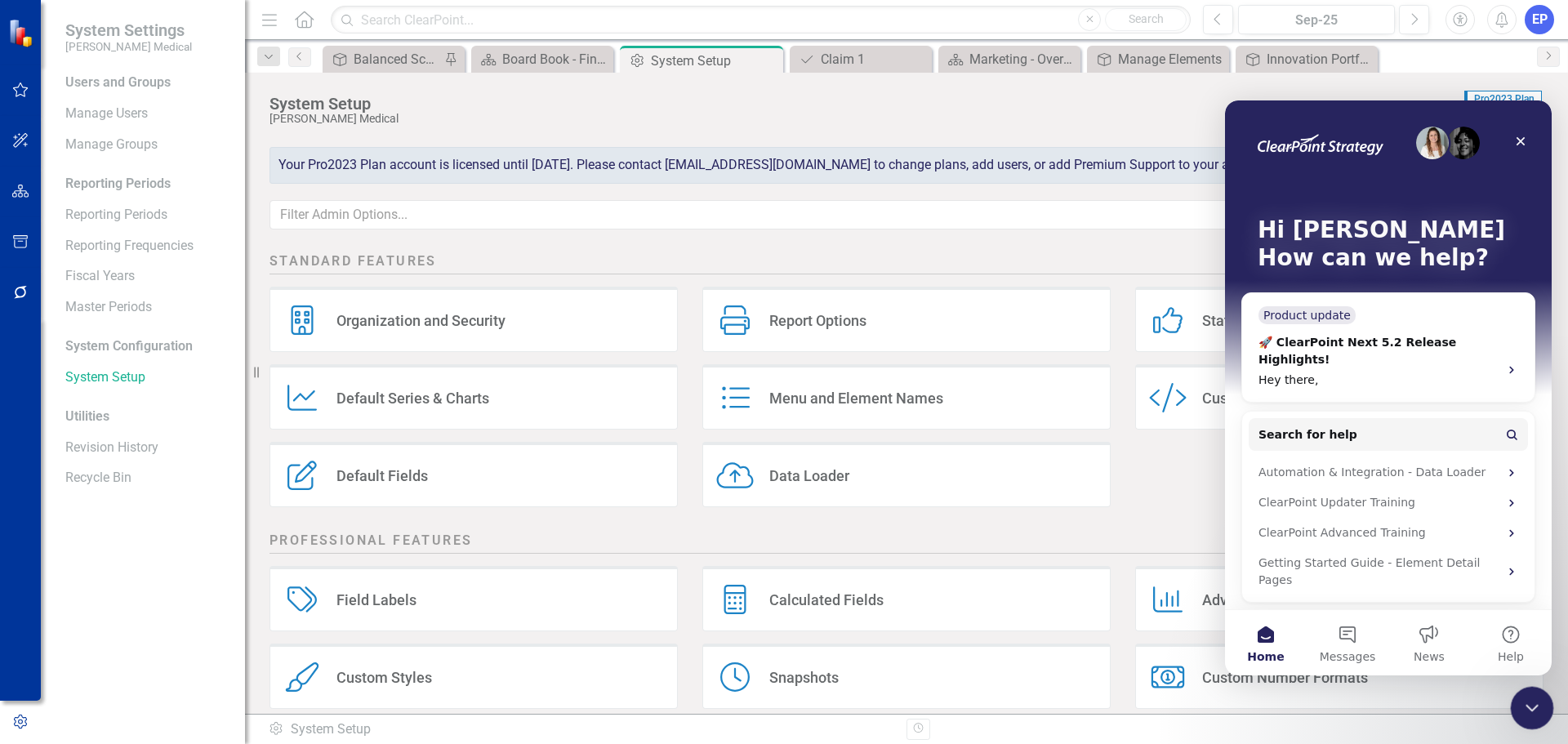
click at [1532, 705] on icon "Close Intercom Messenger" at bounding box center [1530, 706] width 11 height 7
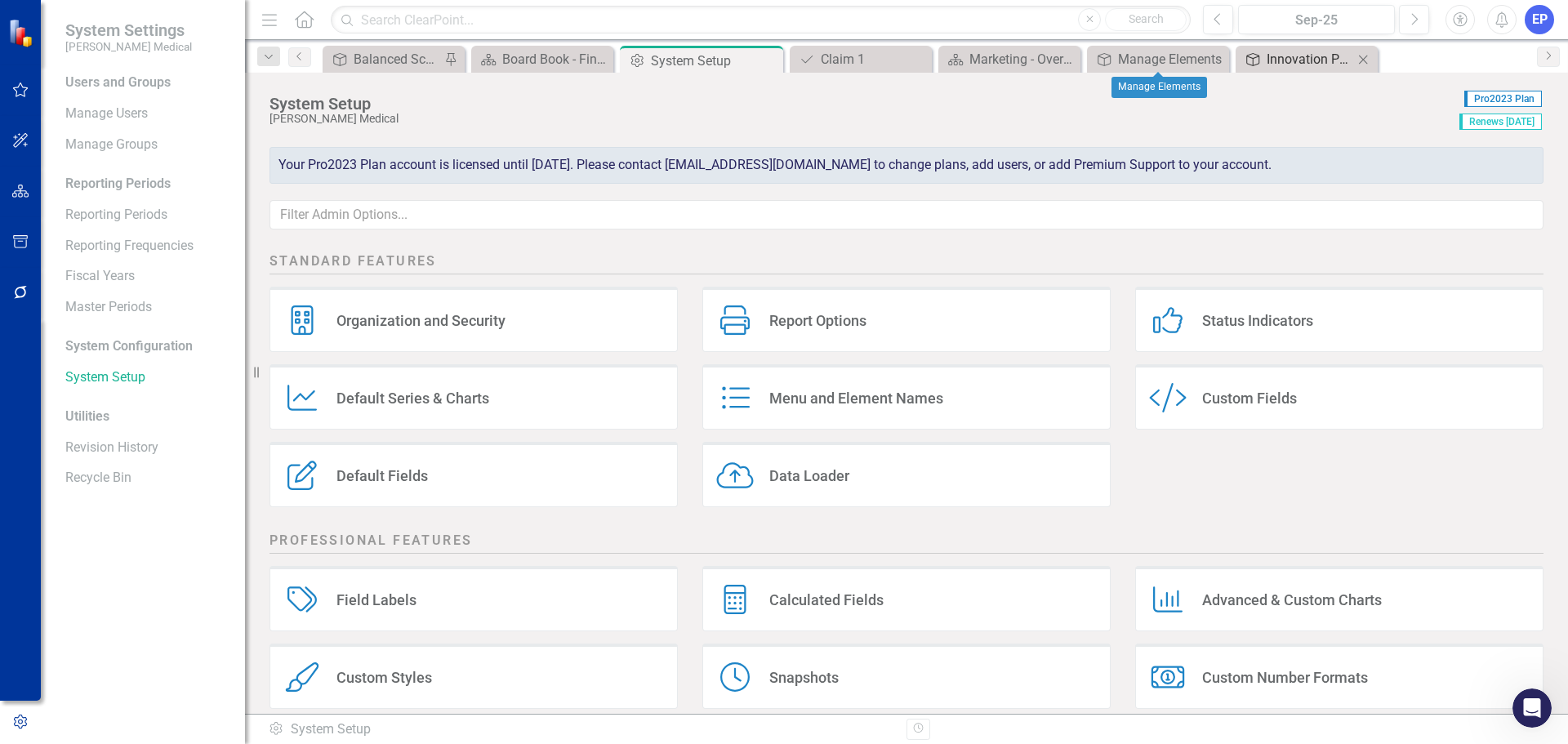
click at [1319, 49] on div "Innovation Portfolio Matrix" at bounding box center [1310, 59] width 86 height 21
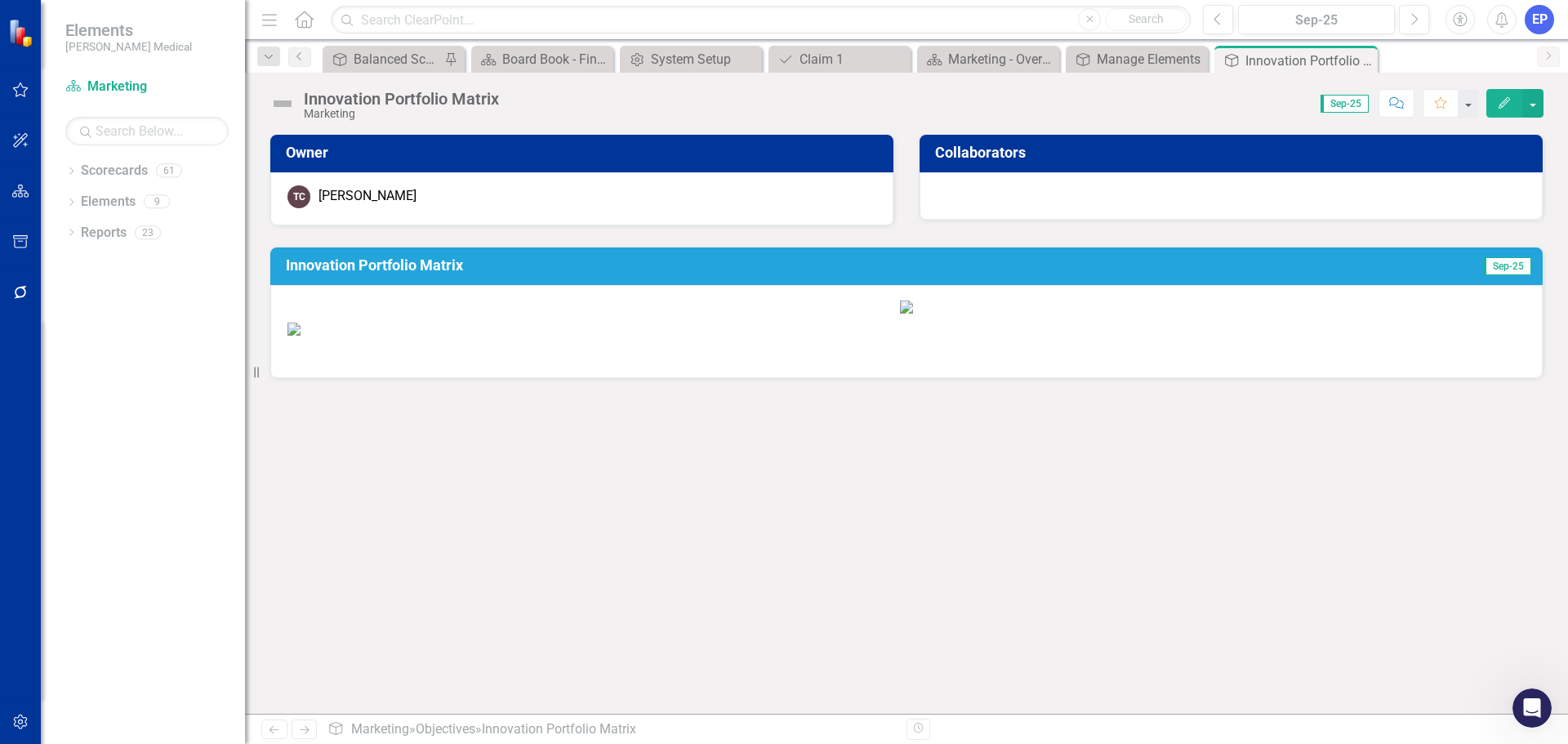
scroll to position [327, 0]
click at [1530, 115] on button "button" at bounding box center [1533, 103] width 21 height 28
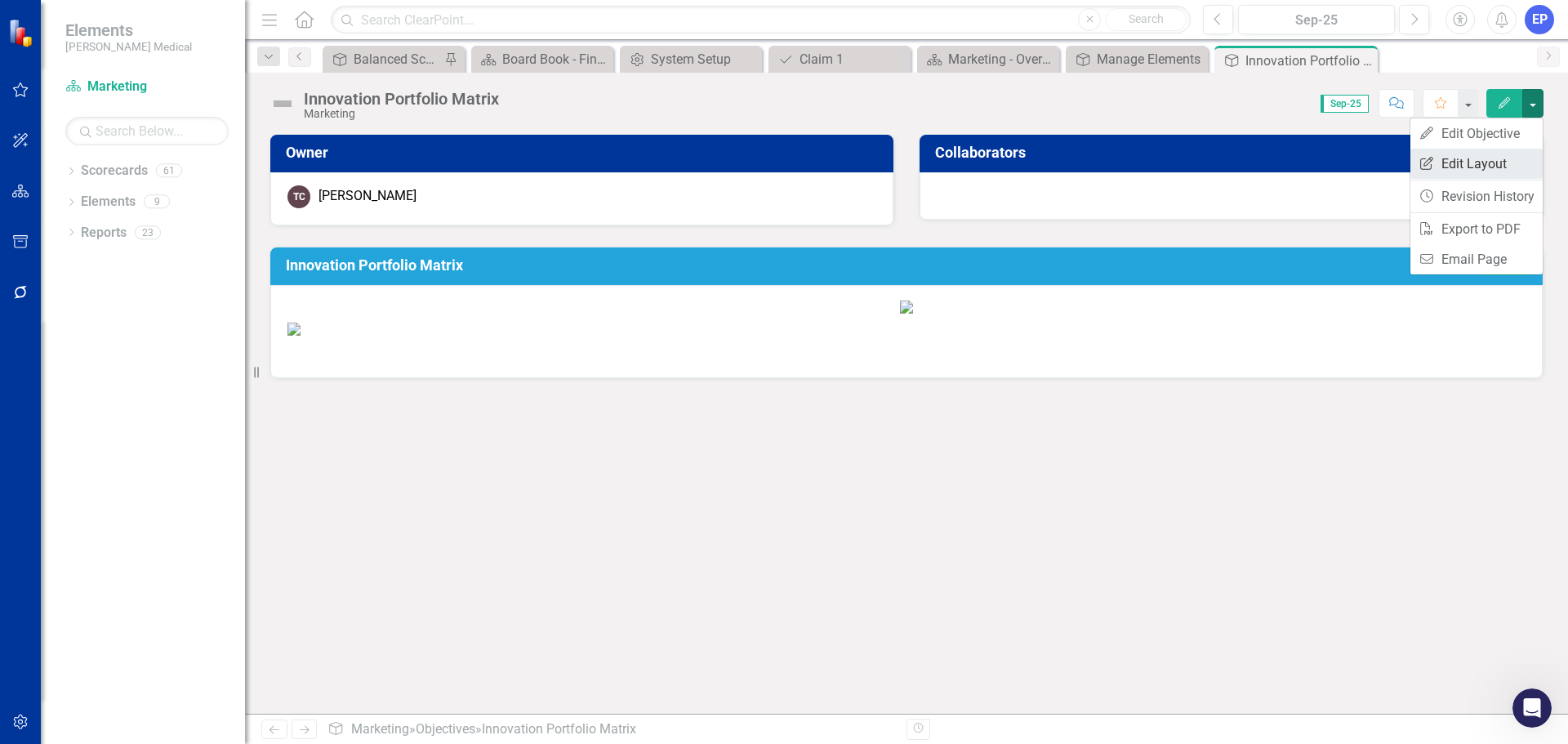
click at [1498, 158] on link "Edit Report Edit Layout" at bounding box center [1477, 163] width 133 height 30
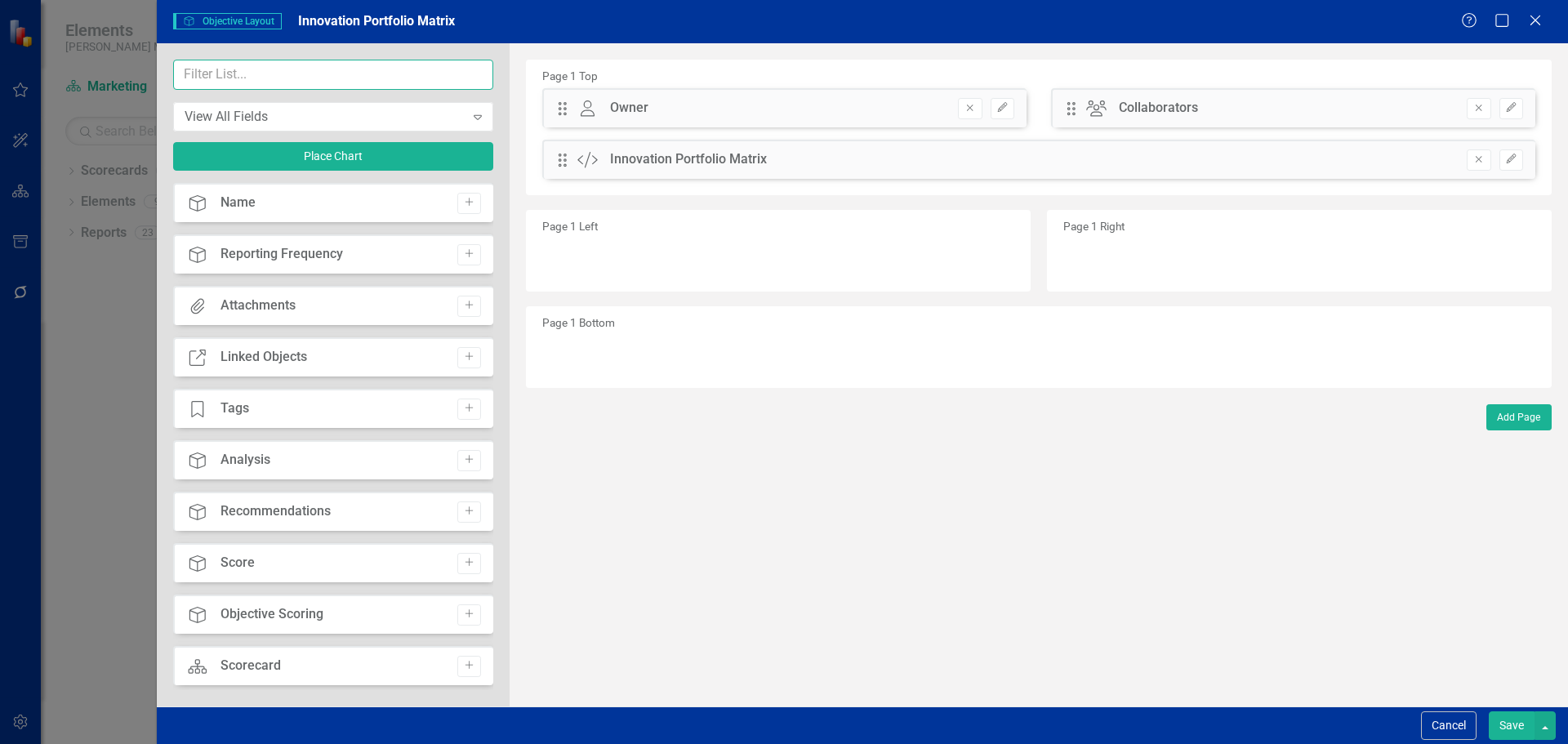
click at [419, 74] on input "text" at bounding box center [333, 74] width 321 height 30
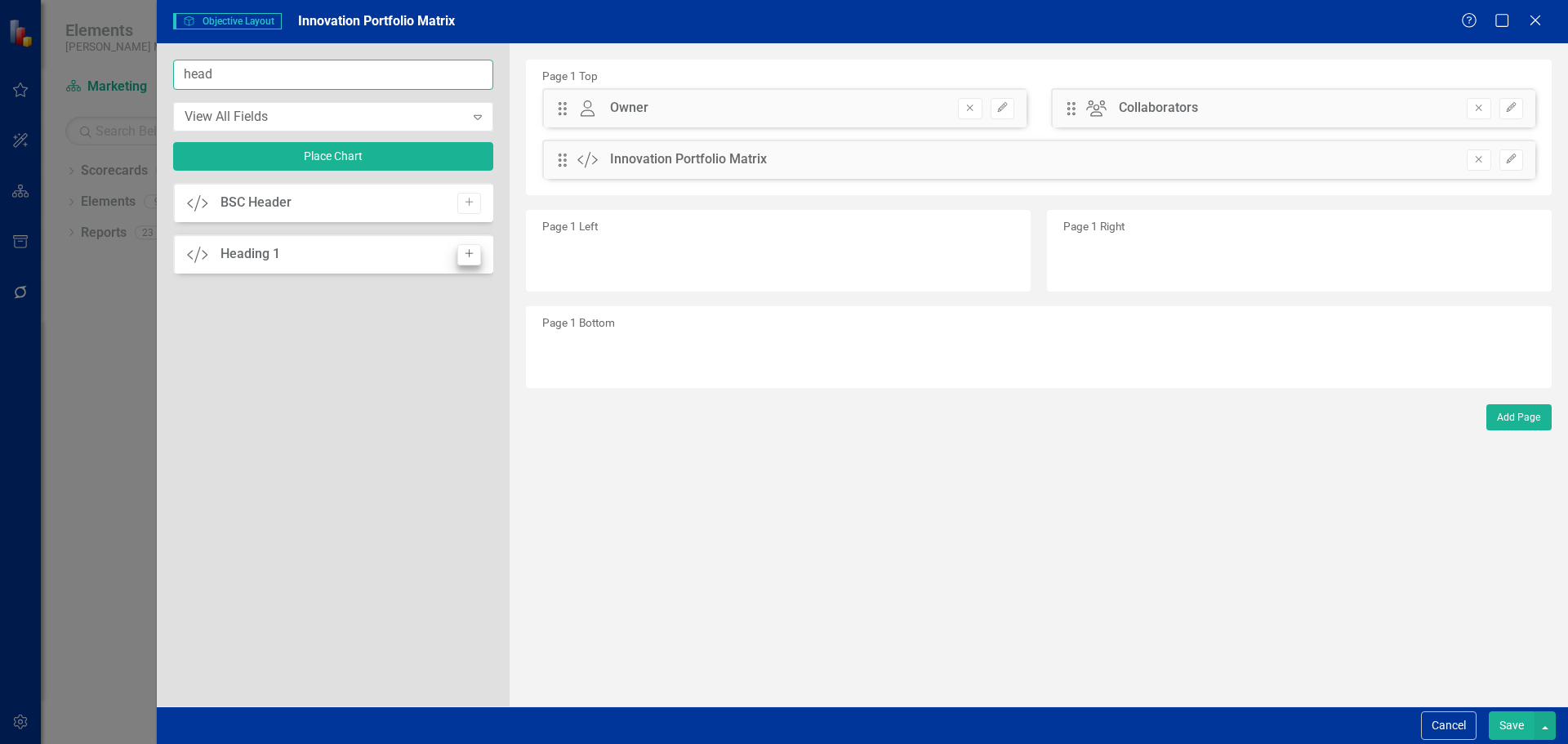
type input "head"
click at [462, 251] on button "Add" at bounding box center [469, 255] width 24 height 21
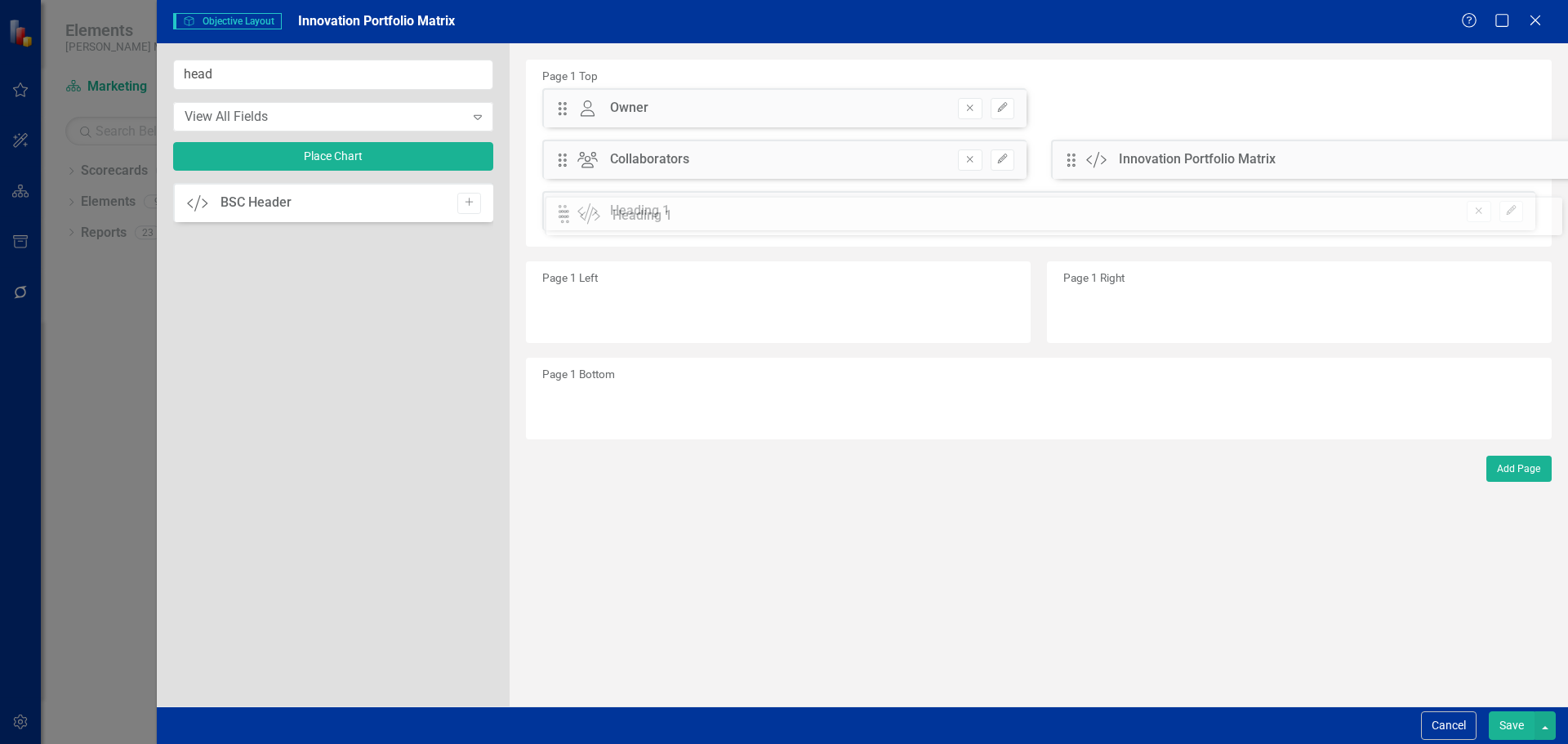
drag, startPoint x: 559, startPoint y: 108, endPoint x: 575, endPoint y: 216, distance: 109.2
click at [1513, 210] on icon "button" at bounding box center [1511, 210] width 9 height 9
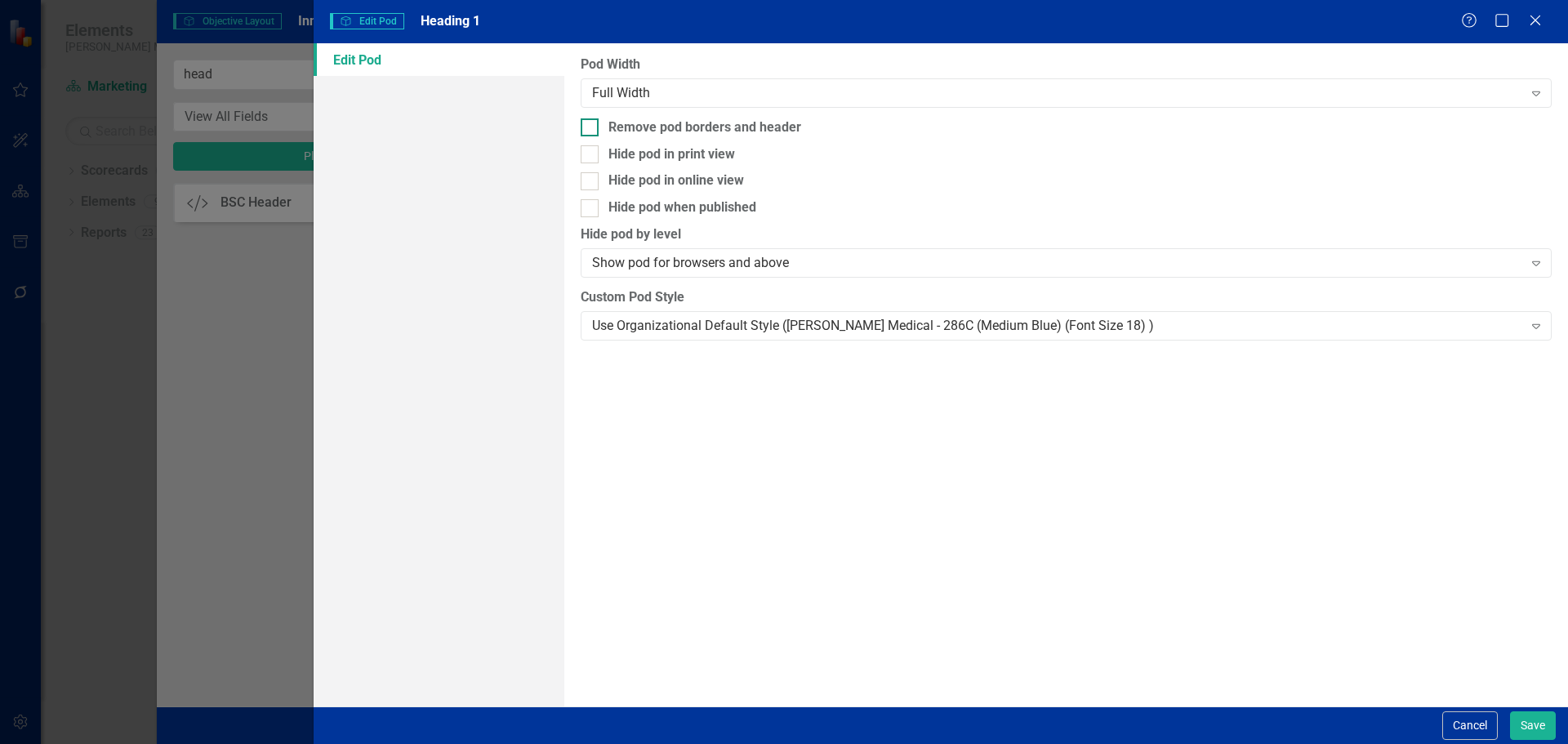
click at [734, 122] on div "Remove pod borders and header" at bounding box center [704, 128] width 192 height 19
click at [592, 122] on input "Remove pod borders and header" at bounding box center [586, 124] width 10 height 10
checkbox input "true"
click at [766, 322] on div "Use Organizational Default Style ([PERSON_NAME] Medical - 286C (Medium Blue) (F…" at bounding box center [1058, 326] width 930 height 19
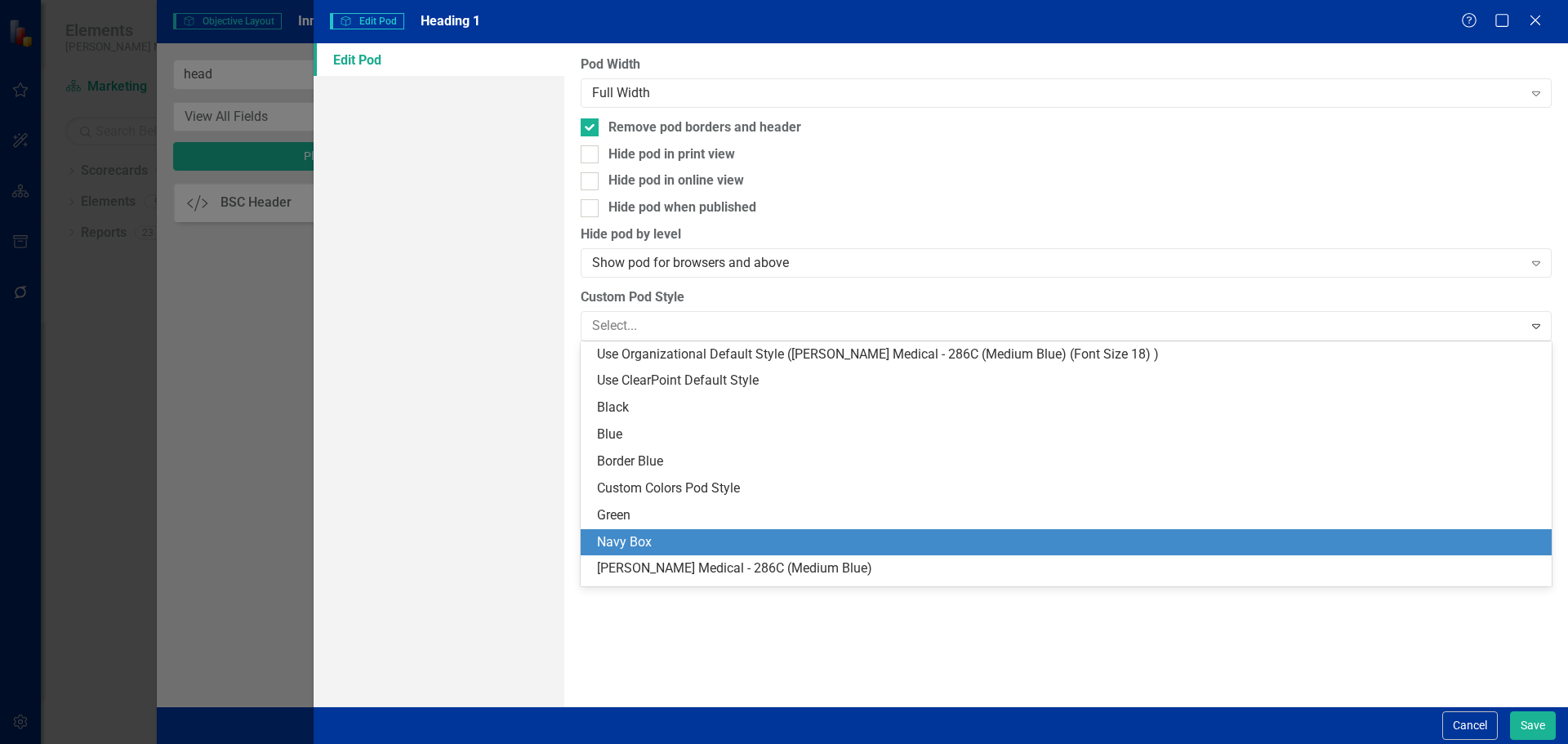
click at [710, 540] on div "Navy Box" at bounding box center [1069, 543] width 945 height 19
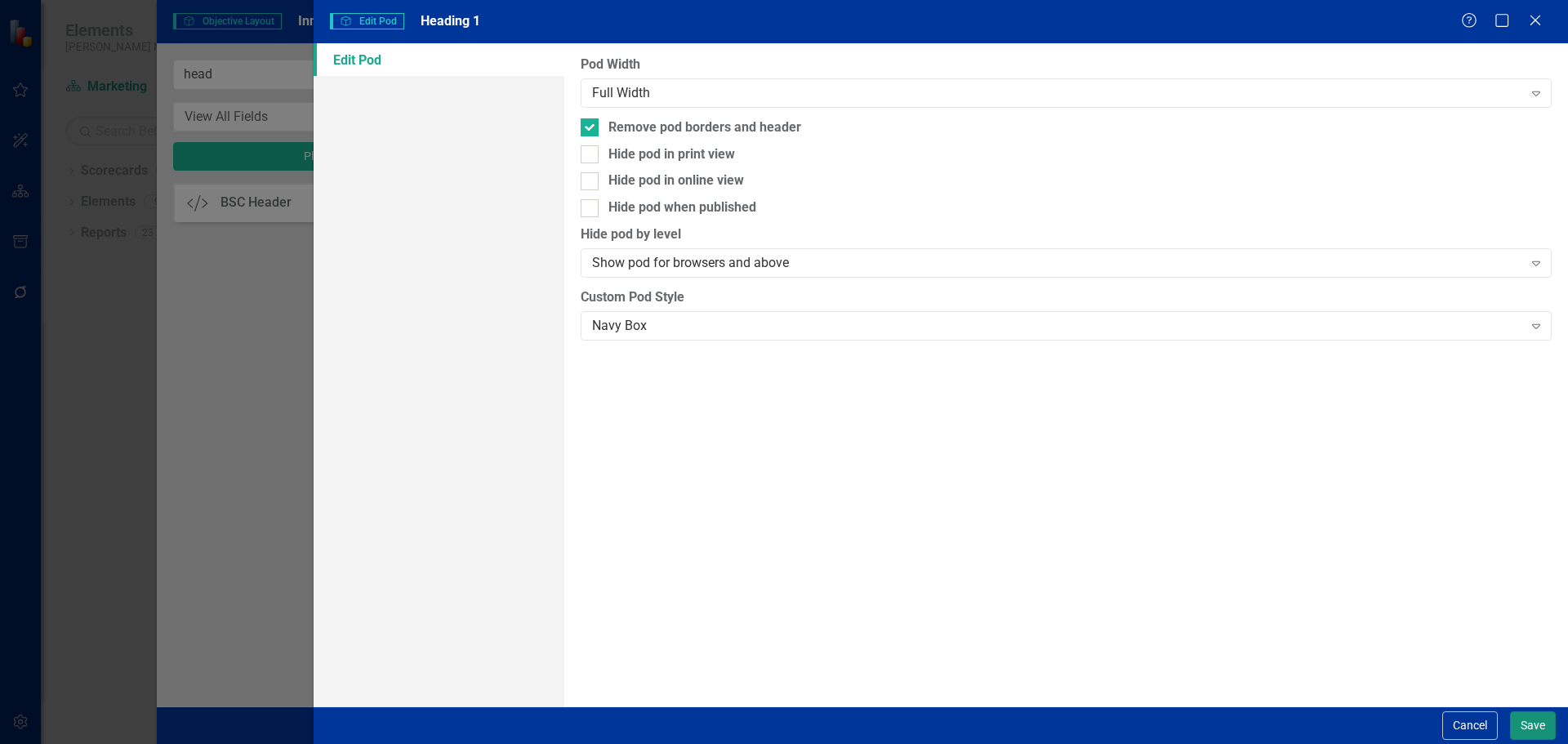
click at [1536, 729] on button "Save" at bounding box center [1534, 725] width 46 height 28
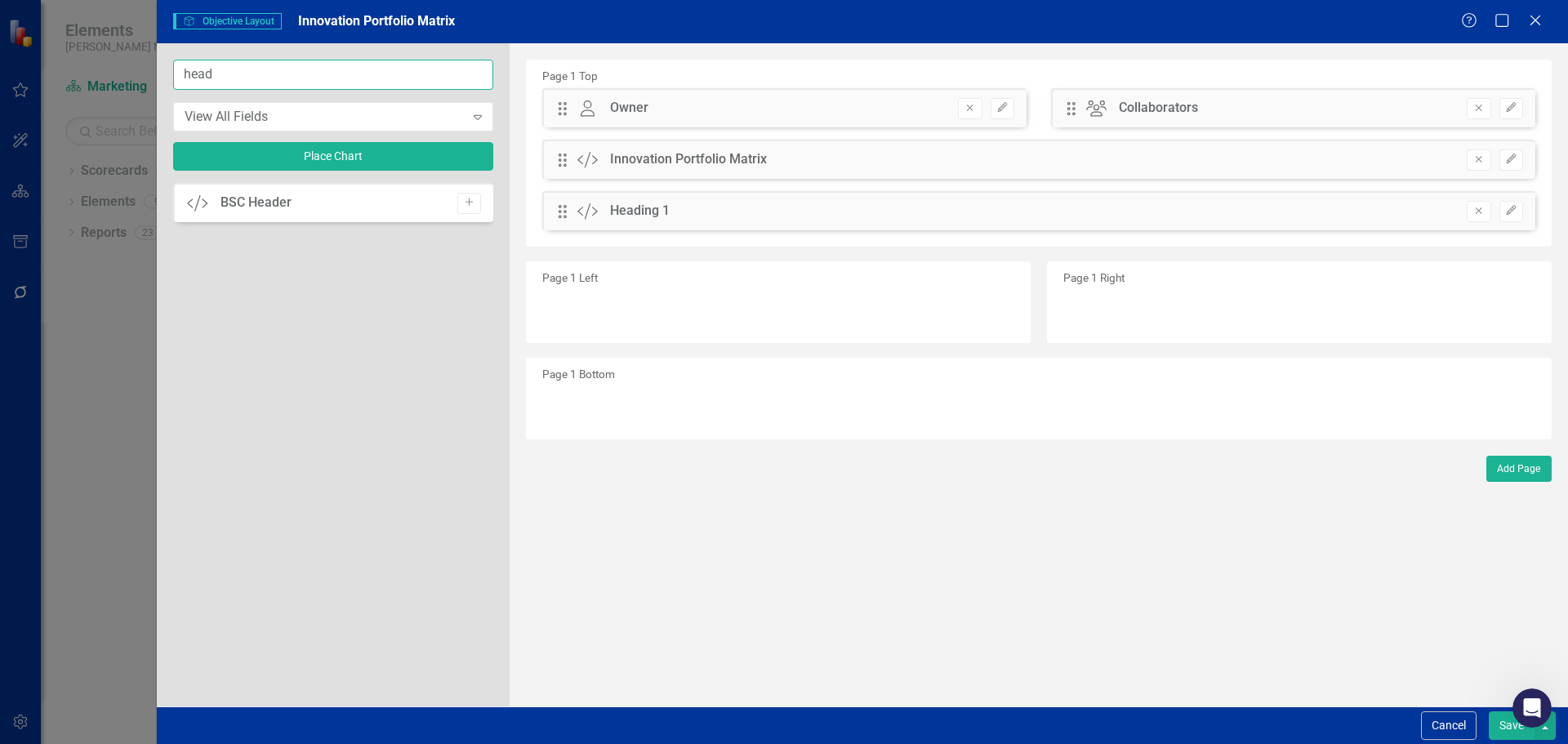
click at [303, 84] on input "head" at bounding box center [333, 74] width 321 height 30
type input "h"
type input "summ"
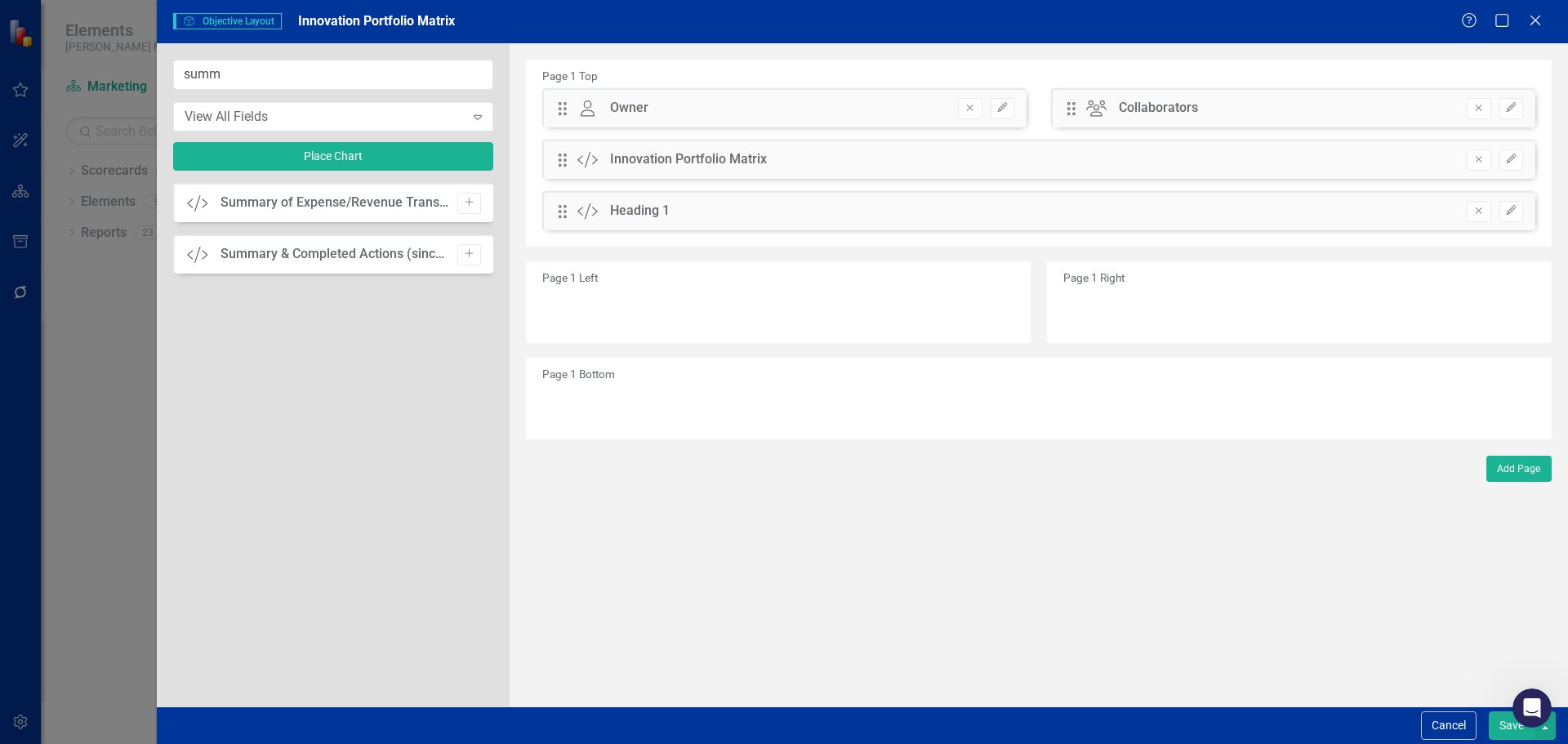
click at [467, 251] on icon "Add" at bounding box center [469, 253] width 12 height 9
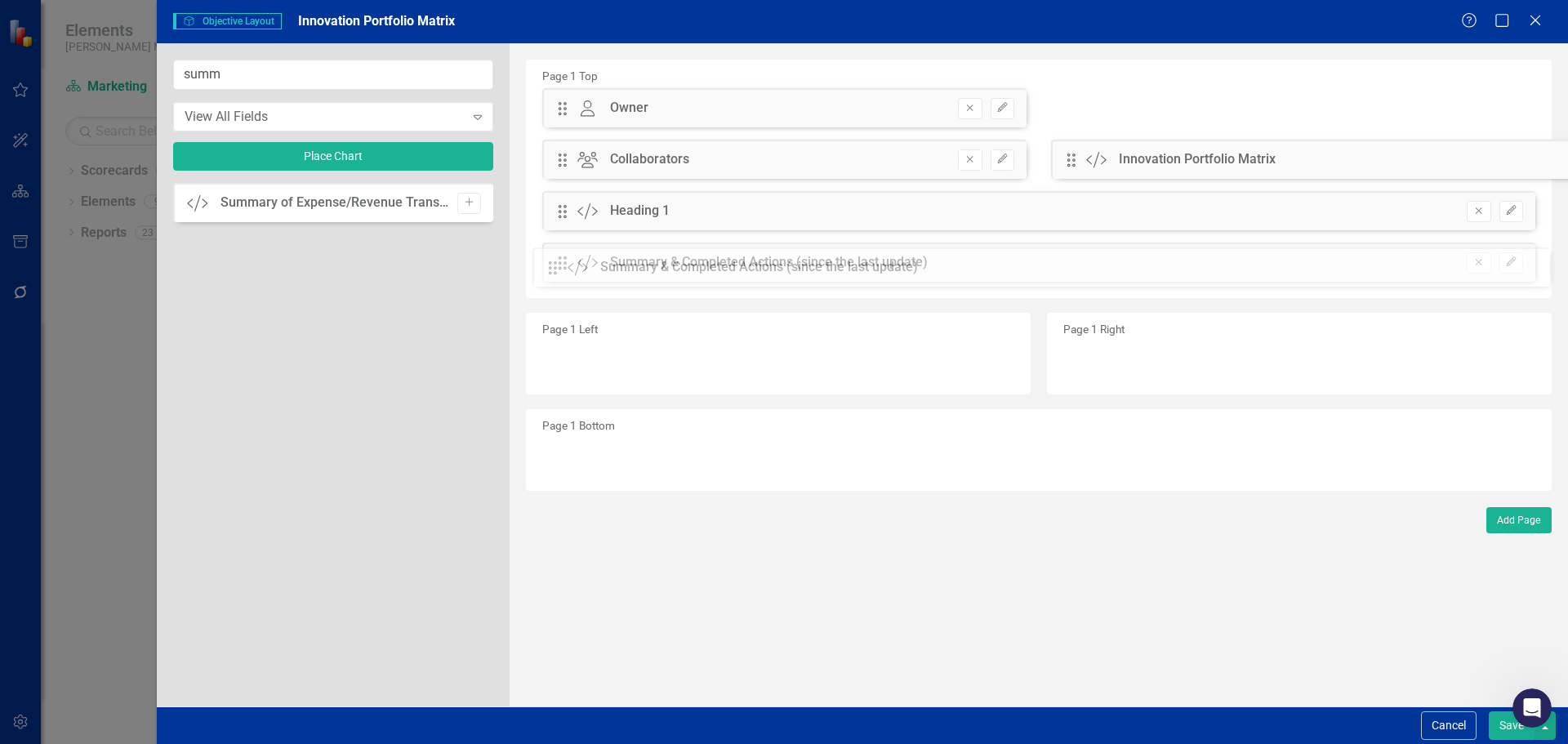
drag, startPoint x: 567, startPoint y: 109, endPoint x: 569, endPoint y: 268, distance: 159.0
click at [1500, 728] on button "Save" at bounding box center [1512, 725] width 46 height 28
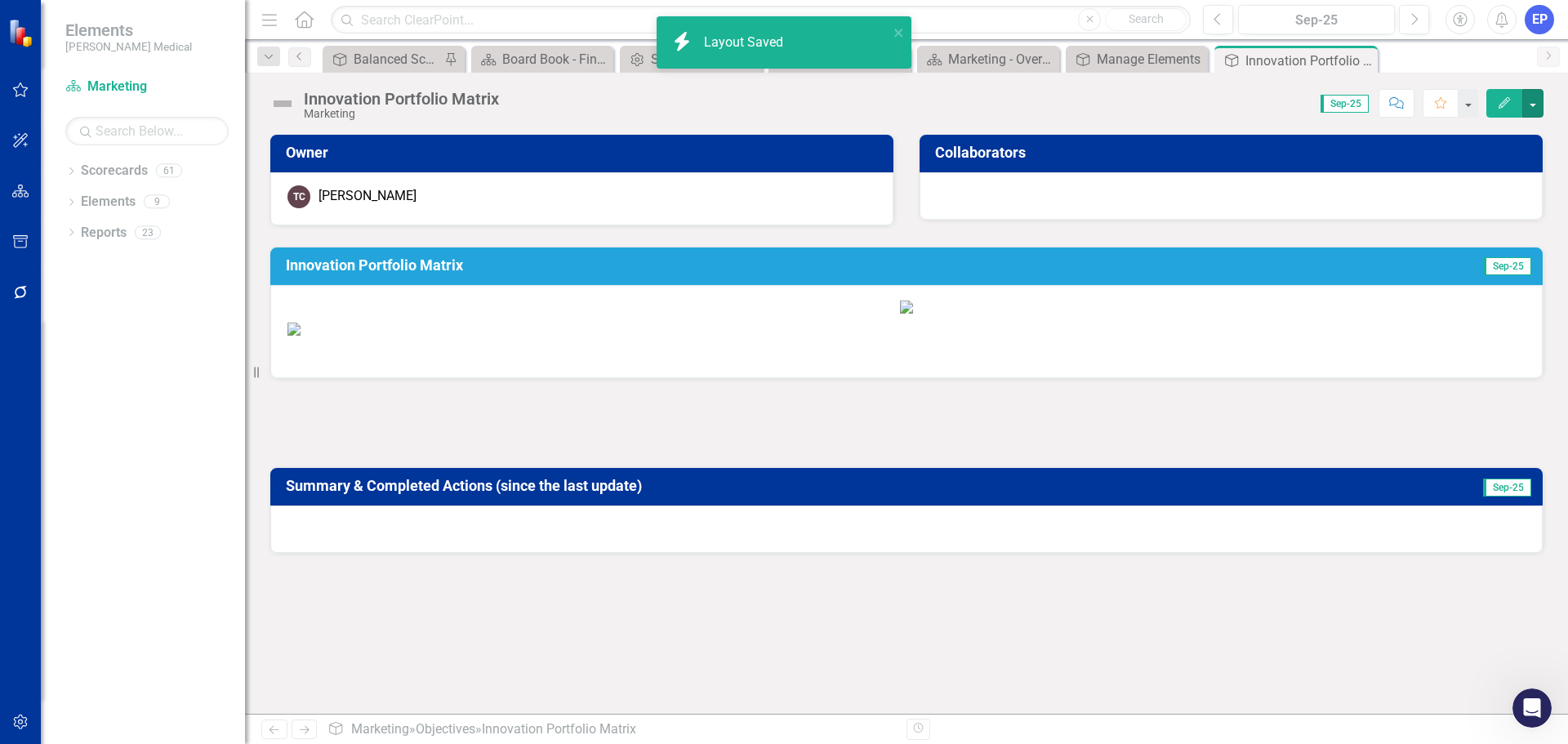
scroll to position [727, 0]
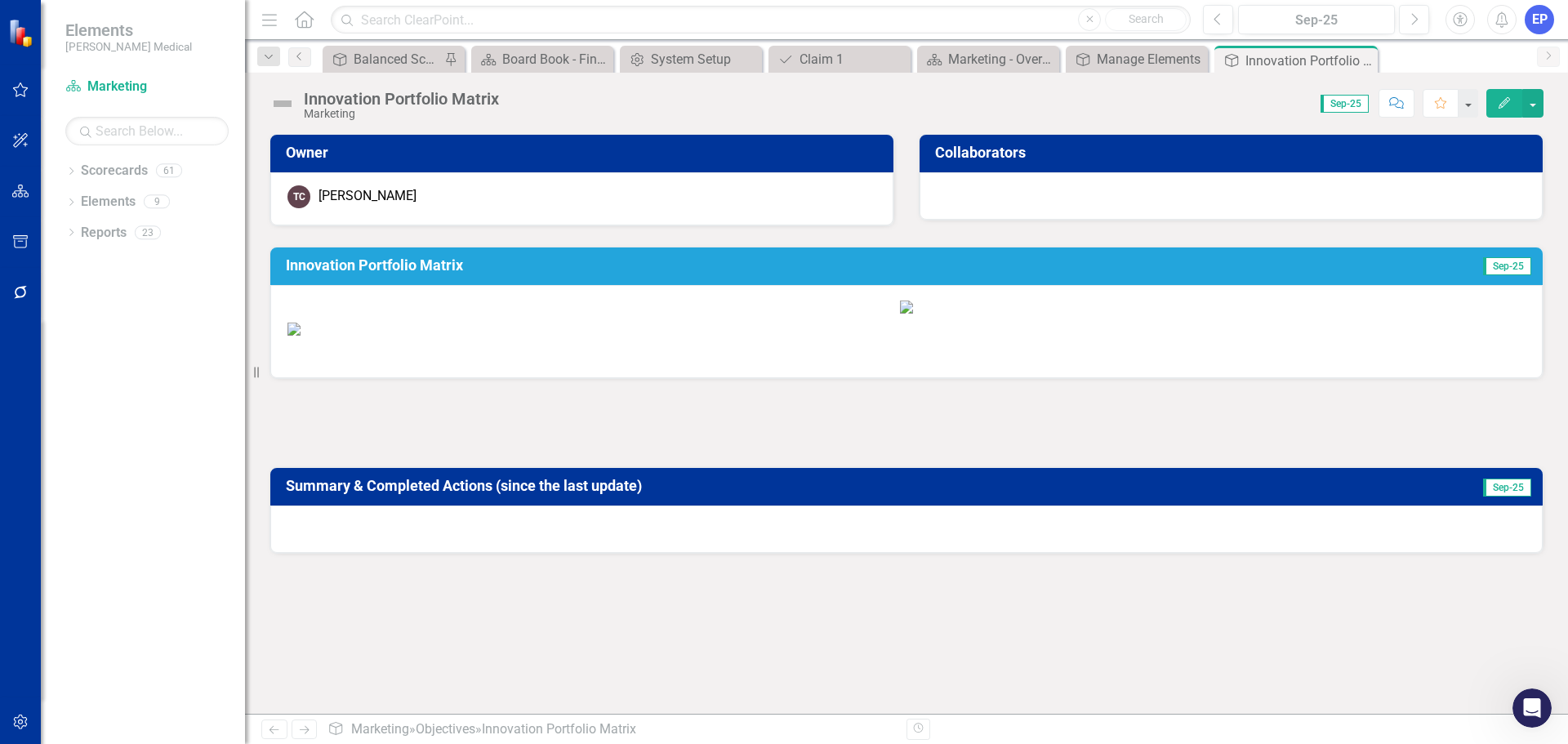
click at [956, 447] on div at bounding box center [906, 422] width 1274 height 47
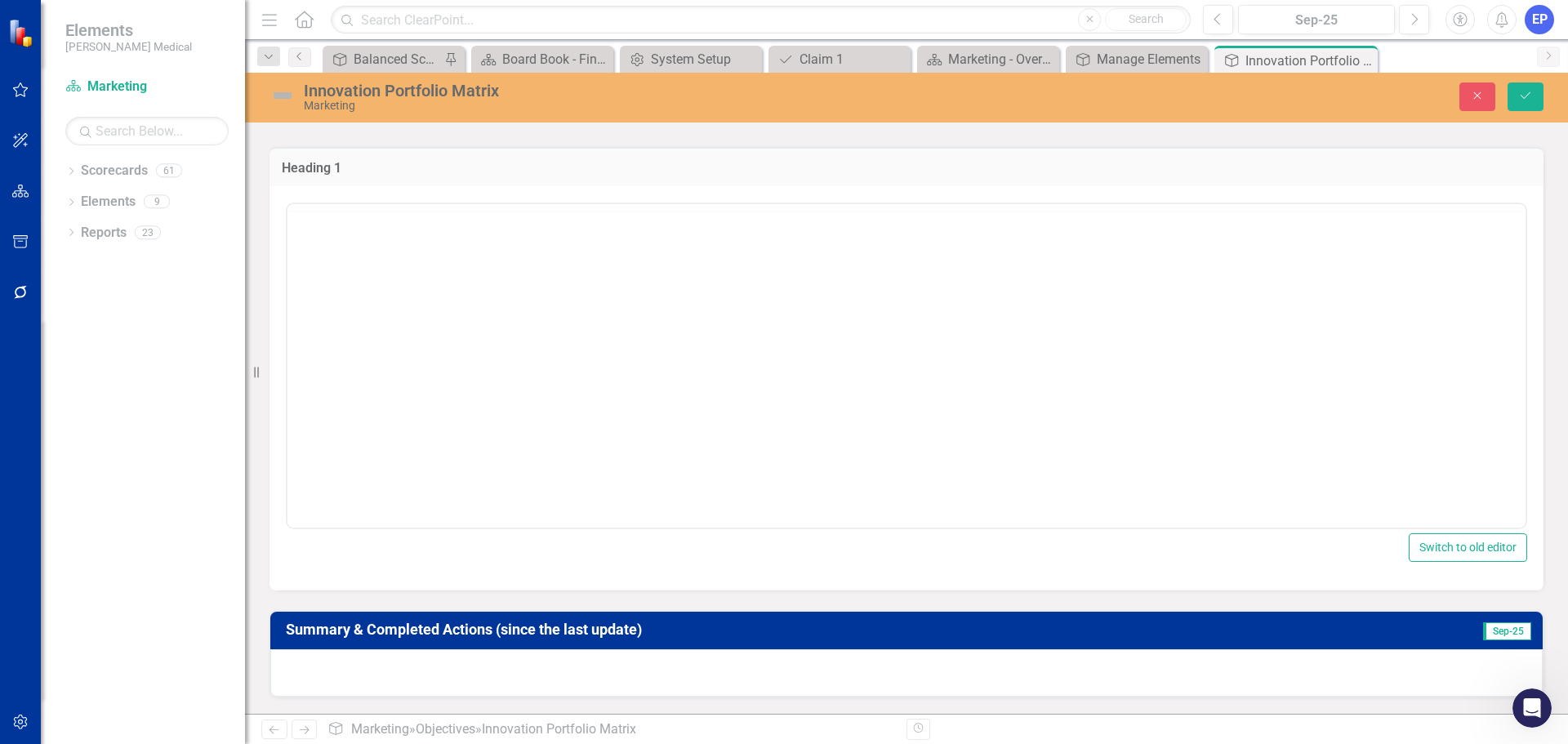
scroll to position [0, 0]
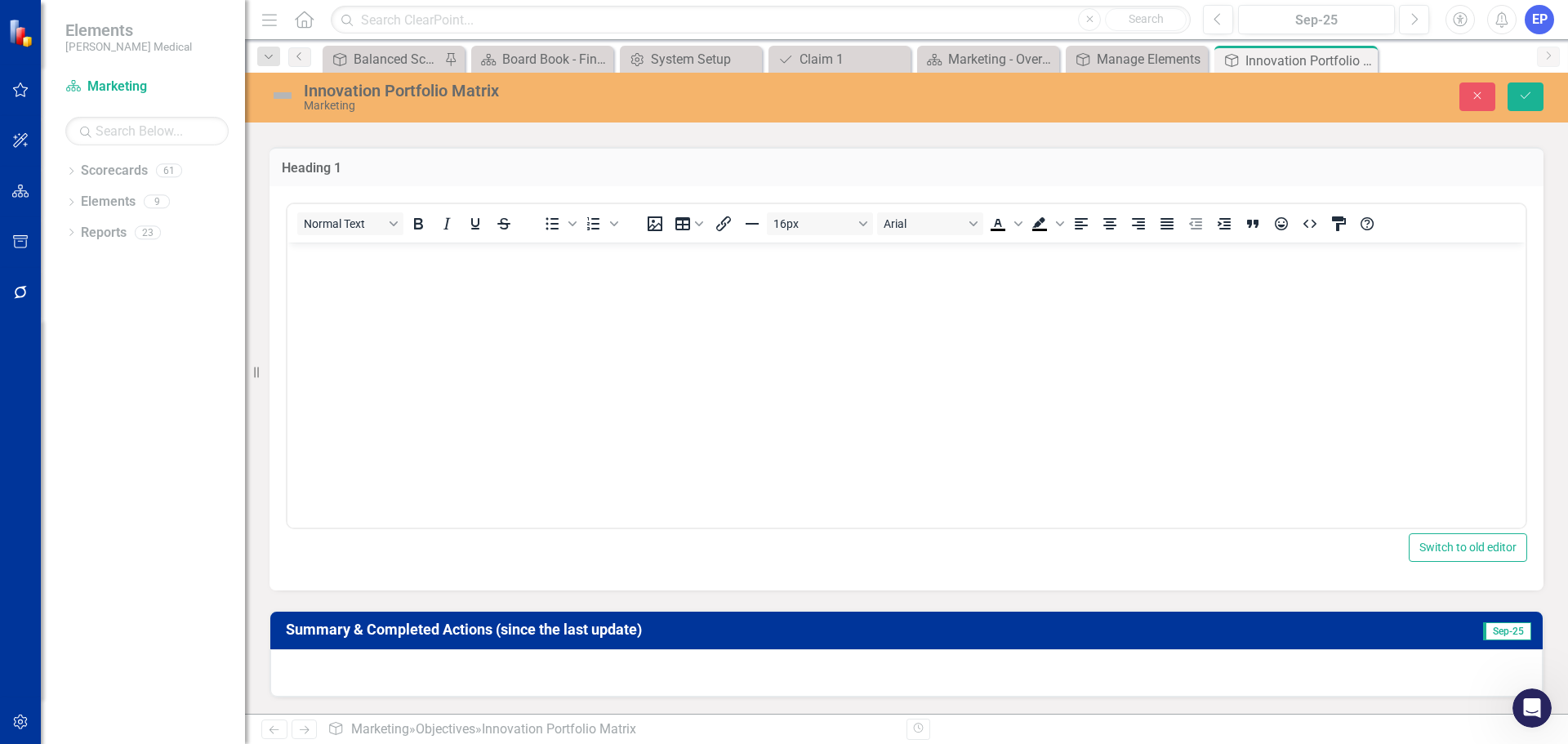
click at [689, 266] on body "Rich Text Area. Press ALT-0 for help." at bounding box center [906, 365] width 1238 height 245
drag, startPoint x: 642, startPoint y: 635, endPoint x: 284, endPoint y: 657, distance: 358.7
click at [284, 591] on div "Normal Text To open the popup, press Shift+Enter To open the popup, press Shift…" at bounding box center [906, 388] width 1274 height 404
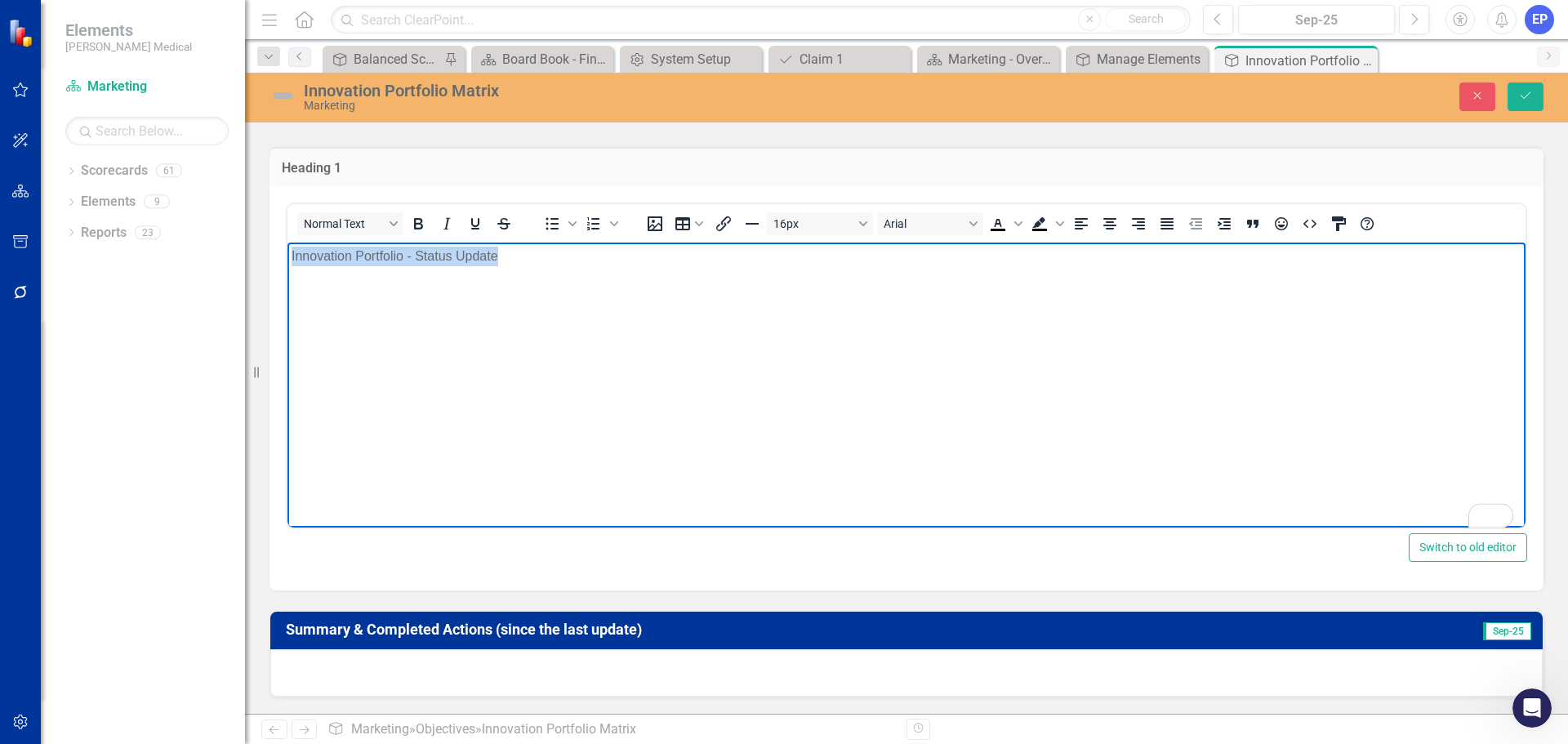
drag, startPoint x: 528, startPoint y: 265, endPoint x: 814, endPoint y: 878, distance: 676.4
click at [287, 260] on html "Innovation Portfolio - Status Update" at bounding box center [906, 365] width 1238 height 245
click at [798, 235] on button "16px" at bounding box center [820, 223] width 106 height 23
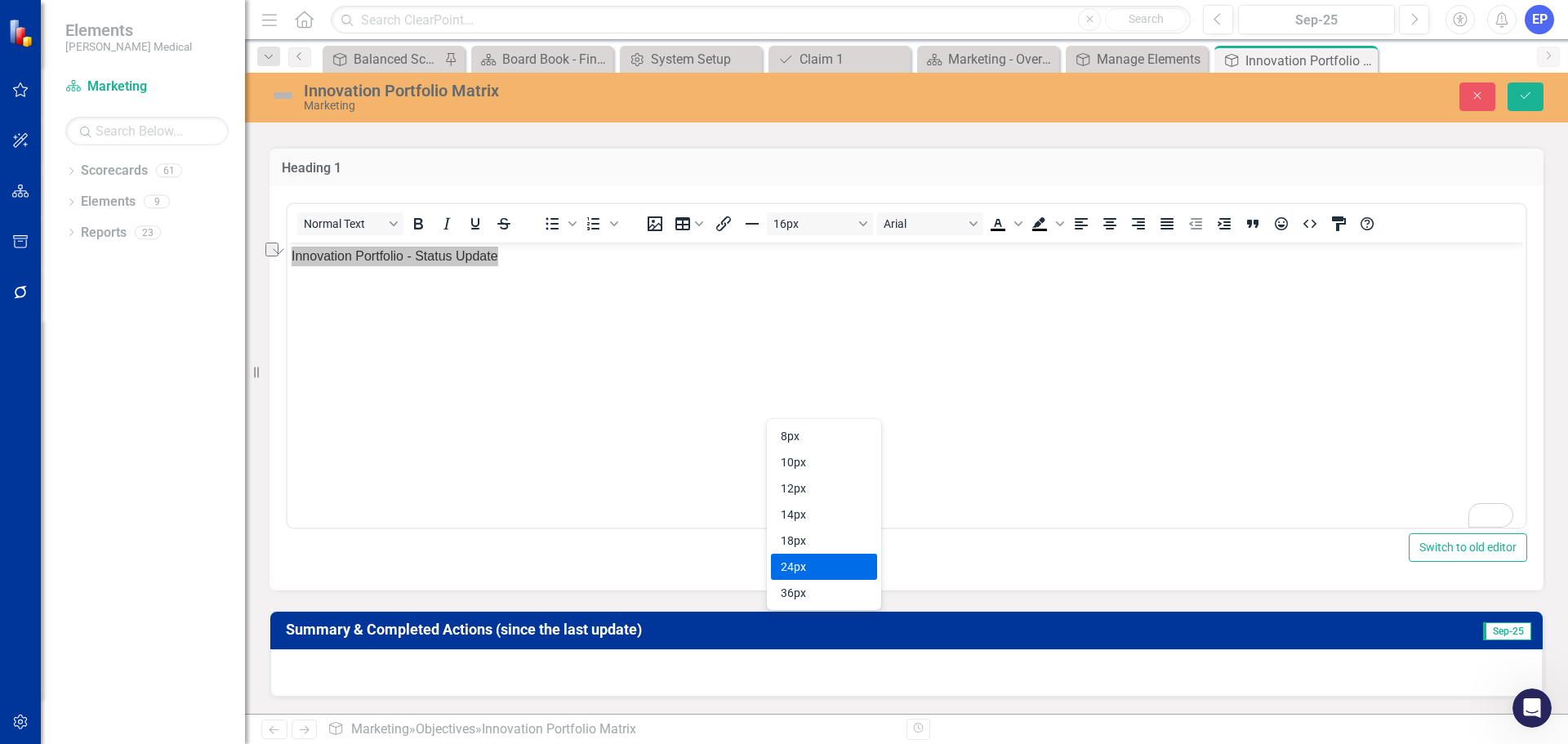
click at [806, 560] on div "24px" at bounding box center [812, 567] width 64 height 20
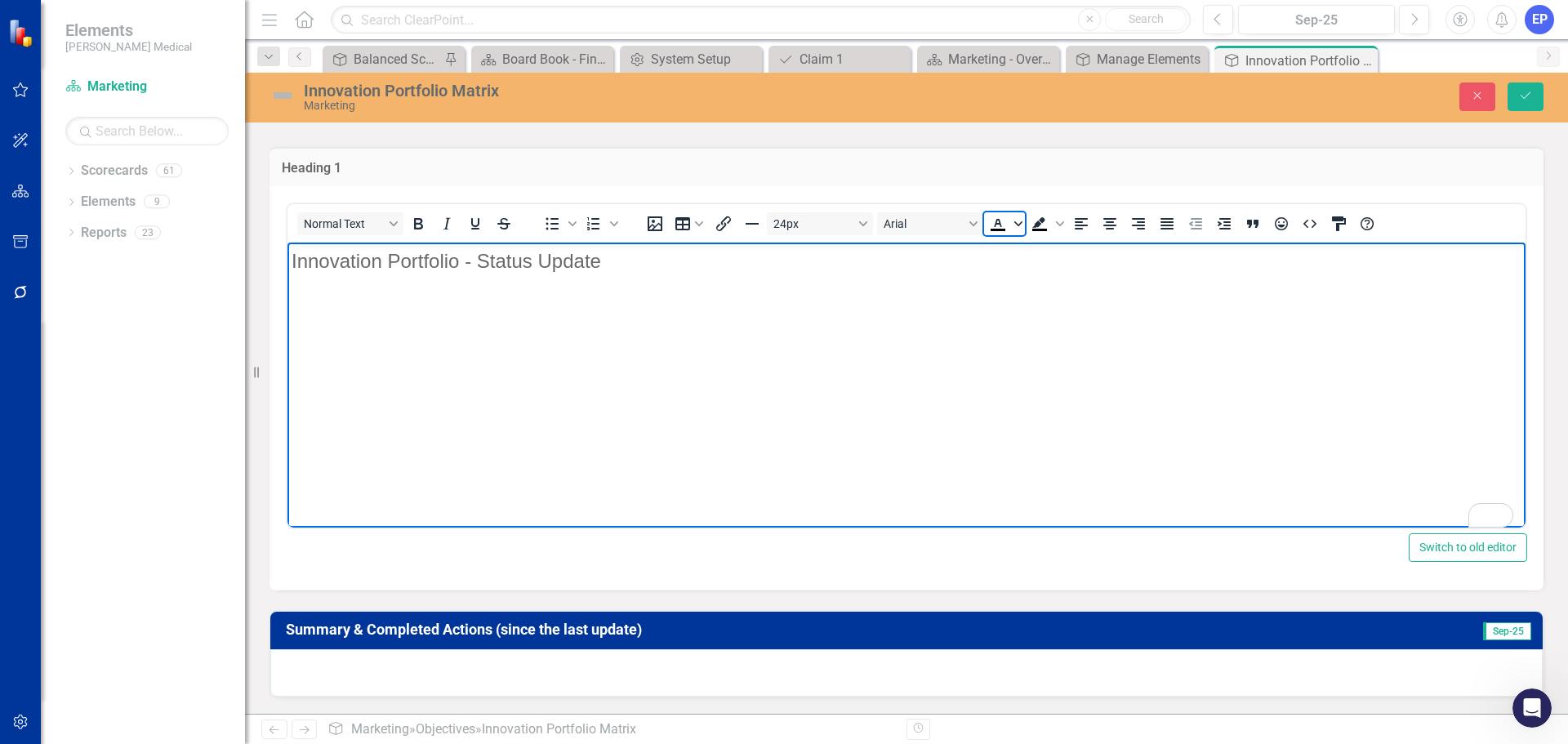
click at [1021, 227] on icon "Text color Black" at bounding box center [1019, 224] width 9 height 5
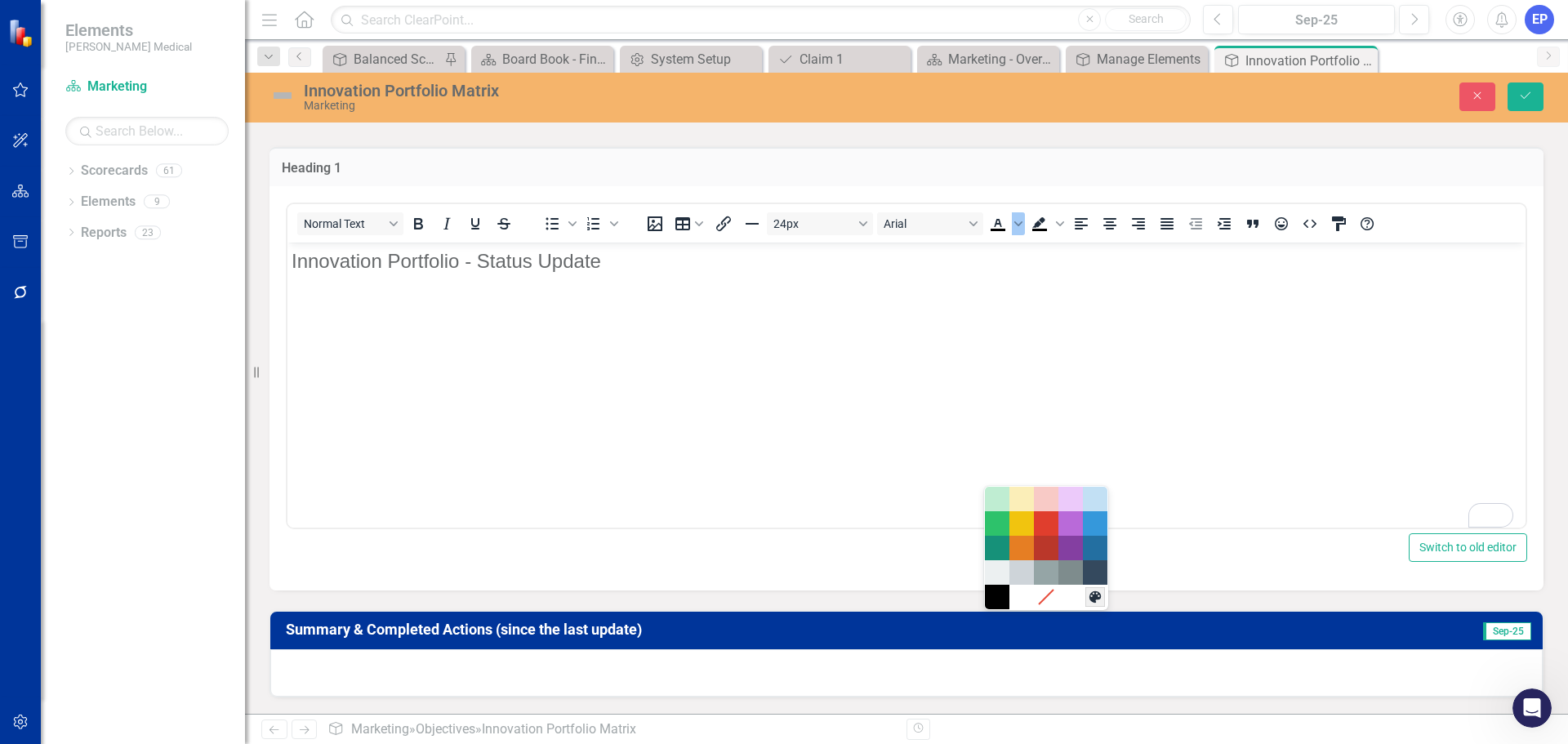
click at [1097, 595] on icon "Custom color" at bounding box center [1095, 597] width 11 height 11
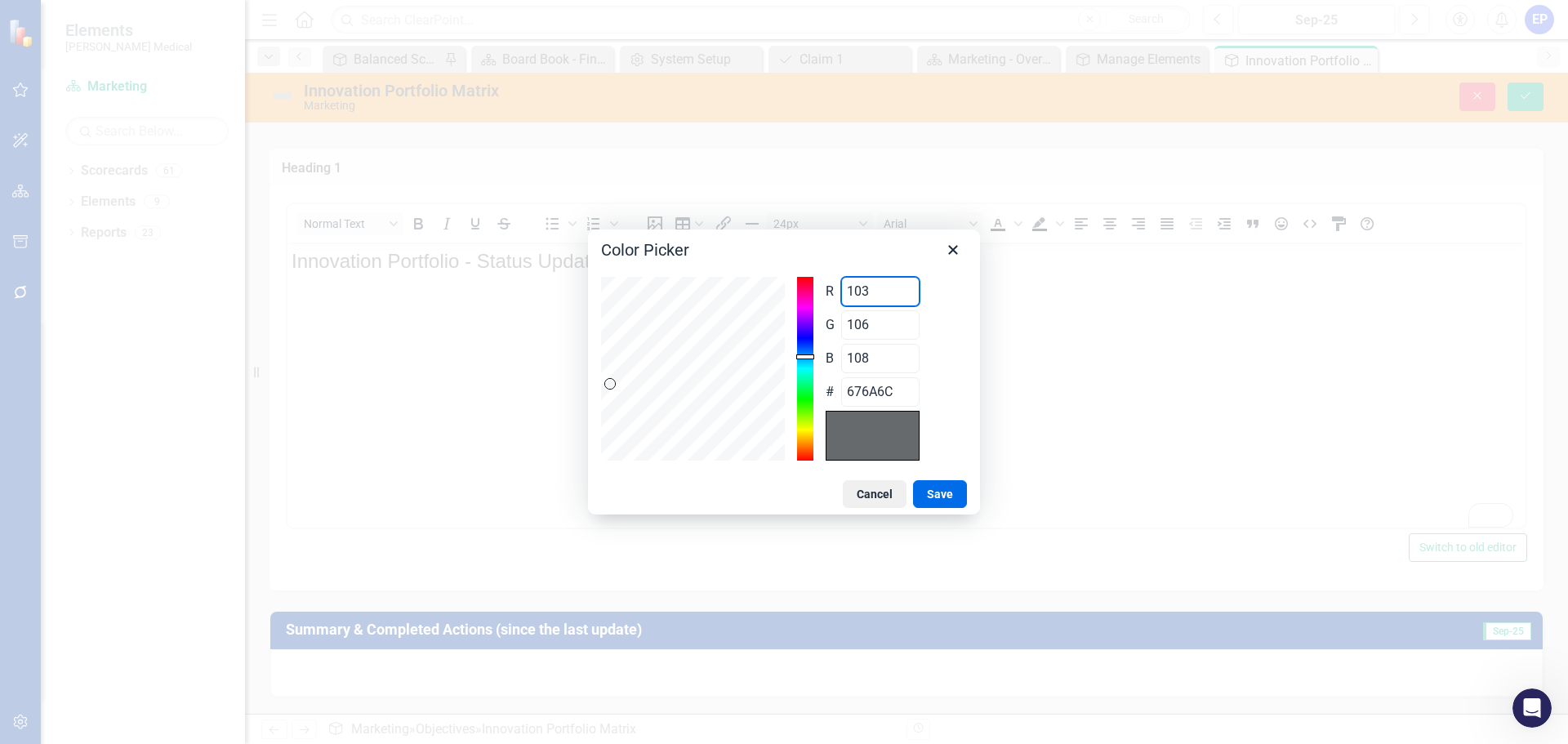
click at [662, 286] on div "R 103 Range 0 to 255 G 106 Range 0 to 255 B 108 Range 0 to 255 # 676A6C" at bounding box center [784, 369] width 366 height 184
type input "0"
type input "006A6C"
type input "0"
type input "5"
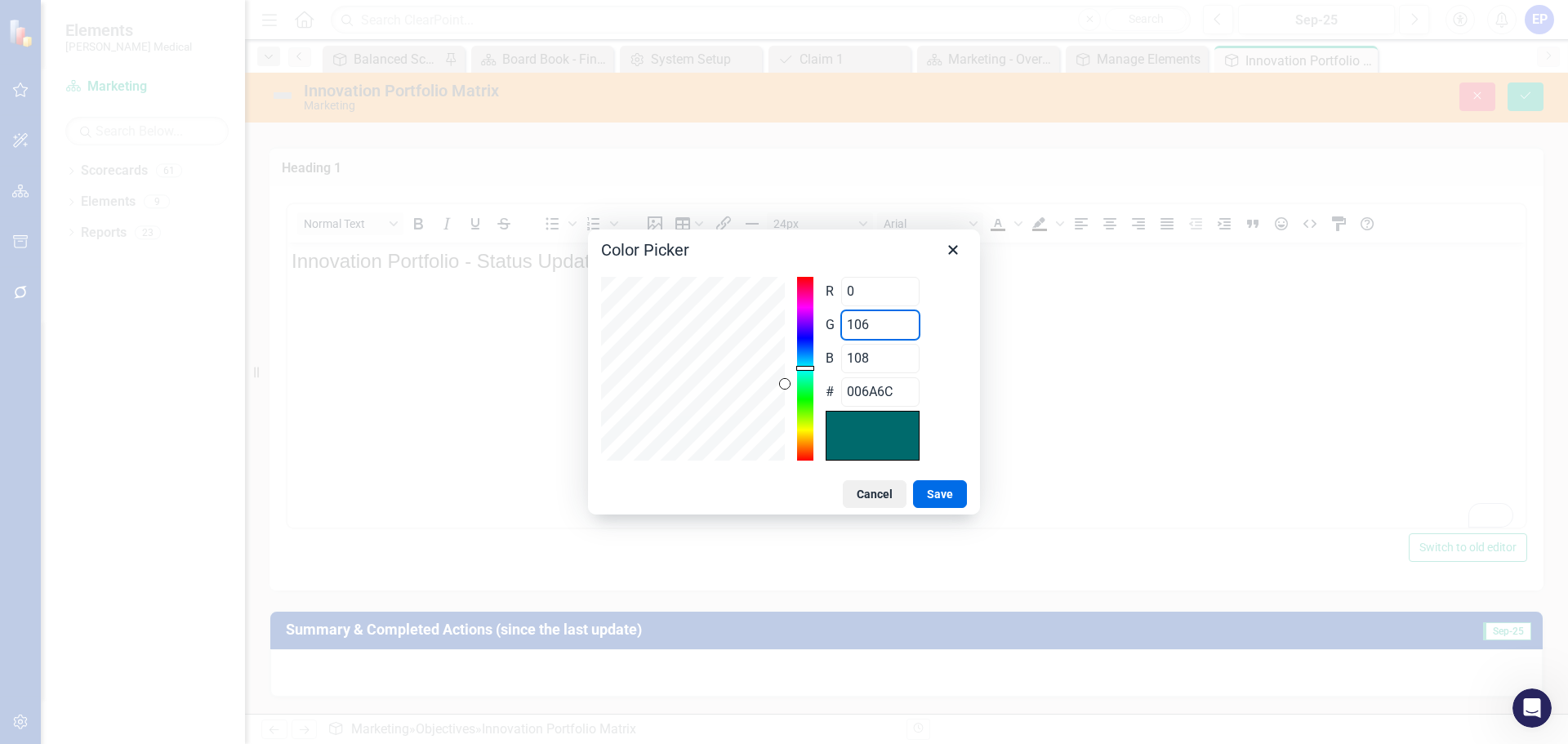
type input "00056C"
type input "53"
type input "00356C"
type input "53"
type input "1"
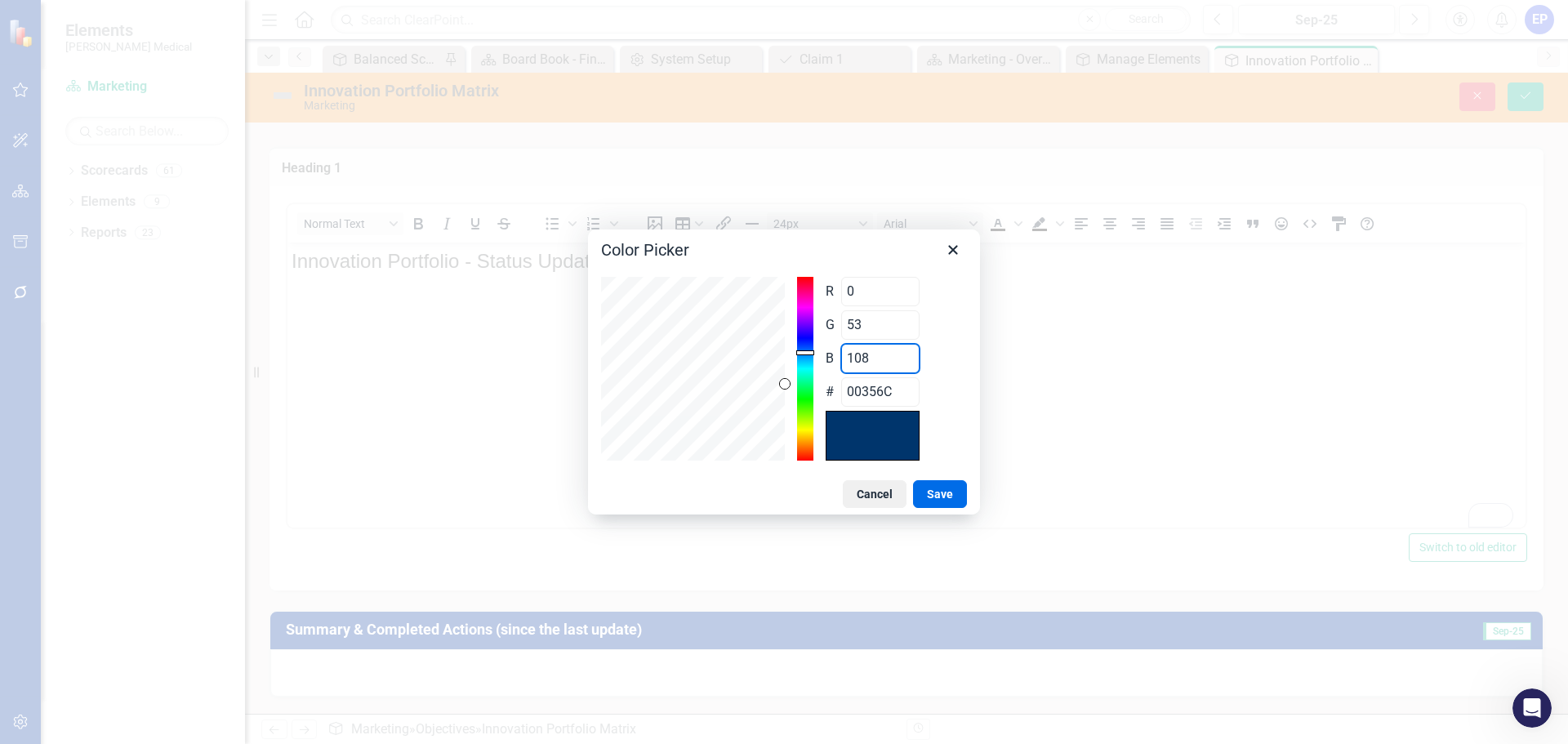
type input "003501"
type input "15"
type input "00350F"
type input "154"
type input "00359A"
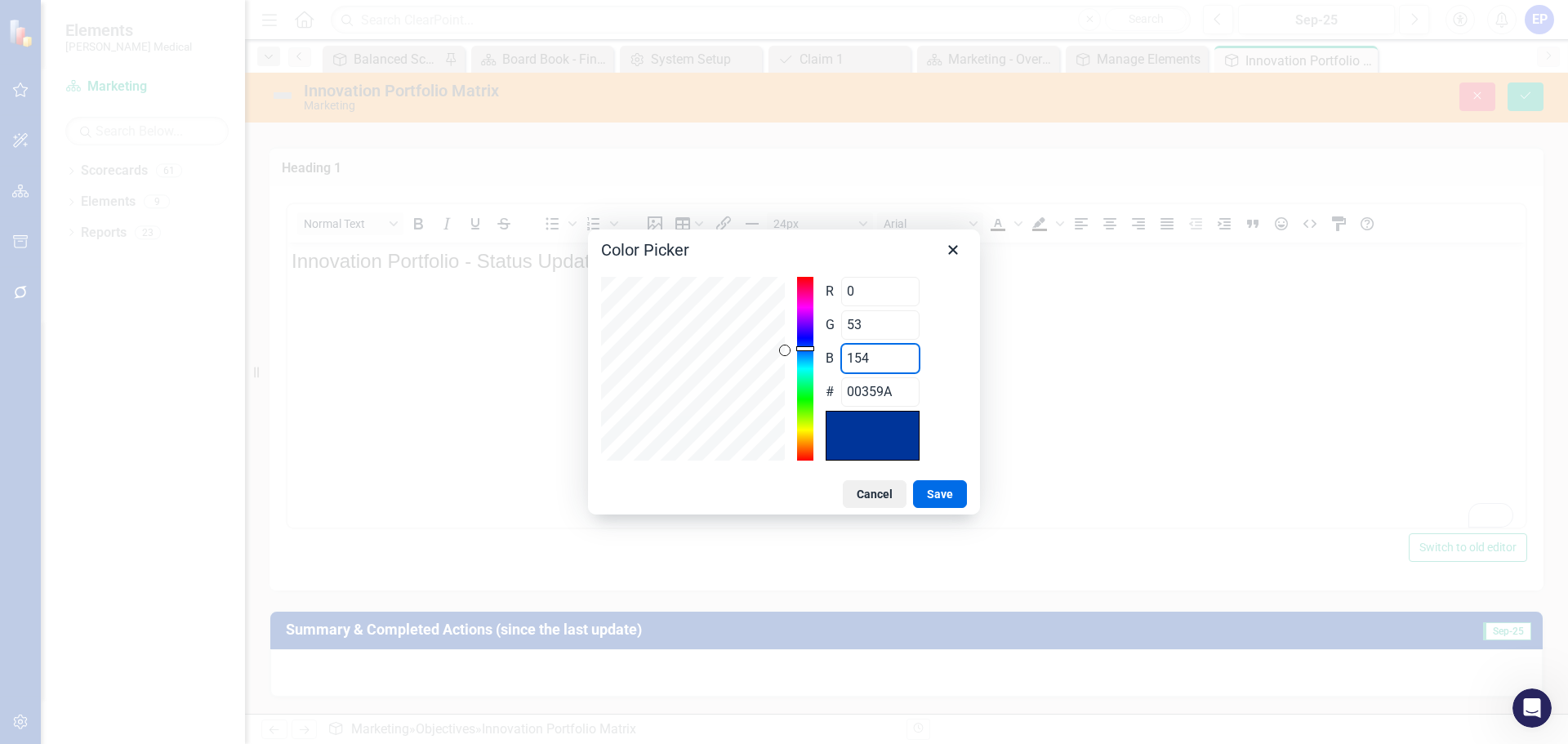
click at [939, 494] on button "Save" at bounding box center [940, 494] width 54 height 27
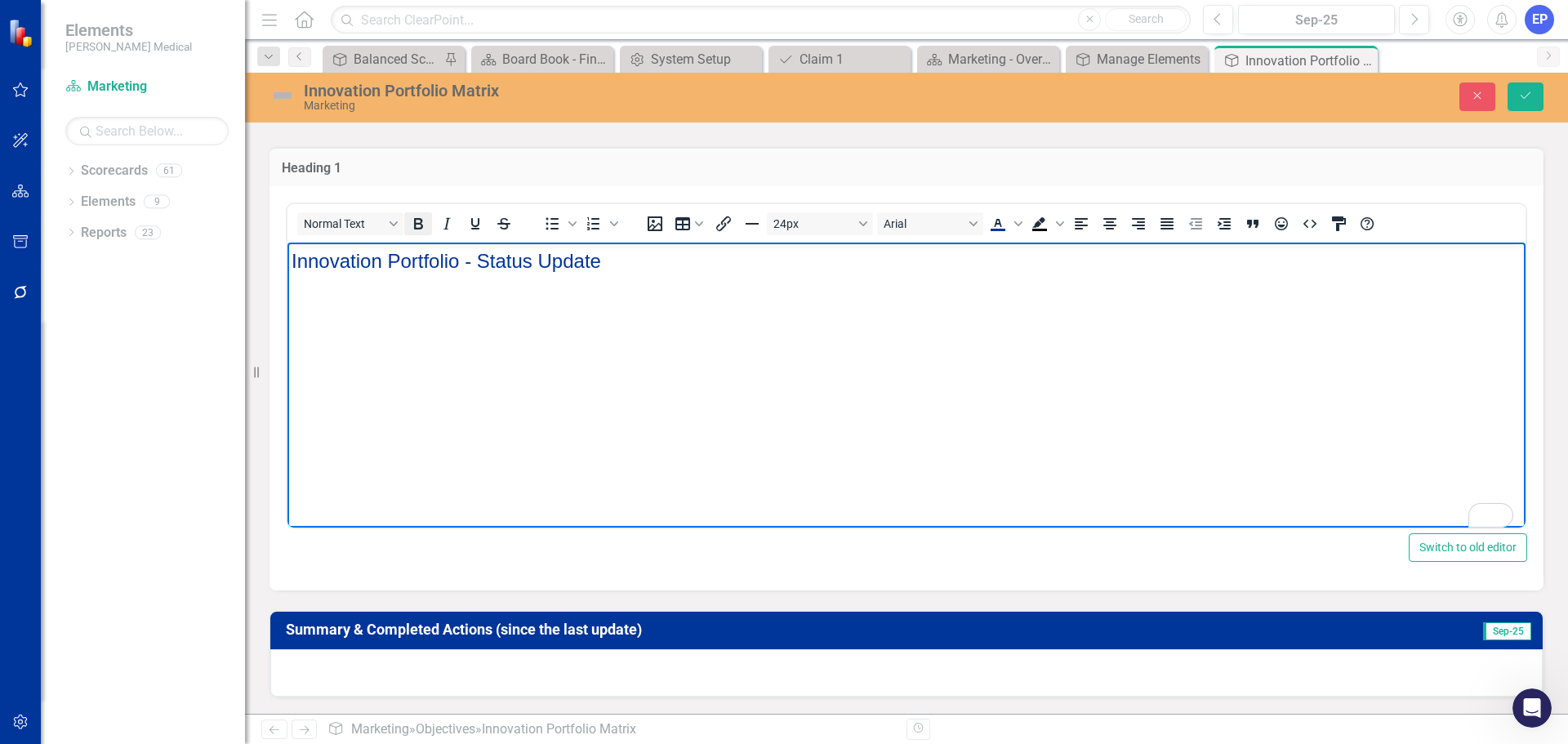
click at [423, 233] on icon "Bold" at bounding box center [418, 223] width 20 height 20
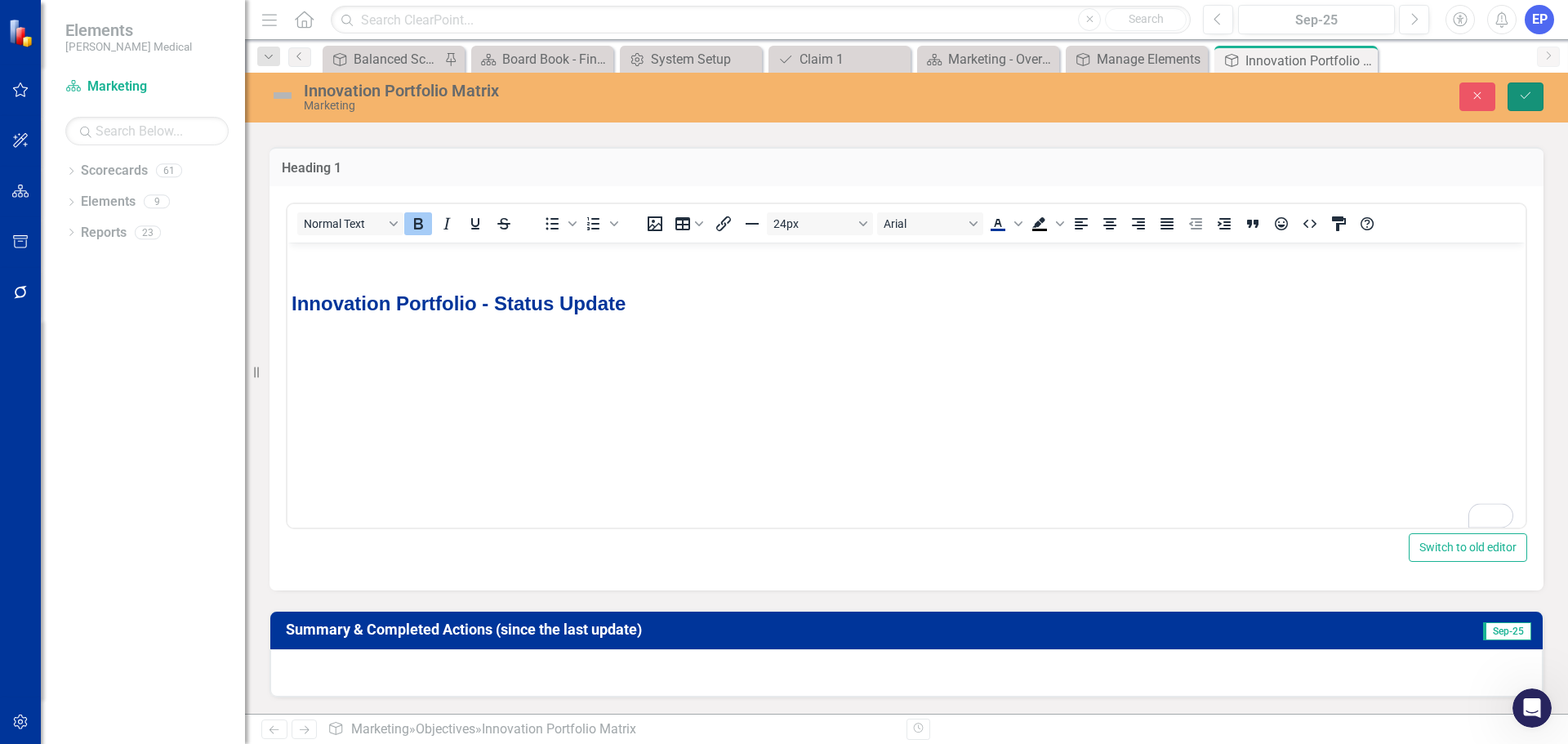
click at [1518, 92] on icon "Save" at bounding box center [1525, 95] width 15 height 11
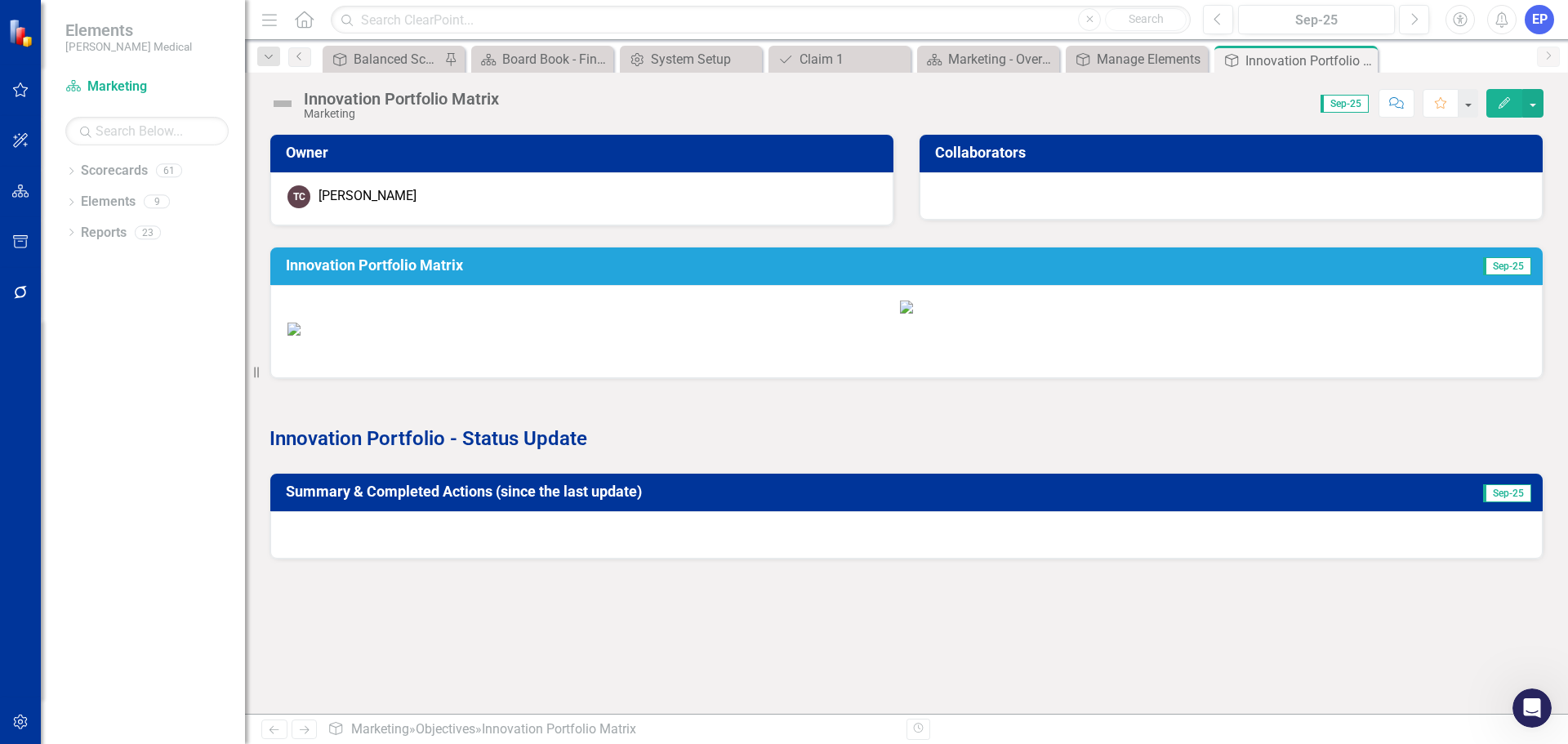
scroll to position [733, 0]
click at [690, 559] on div at bounding box center [906, 534] width 1273 height 47
click at [694, 559] on div at bounding box center [906, 534] width 1273 height 47
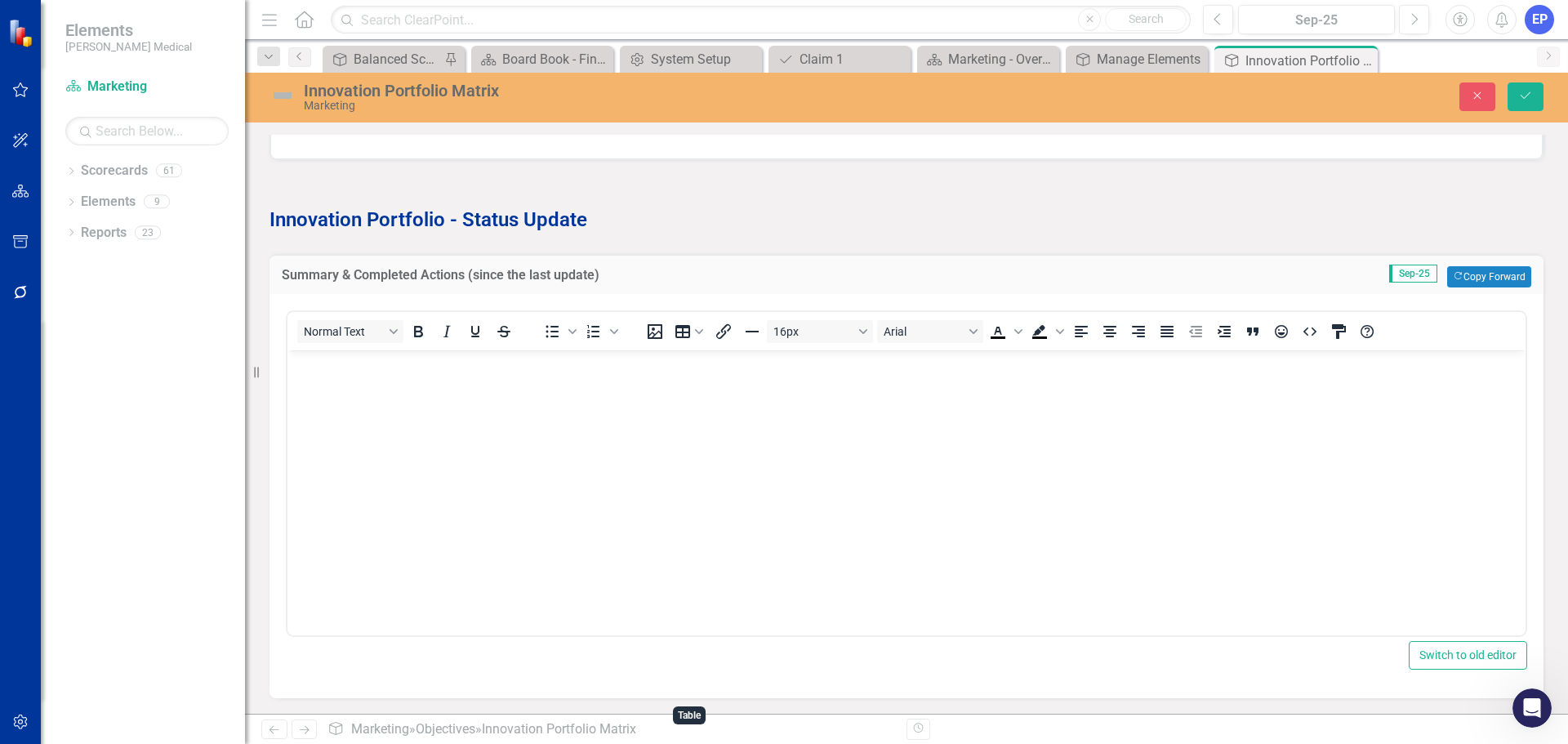
scroll to position [1060, 0]
click at [652, 504] on body "Rich Text Area. Press ALT-0 for help." at bounding box center [906, 472] width 1238 height 245
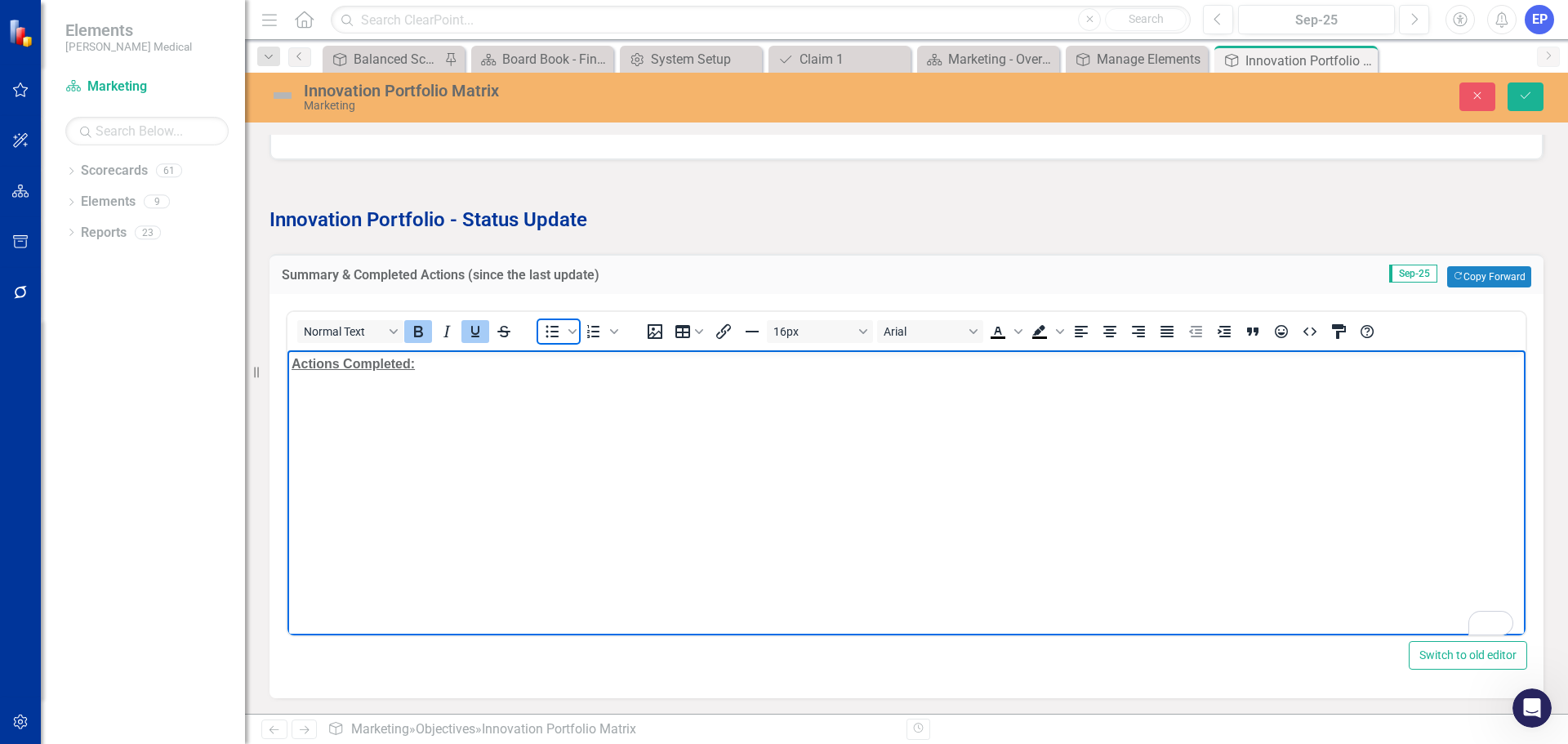
click at [545, 341] on icon "Bullet list" at bounding box center [551, 331] width 20 height 20
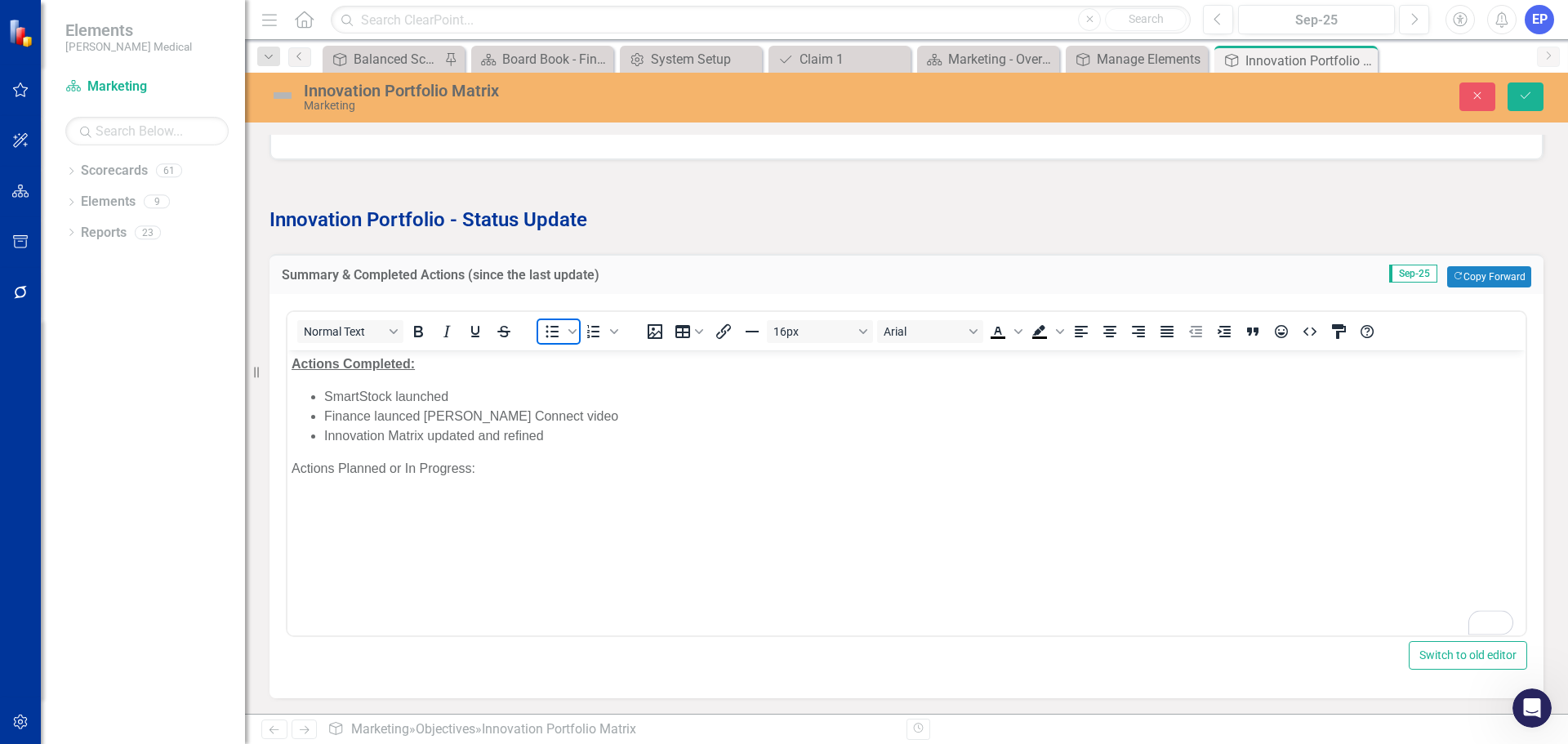
click at [548, 341] on icon "Bullet list" at bounding box center [551, 331] width 20 height 20
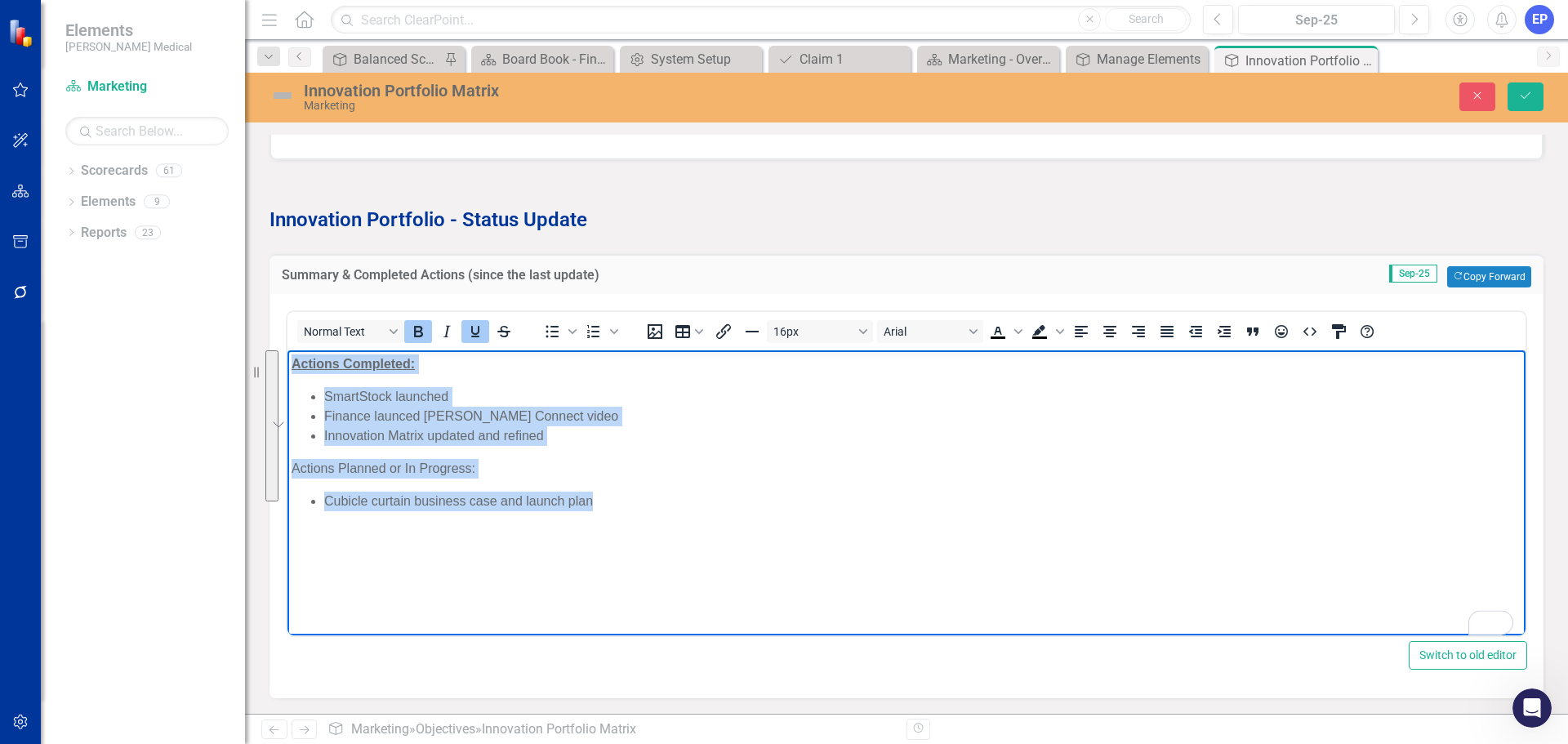
drag, startPoint x: 646, startPoint y: 499, endPoint x: 284, endPoint y: 345, distance: 393.4
click at [287, 350] on html "Actions Completed: SmartStock launched Finance launced [PERSON_NAME] Connect vi…" at bounding box center [906, 472] width 1238 height 245
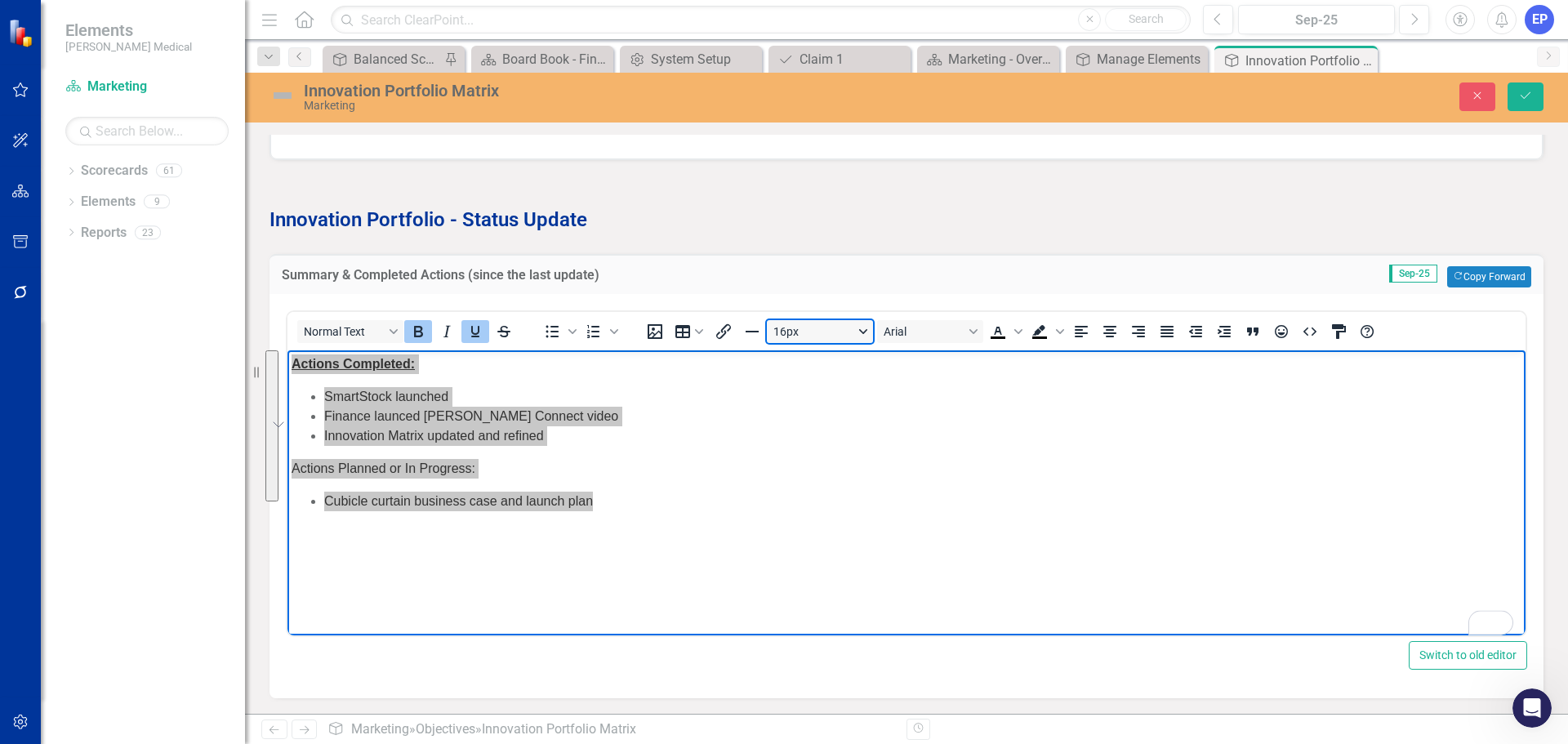
click at [786, 343] on button "16px" at bounding box center [820, 332] width 106 height 23
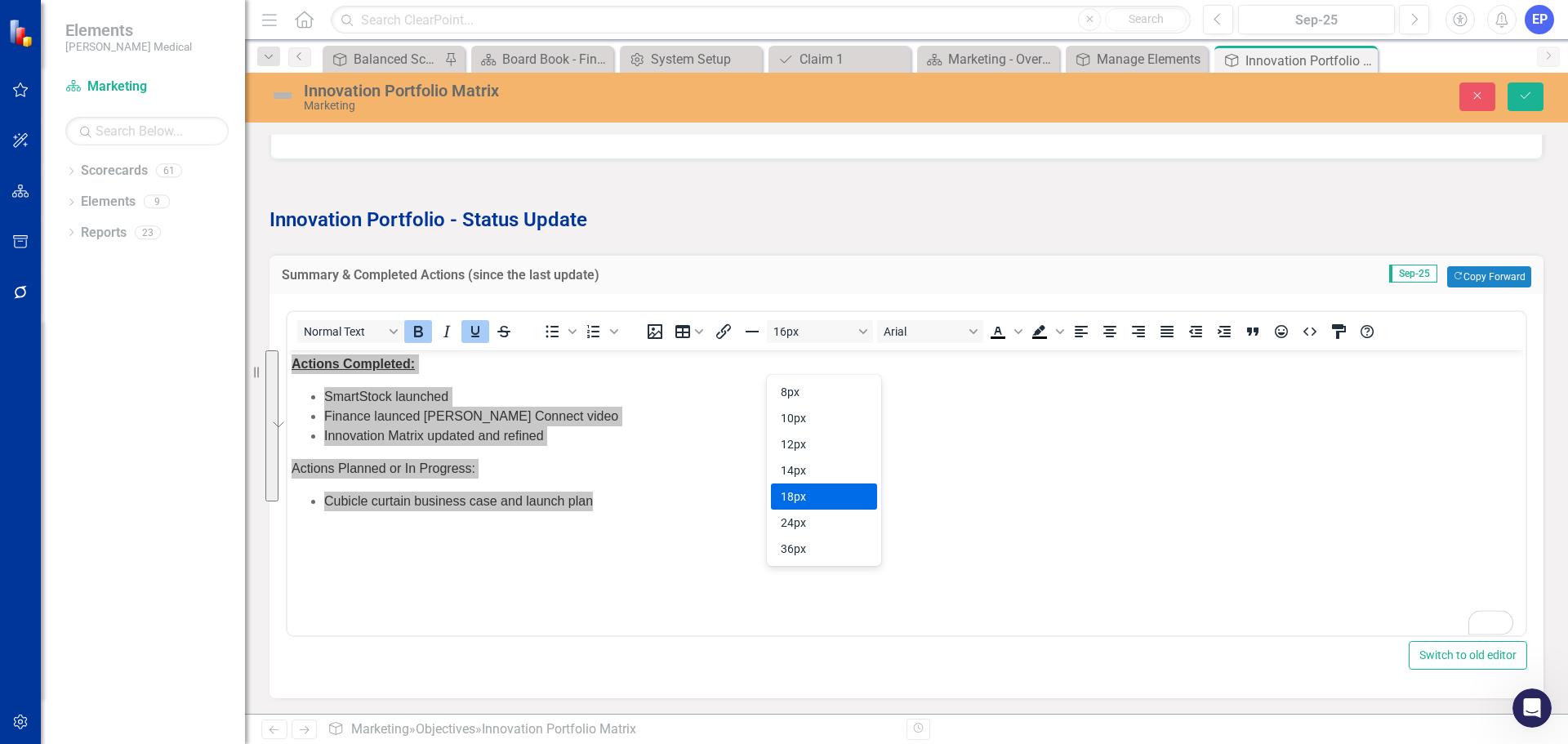
click at [803, 491] on div "18px" at bounding box center [812, 496] width 64 height 20
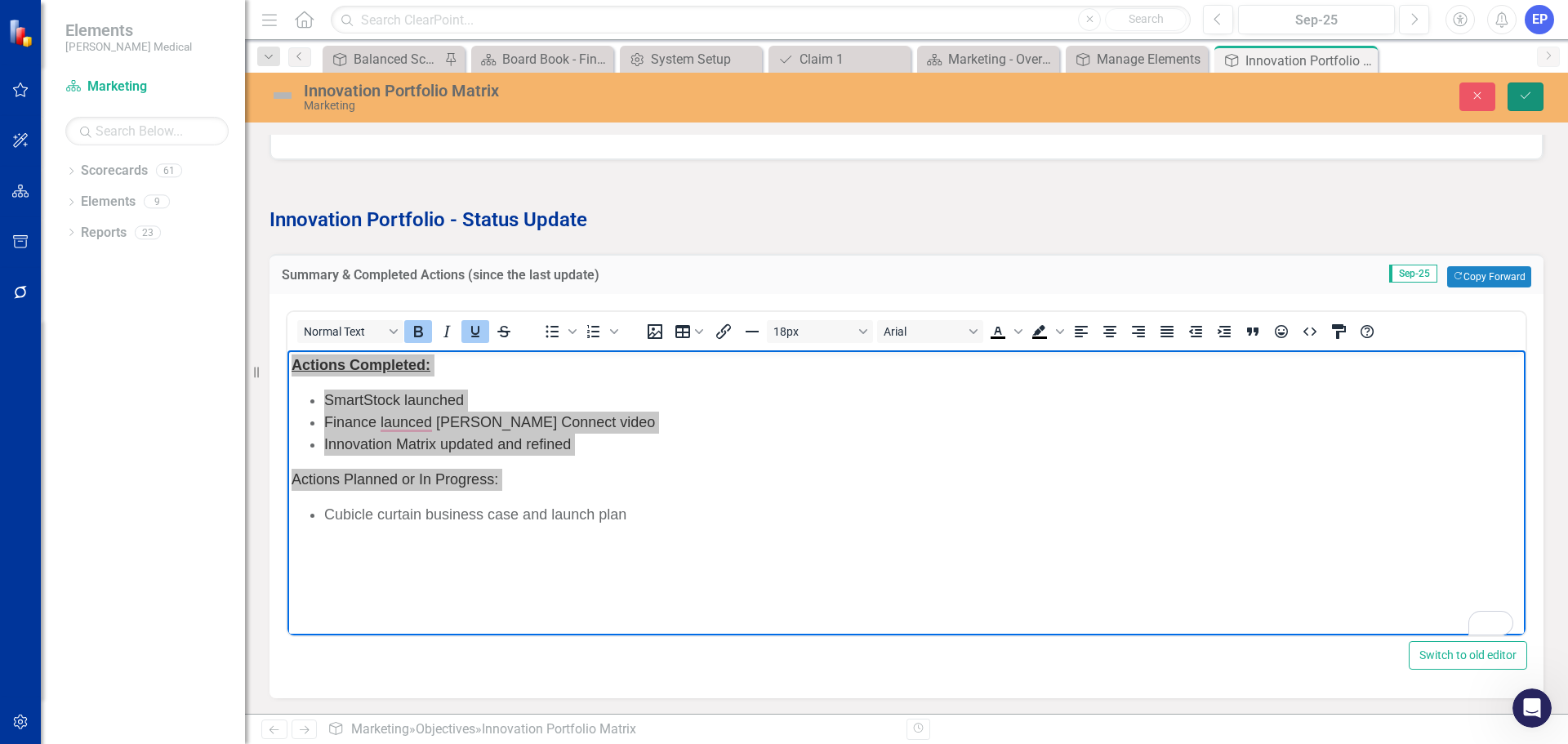
click at [1512, 94] on button "Save" at bounding box center [1526, 96] width 36 height 28
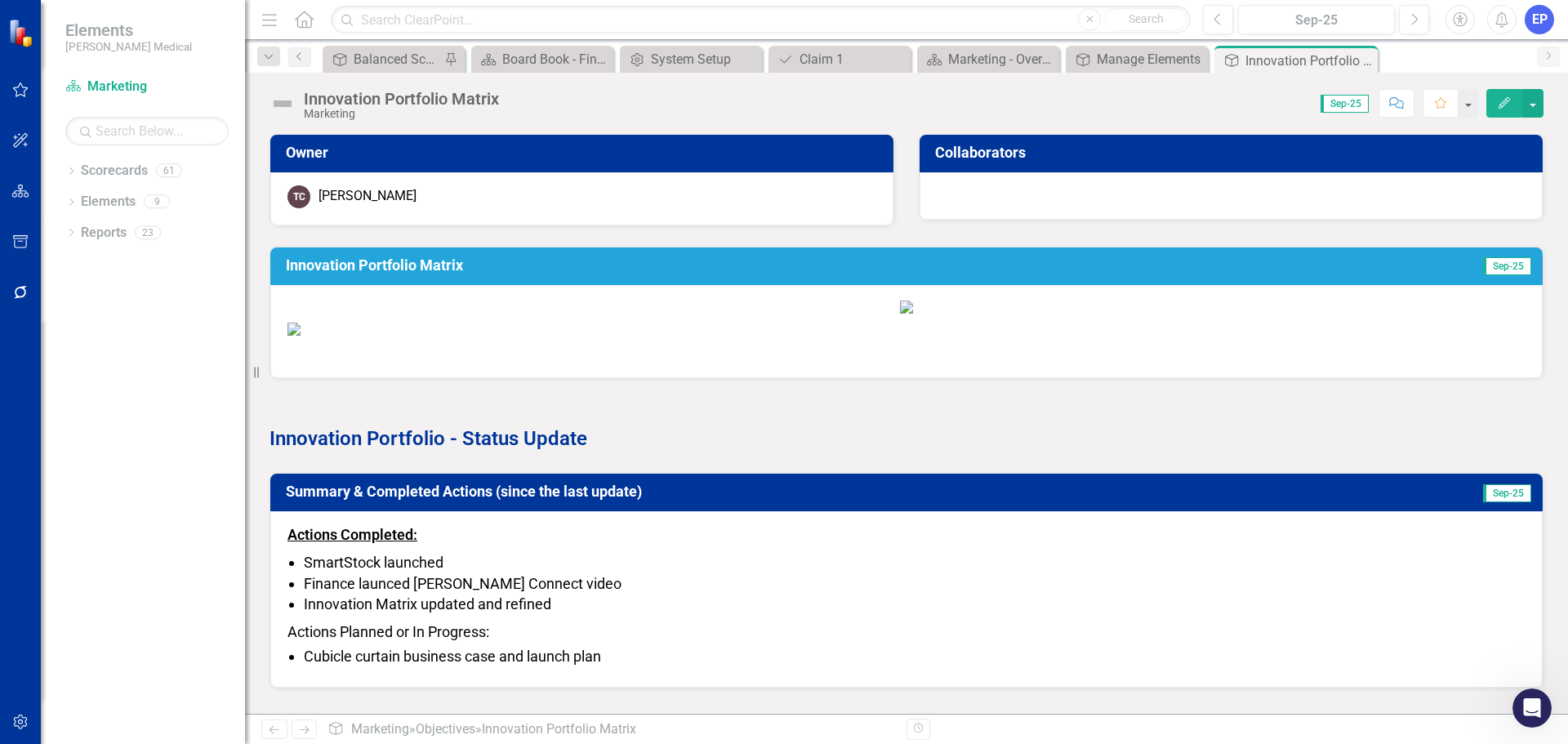
scroll to position [862, 0]
click at [562, 615] on li "Innovation Matrix updated and refined" at bounding box center [914, 605] width 1222 height 21
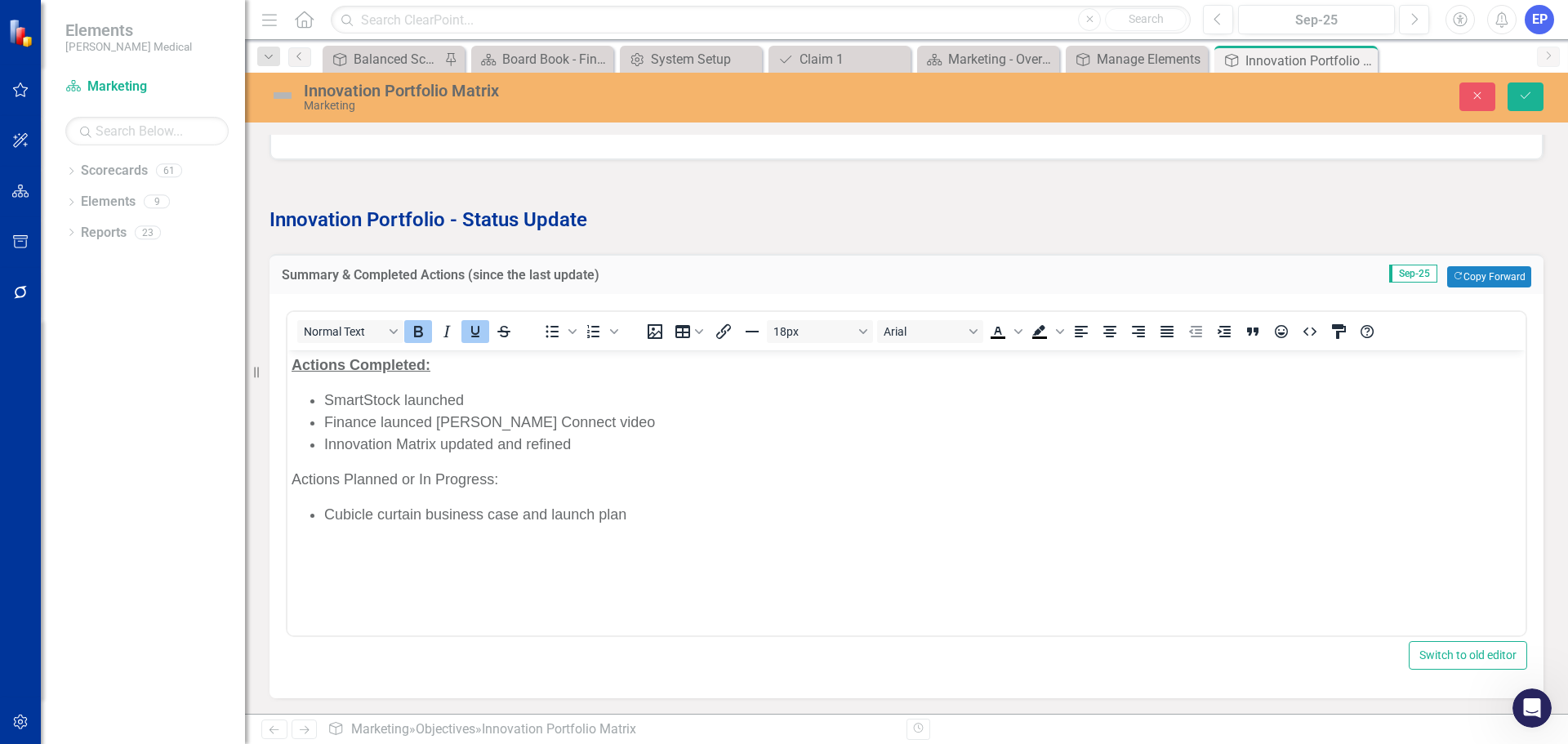
scroll to position [1092, 0]
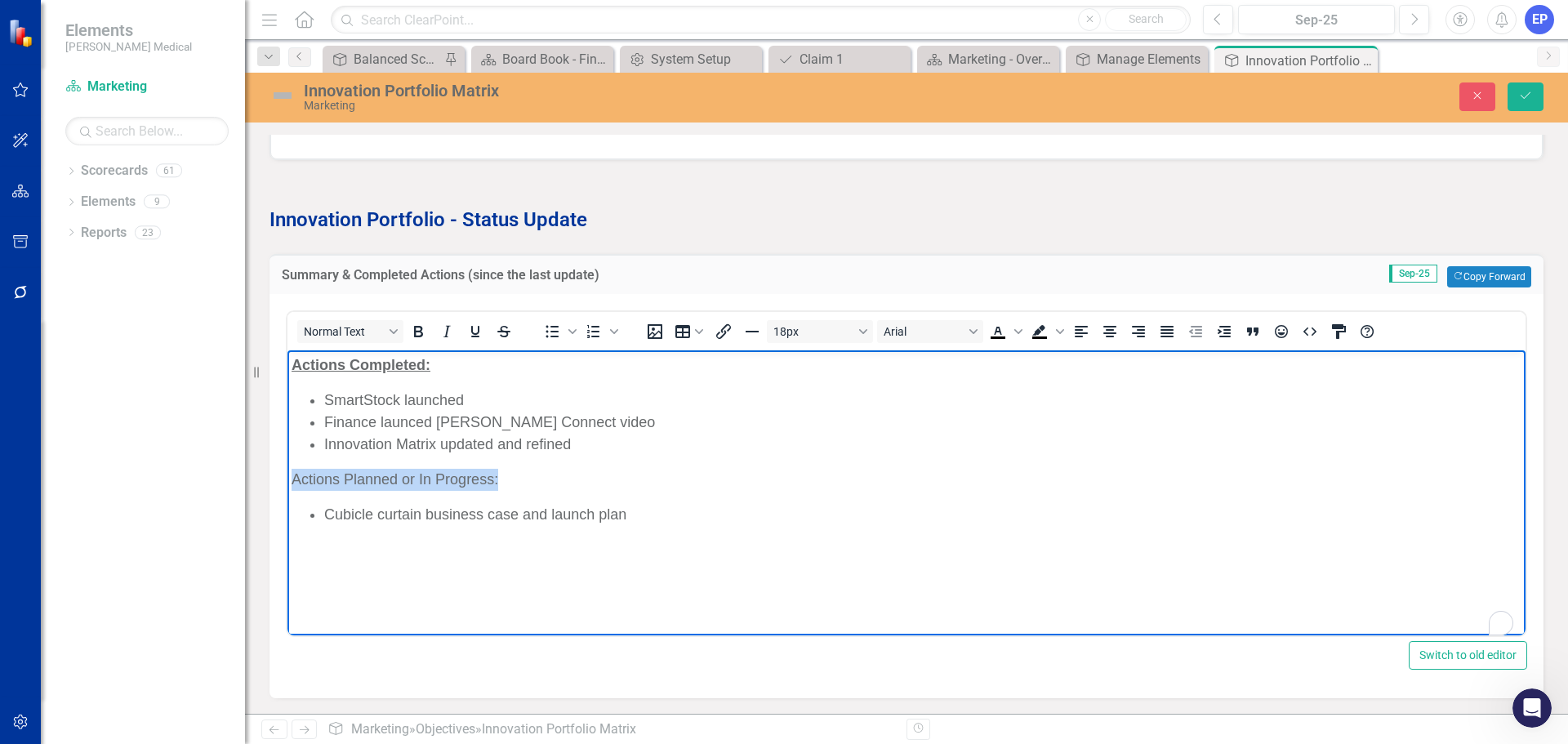
drag, startPoint x: 545, startPoint y: 481, endPoint x: 237, endPoint y: 476, distance: 308.0
click at [287, 476] on html "Actions Completed: SmartStock launched Finance launced [PERSON_NAME] Connect vi…" at bounding box center [906, 472] width 1238 height 245
click at [1530, 101] on icon "Save" at bounding box center [1525, 95] width 15 height 11
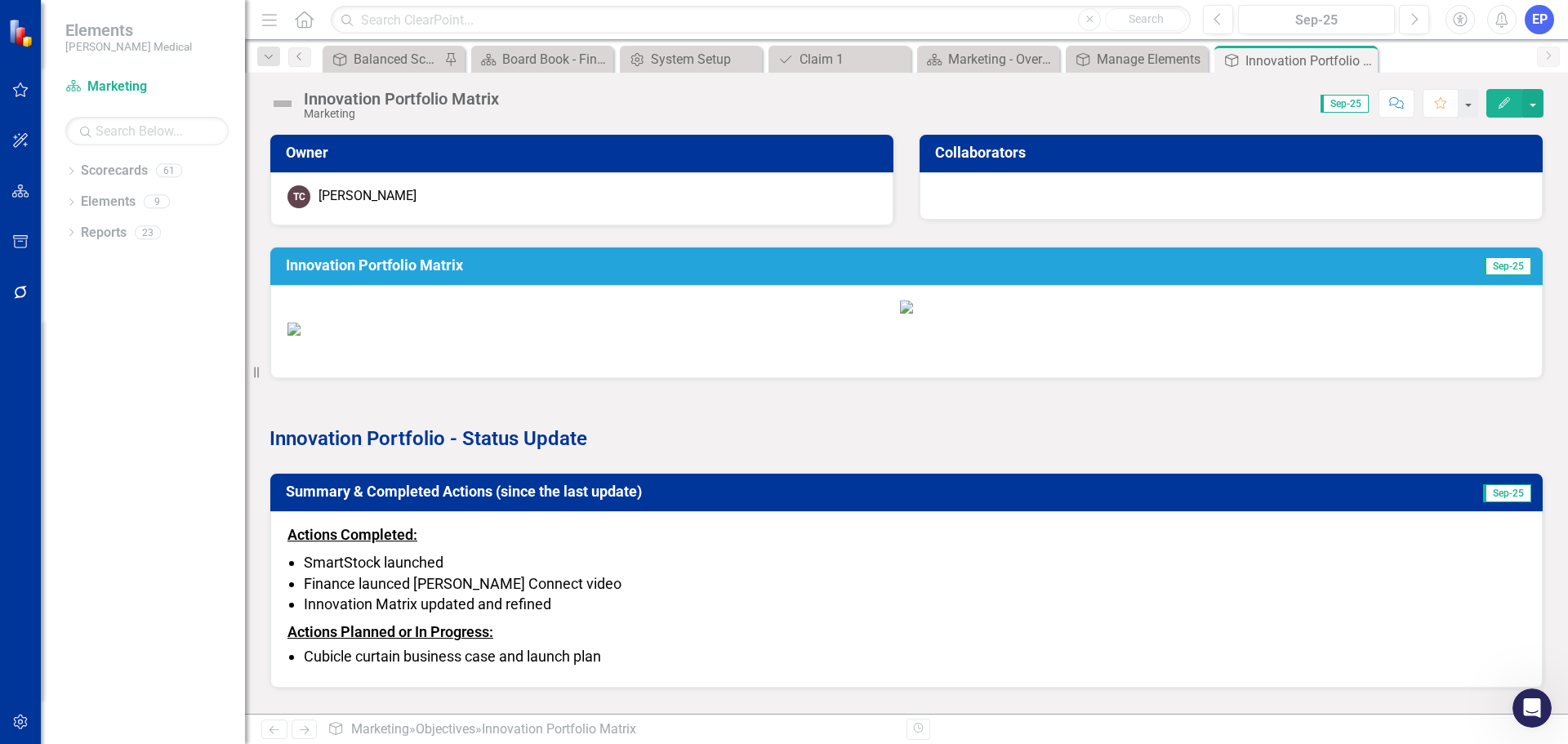
scroll to position [862, 0]
click at [734, 585] on li "Finance launced [PERSON_NAME] Connect video" at bounding box center [914, 584] width 1222 height 21
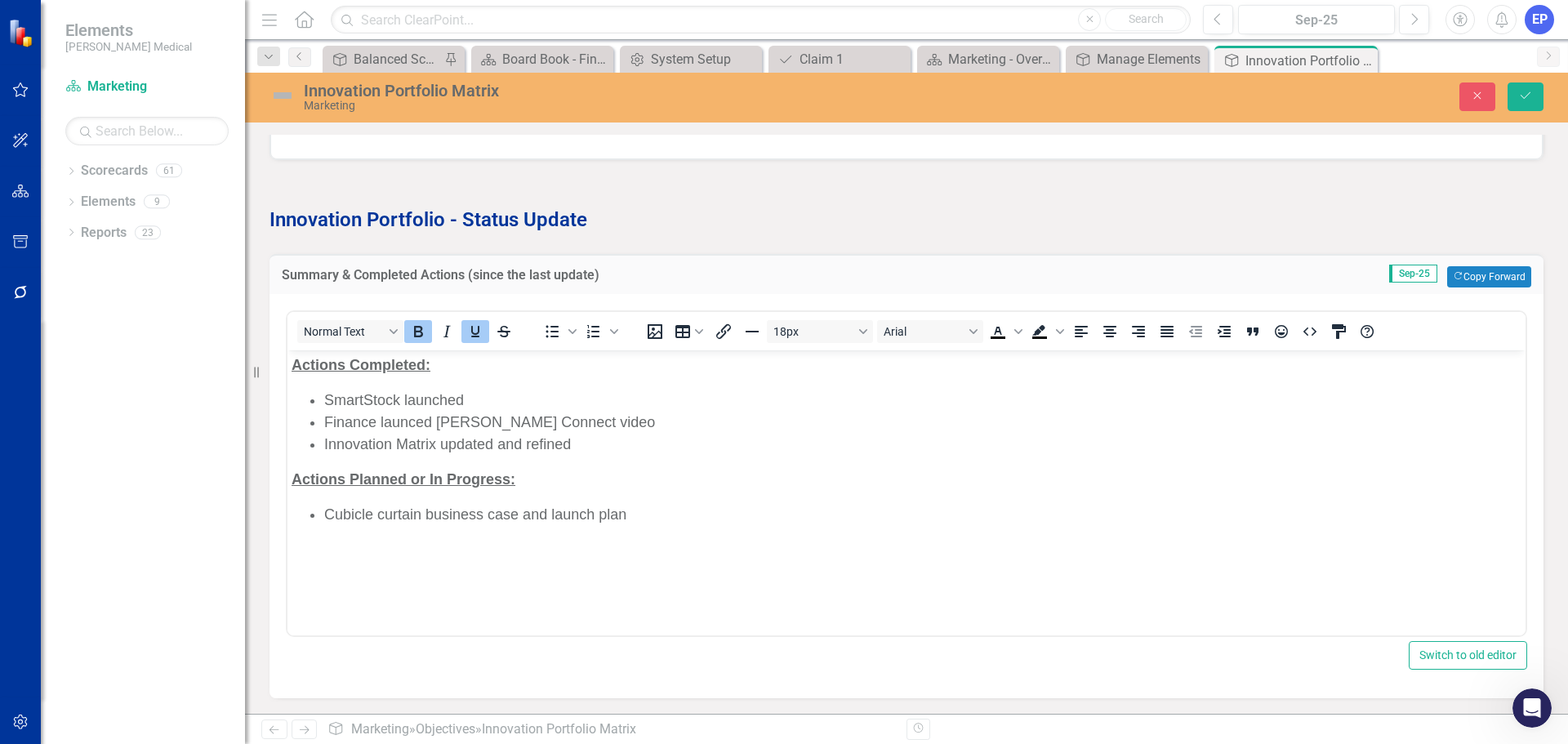
scroll to position [1025, 0]
click at [612, 440] on li "Innovation Matrix updated and refined" at bounding box center [923, 444] width 1198 height 22
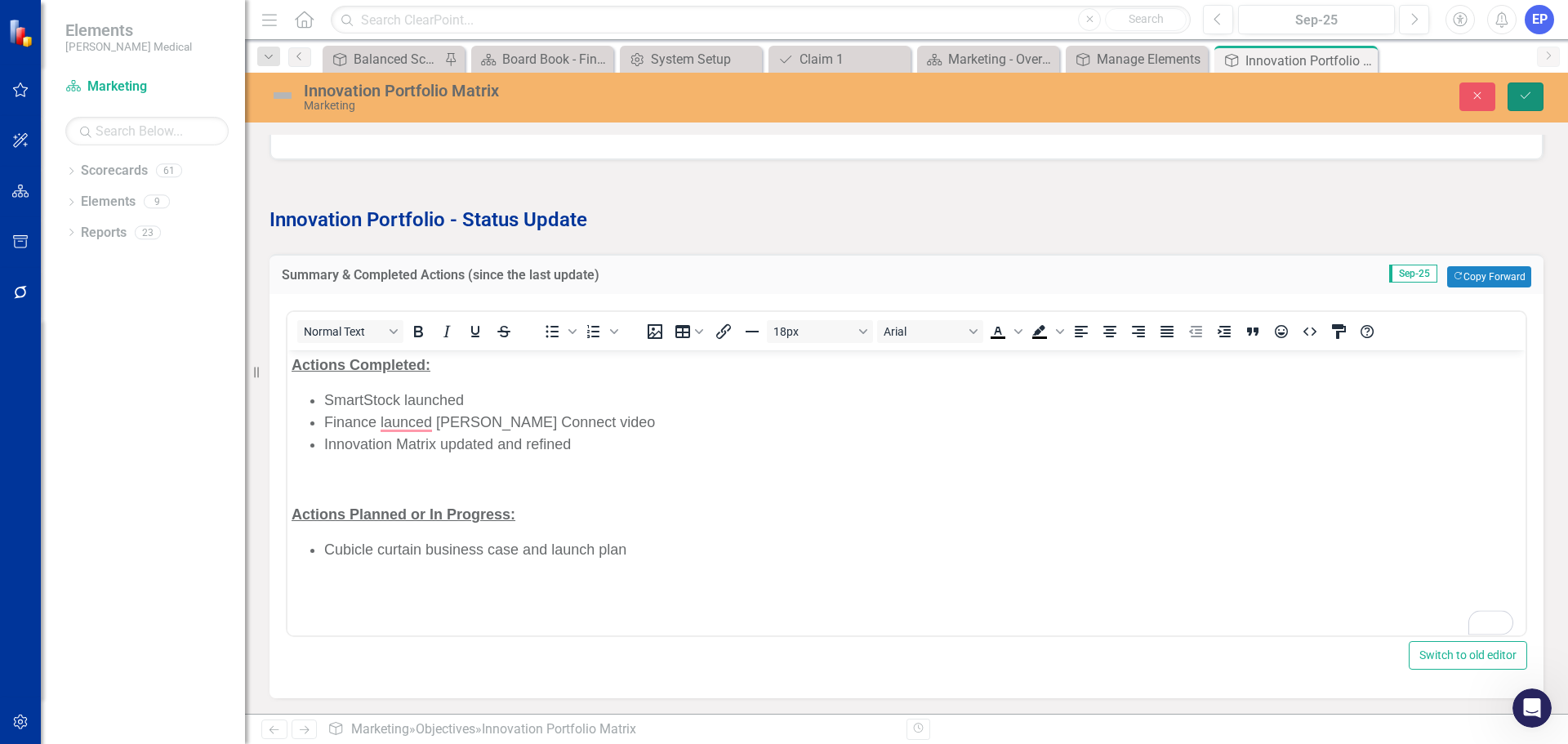
click at [1513, 103] on button "Save" at bounding box center [1526, 96] width 36 height 28
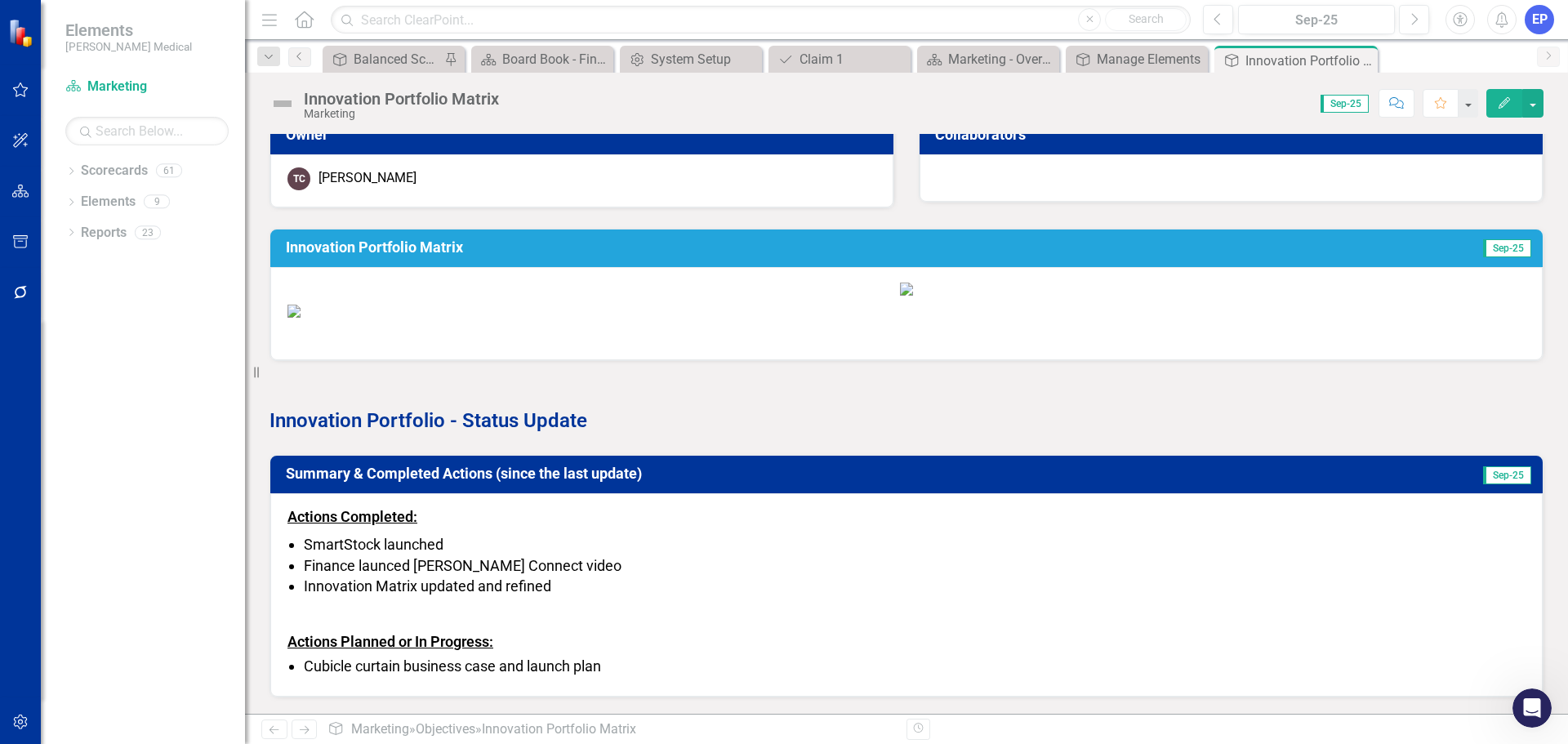
scroll to position [725, 0]
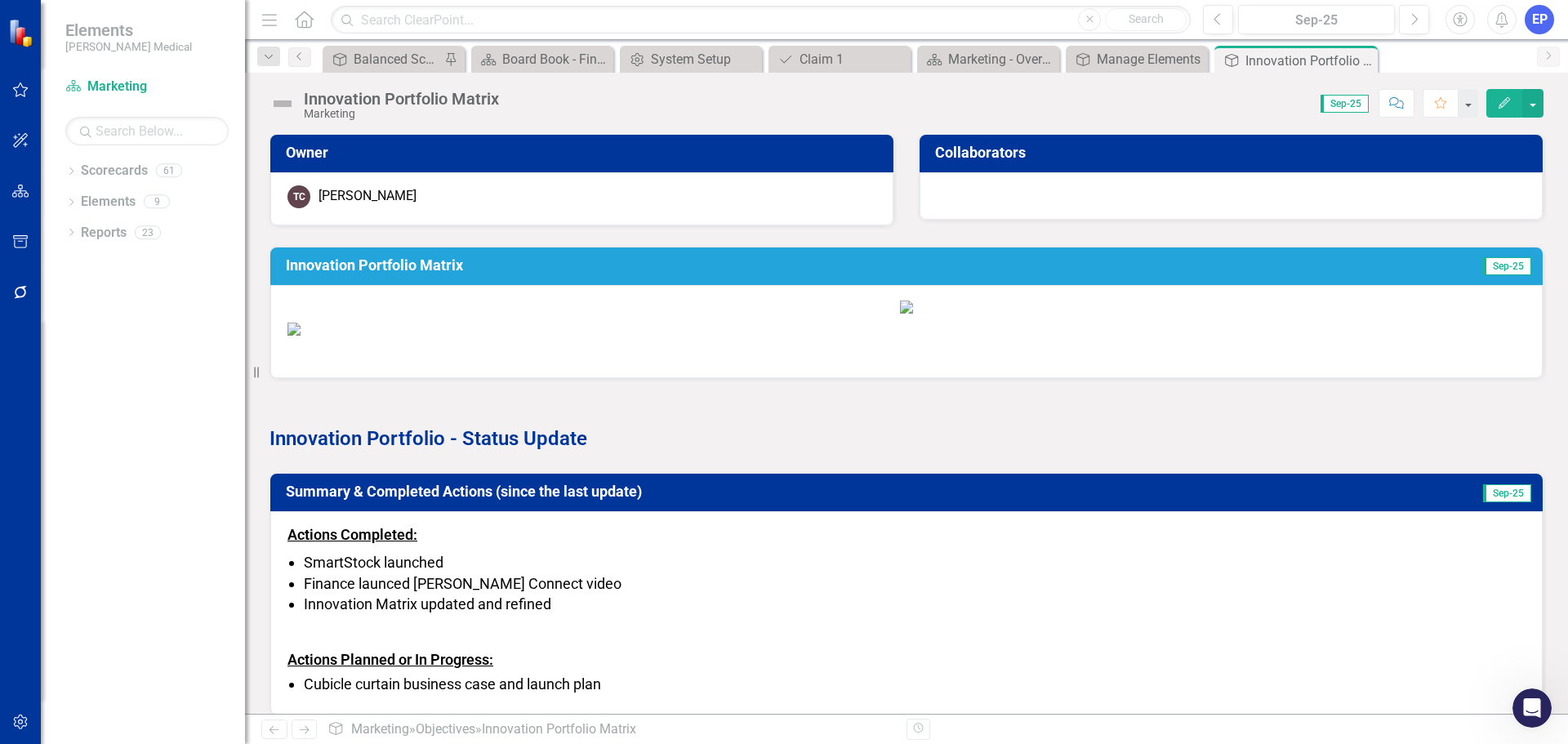
scroll to position [725, 0]
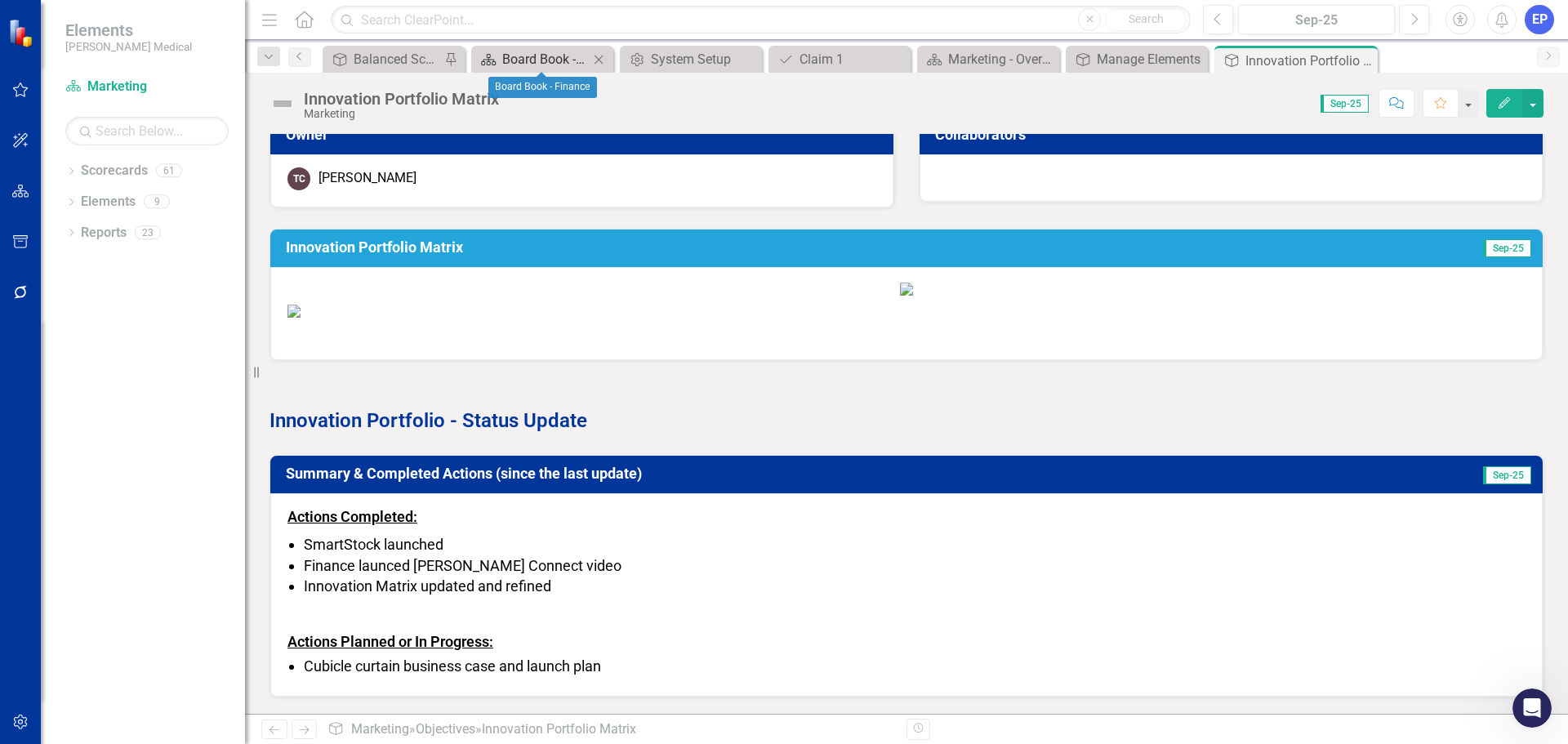
click at [549, 59] on div "Board Book - Finance" at bounding box center [545, 59] width 86 height 21
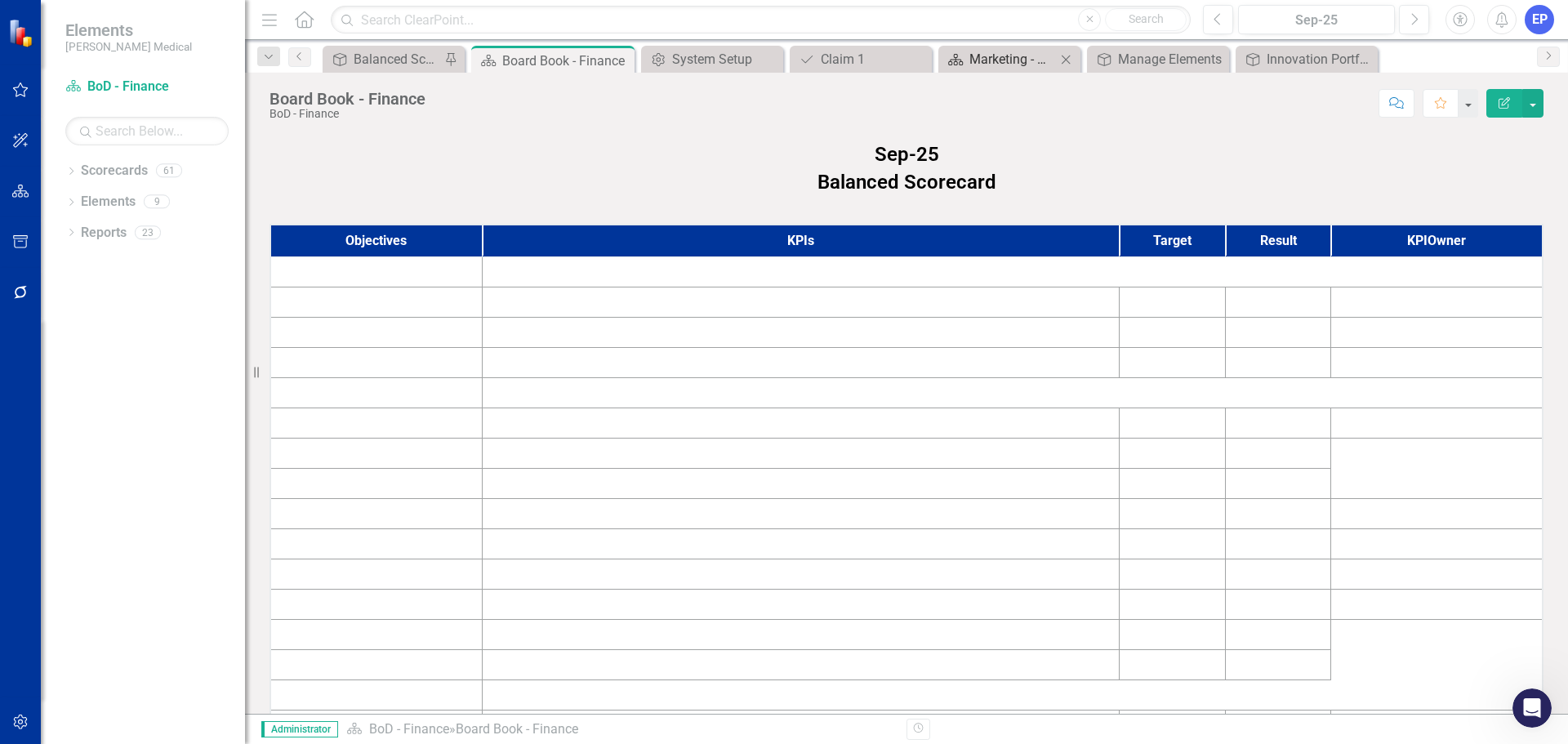
click at [1040, 54] on div "Marketing - Overview Dashboard" at bounding box center [1012, 59] width 86 height 21
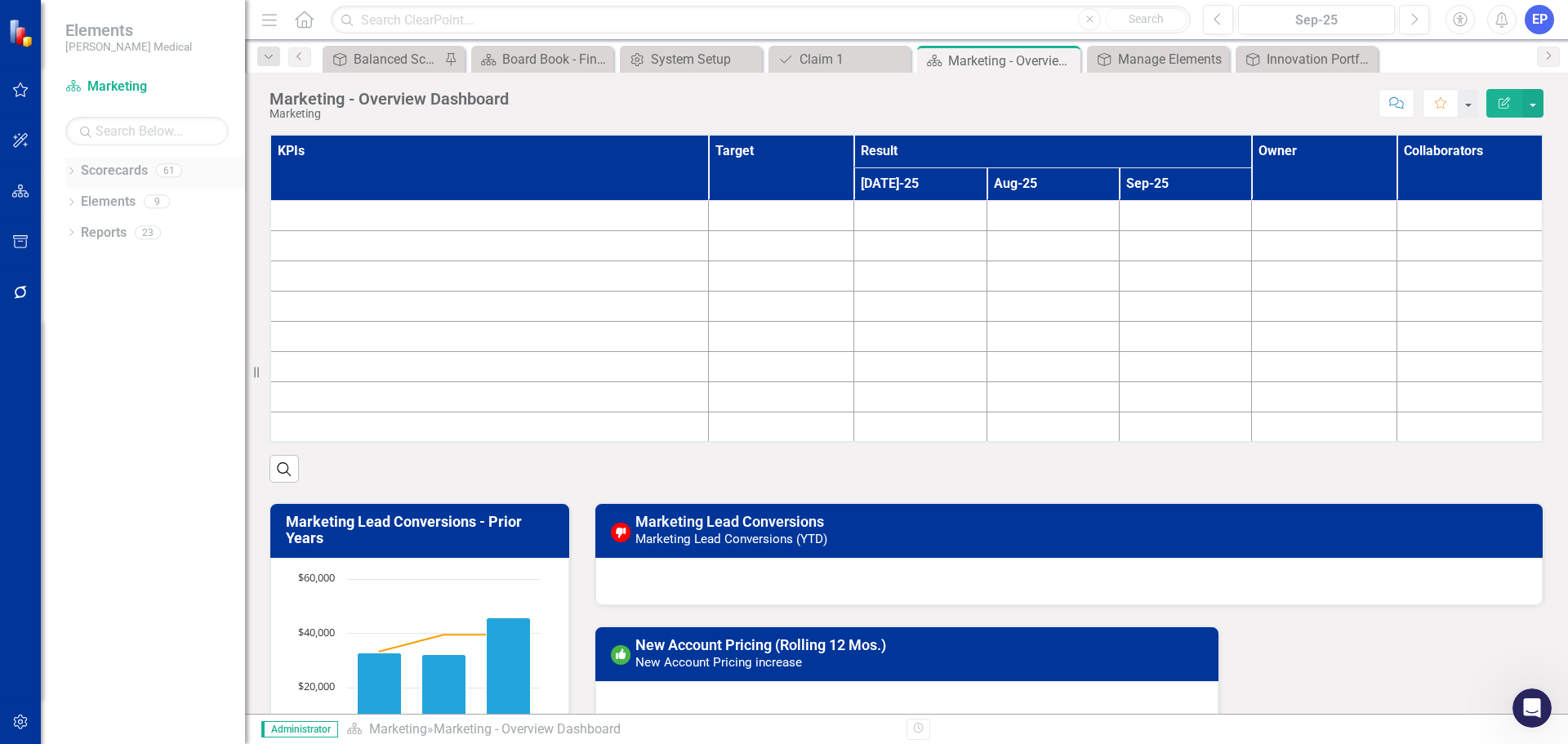
click at [69, 168] on icon "Dropdown" at bounding box center [70, 173] width 11 height 9
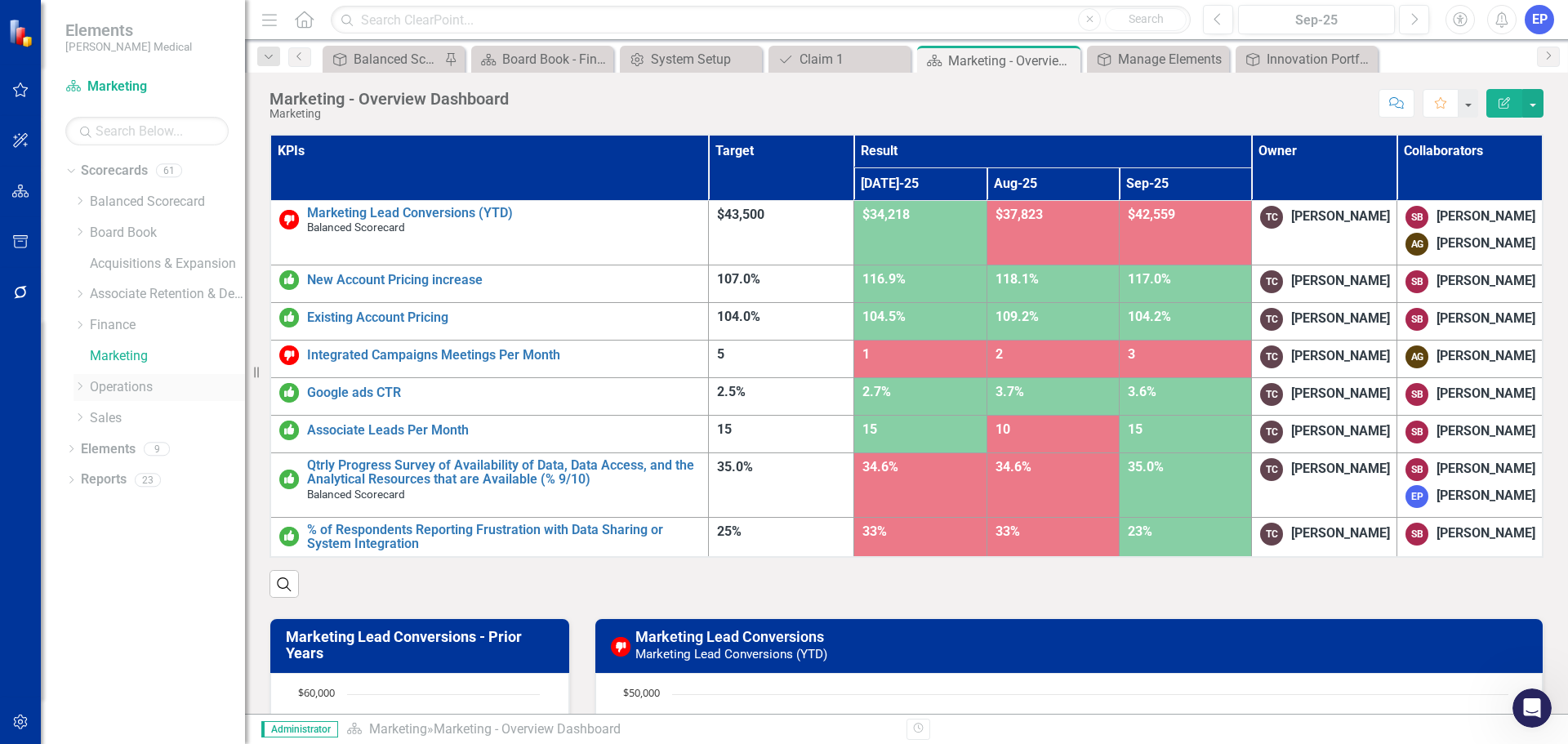
click at [81, 387] on icon "Dropdown" at bounding box center [80, 386] width 12 height 9
click at [93, 416] on icon "Dropdown" at bounding box center [96, 416] width 12 height 9
click at [139, 482] on link "[US_STATE] - Ops (TEST)" at bounding box center [183, 480] width 122 height 19
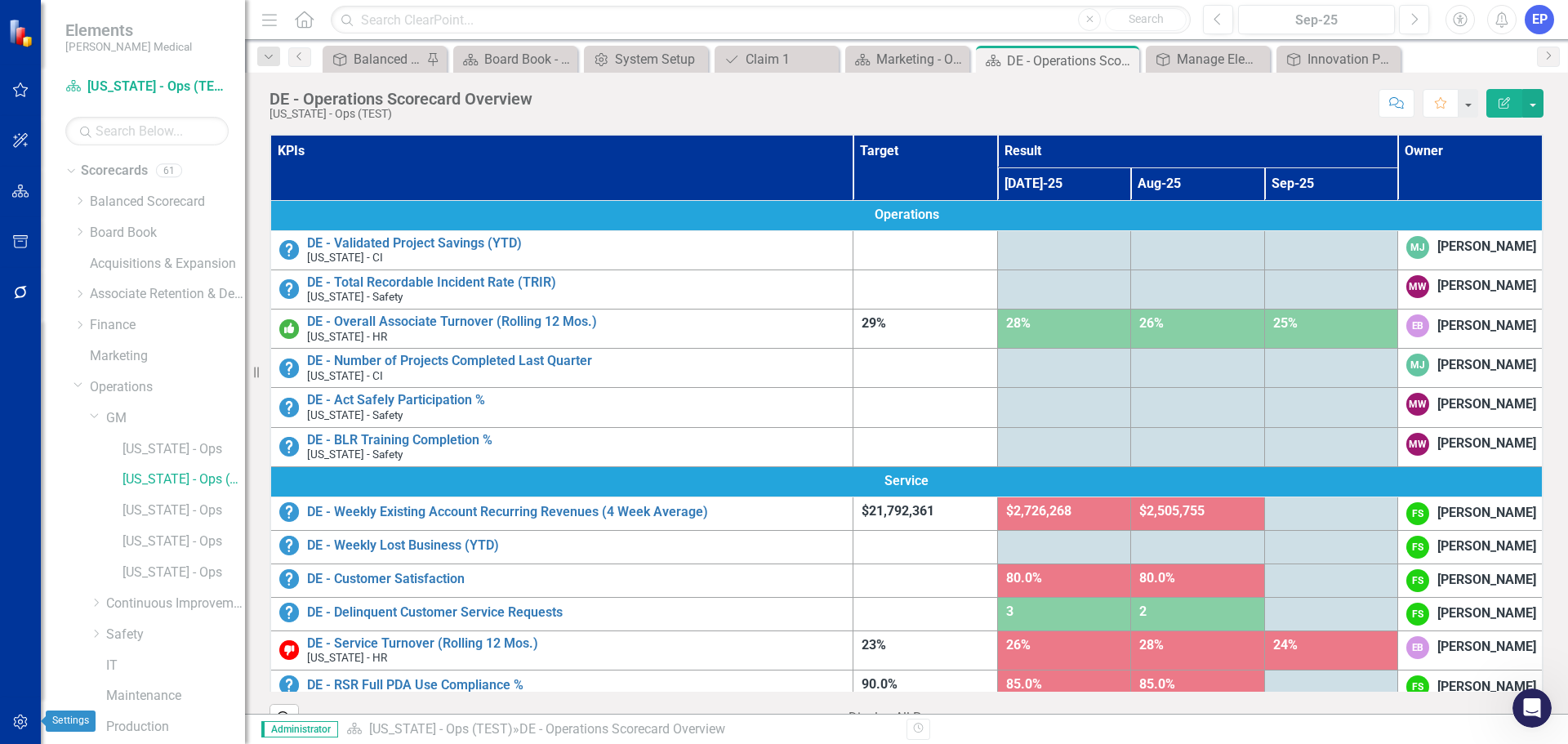
click at [28, 723] on icon "button" at bounding box center [21, 722] width 17 height 13
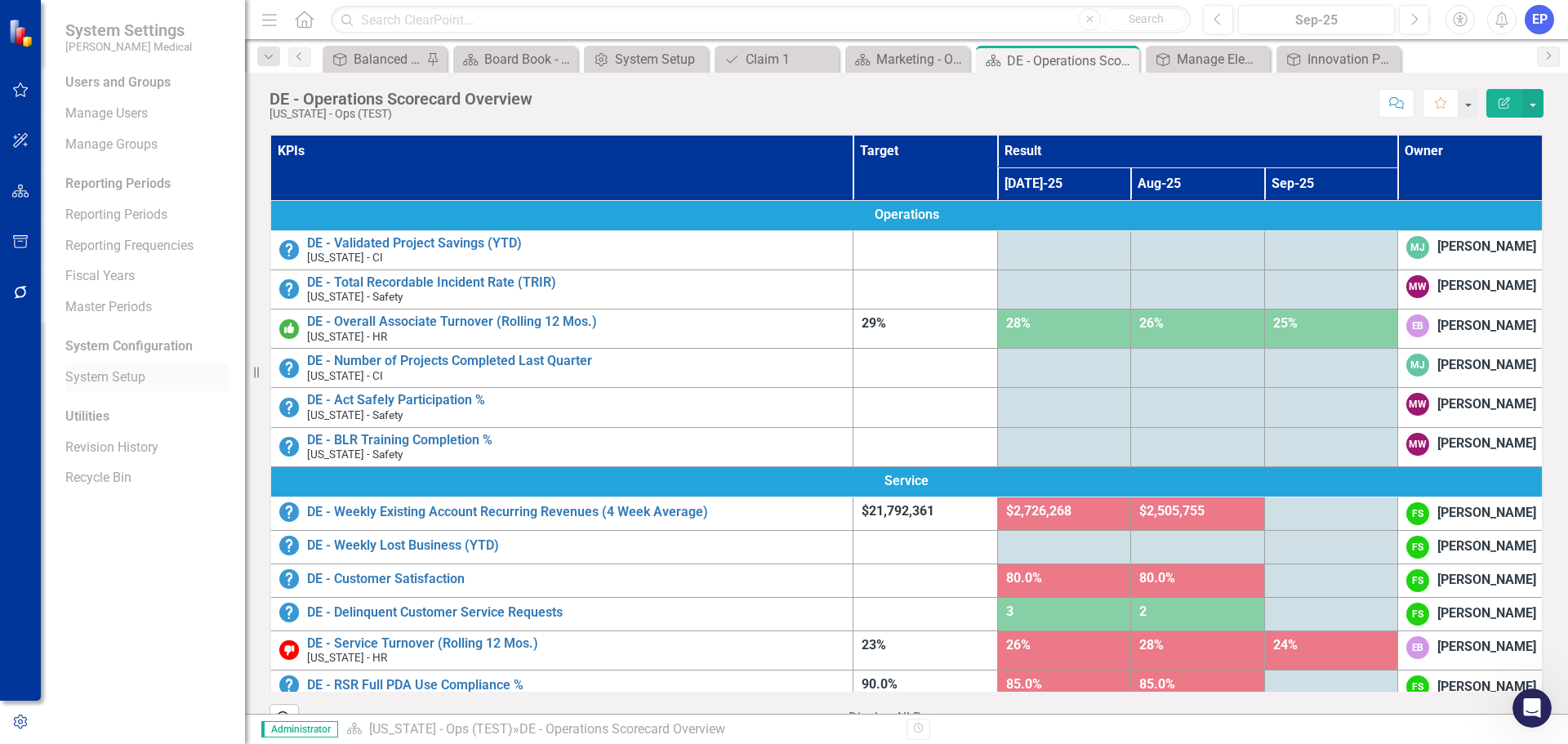
click at [111, 381] on link "System Setup" at bounding box center [146, 378] width 163 height 19
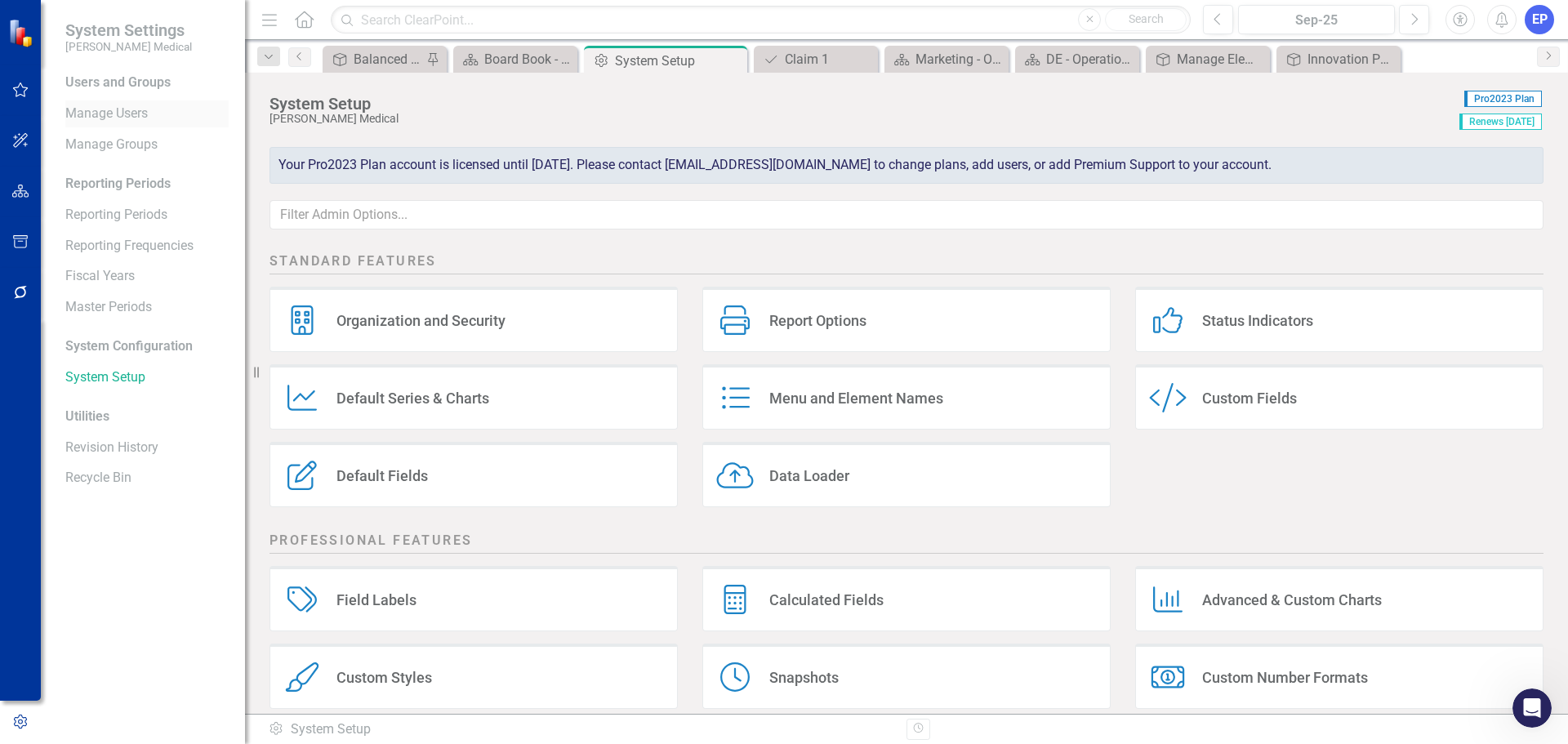
click at [74, 106] on link "Manage Users" at bounding box center [146, 114] width 163 height 19
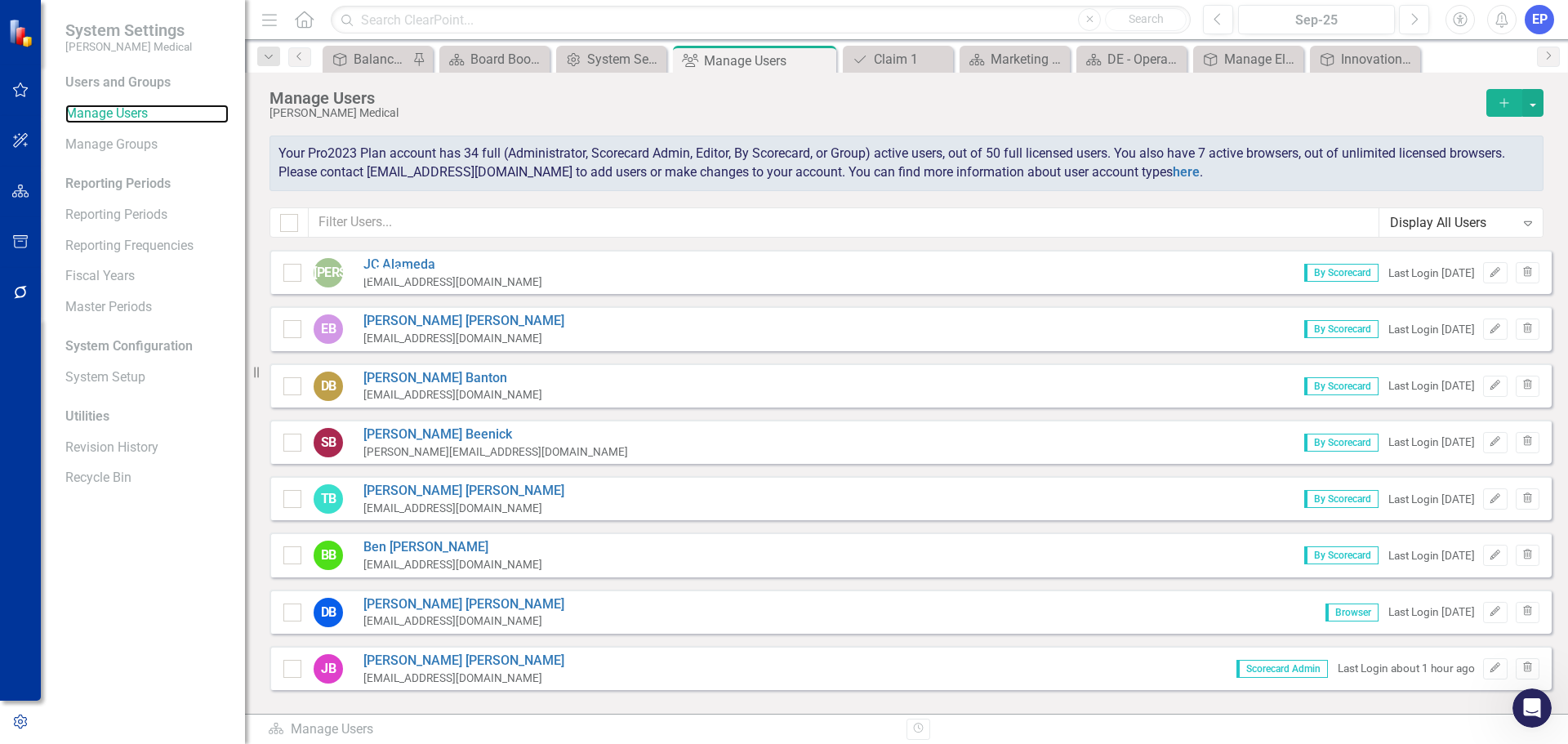
checkbox input "false"
click at [446, 222] on input "text" at bounding box center [844, 222] width 1071 height 30
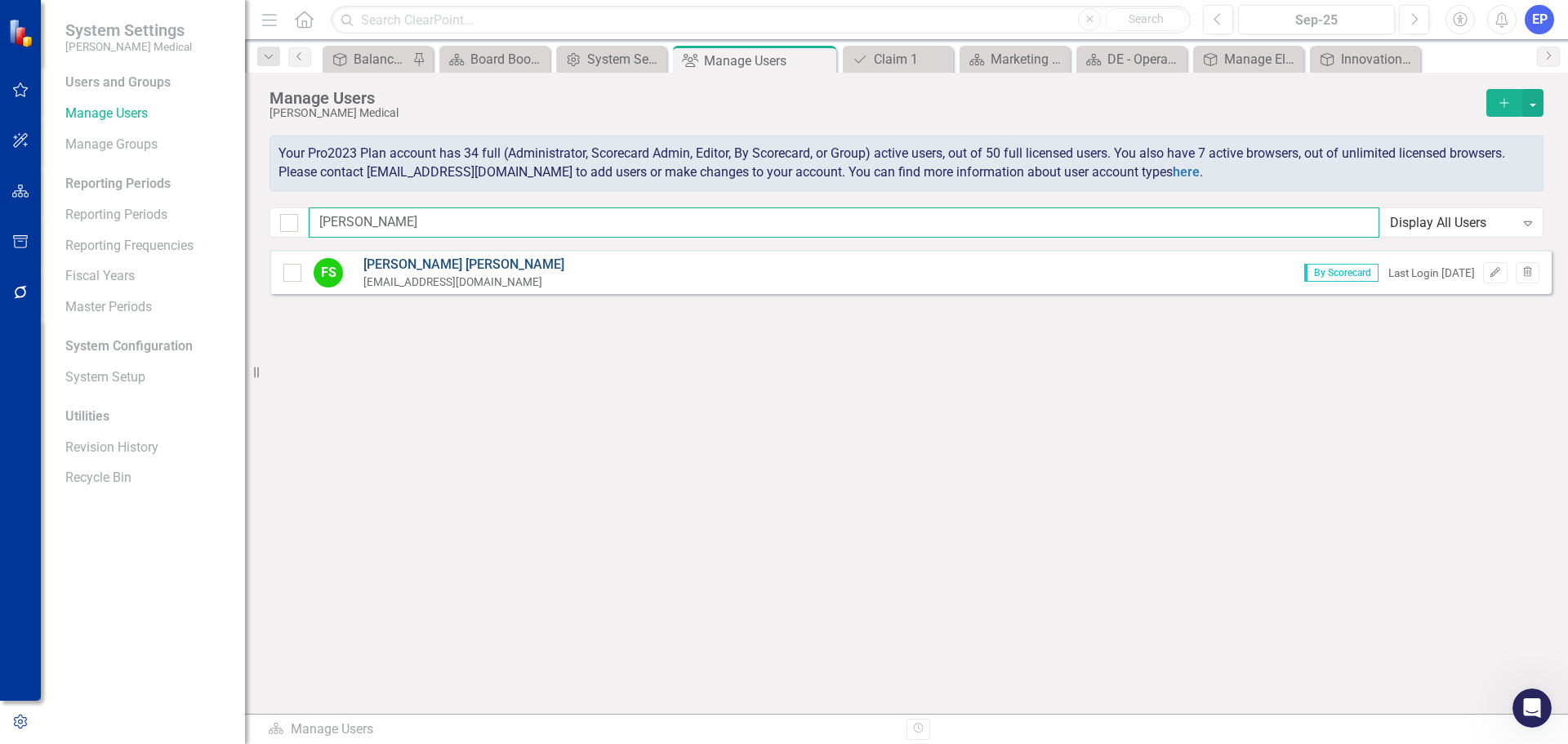
type input "frank"
click at [441, 263] on link "Frank Soderberg" at bounding box center [463, 265] width 201 height 19
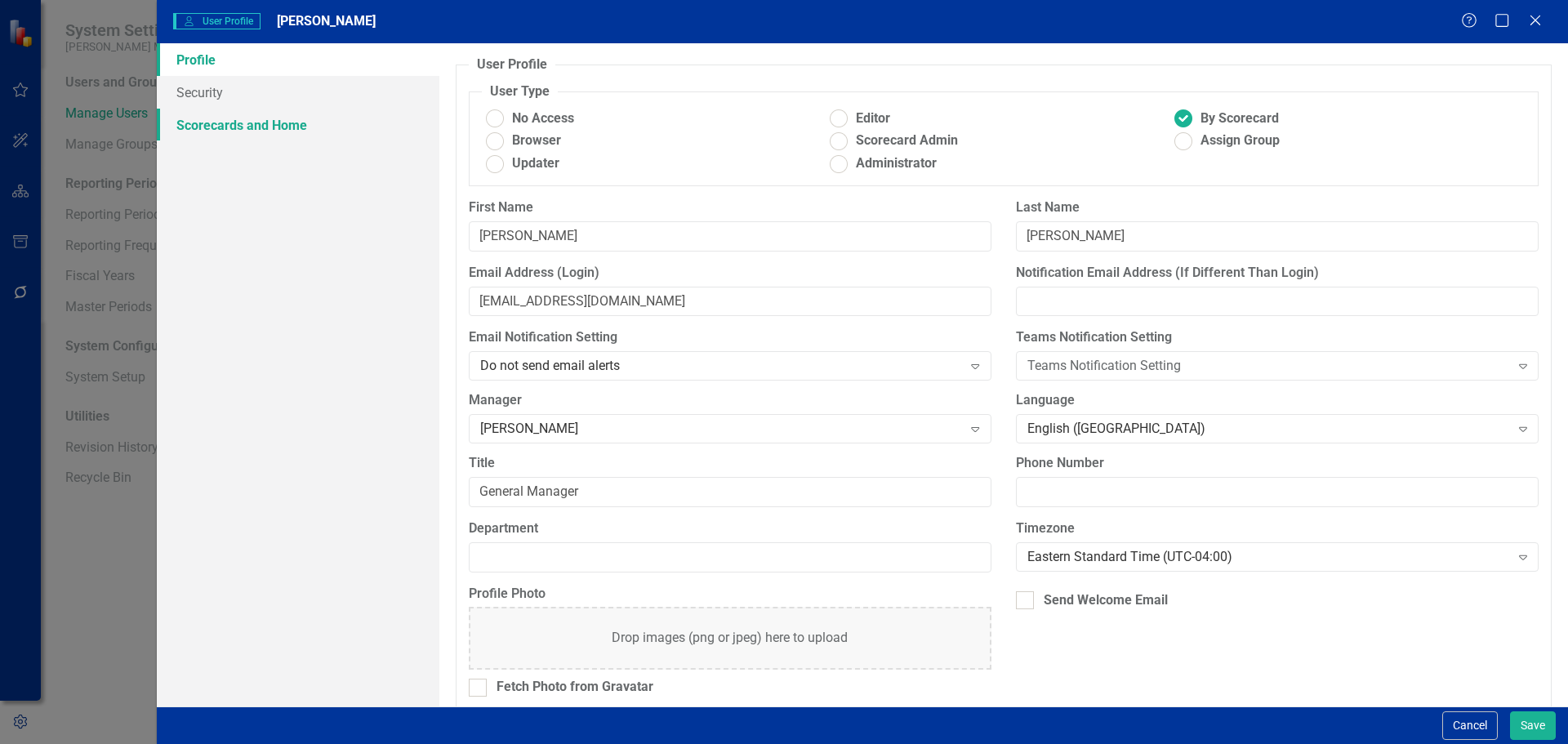
click at [239, 125] on link "Scorecards and Home" at bounding box center [298, 125] width 283 height 32
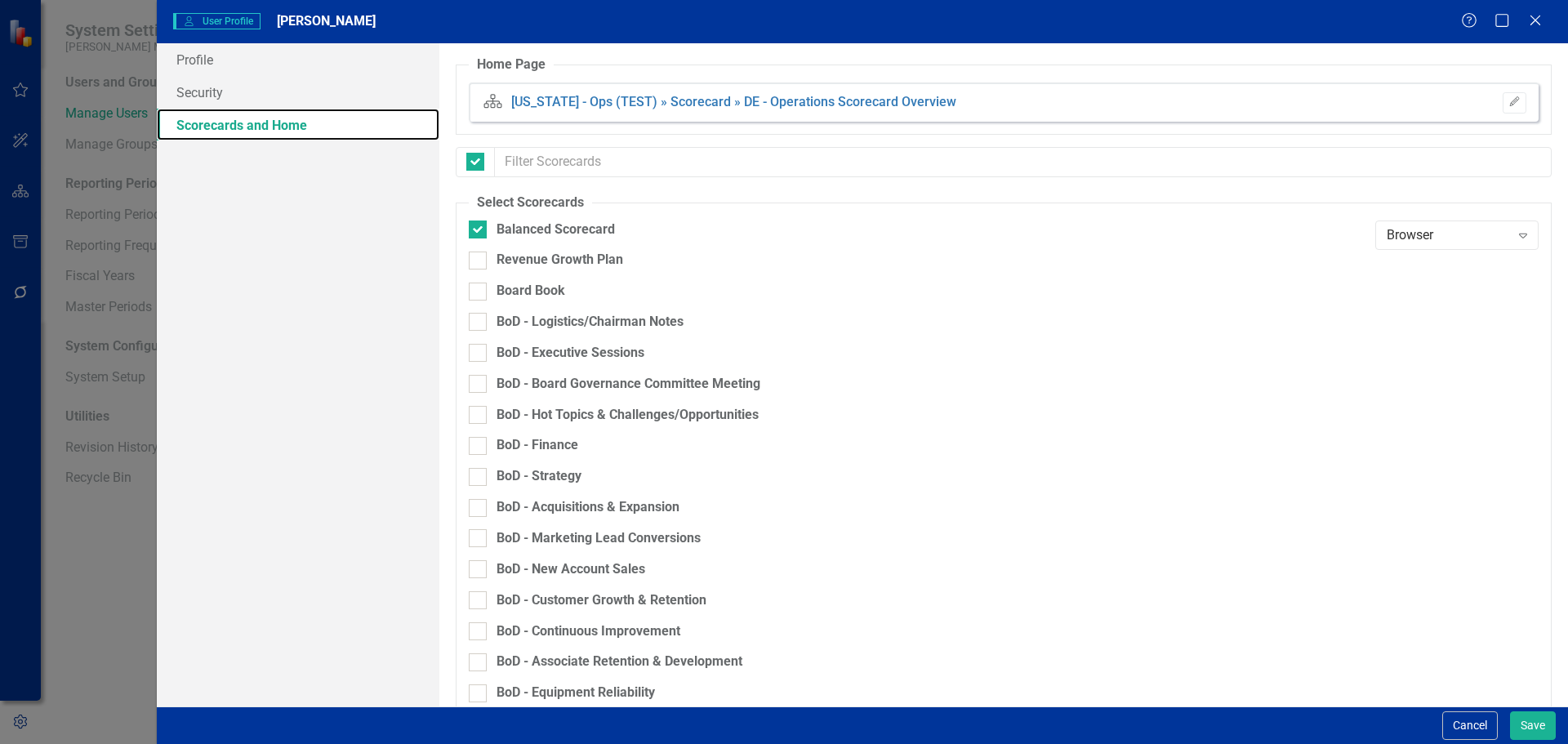
checkbox input "false"
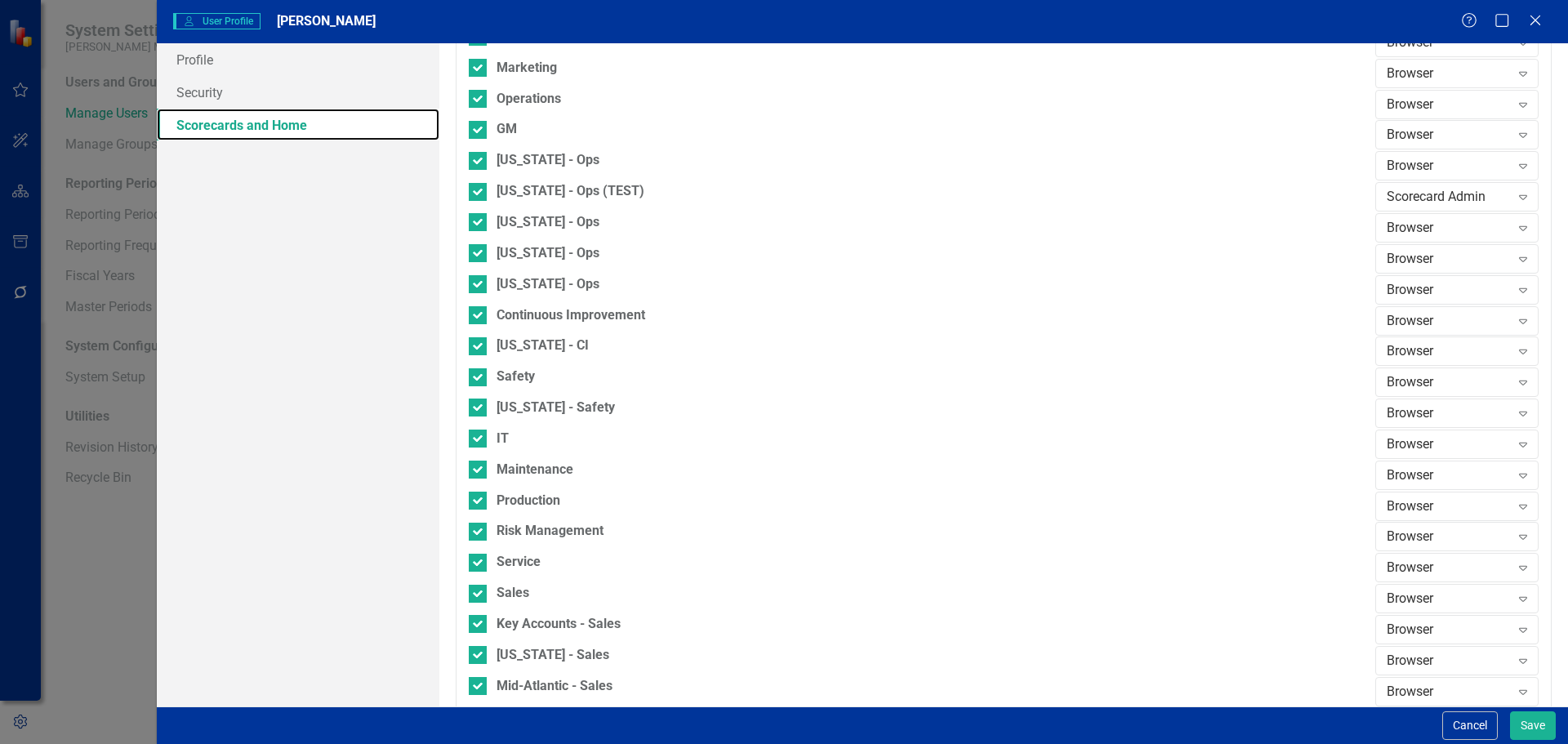
scroll to position [1308, 0]
click at [1405, 403] on div "Browser" at bounding box center [1448, 412] width 123 height 19
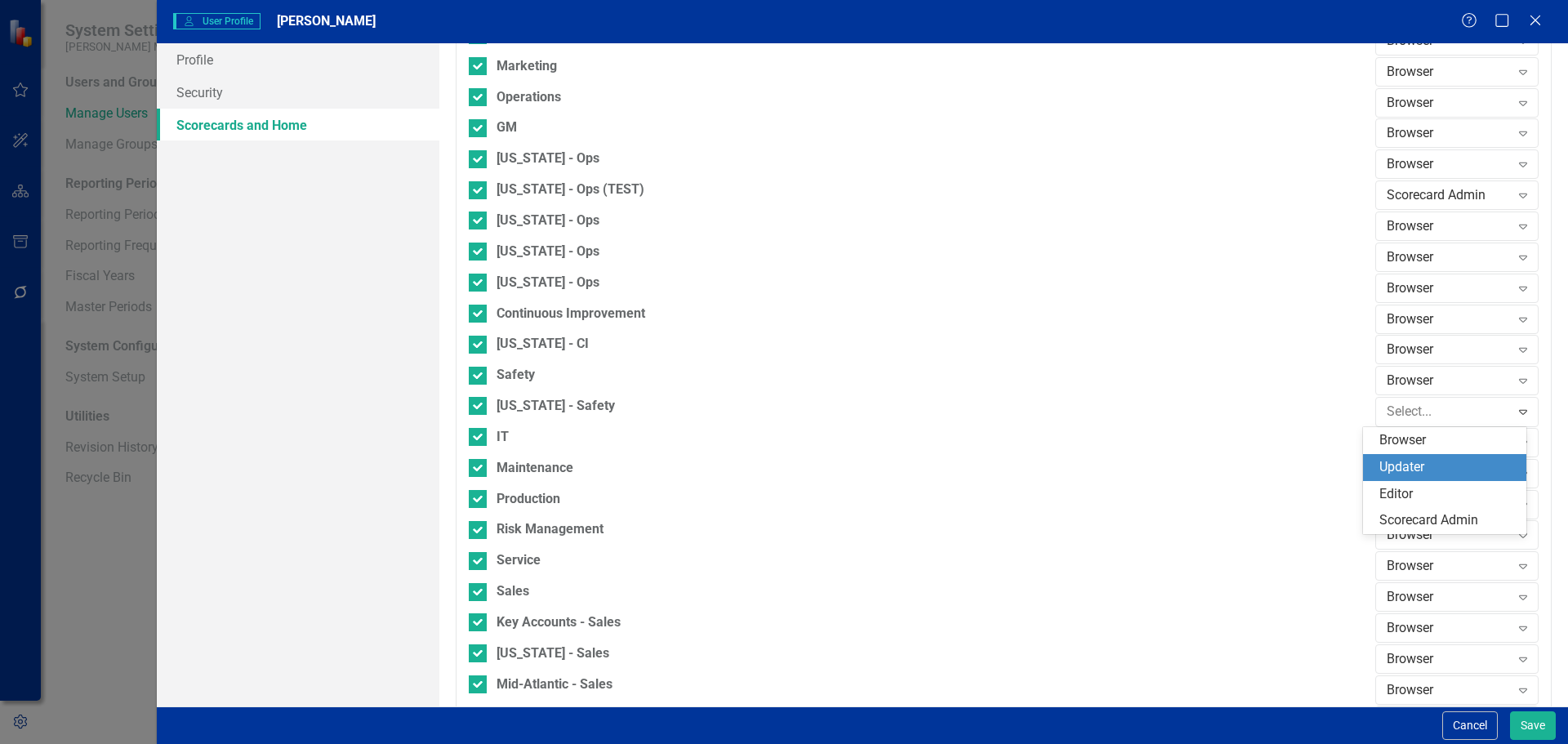
click at [1429, 468] on div "Updater" at bounding box center [1448, 468] width 138 height 19
click at [1545, 723] on button "Save" at bounding box center [1534, 725] width 46 height 28
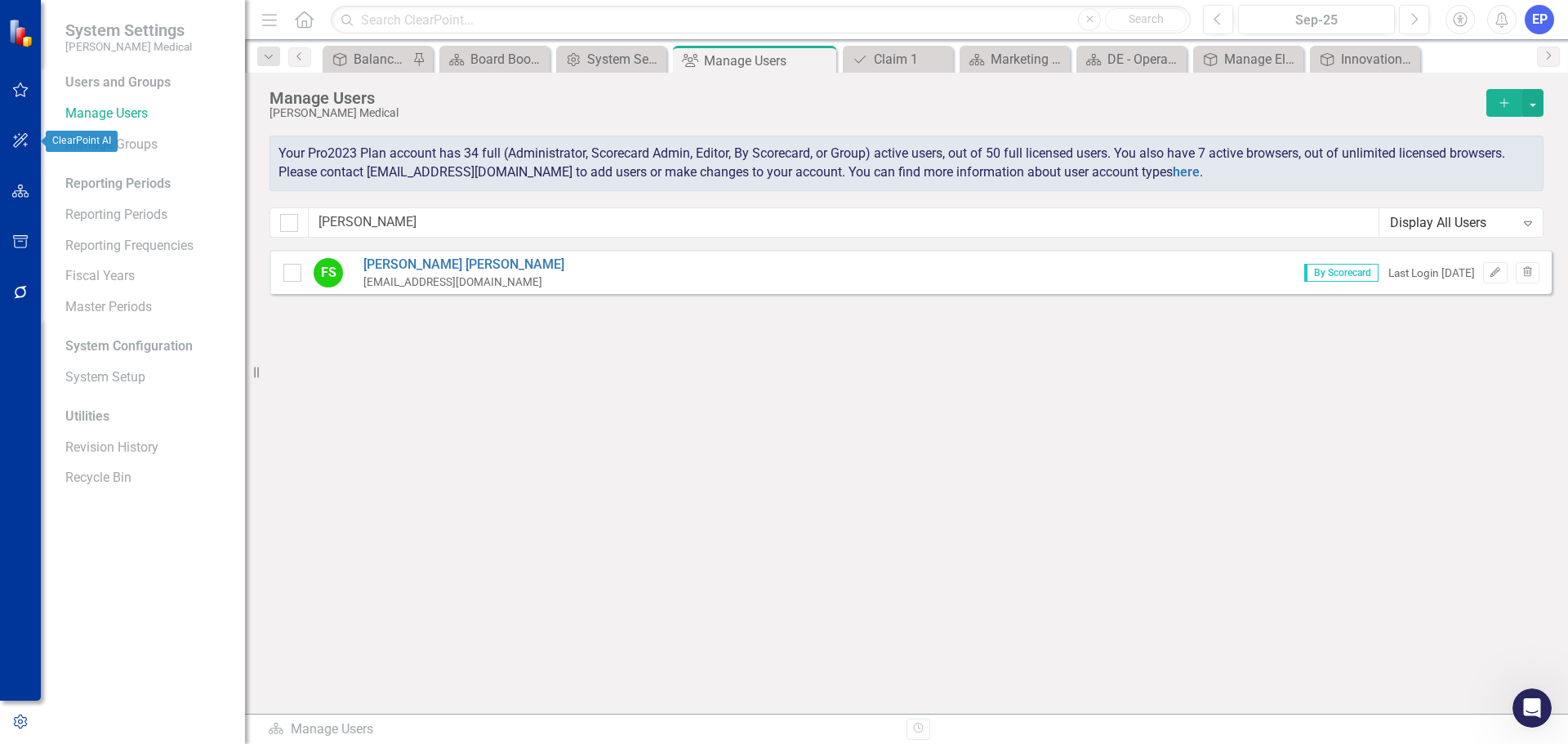
click at [30, 192] on button "button" at bounding box center [21, 192] width 37 height 34
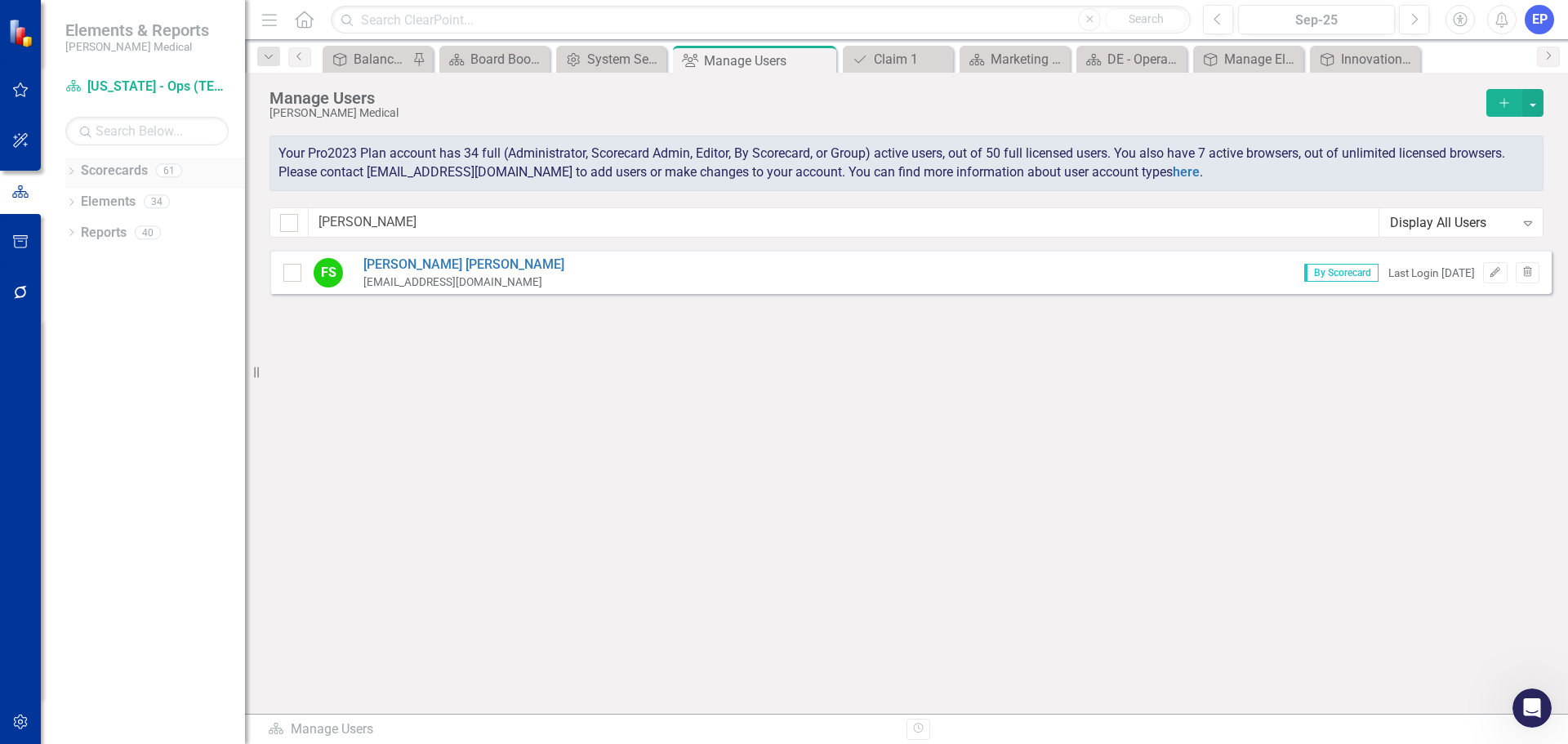
click at [69, 162] on div "Dropdown Scorecards 61" at bounding box center [155, 173] width 180 height 31
click at [66, 170] on icon "Dropdown" at bounding box center [70, 173] width 11 height 9
click at [80, 387] on icon "Dropdown" at bounding box center [80, 386] width 12 height 9
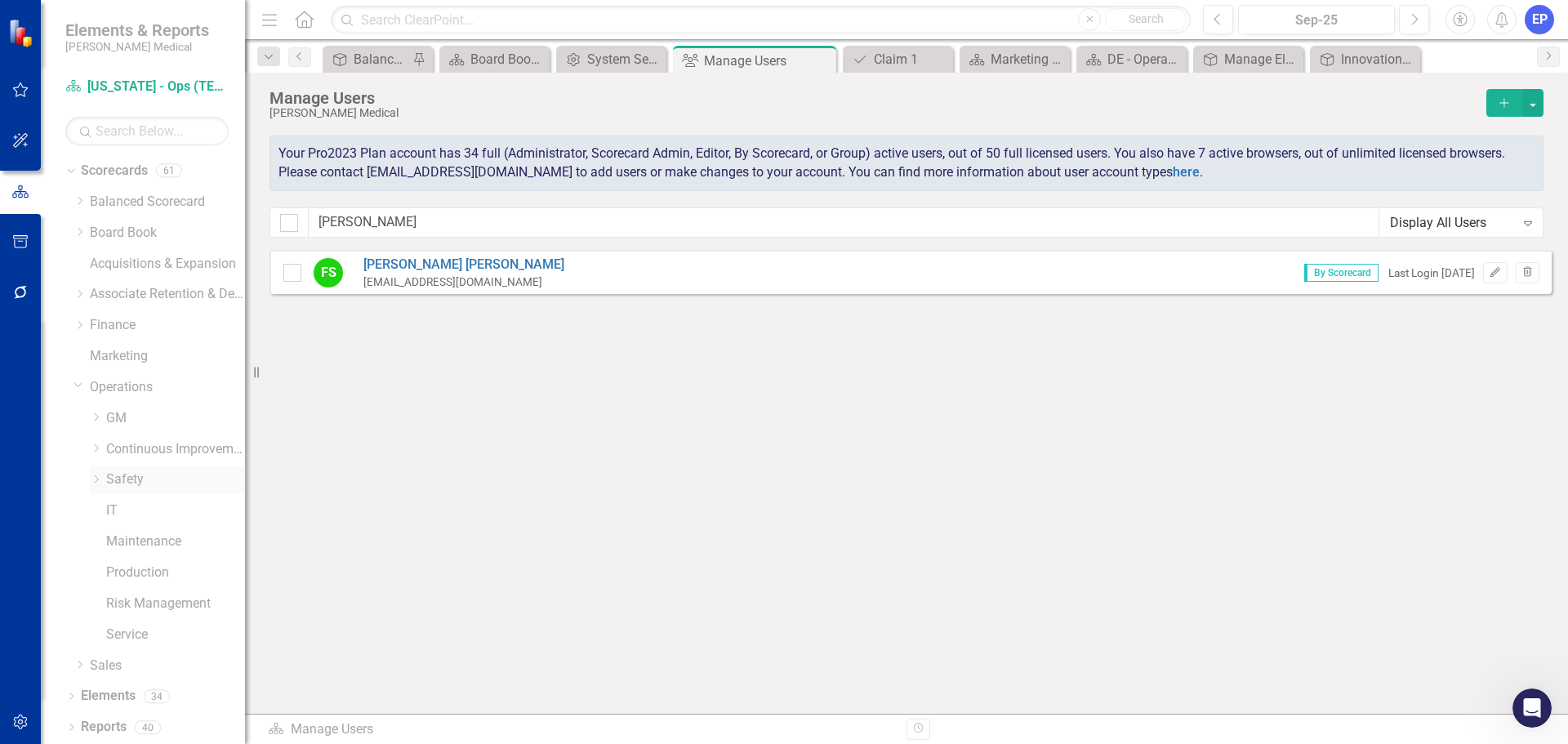
click at [99, 480] on icon "Dropdown" at bounding box center [96, 479] width 12 height 9
click at [149, 505] on link "[US_STATE] - Safety" at bounding box center [183, 511] width 122 height 19
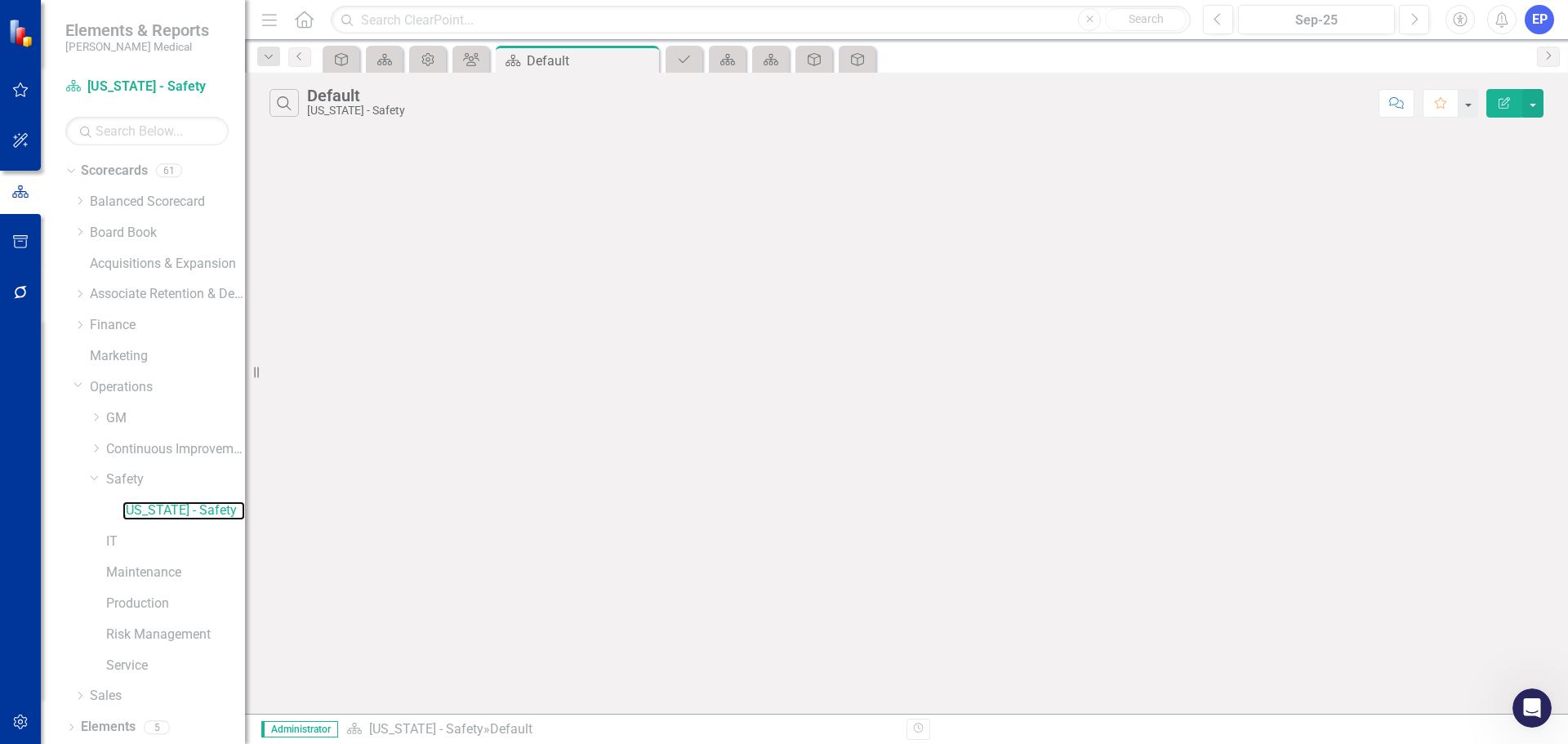
scroll to position [32, 0]
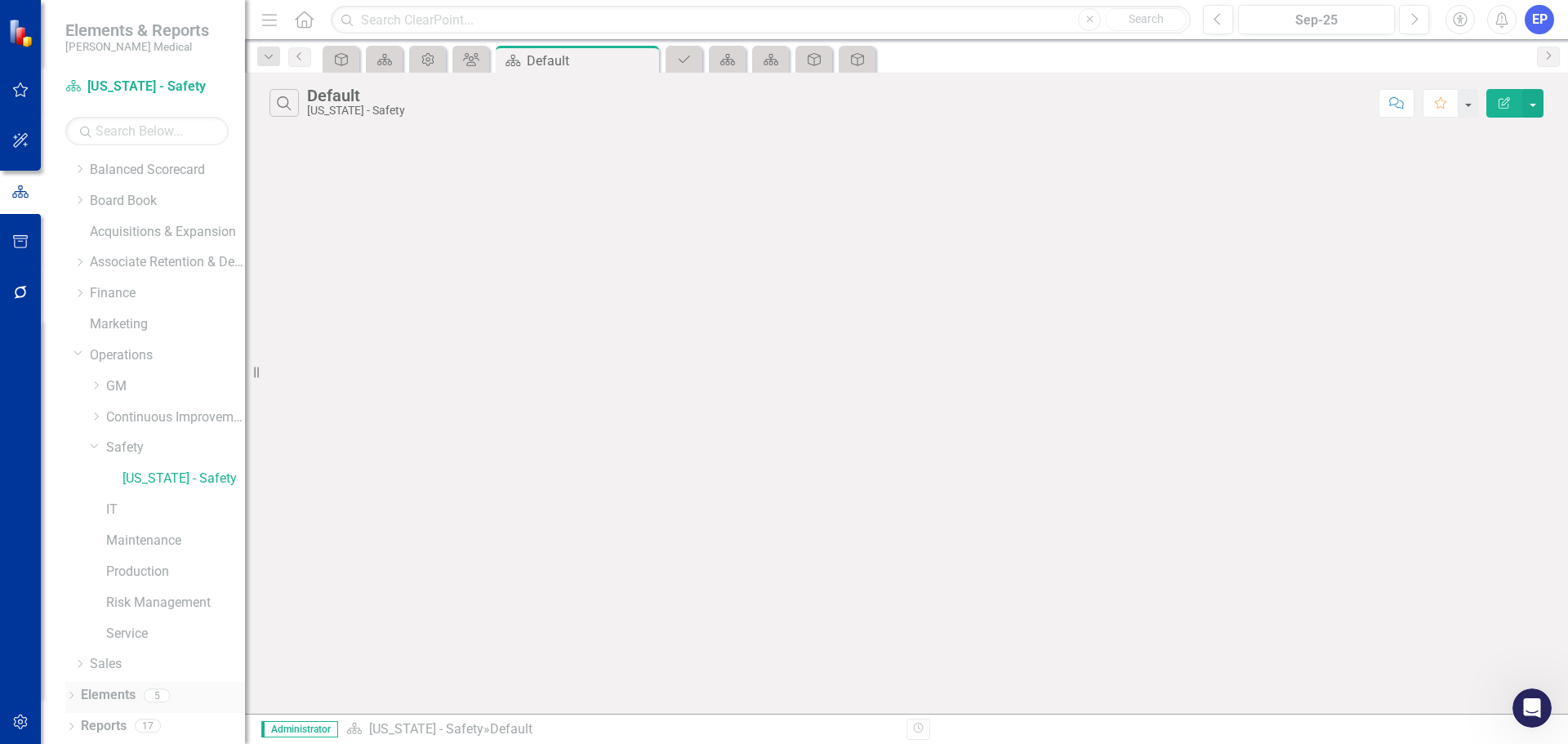
click at [113, 694] on link "Elements" at bounding box center [109, 696] width 55 height 19
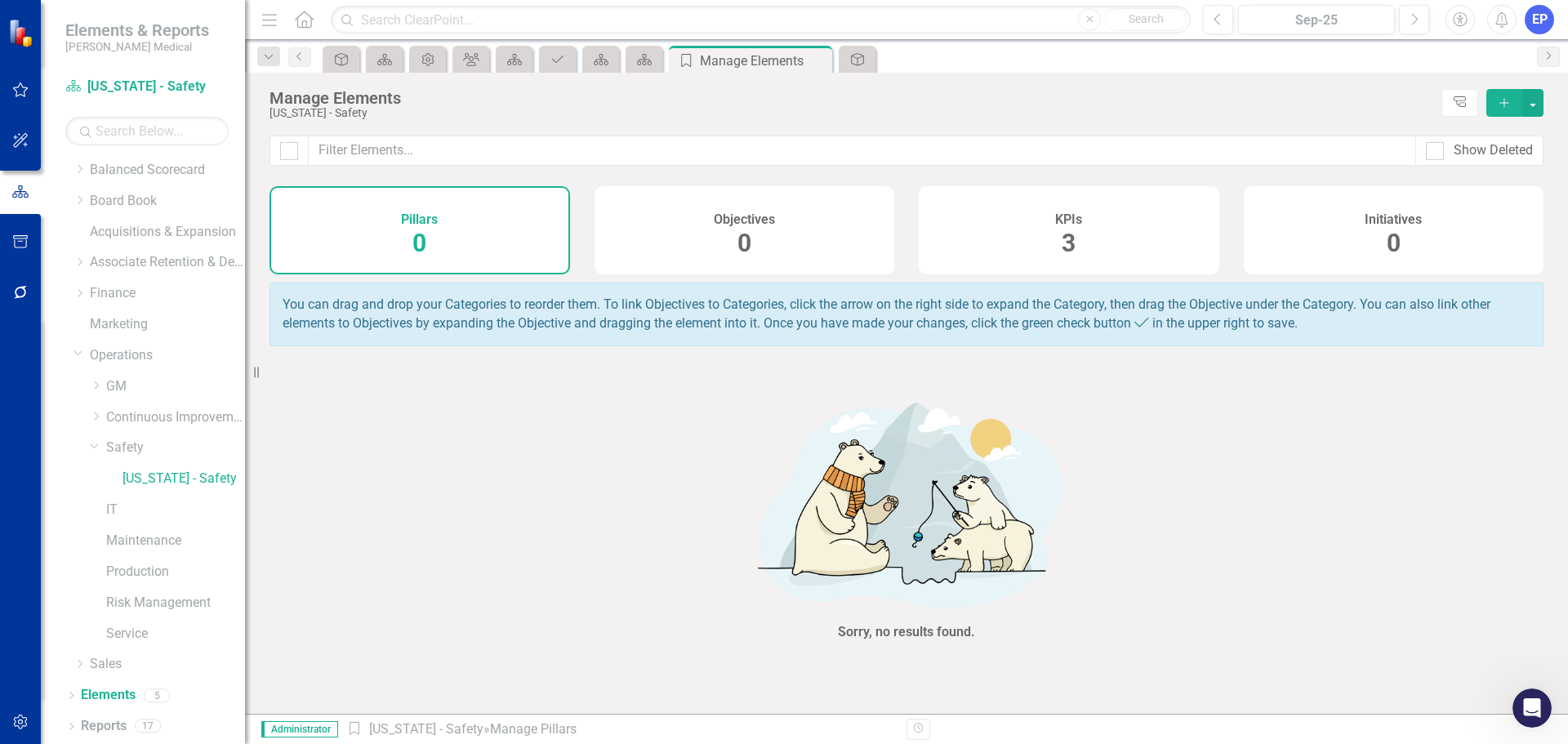
click at [1102, 202] on div "KPIs 3" at bounding box center [1070, 230] width 301 height 88
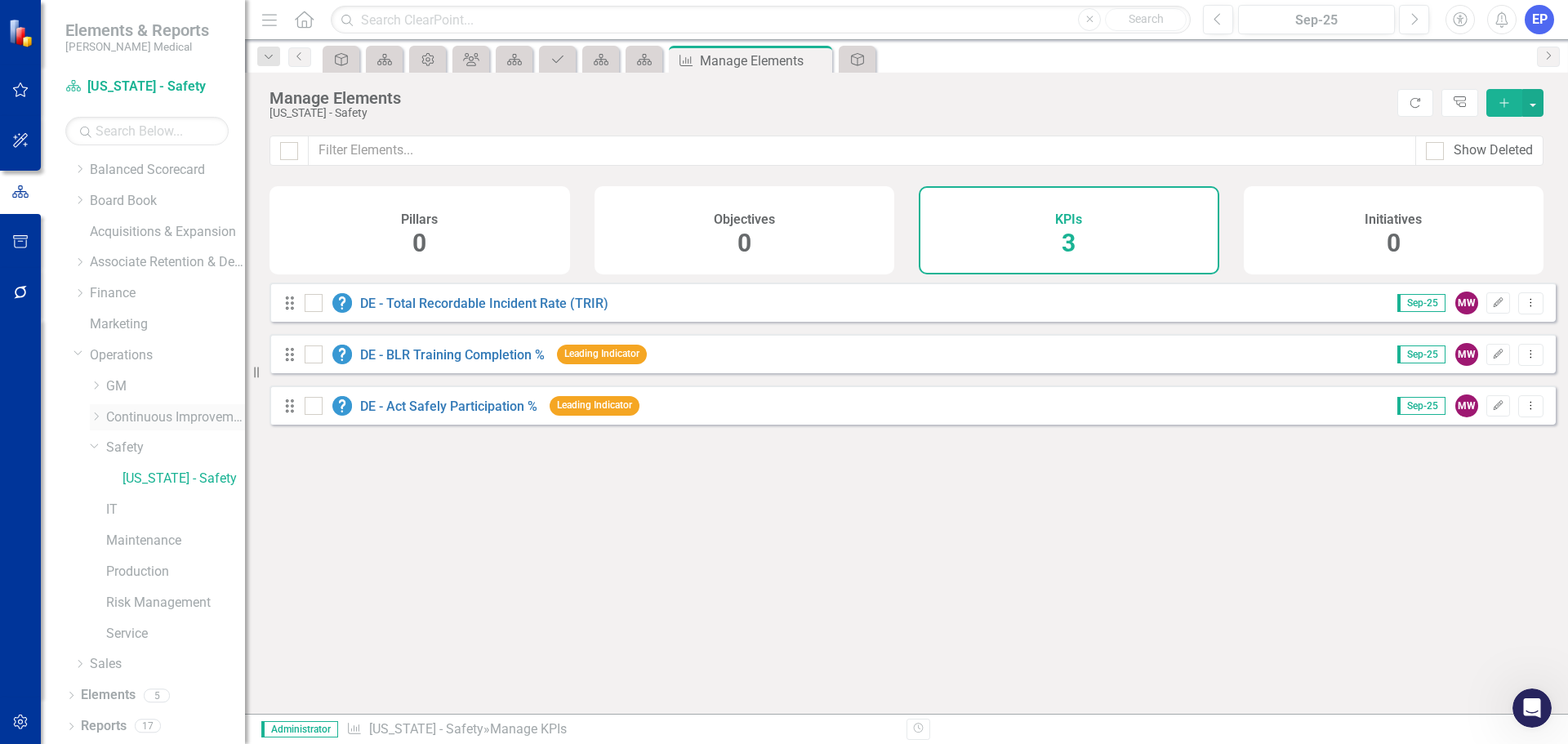
click at [96, 417] on icon "Dropdown" at bounding box center [96, 416] width 12 height 9
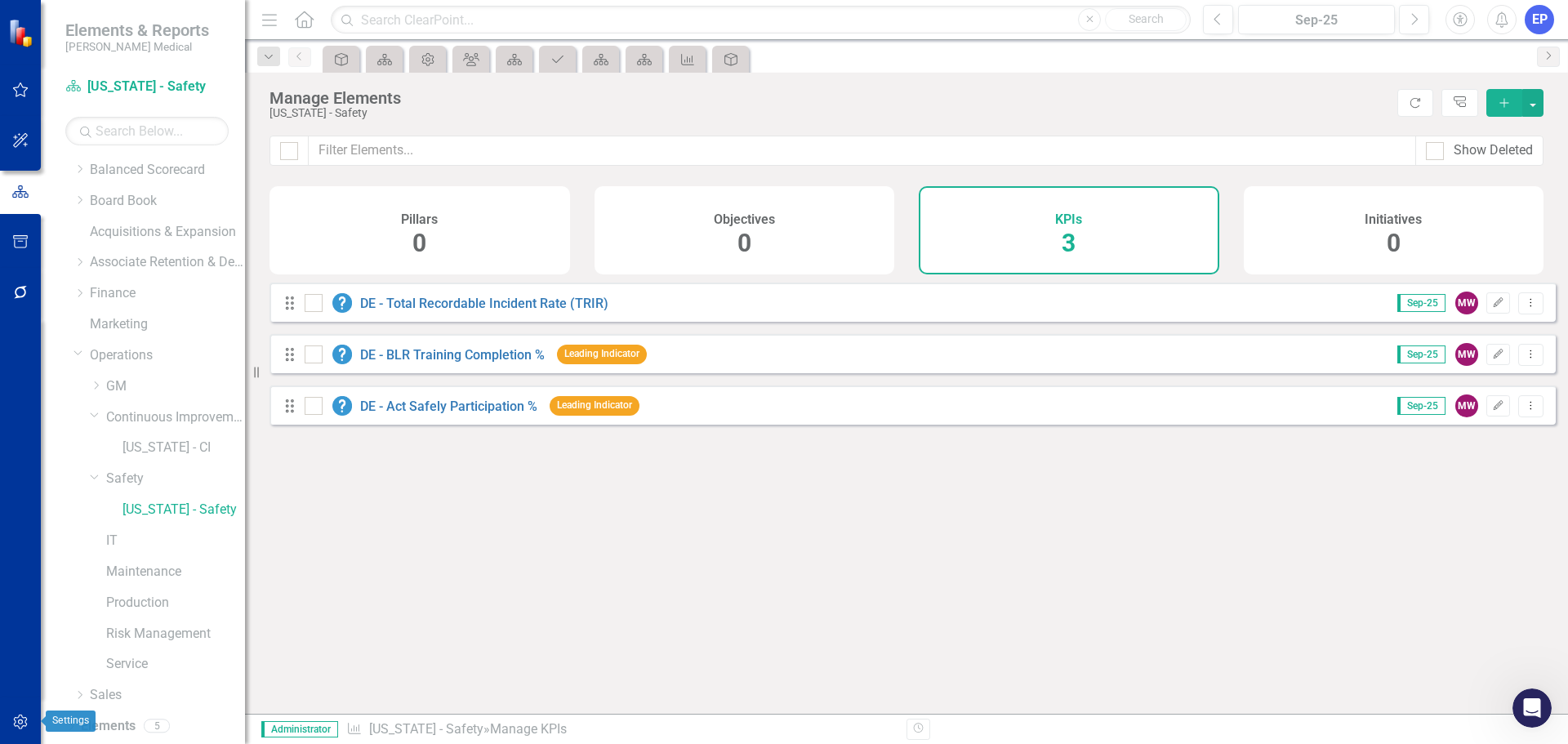
click at [28, 722] on icon "button" at bounding box center [21, 722] width 17 height 13
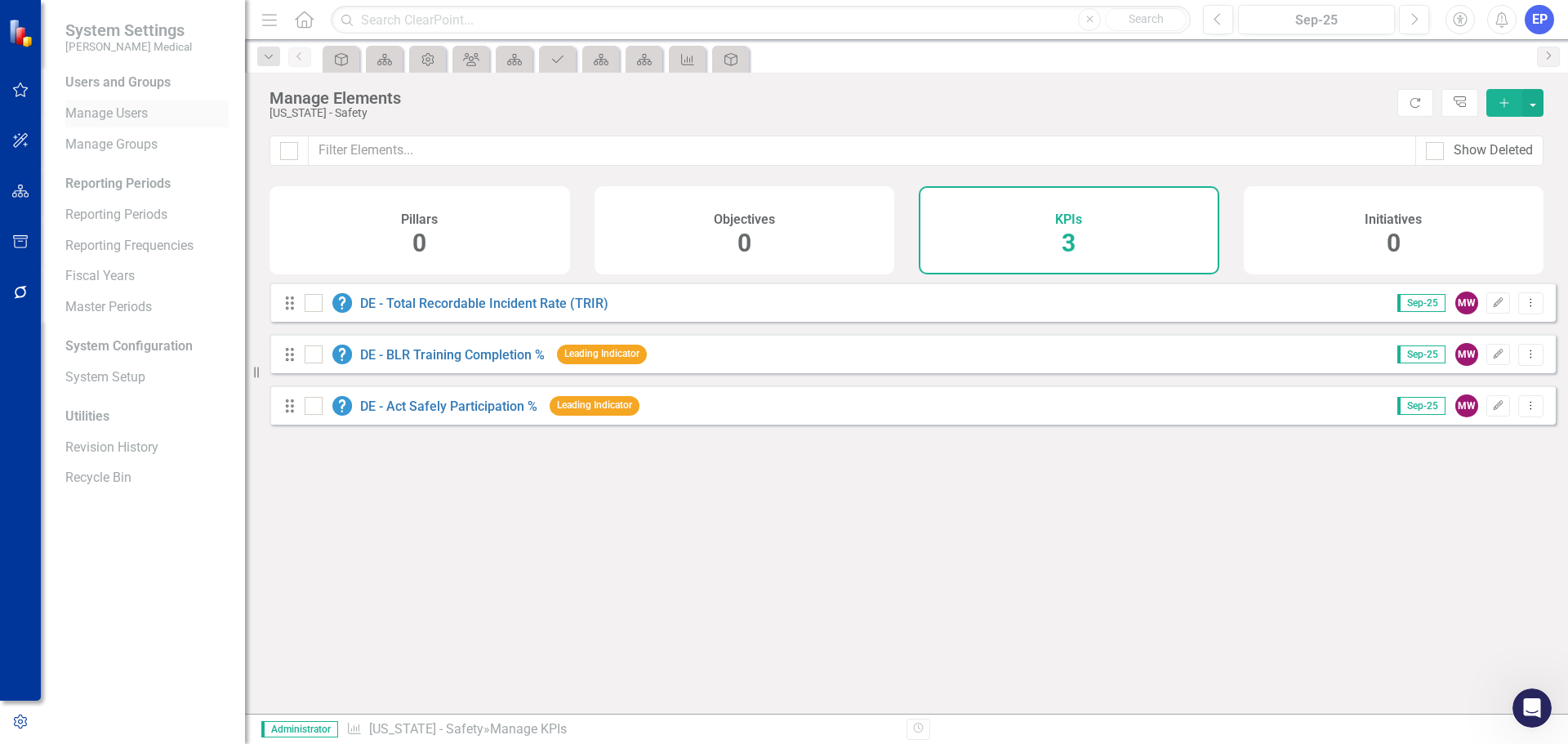
click at [113, 114] on link "Manage Users" at bounding box center [146, 114] width 163 height 19
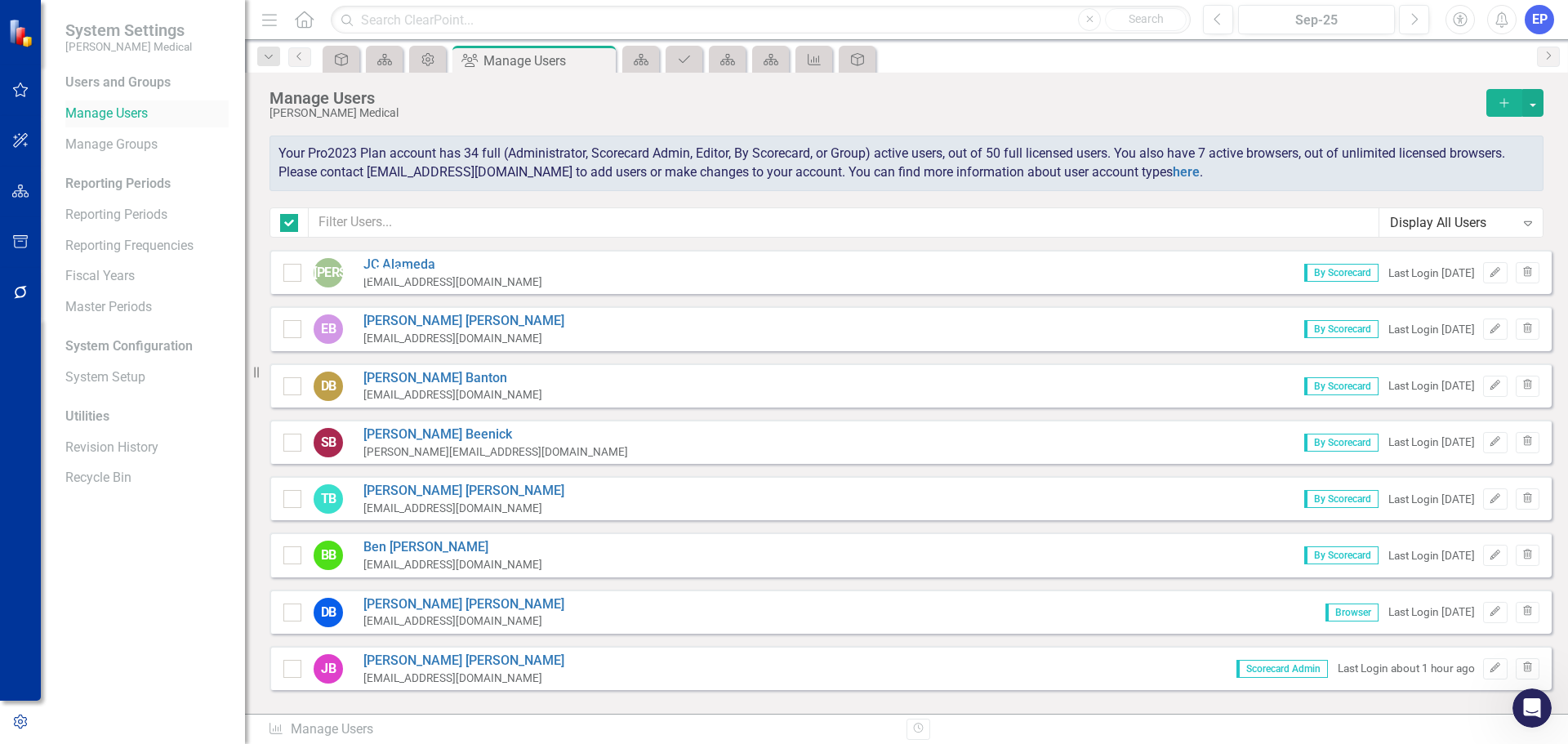
checkbox input "false"
click at [435, 210] on input "text" at bounding box center [844, 222] width 1071 height 30
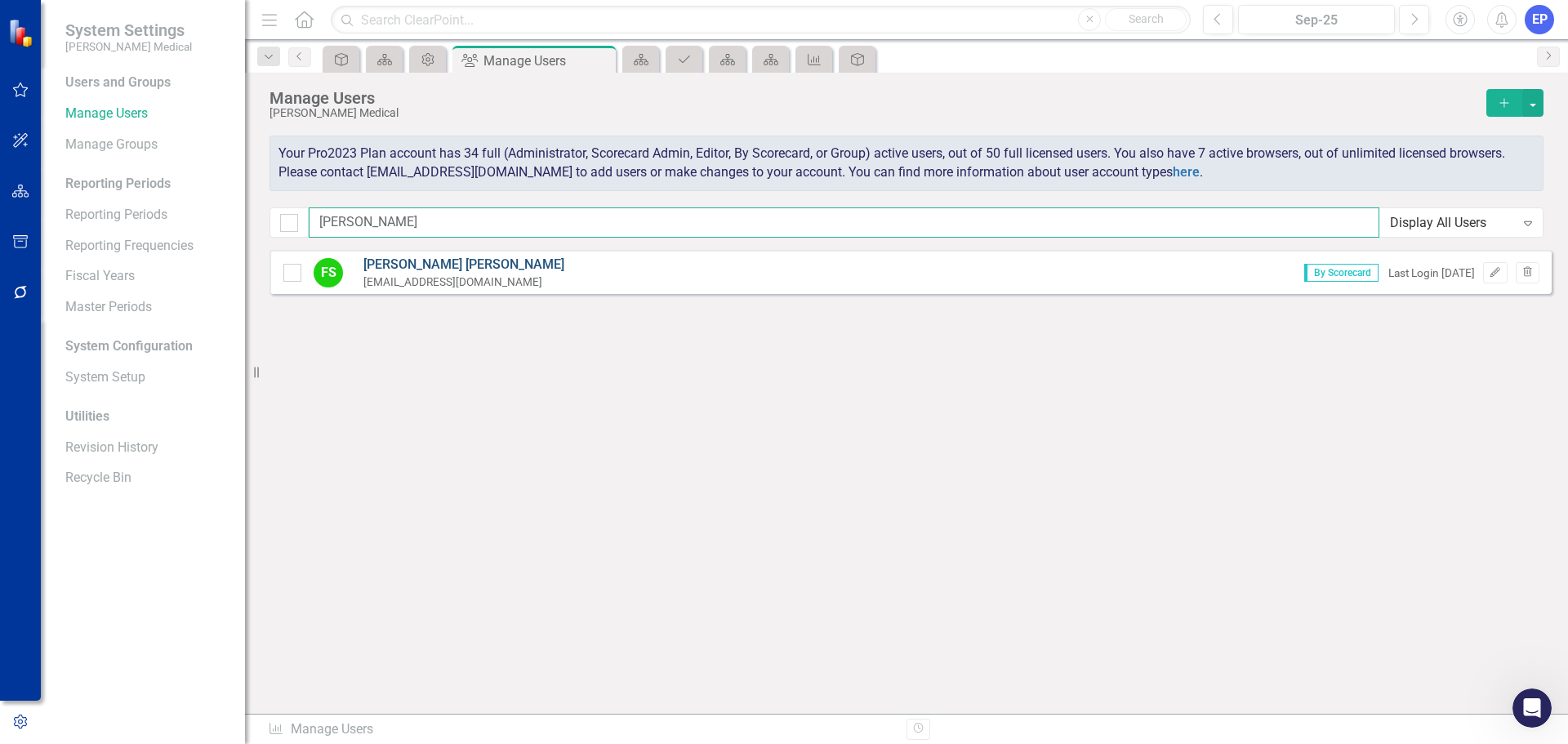
type input "frank"
click at [420, 259] on link "Frank Soderberg" at bounding box center [463, 265] width 201 height 19
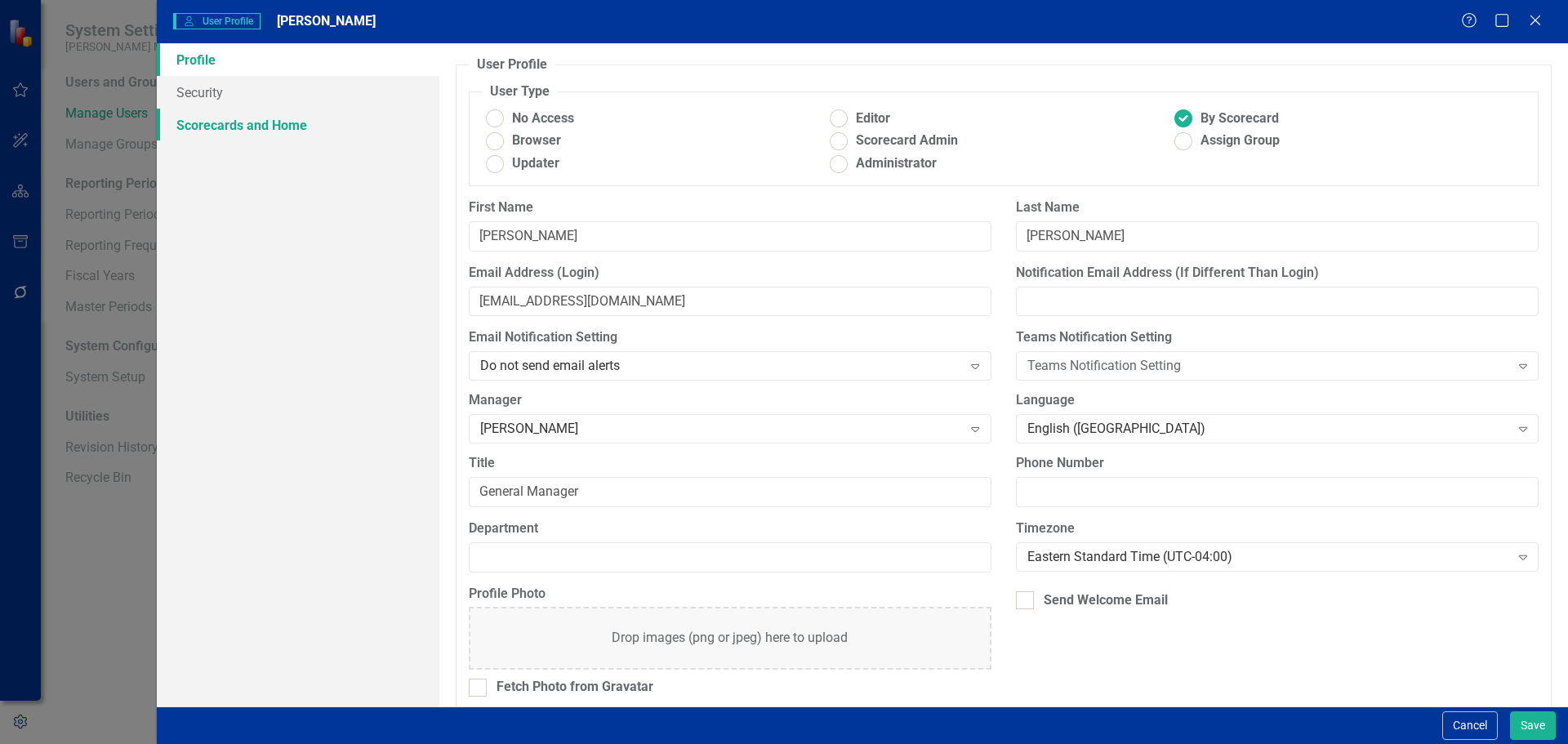
click at [280, 127] on link "Scorecards and Home" at bounding box center [298, 125] width 283 height 32
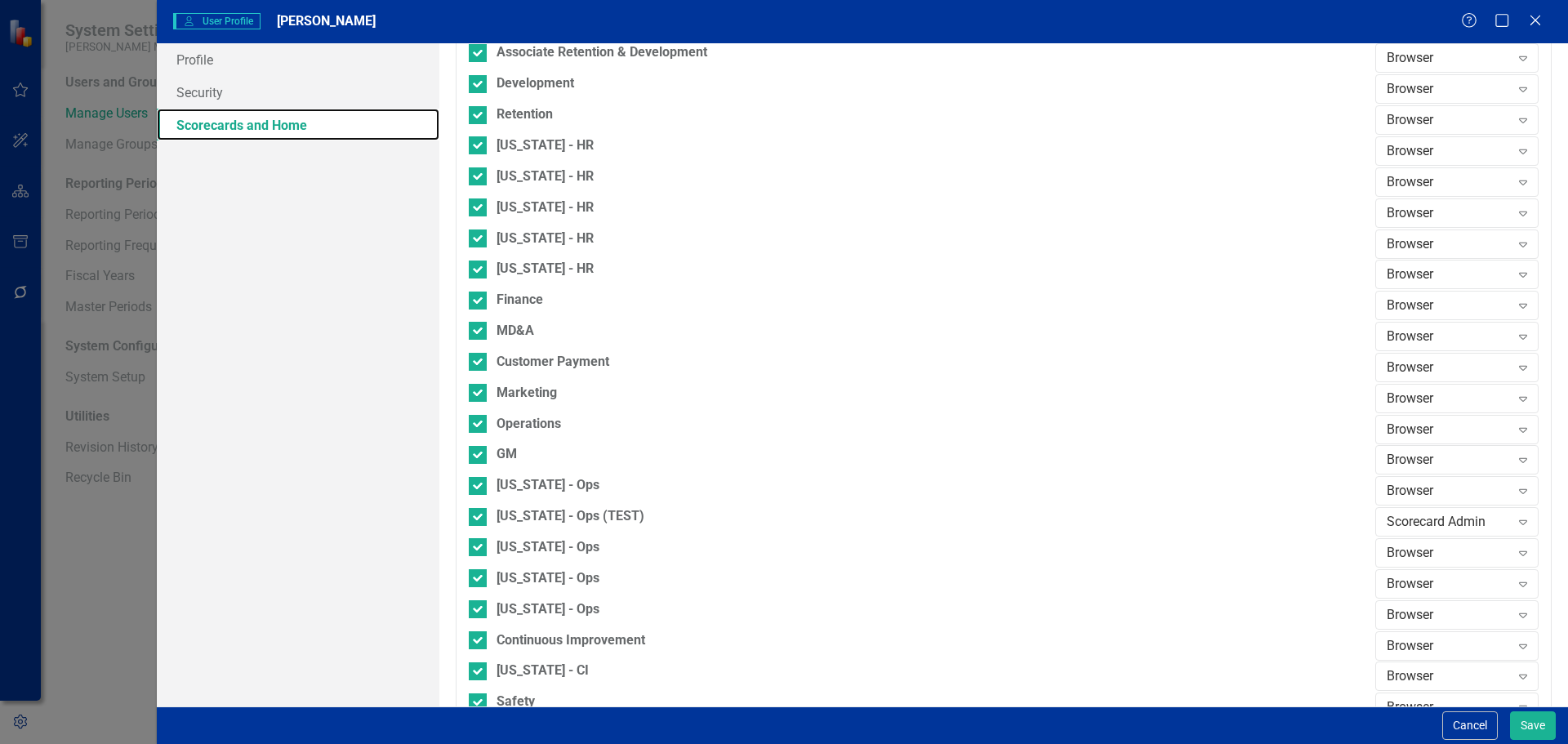
scroll to position [1062, 0]
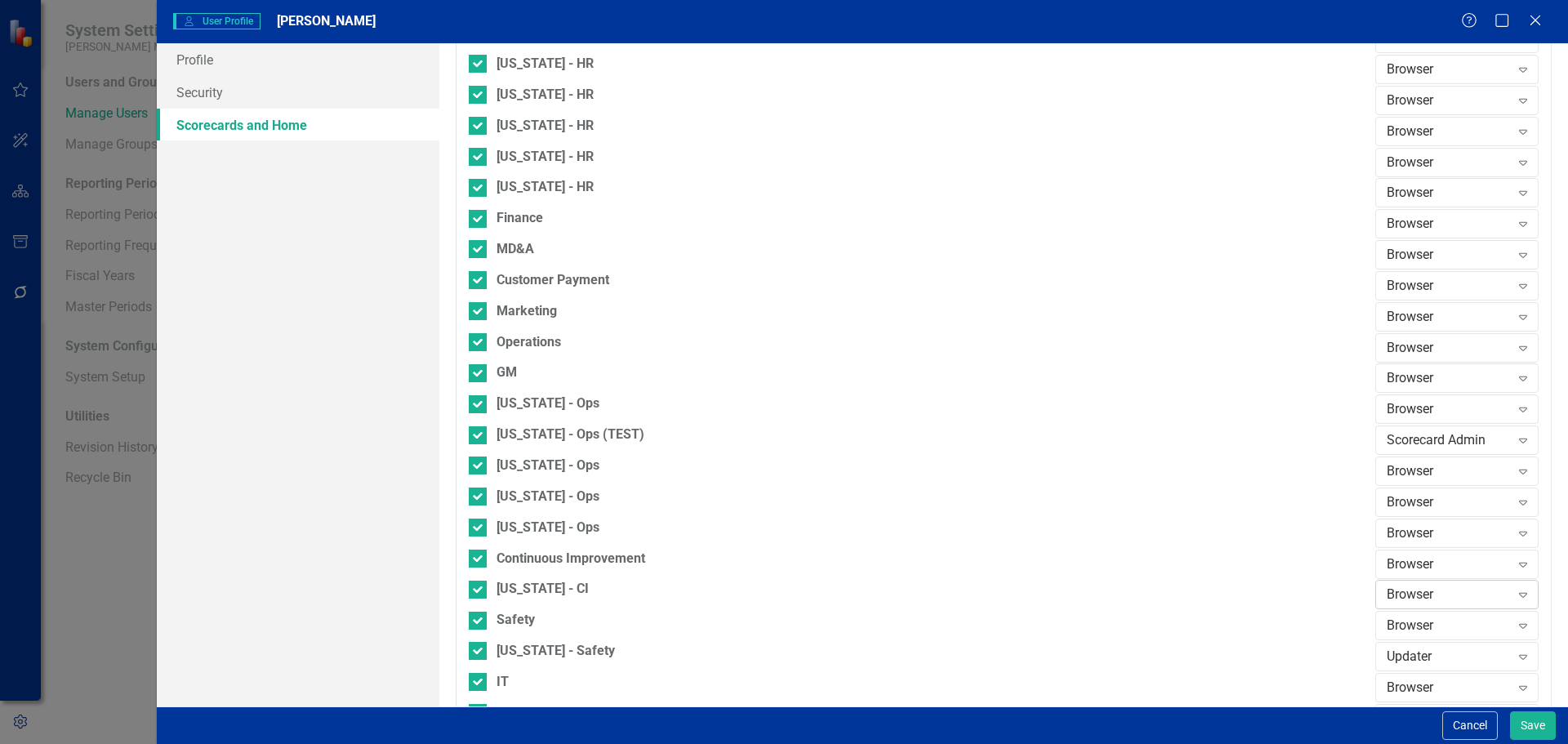
click at [1387, 588] on div "Browser" at bounding box center [1448, 595] width 123 height 19
click at [1387, 509] on div "Updater" at bounding box center [1448, 513] width 138 height 19
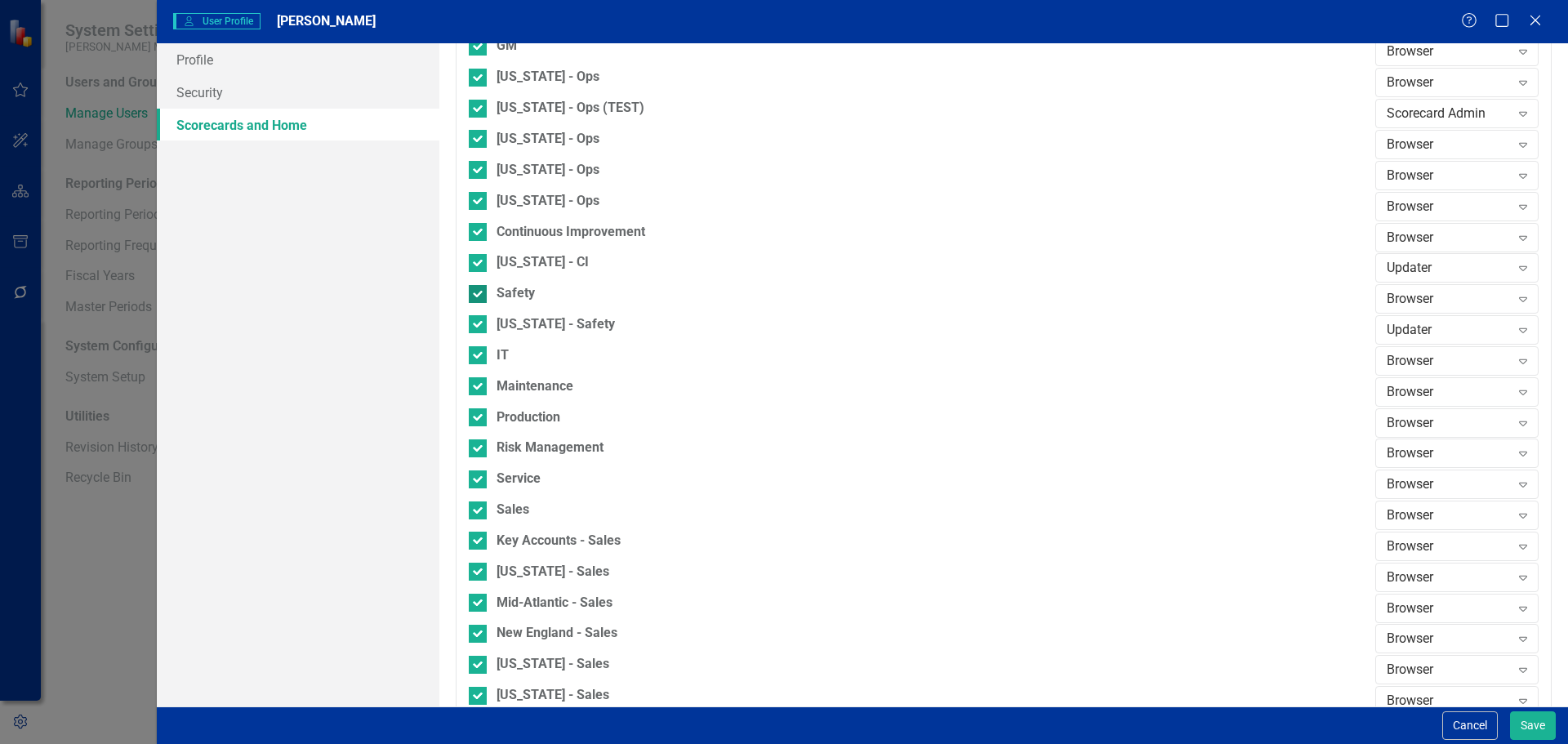
scroll to position [1413, 0]
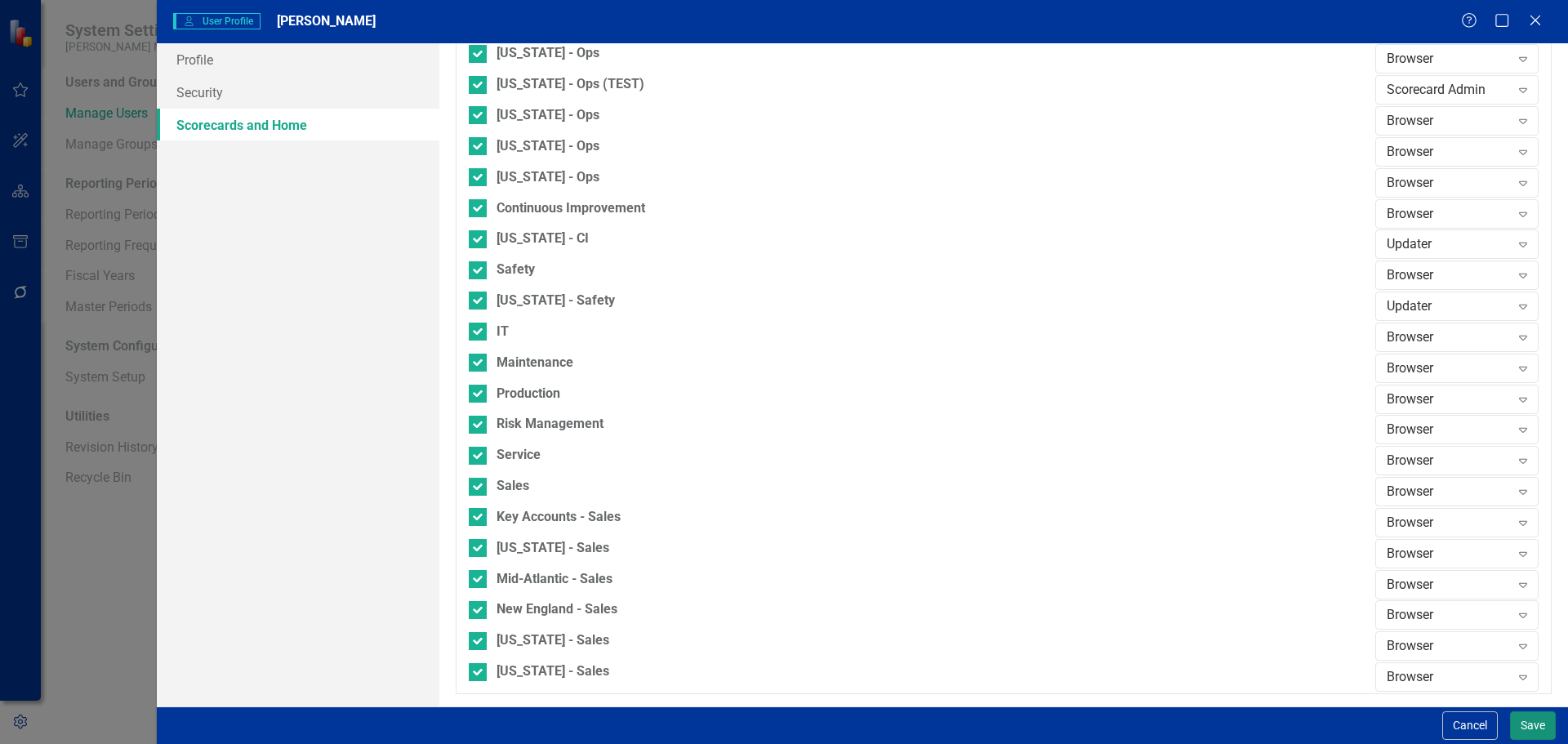
click at [1522, 722] on button "Save" at bounding box center [1534, 725] width 46 height 28
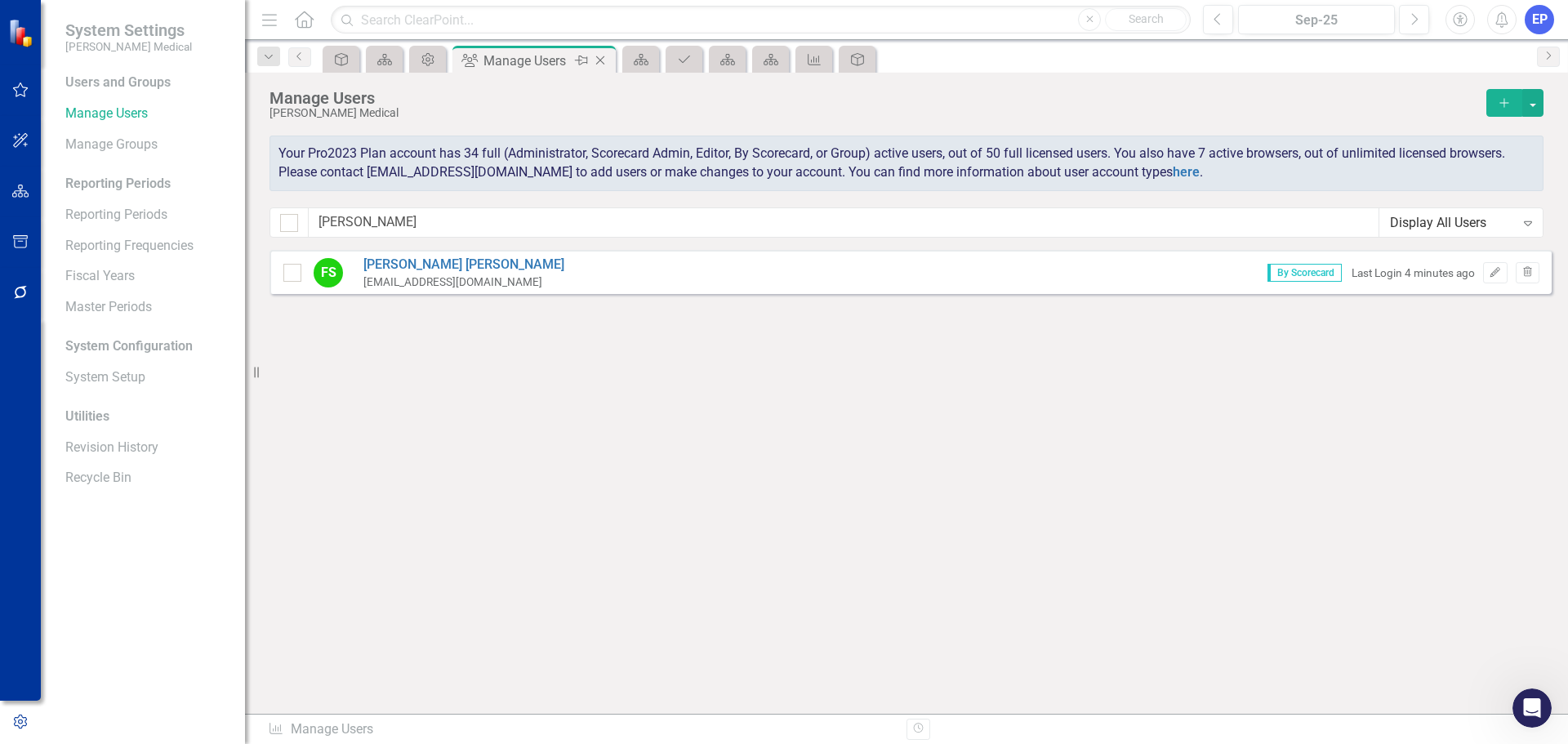
click at [604, 57] on icon at bounding box center [600, 61] width 9 height 9
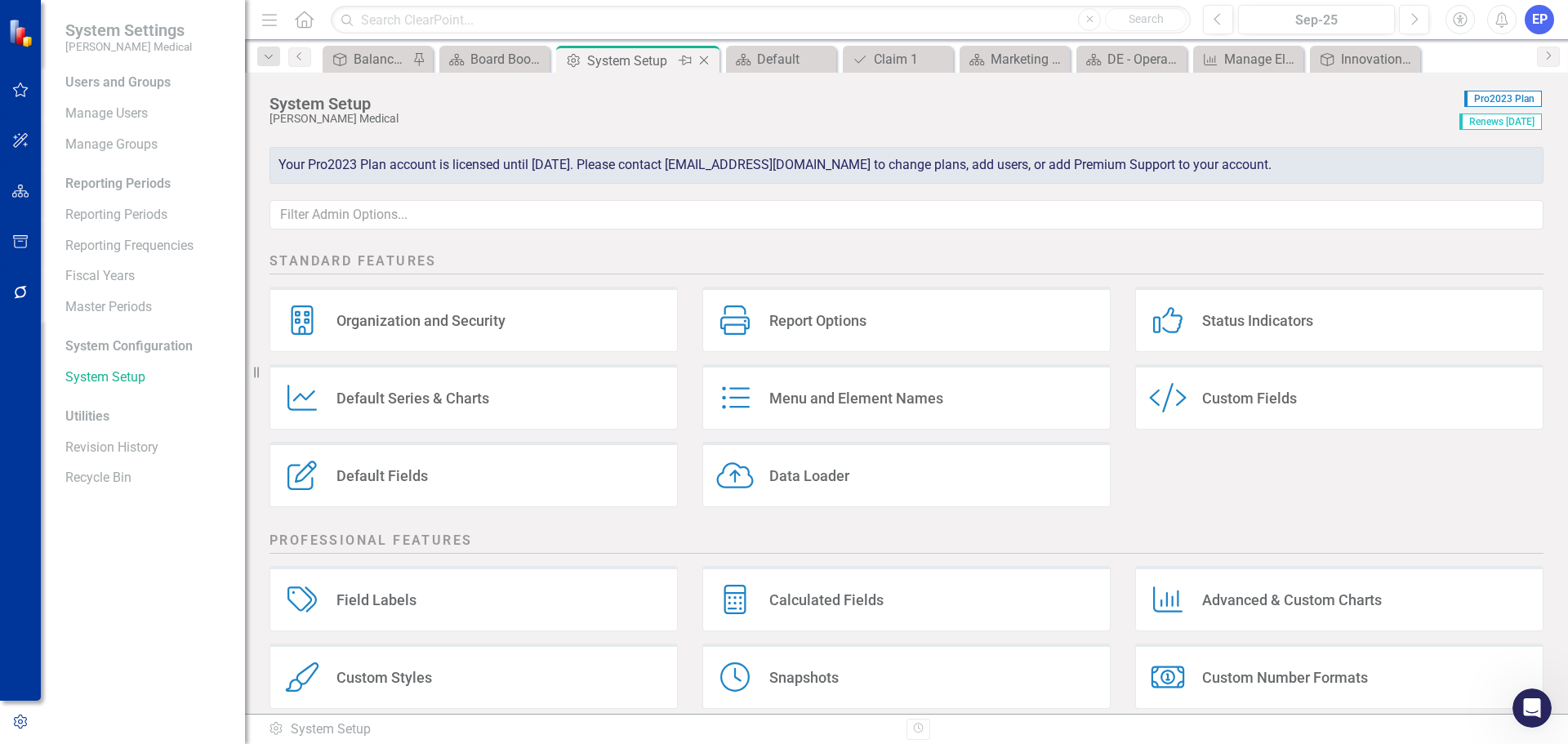
click at [705, 61] on icon "Close" at bounding box center [704, 60] width 16 height 13
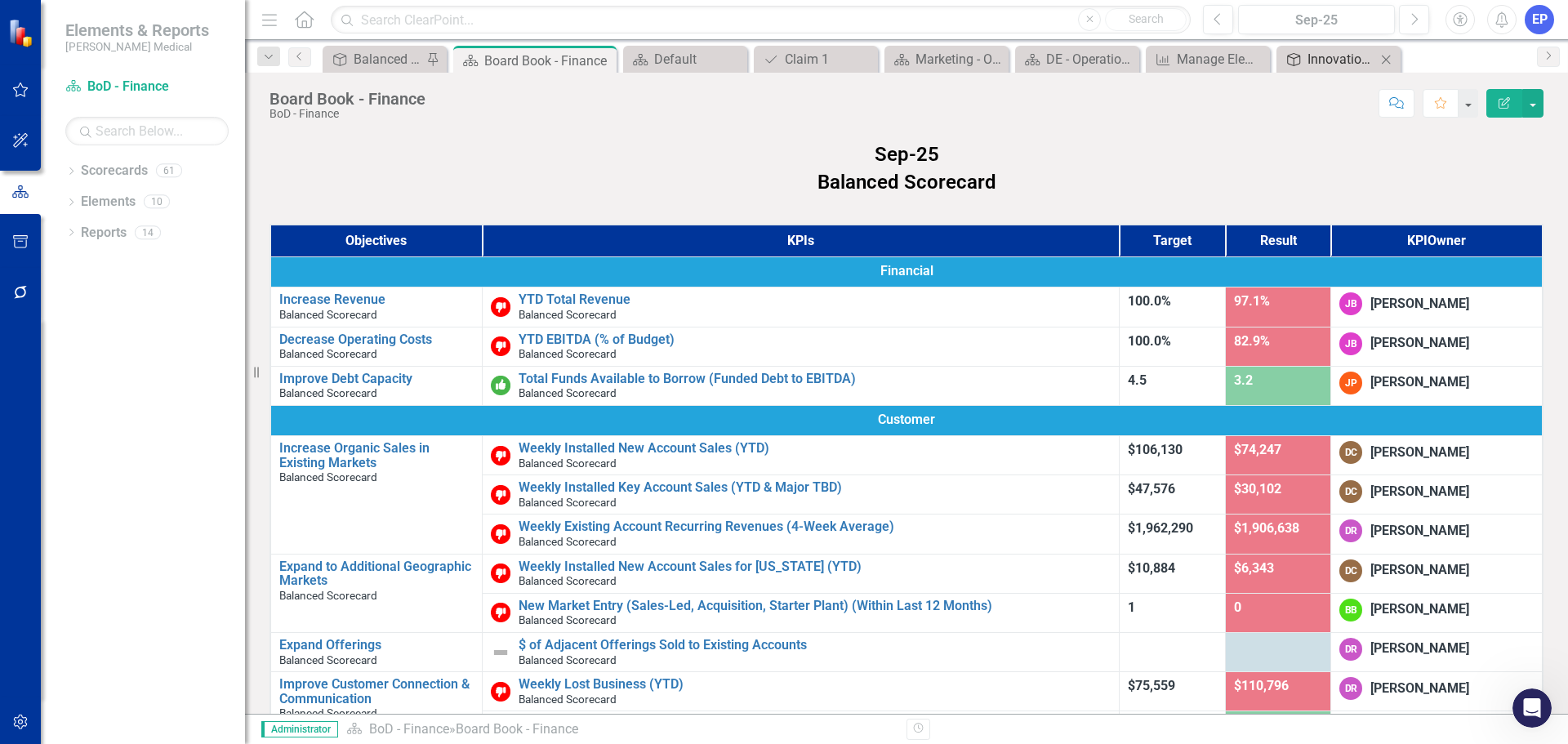
click at [1328, 59] on div "Innovation Portfolio Matrix" at bounding box center [1342, 59] width 68 height 21
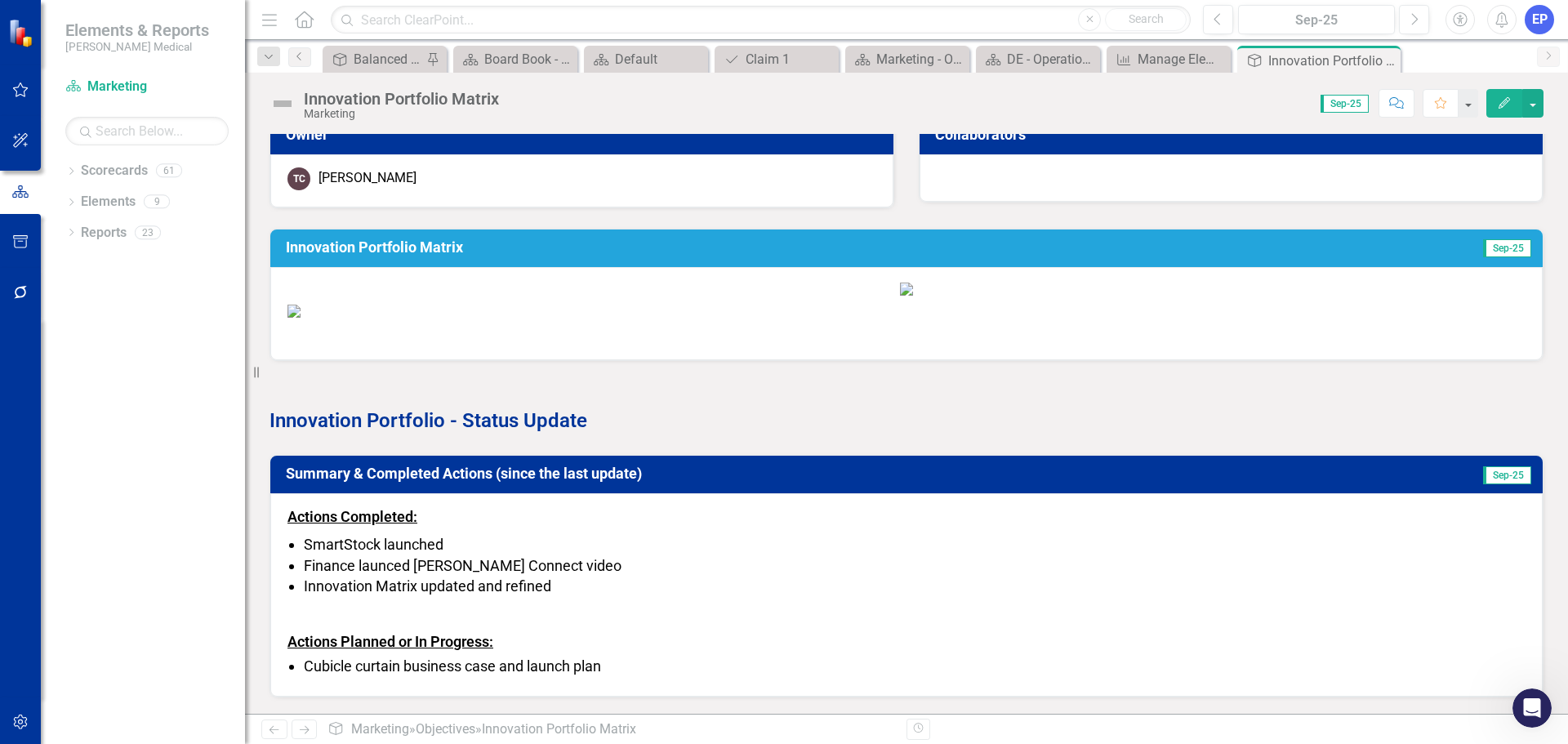
scroll to position [889, 0]
